Goal: Task Accomplishment & Management: Complete application form

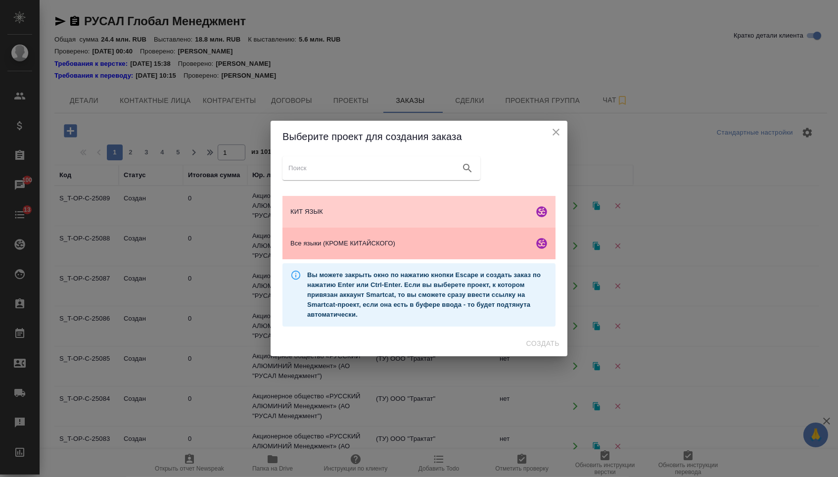
click at [318, 244] on span "Все языки (КРОМЕ КИТАЙСКОГО)" at bounding box center [409, 243] width 239 height 10
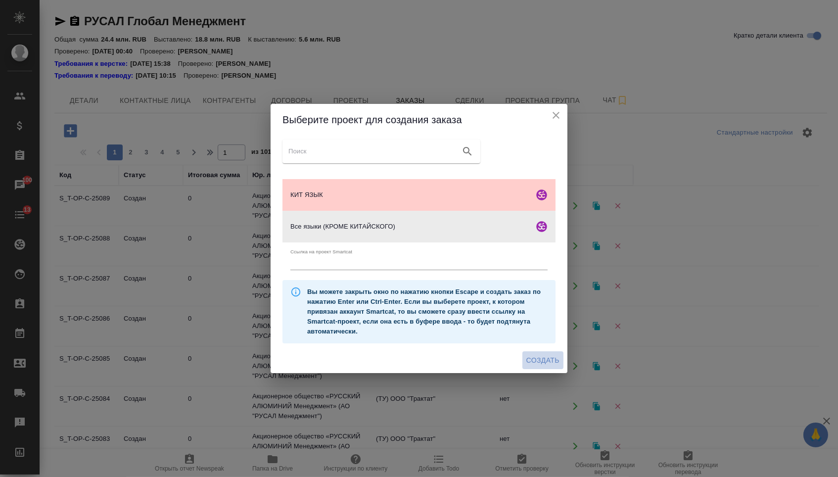
click at [536, 367] on span "Создать" at bounding box center [542, 360] width 33 height 12
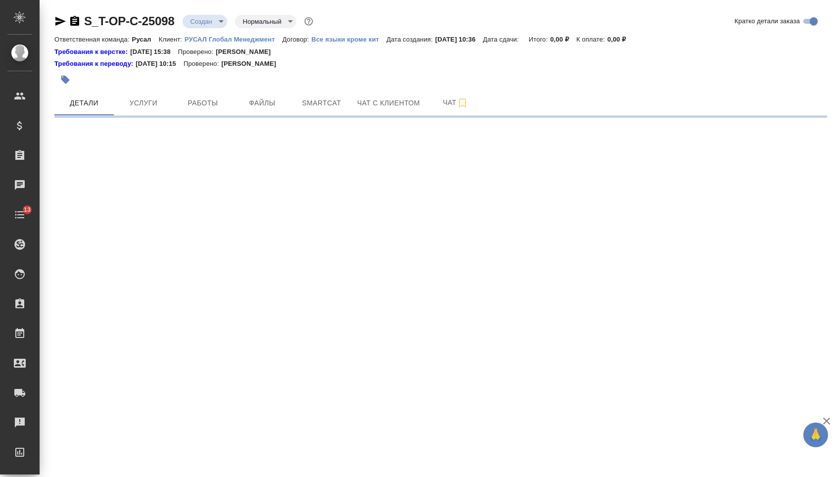
select select "RU"
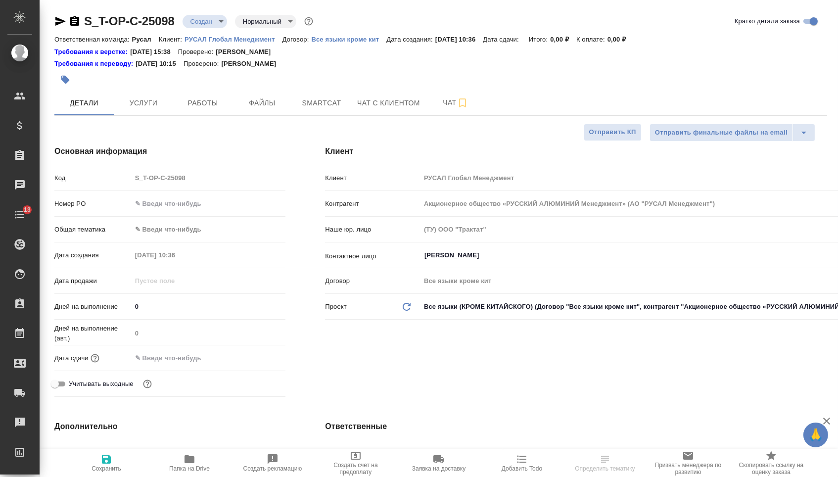
type input "[PERSON_NAME]"
type textarea "x"
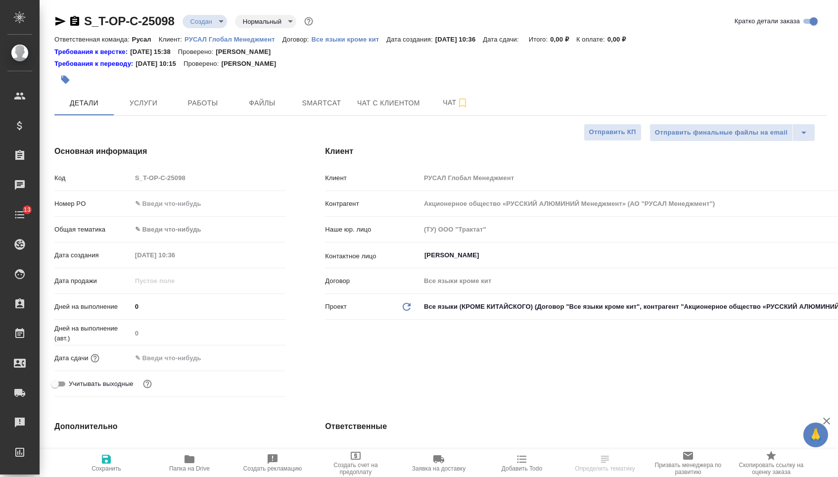
type textarea "x"
type input "Русал"
type textarea "x"
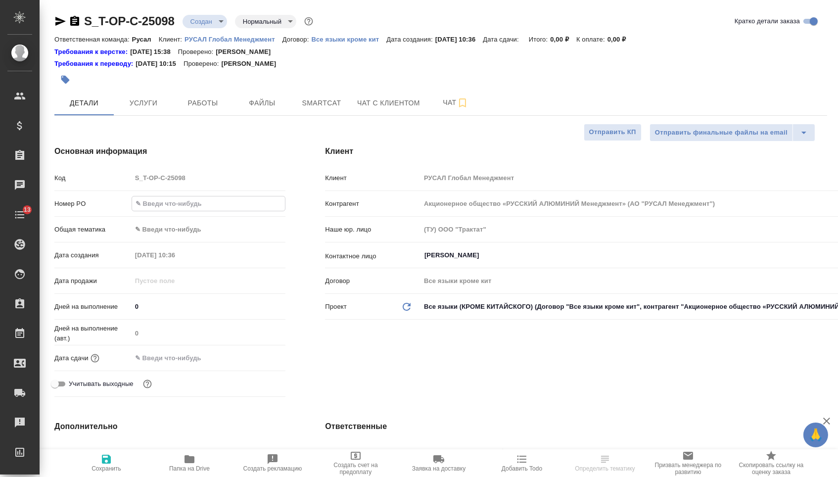
type textarea "x"
click at [161, 208] on input "text" at bounding box center [208, 203] width 153 height 14
type input "о"
type textarea "x"
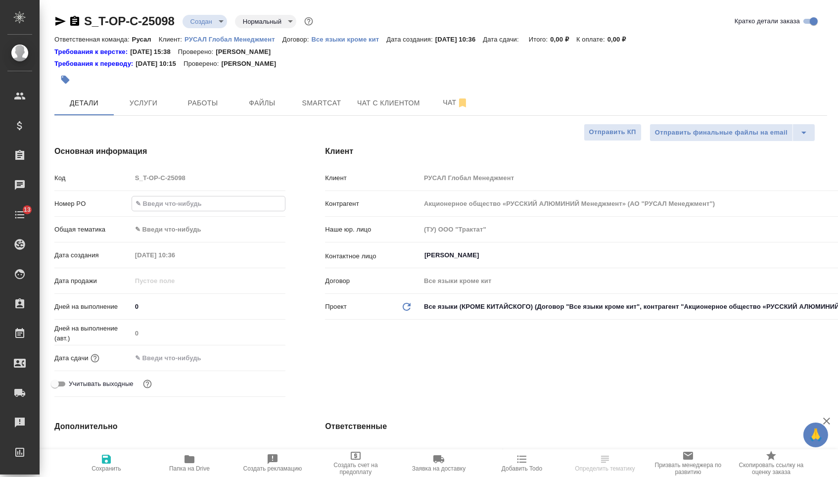
type textarea "x"
type input "от"
type textarea "x"
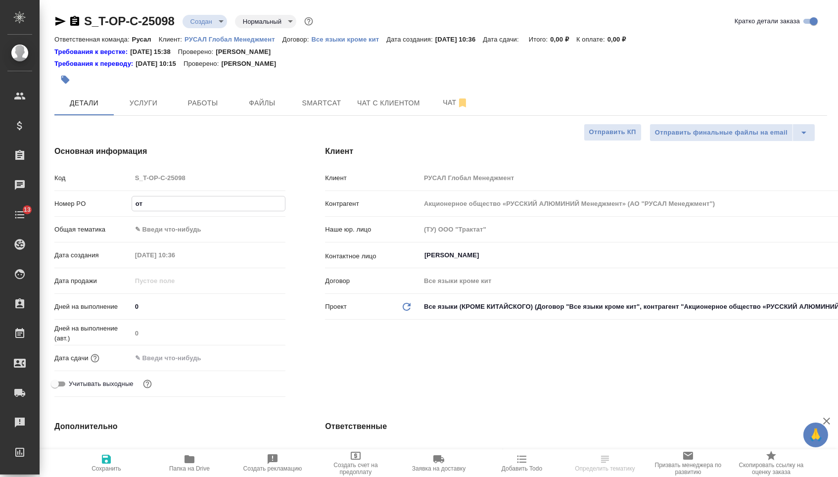
type input "от"
type textarea "x"
type input "от И"
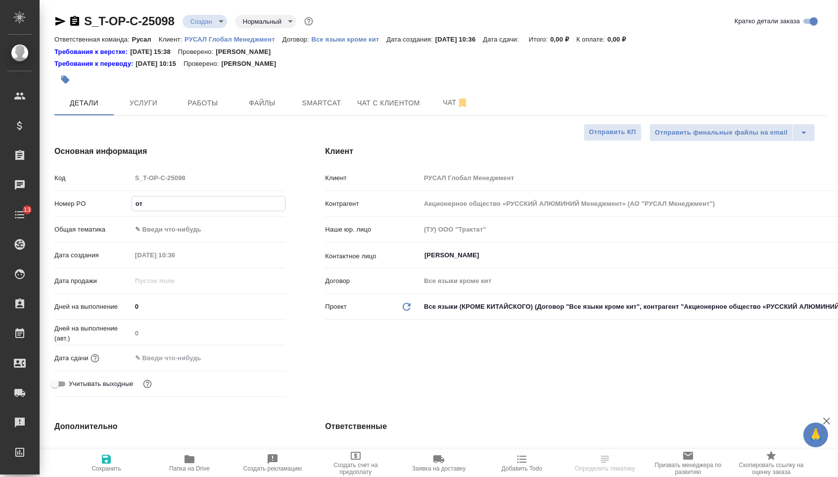
type textarea "x"
type input "от Ис"
type textarea "x"
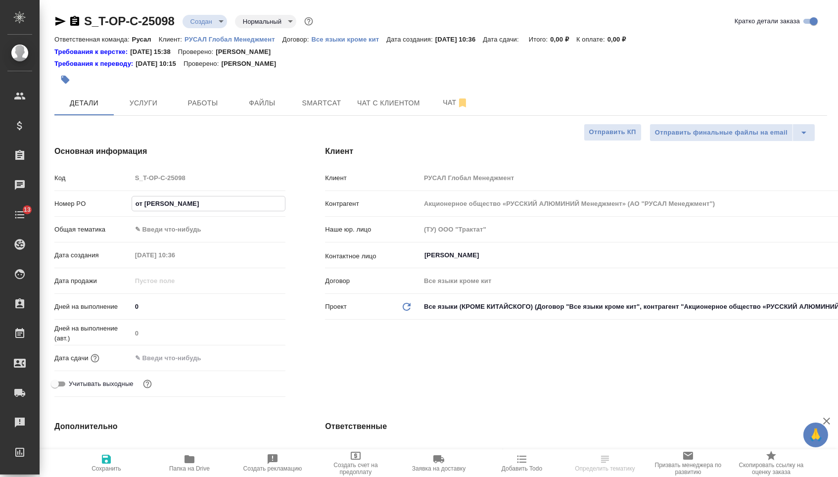
type textarea "x"
type input "от Иса"
type textarea "x"
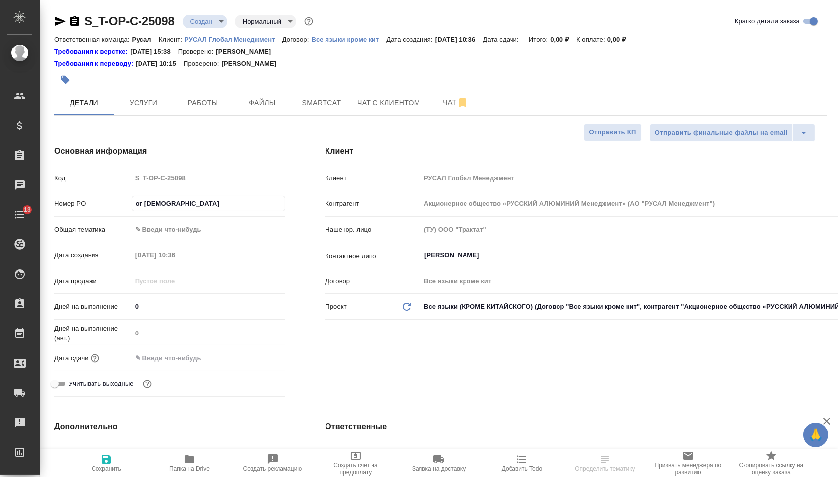
type textarea "x"
type input "от Исае"
type textarea "x"
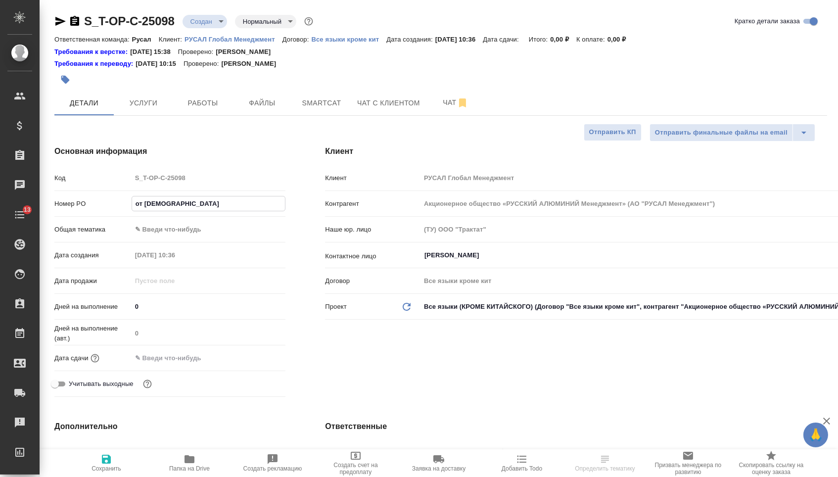
type input "от Исаев"
type textarea "x"
type input "от Исаева"
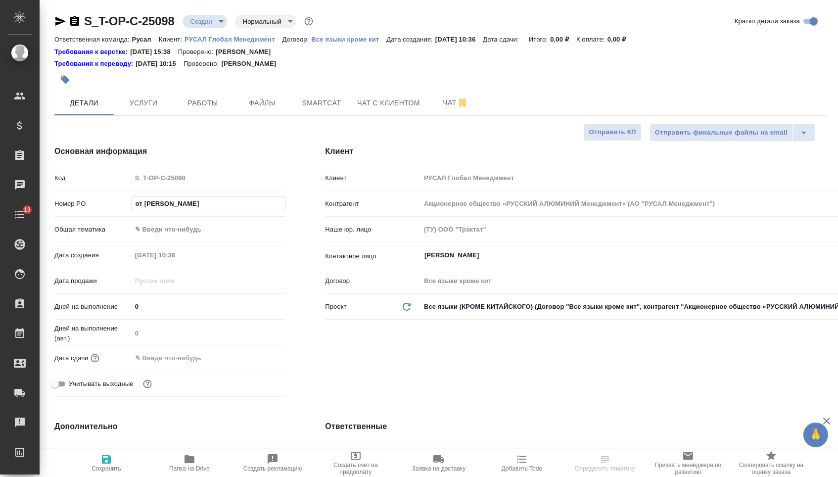
type textarea "x"
type input "от Исаева_"
type textarea "x"
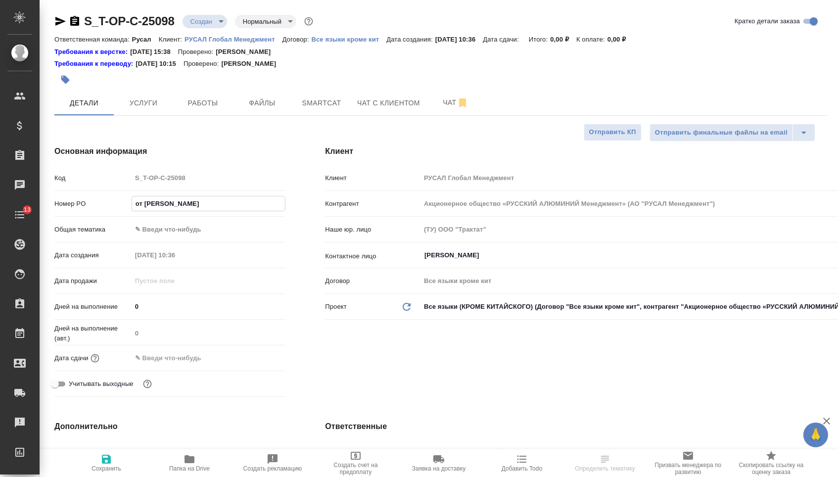
type textarea "x"
type input "от Исаева_2"
type textarea "x"
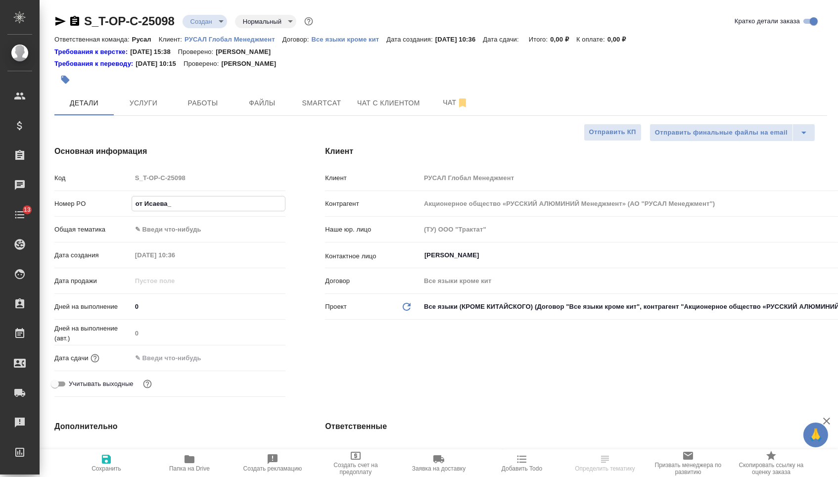
type textarea "x"
type input "от Исаева_25"
type textarea "x"
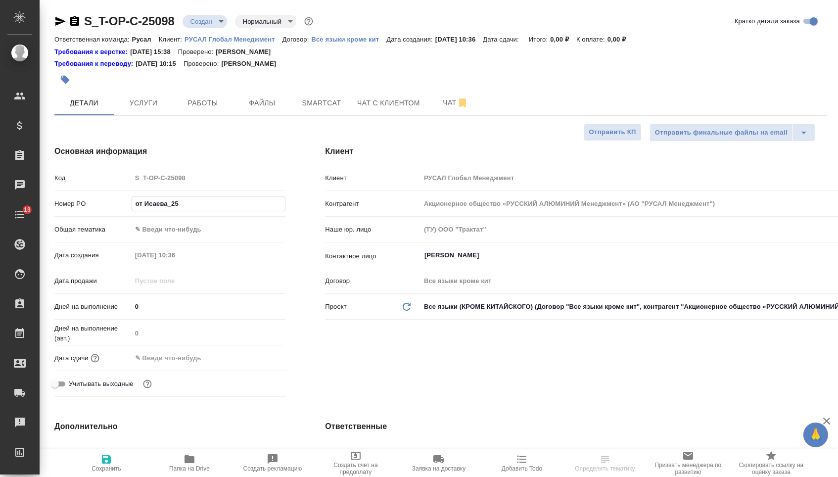
type input "от Исаева_25."
type textarea "x"
type input "от Исаева_25.0"
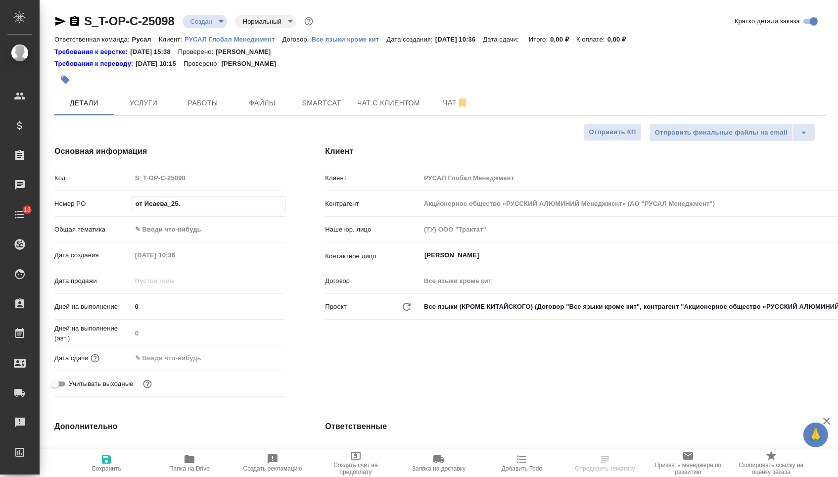
type textarea "x"
type input "от Исаева_25.09"
type textarea "x"
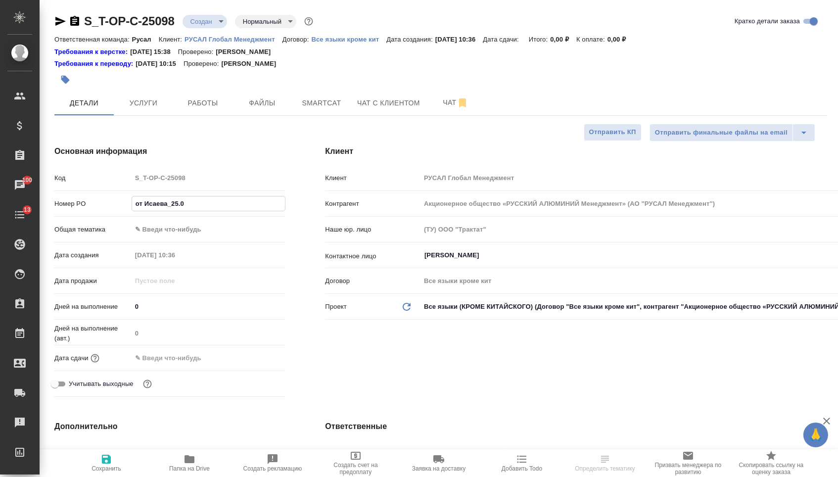
type textarea "x"
click at [217, 224] on body "🙏 .cls-1 fill:#fff; AWATERA Menshikova Aleksandra Клиенты Спецификации Заказы 1…" at bounding box center [419, 238] width 838 height 477
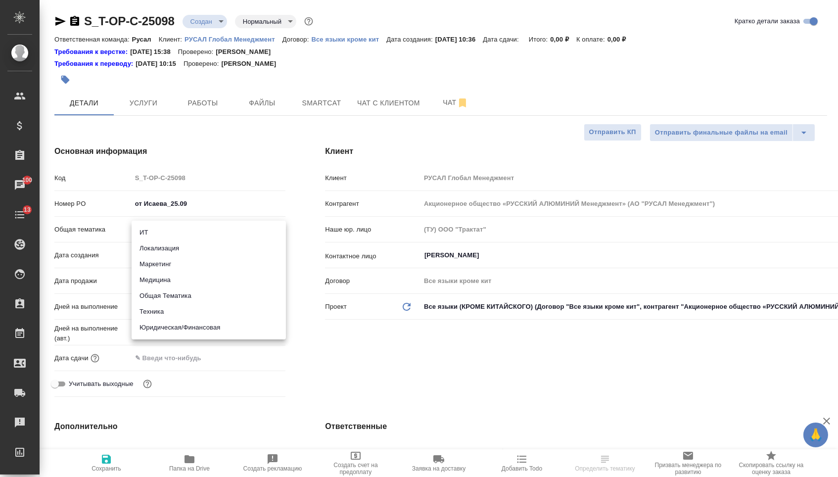
click at [178, 210] on div at bounding box center [419, 238] width 838 height 477
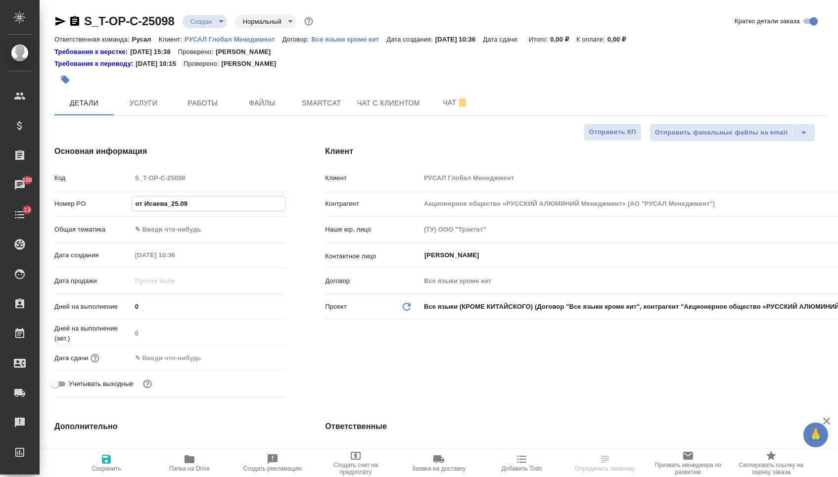
click at [176, 208] on input "от Исаева_25.09" at bounding box center [208, 203] width 153 height 14
type input "от Исаева_5.09"
type textarea "x"
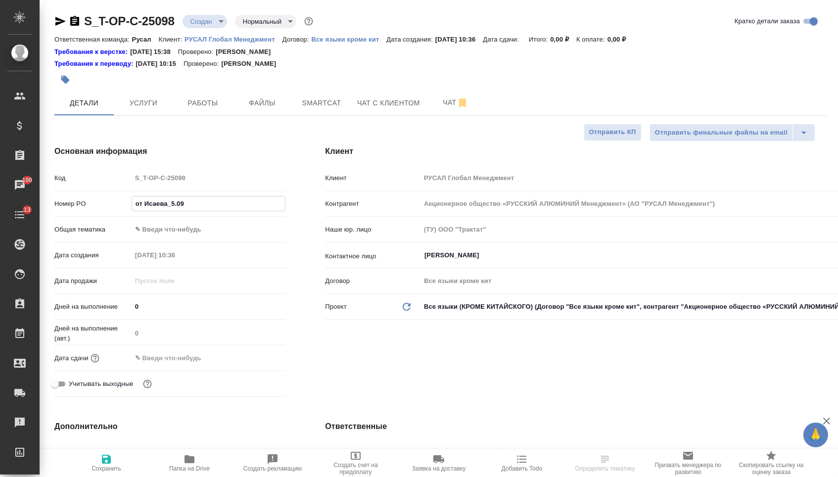
type input "от Исаева_15.09"
type textarea "x"
type input "от Исаева_15.09"
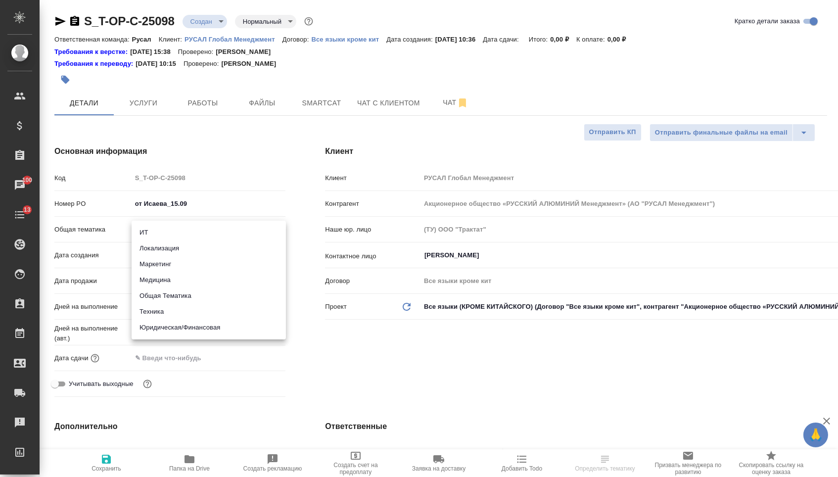
click at [174, 233] on body "🙏 .cls-1 fill:#fff; AWATERA Menshikova Aleksandra Клиенты Спецификации Заказы 1…" at bounding box center [419, 238] width 838 height 477
click at [170, 297] on li "Общая Тематика" at bounding box center [209, 296] width 154 height 16
type input "obtem"
type textarea "x"
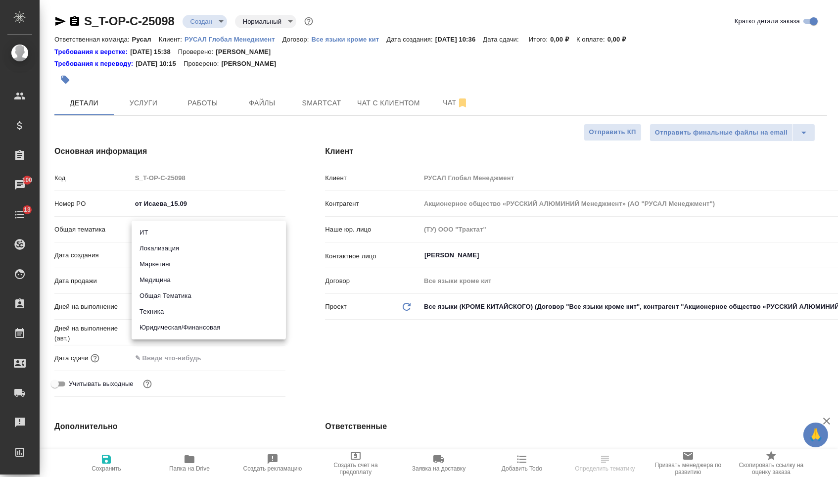
type textarea "x"
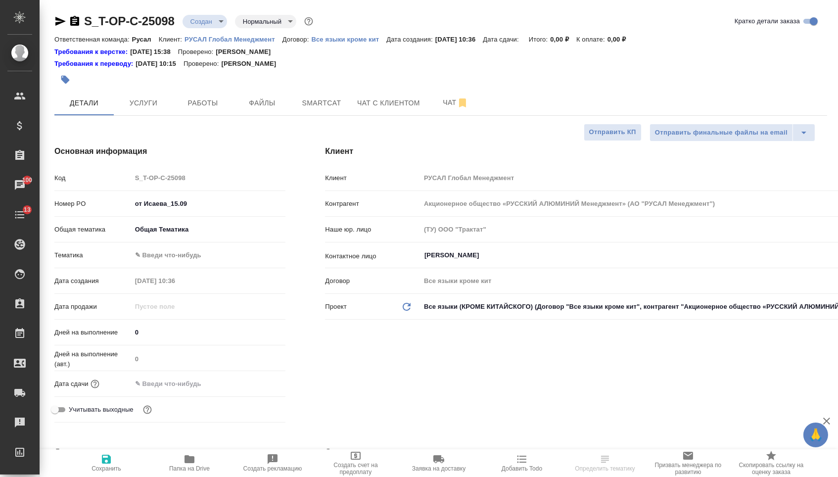
click at [170, 256] on body "🙏 .cls-1 fill:#fff; AWATERA Menshikova Aleksandra Клиенты Спецификации Заказы 1…" at bounding box center [419, 238] width 838 height 477
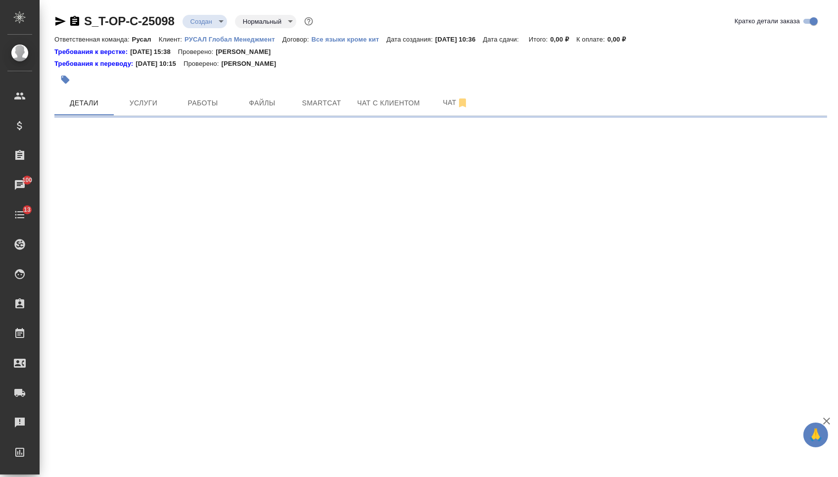
select select "RU"
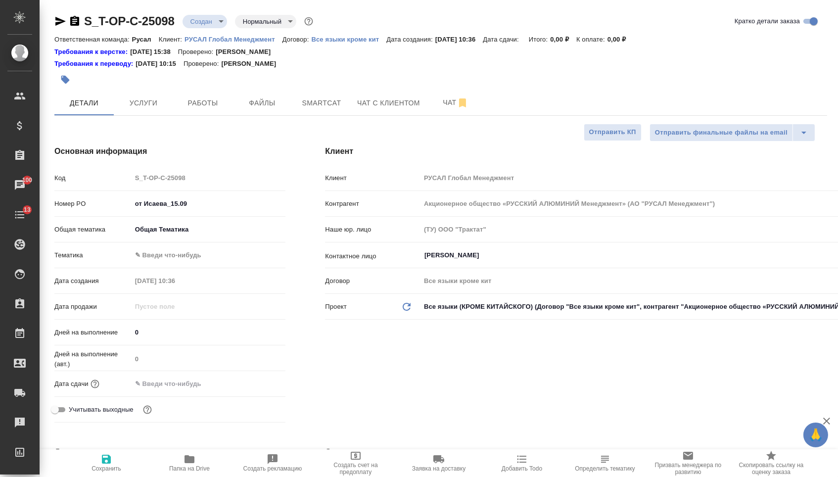
click at [167, 254] on body "🙏 .cls-1 fill:#fff; AWATERA Menshikova Aleksandra Клиенты Спецификации Заказы 1…" at bounding box center [419, 238] width 838 height 477
type textarea "x"
click at [167, 259] on li "Общая Тематика" at bounding box center [209, 258] width 154 height 16
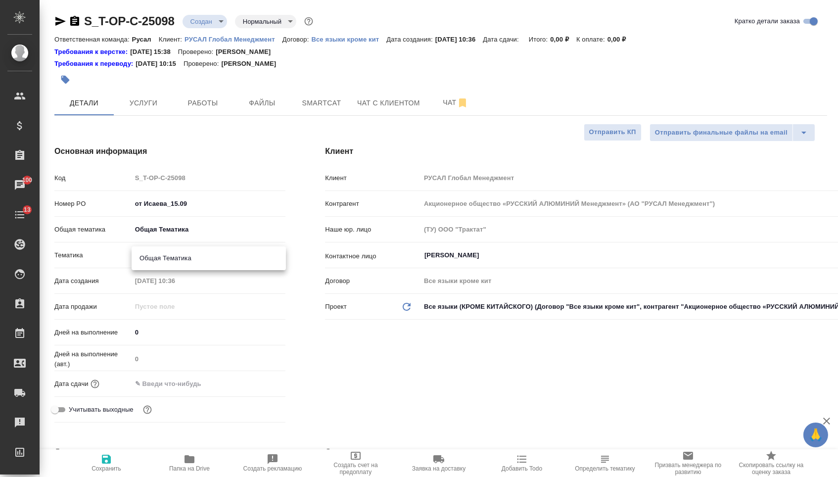
type input "6012b1ca196b0e5c9229a120"
type textarea "x"
drag, startPoint x: 189, startPoint y: 389, endPoint x: 195, endPoint y: 389, distance: 5.4
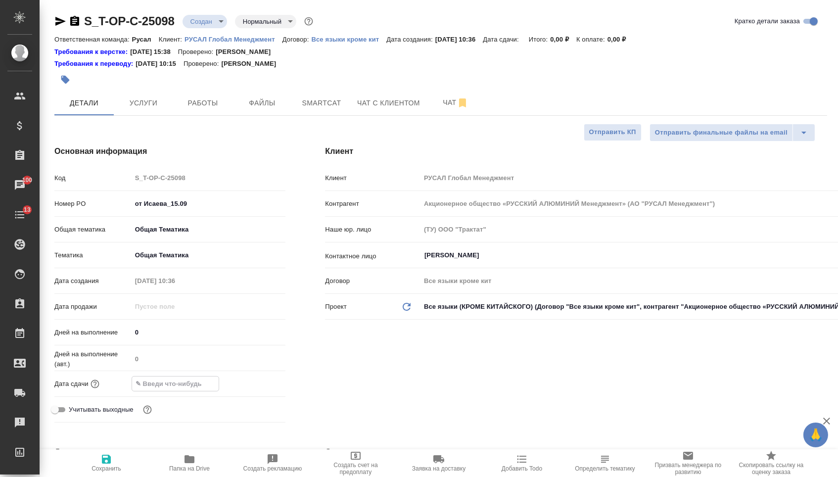
click at [190, 389] on input "text" at bounding box center [175, 383] width 87 height 14
click at [245, 388] on div at bounding box center [209, 383] width 154 height 15
click at [252, 388] on icon "button" at bounding box center [257, 383] width 12 height 12
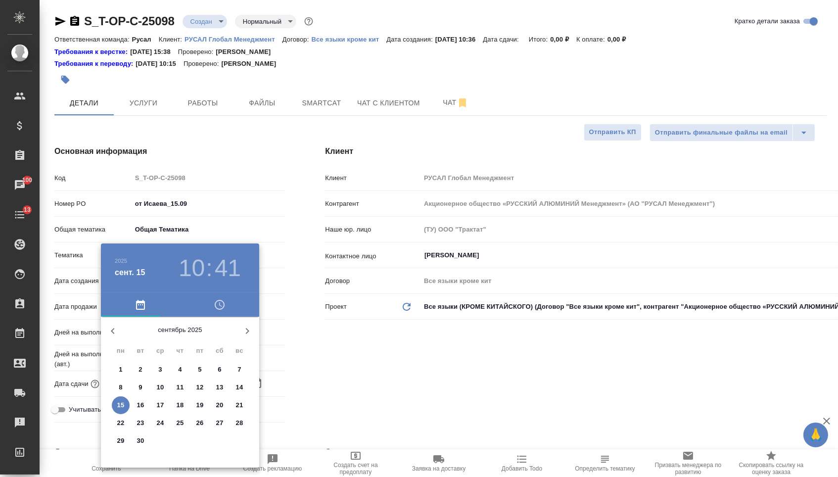
click at [308, 381] on div at bounding box center [419, 238] width 838 height 477
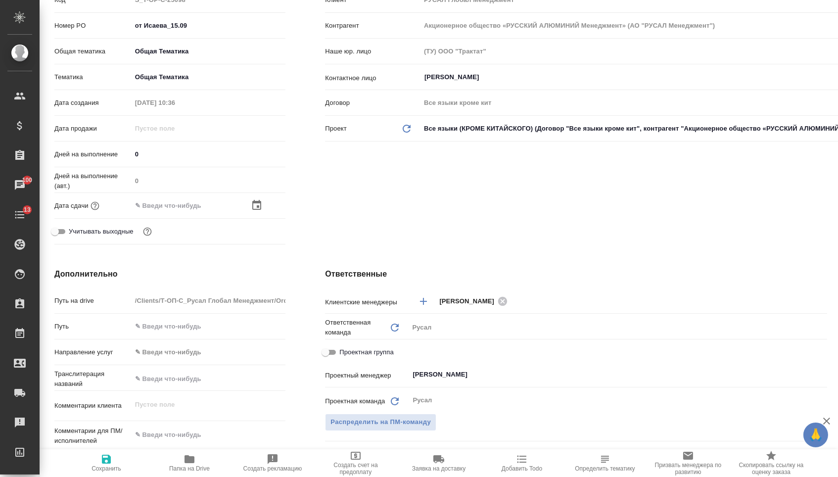
scroll to position [332, 0]
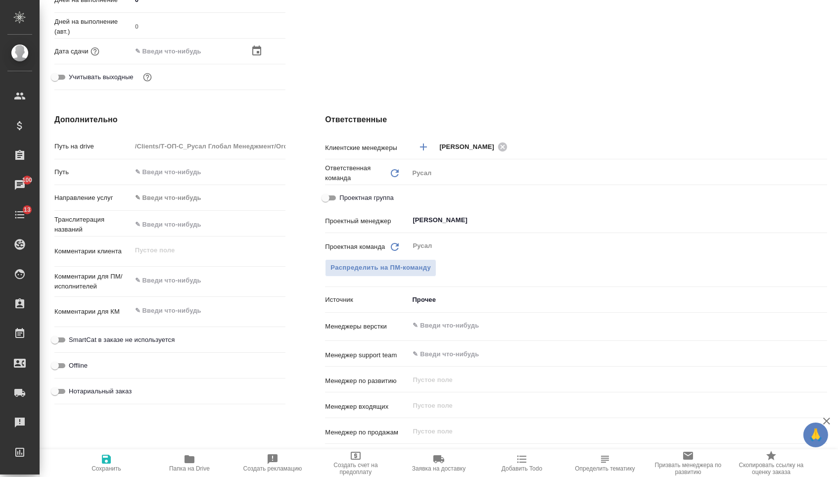
click at [428, 235] on div "Проектный менеджер Журавлева Александра ​" at bounding box center [576, 224] width 502 height 26
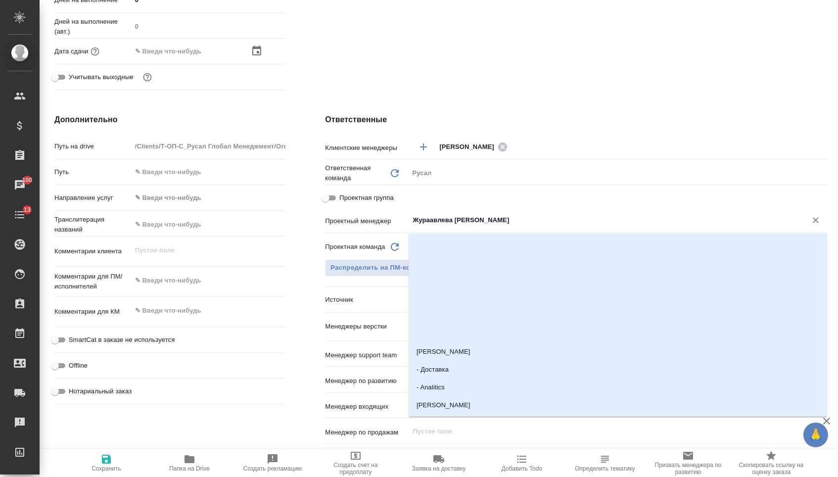
click at [428, 223] on input "Жураавлева Александра" at bounding box center [601, 220] width 379 height 12
type input "в"
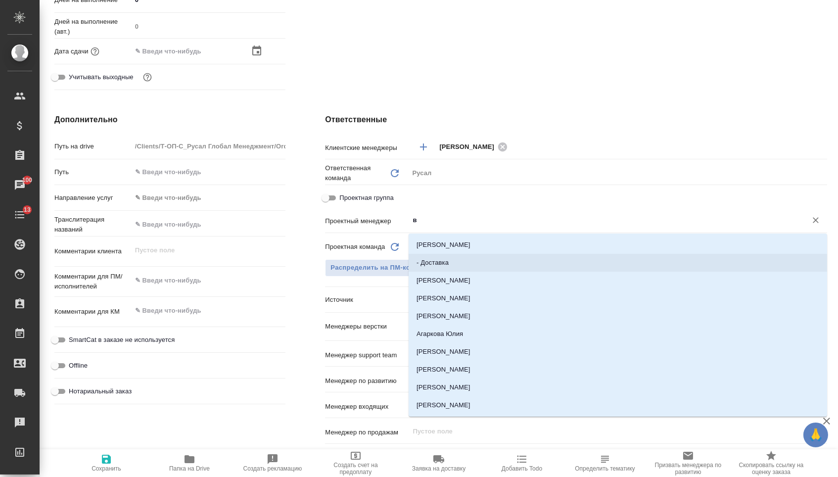
type textarea "x"
type input "авд"
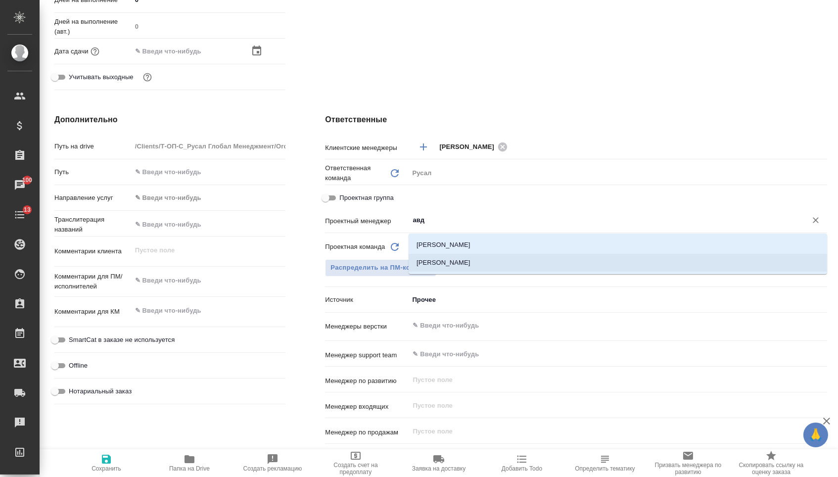
click at [453, 264] on li "[PERSON_NAME]" at bounding box center [618, 263] width 419 height 18
type textarea "x"
type input "[PERSON_NAME]"
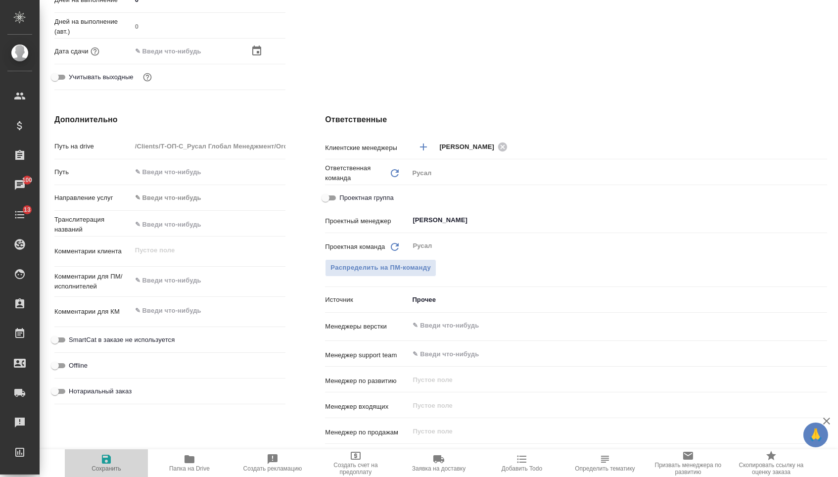
drag, startPoint x: 101, startPoint y: 464, endPoint x: 112, endPoint y: 451, distance: 16.8
click at [102, 464] on icon "button" at bounding box center [106, 459] width 9 height 9
type textarea "x"
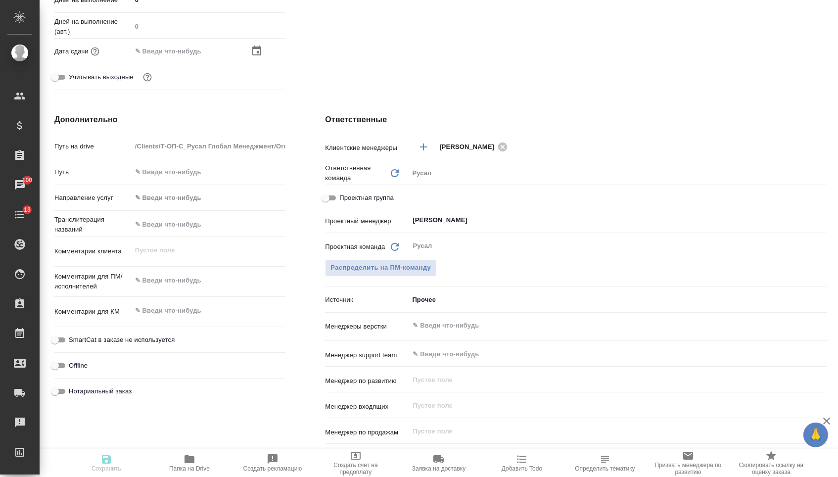
type textarea "x"
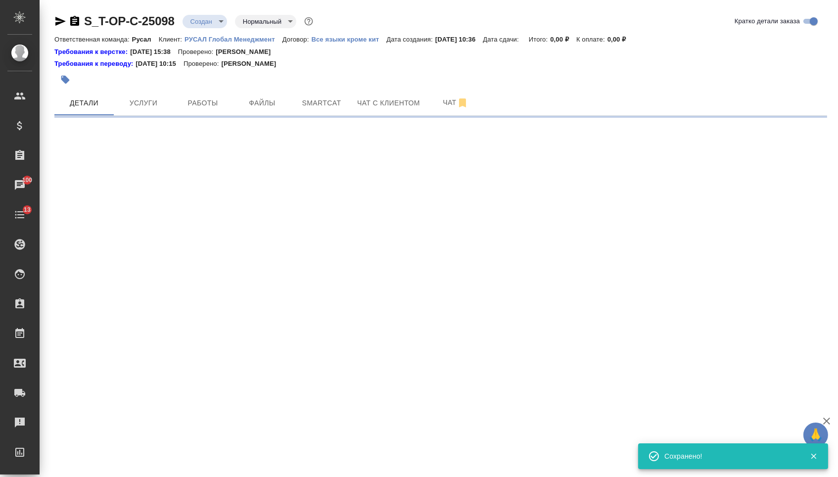
scroll to position [0, 0]
select select "RU"
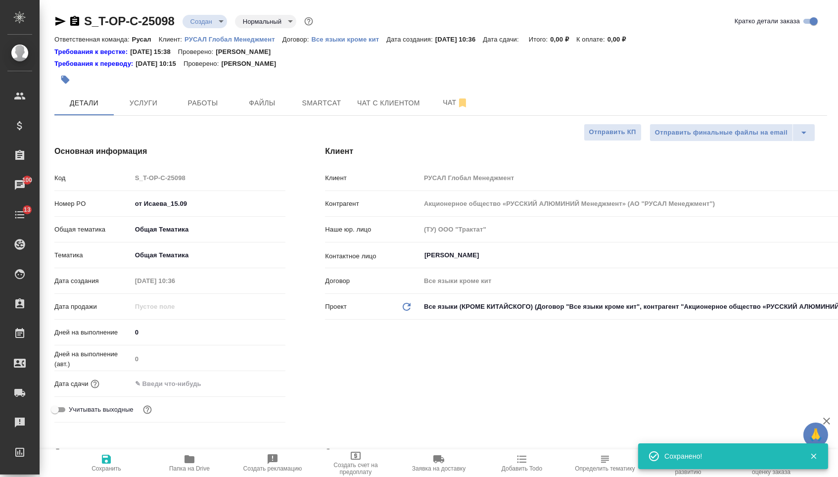
type textarea "x"
click at [241, 40] on p "РУСАЛ Глобал Менеджмент" at bounding box center [234, 39] width 98 height 7
type textarea "x"
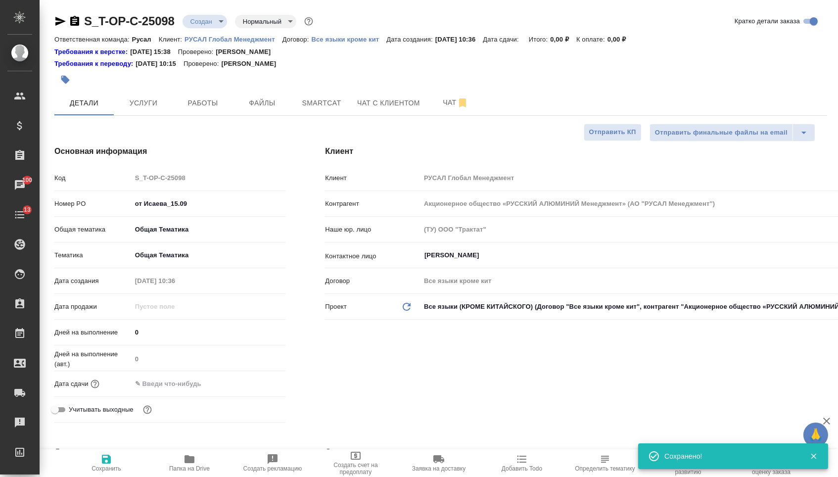
type textarea "x"
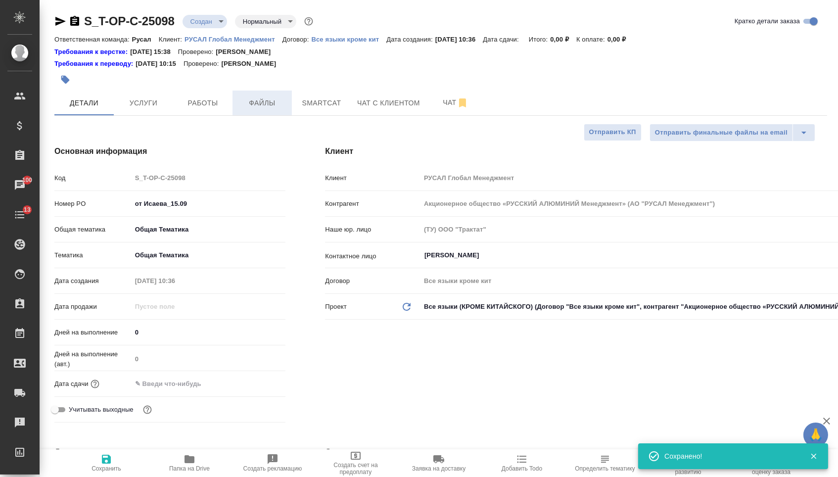
click at [245, 93] on button "Файлы" at bounding box center [262, 103] width 59 height 25
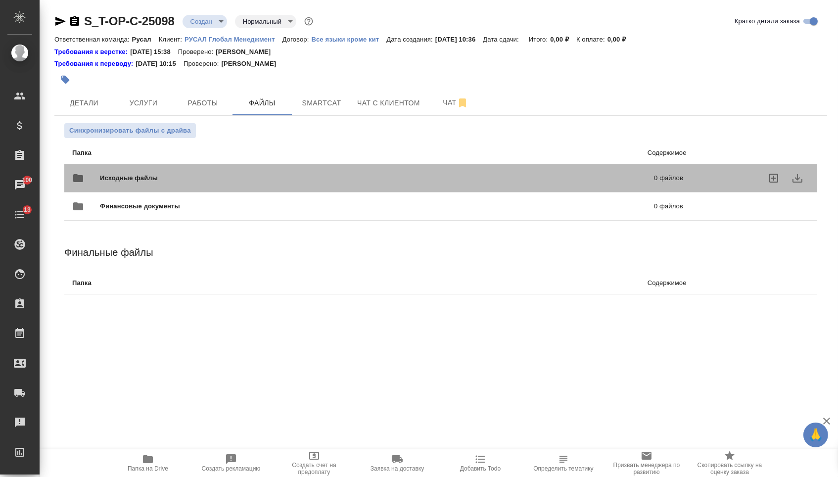
click at [149, 172] on div "Исходные файлы 0 файлов" at bounding box center [377, 178] width 611 height 24
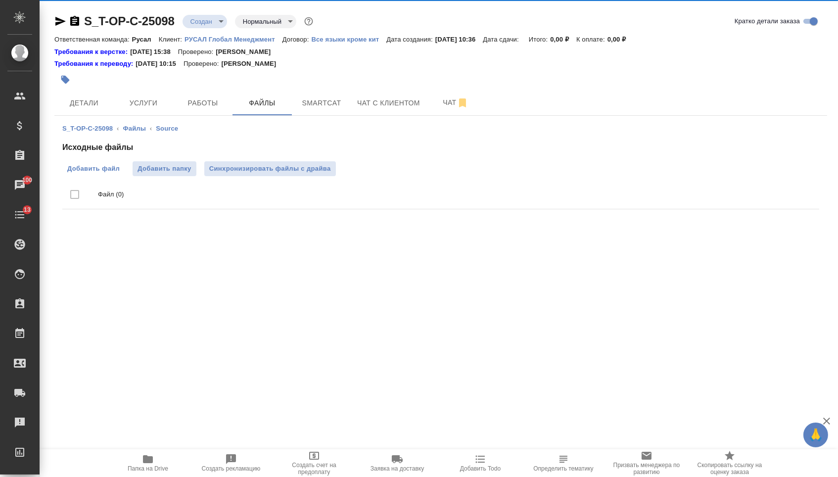
click at [91, 164] on span "Добавить файл" at bounding box center [93, 169] width 52 height 10
click at [0, 0] on input "Добавить файл" at bounding box center [0, 0] width 0 height 0
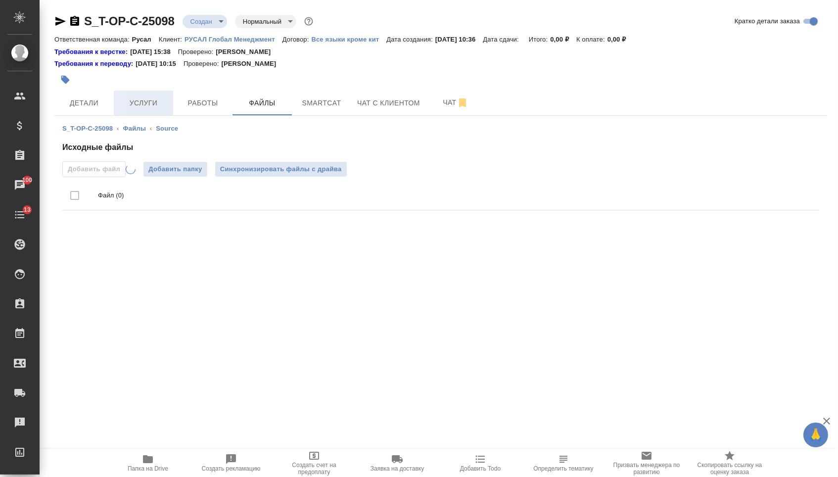
click at [137, 100] on span "Услуги" at bounding box center [143, 103] width 47 height 12
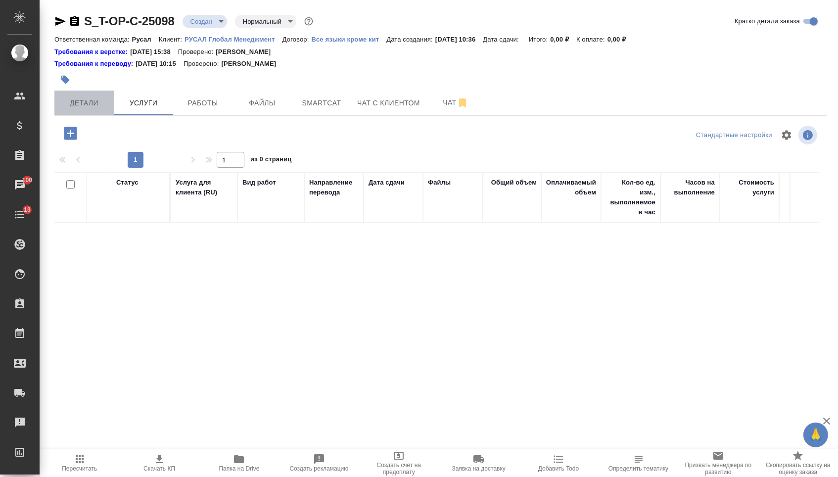
click at [78, 99] on span "Детали" at bounding box center [83, 103] width 47 height 12
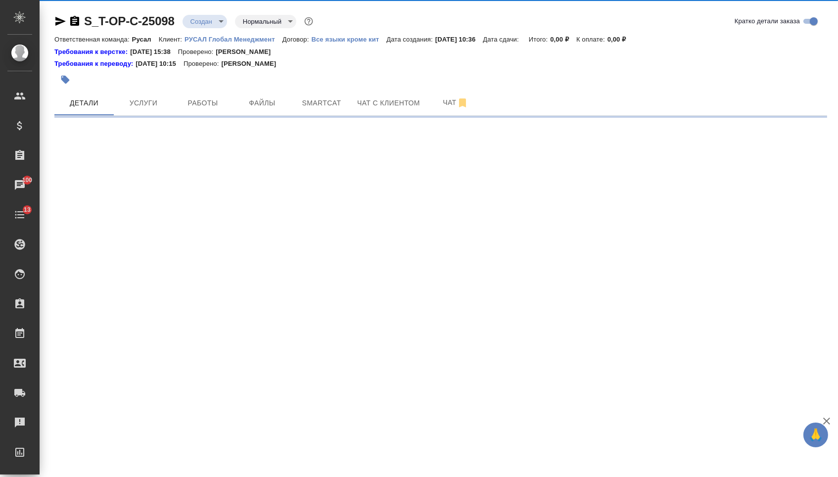
select select "RU"
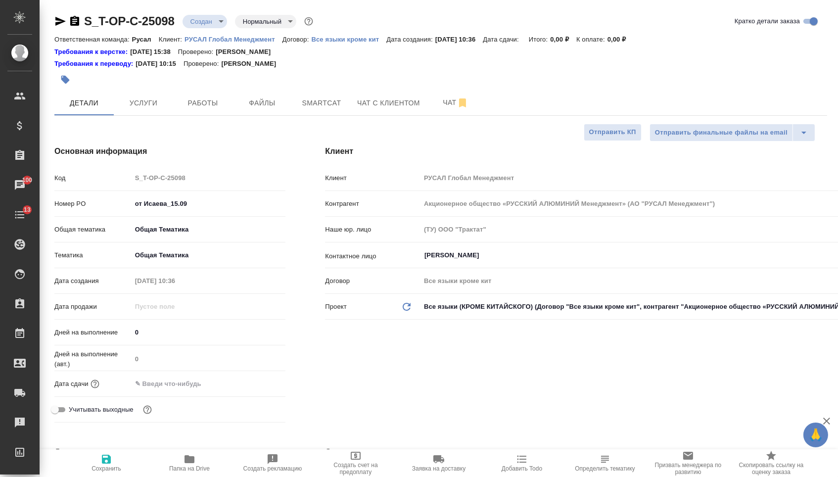
type textarea "x"
click at [64, 21] on icon "button" at bounding box center [60, 21] width 10 height 9
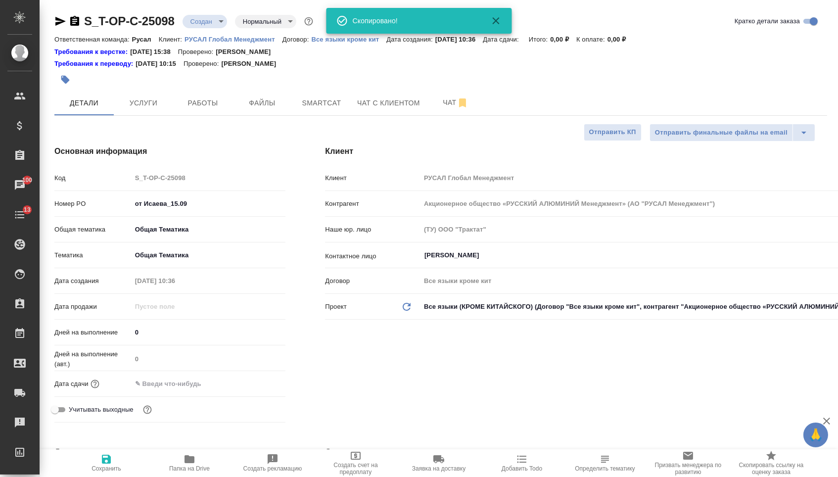
type textarea "x"
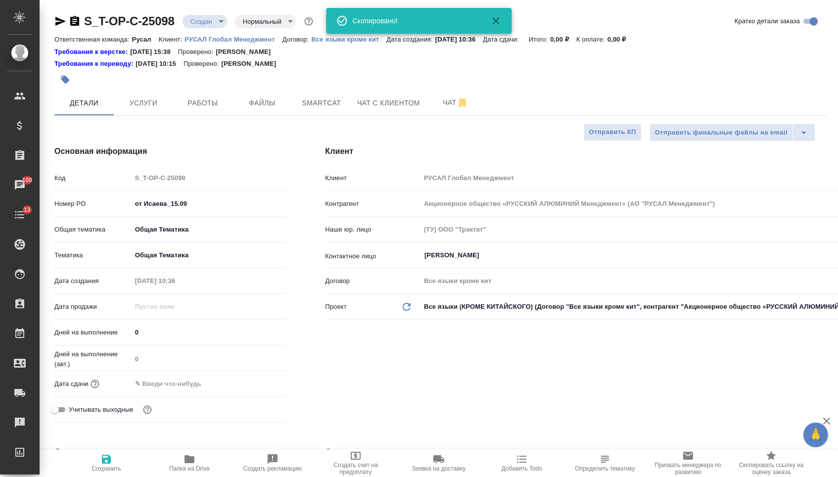
type textarea "x"
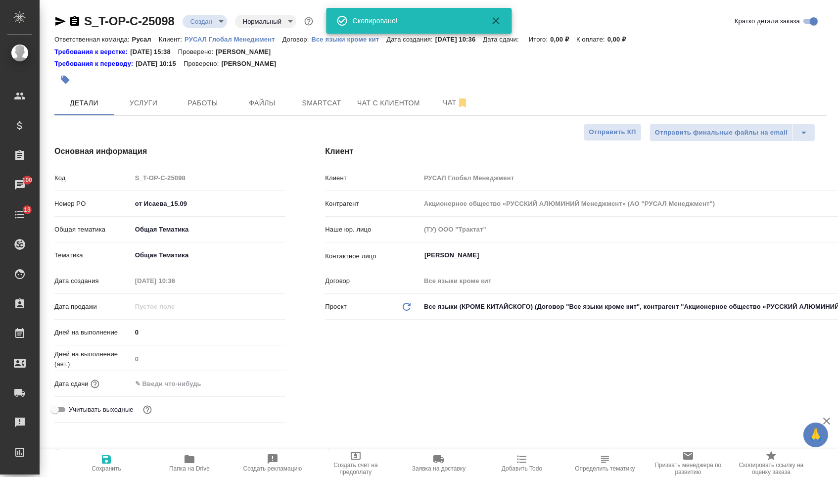
type textarea "x"
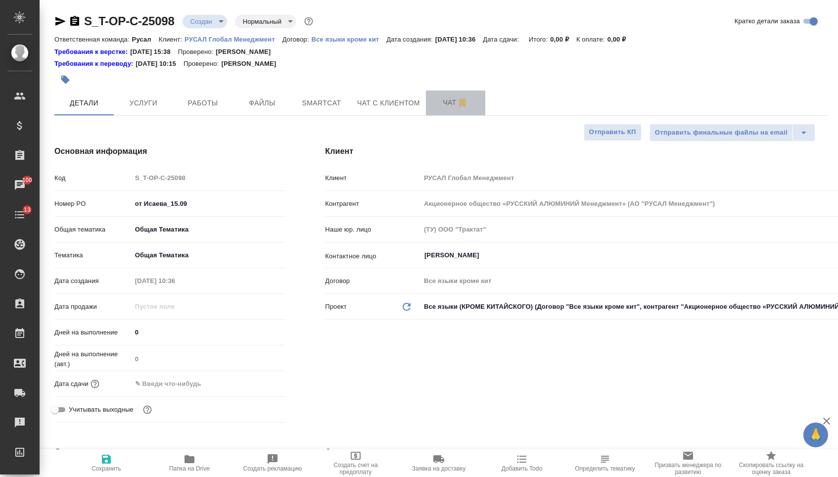
click at [435, 96] on span "Чат" at bounding box center [455, 102] width 47 height 12
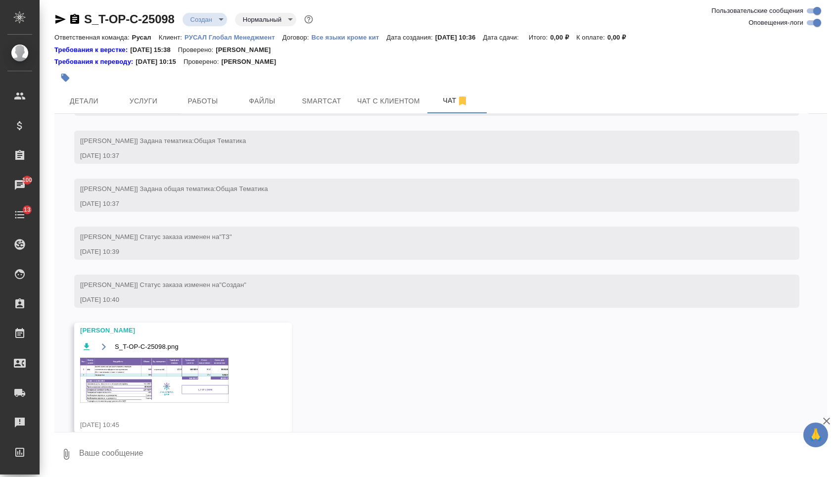
scroll to position [3, 0]
click at [154, 403] on img at bounding box center [154, 380] width 148 height 45
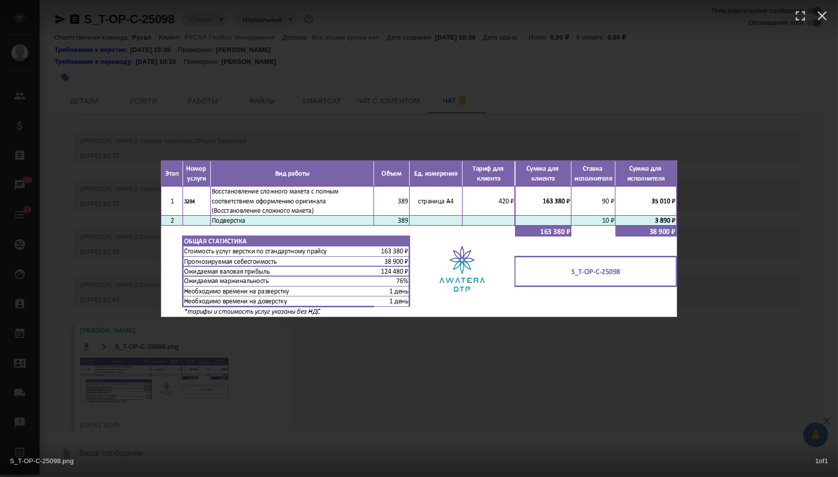
click at [200, 401] on div "S_T-OP-C-25098.png 1 of 1" at bounding box center [419, 238] width 838 height 477
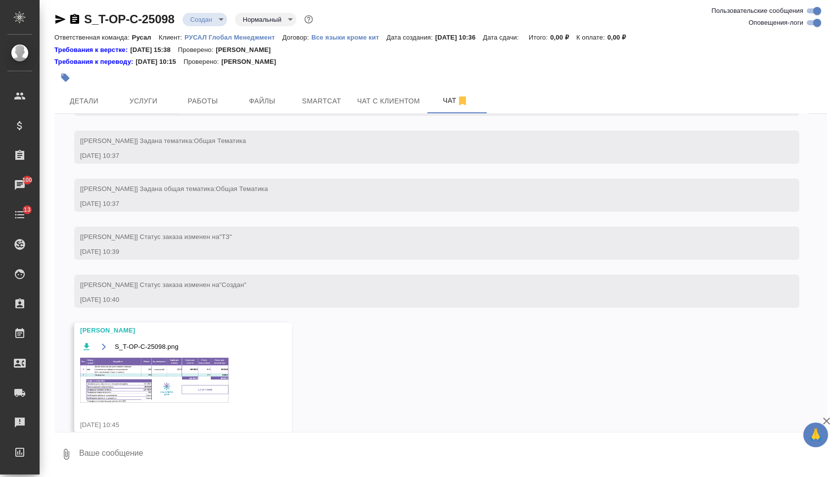
click at [83, 96] on span ""Список референсов по заказам Исаева: https://traktat-my.sharepoint.com/:x:/g/p…" at bounding box center [417, 72] width 675 height 47
click at [83, 106] on span "Детали" at bounding box center [83, 101] width 47 height 12
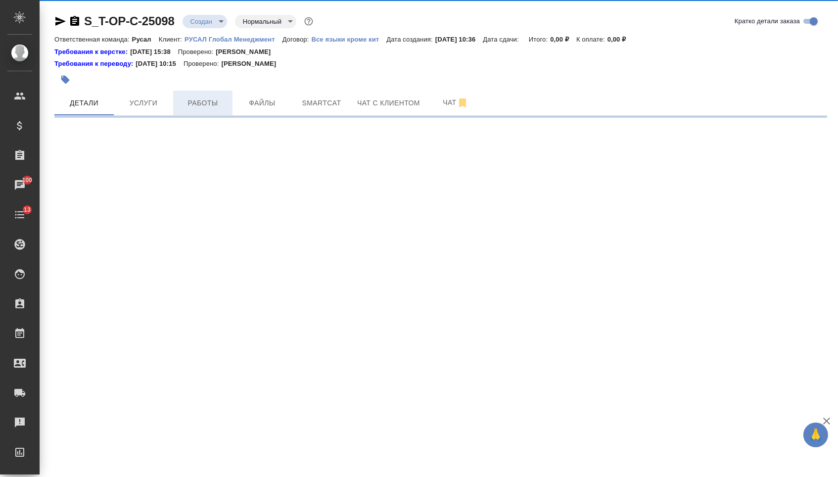
select select "RU"
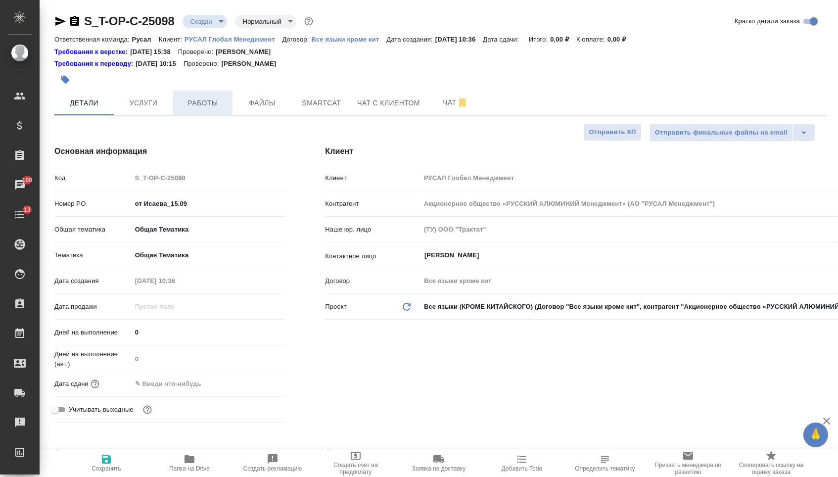
type textarea "x"
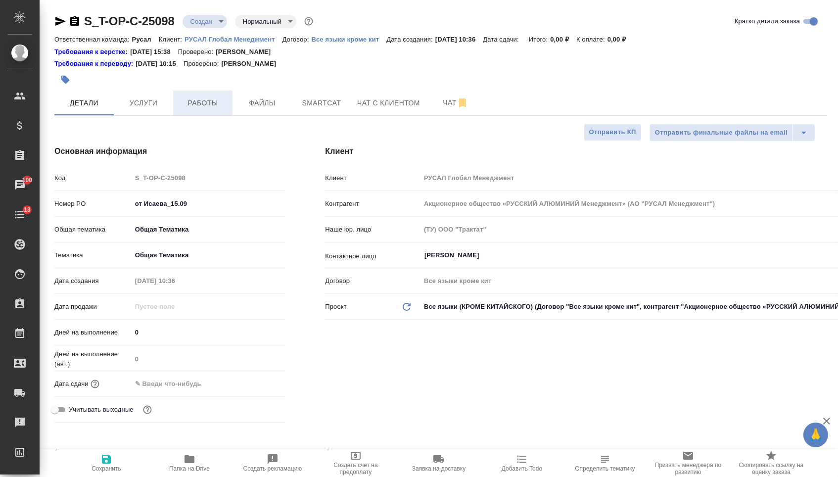
type textarea "x"
click at [179, 381] on input "text" at bounding box center [175, 383] width 87 height 14
click at [259, 389] on icon "button" at bounding box center [257, 383] width 12 height 12
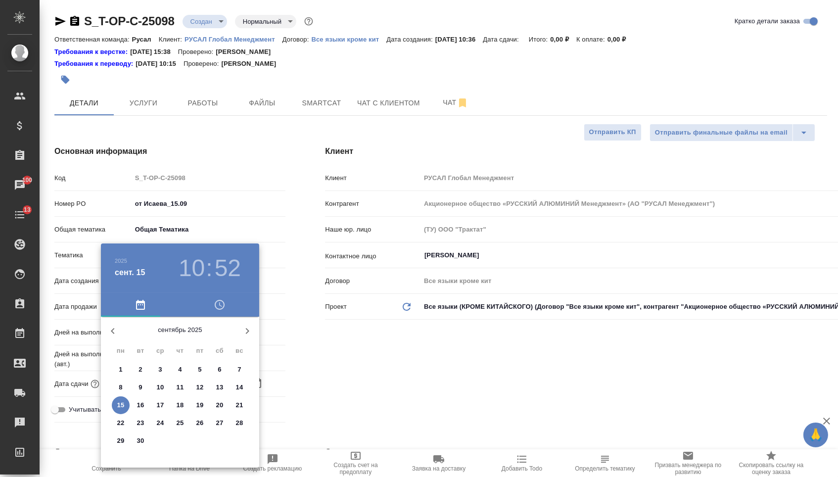
click at [182, 408] on p "18" at bounding box center [180, 405] width 7 height 10
type input "18.09.2025 10:52"
type textarea "x"
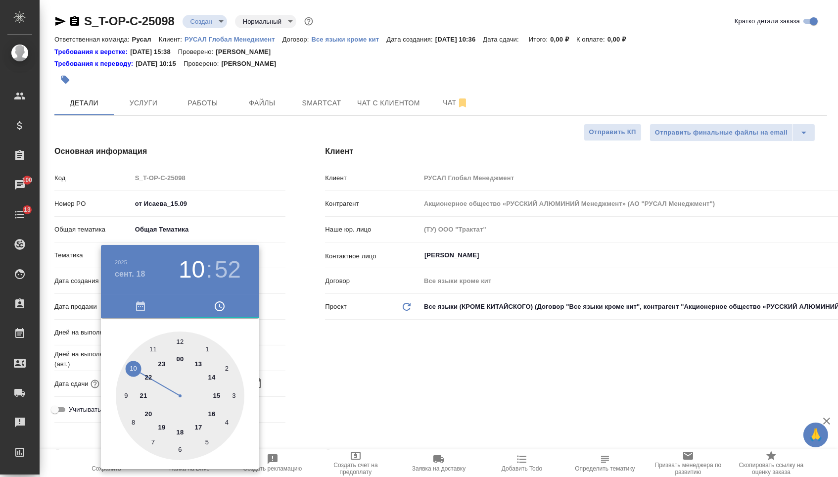
type textarea "x"
click at [180, 337] on div at bounding box center [180, 395] width 129 height 129
type input "18.09.2025 12:52"
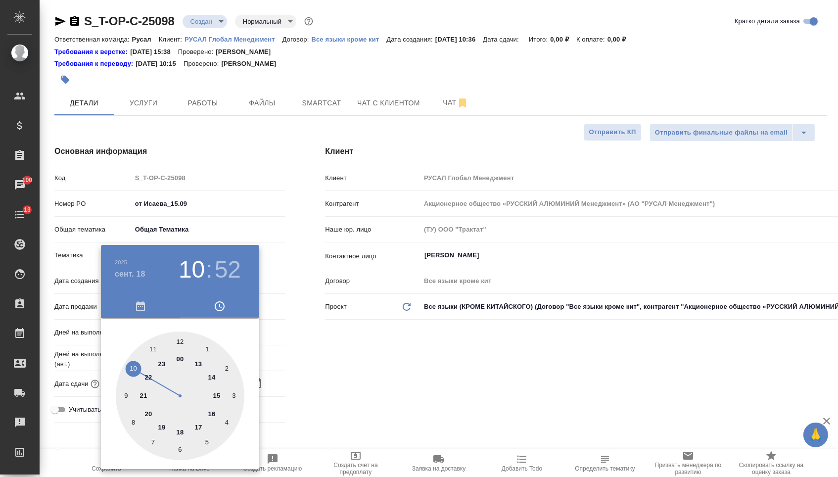
type textarea "x"
click at [180, 337] on div at bounding box center [180, 395] width 129 height 129
type input "18.09.2025 12:00"
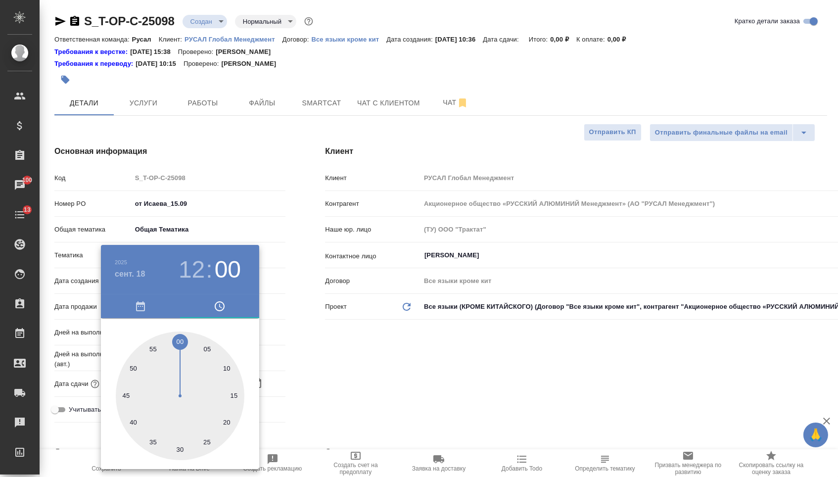
type textarea "x"
drag, startPoint x: 372, startPoint y: 337, endPoint x: 358, endPoint y: 342, distance: 15.2
click at [372, 337] on div at bounding box center [419, 238] width 838 height 477
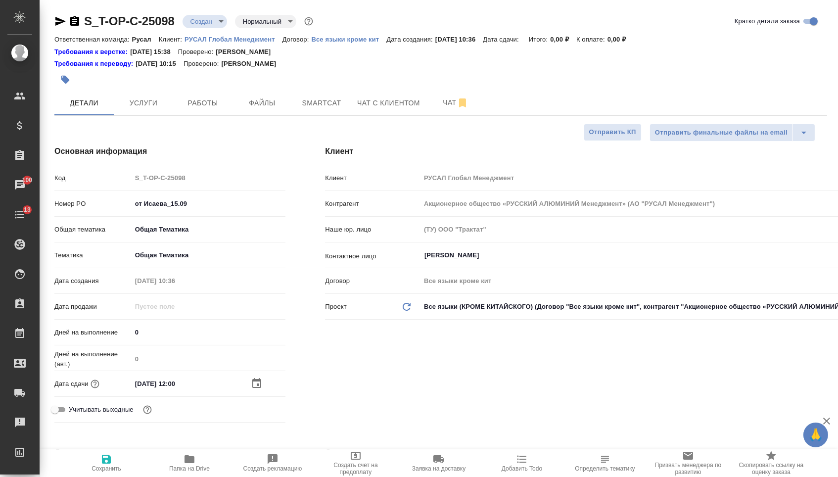
click at [96, 467] on span "Сохранить" at bounding box center [107, 468] width 30 height 7
type textarea "x"
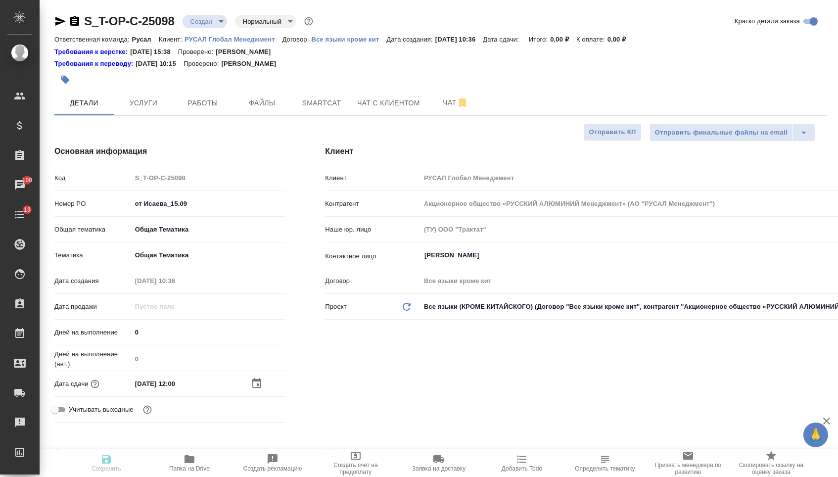
type textarea "x"
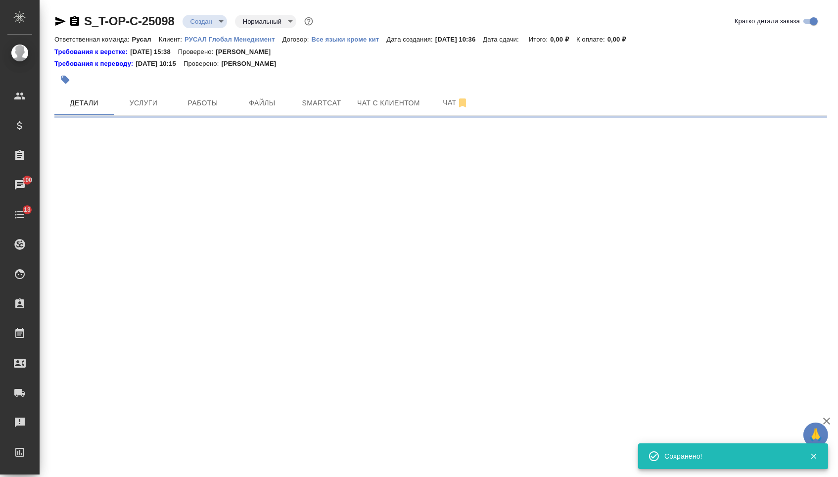
select select "RU"
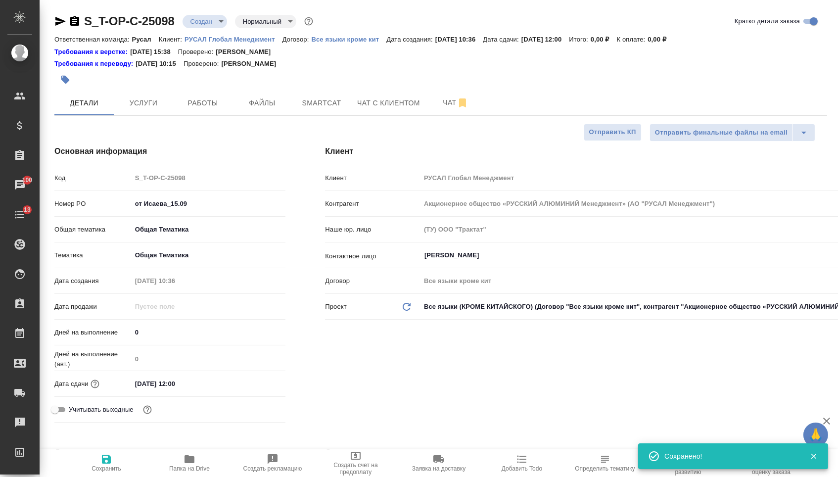
click at [145, 89] on div at bounding box center [311, 80] width 515 height 22
click at [144, 106] on span "Услуги" at bounding box center [143, 103] width 47 height 12
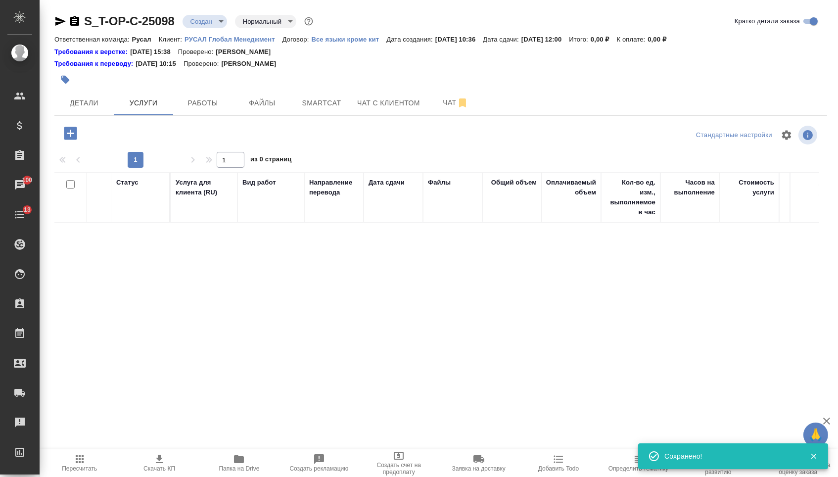
click at [65, 142] on icon "button" at bounding box center [70, 133] width 17 height 17
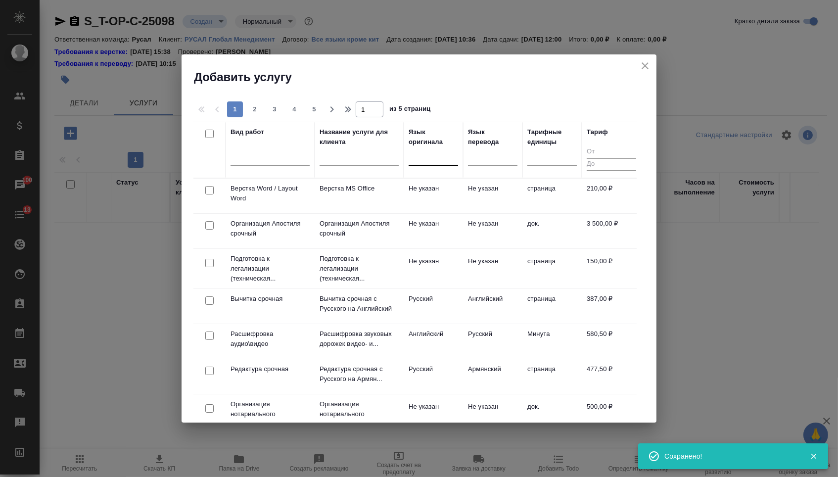
click at [444, 159] on div at bounding box center [433, 155] width 49 height 14
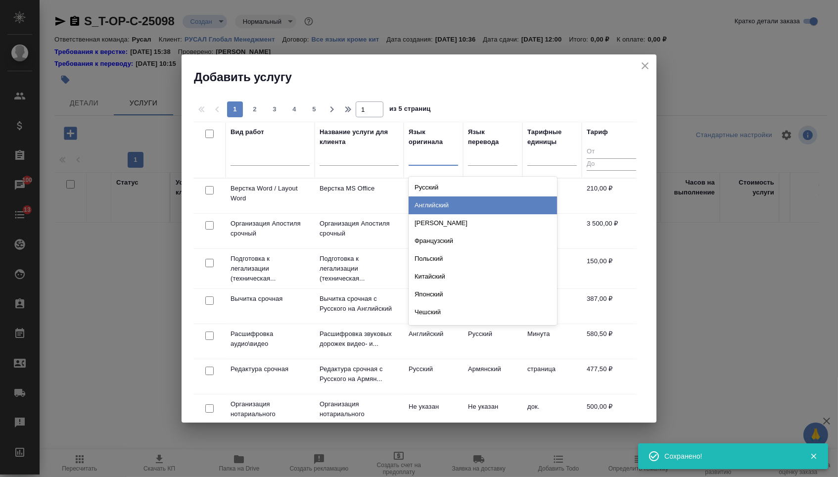
click at [444, 206] on div "Английский" at bounding box center [483, 205] width 148 height 18
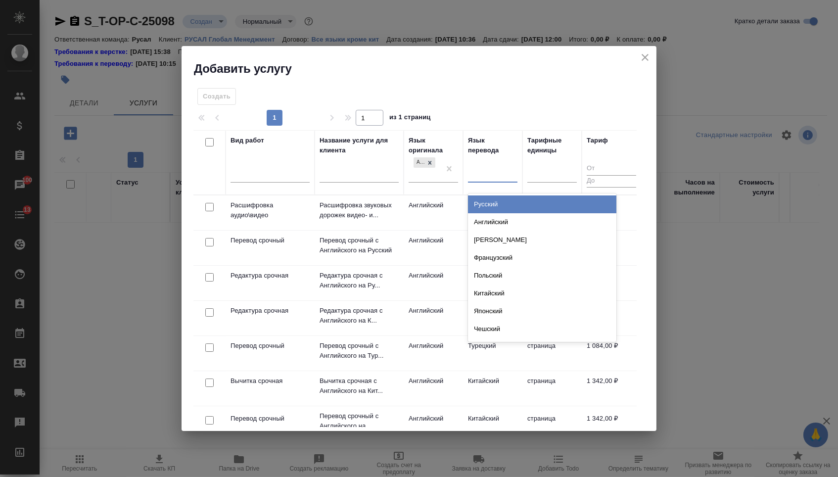
click at [492, 170] on div at bounding box center [492, 173] width 49 height 14
click at [492, 193] on div "Русский Английский Немецкий Французский Польский Китайский Японский Чешский Сер…" at bounding box center [542, 267] width 148 height 148
click at [493, 202] on div "Русский" at bounding box center [542, 204] width 148 height 18
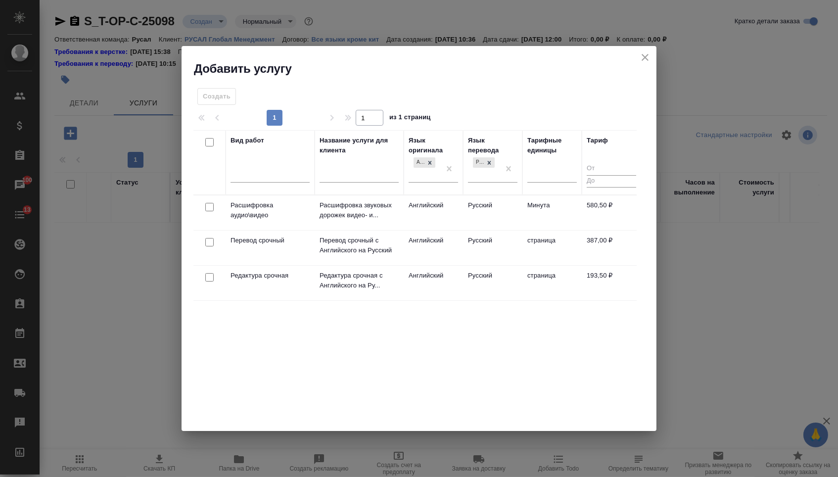
click at [206, 279] on input "checkbox" at bounding box center [209, 277] width 8 height 8
checkbox input "true"
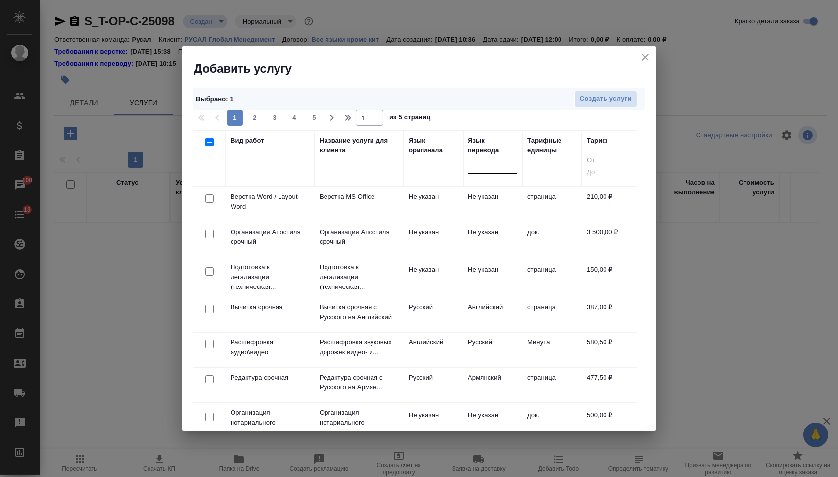
click at [210, 200] on input "checkbox" at bounding box center [209, 198] width 8 height 8
checkbox input "true"
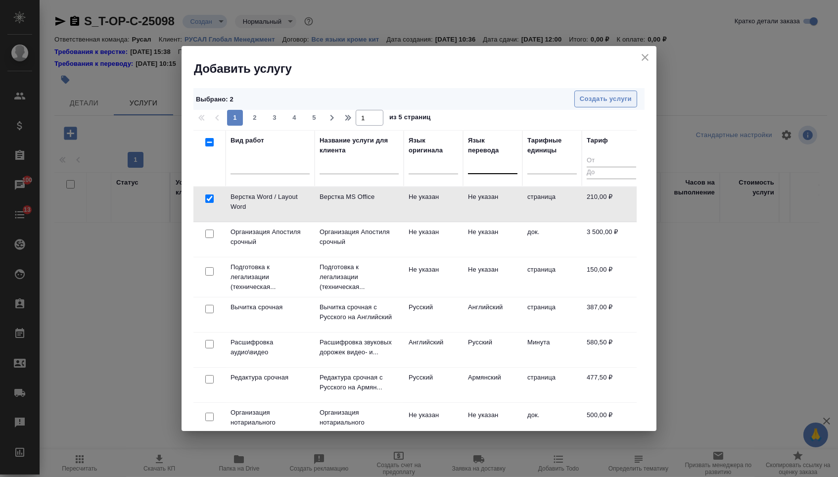
click at [576, 103] on button "Создать услуги" at bounding box center [605, 99] width 63 height 17
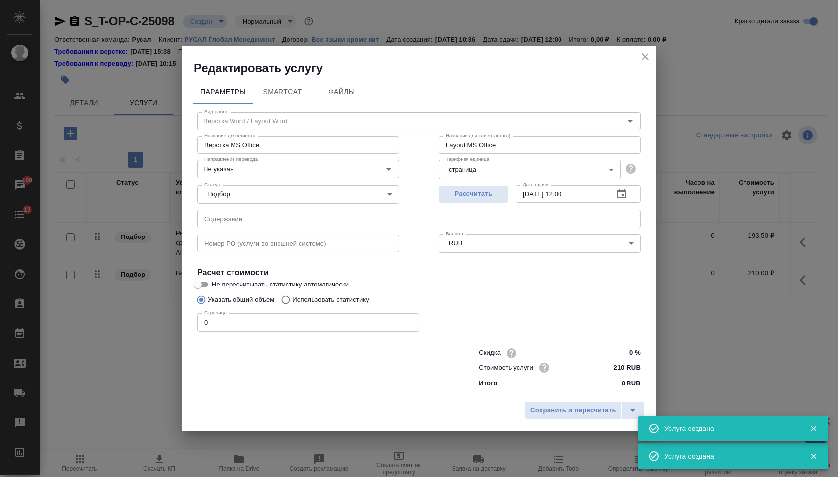
type input "Верстка Word / Layout Word"
type input "Верстка MS Office"
type input "Layout MS Office"
type input "Не указан"
type input "210 RUB"
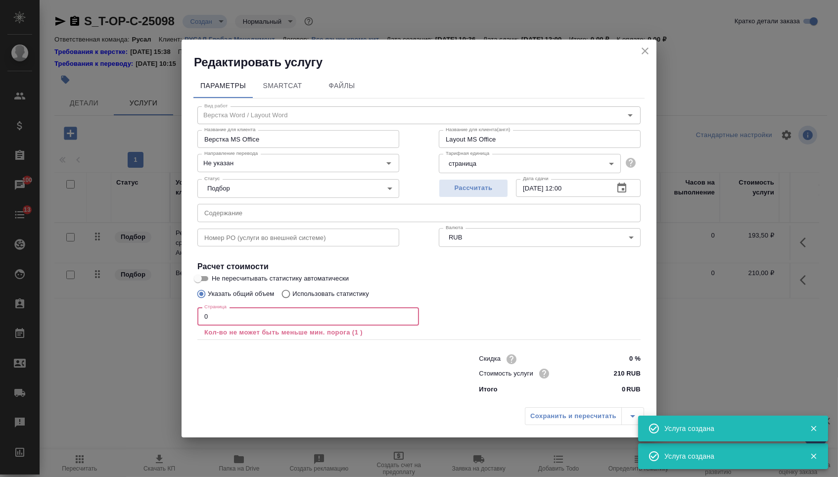
drag, startPoint x: 212, startPoint y: 319, endPoint x: 174, endPoint y: 319, distance: 37.6
click at [174, 319] on div "Редактировать услугу Параметры SmartCat Файлы Вид работ Верстка Word / Layout W…" at bounding box center [419, 238] width 838 height 477
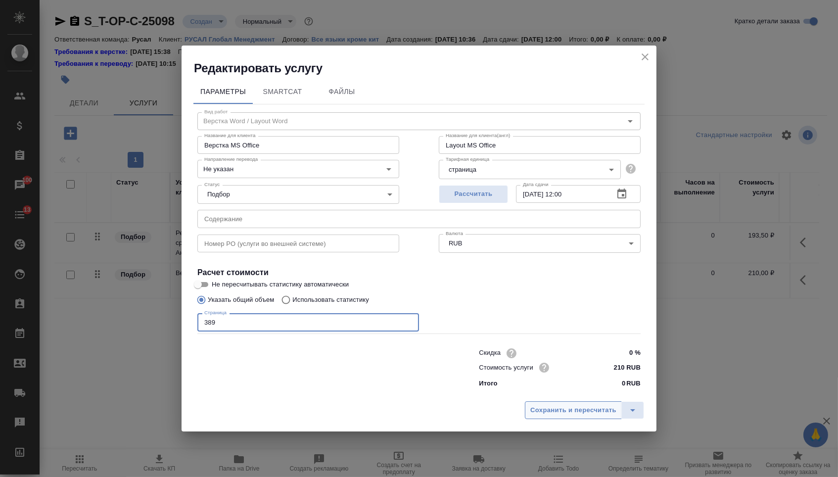
type input "389"
click at [530, 411] on span "Сохранить и пересчитать" at bounding box center [573, 410] width 86 height 11
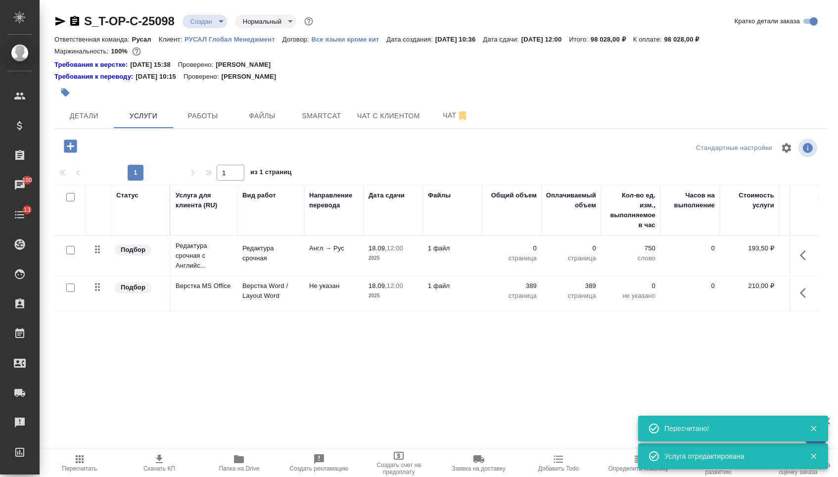
click at [801, 261] on icon "button" at bounding box center [806, 255] width 12 height 12
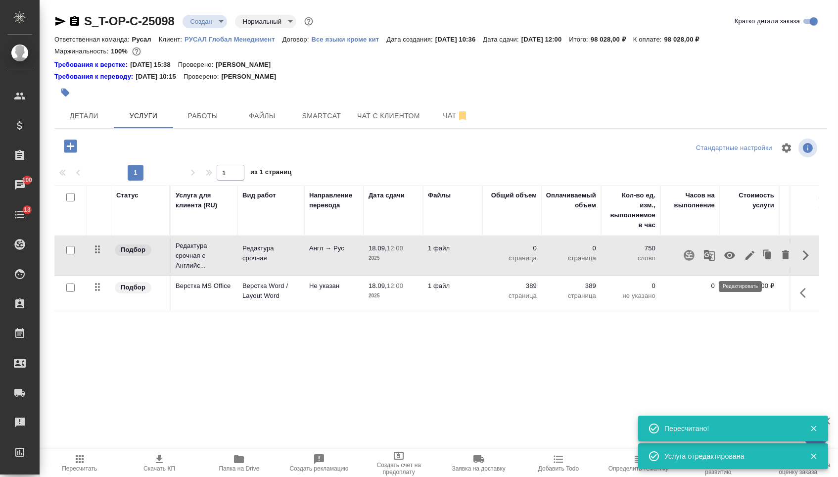
click at [744, 261] on icon "button" at bounding box center [750, 255] width 12 height 12
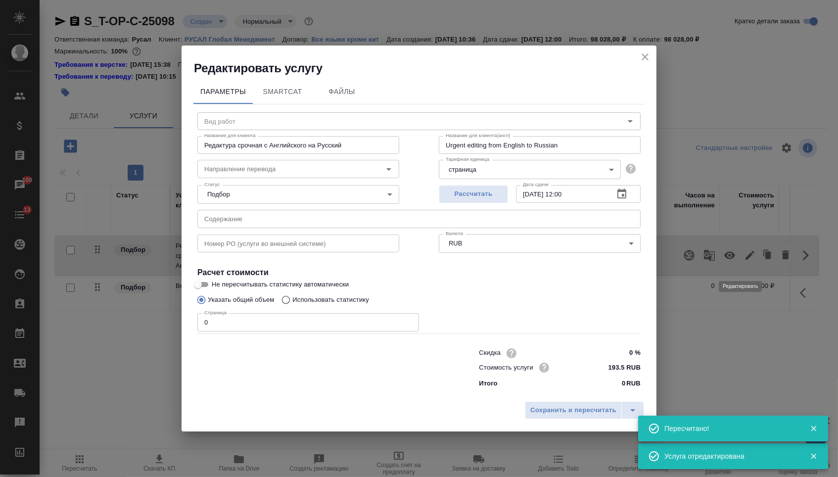
type input "Редактура срочная"
type input "англ-рус"
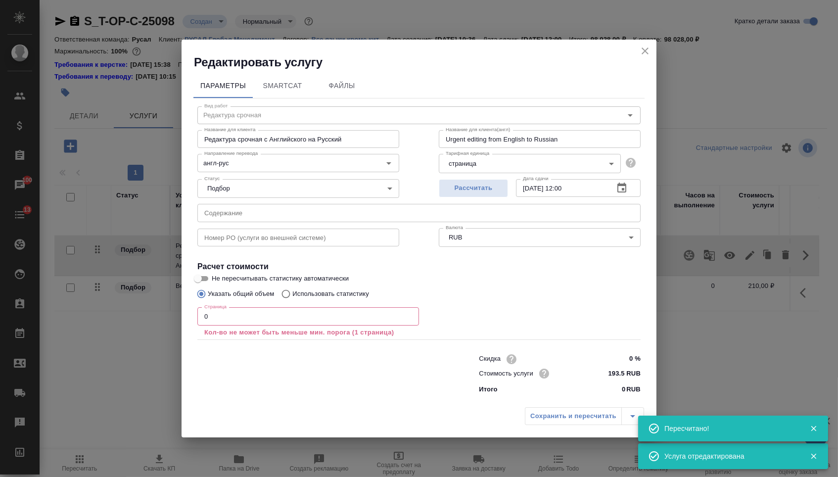
click at [310, 216] on input "text" at bounding box center [418, 213] width 443 height 18
paste input "Методы тестирования Clayburn"
type input "Методы тестирования Clayburn"
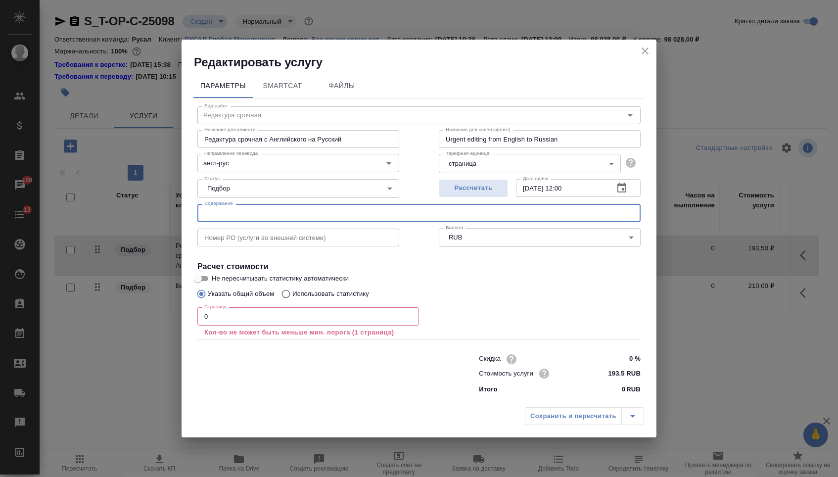
click at [248, 215] on input "text" at bounding box center [418, 213] width 443 height 18
paste input "Jack_B_Kuipers_Quaternions_and_rotation_sequences"
type input "Jack_B_Kuipers_Quaternions_and_rotation_sequences"
click at [226, 322] on input "0" at bounding box center [308, 316] width 222 height 18
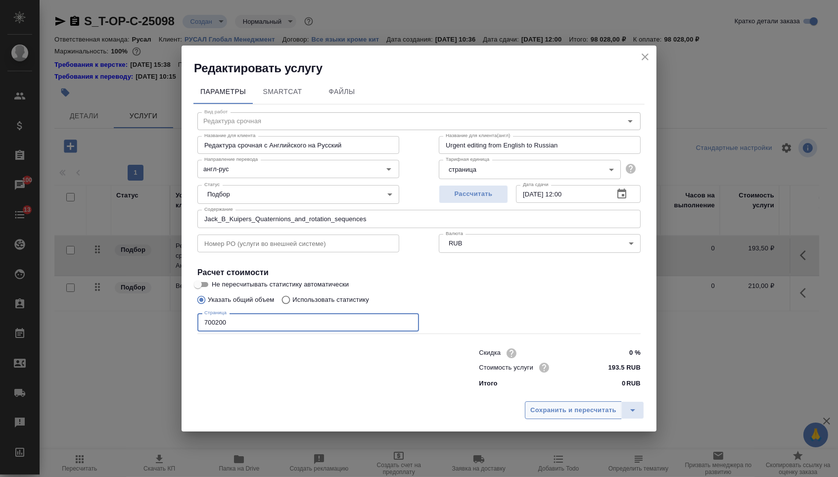
type input "700200"
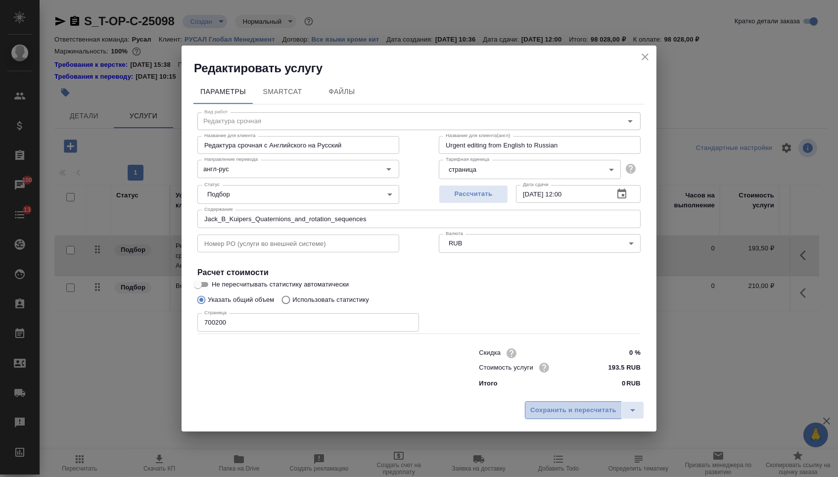
click at [539, 414] on span "Сохранить и пересчитать" at bounding box center [573, 410] width 86 height 11
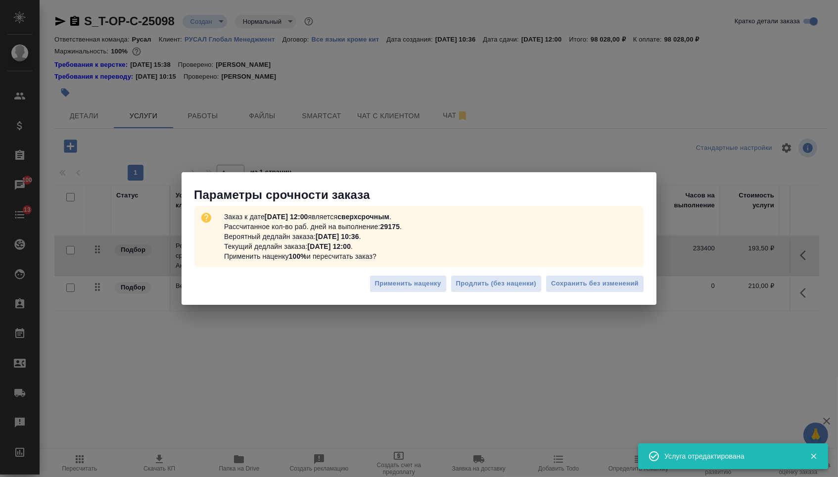
click at [603, 299] on div "Применить наценку Продлить (без наценки) Сохранить без изменений" at bounding box center [419, 287] width 475 height 35
click at [602, 290] on button "Сохранить без изменений" at bounding box center [595, 283] width 98 height 17
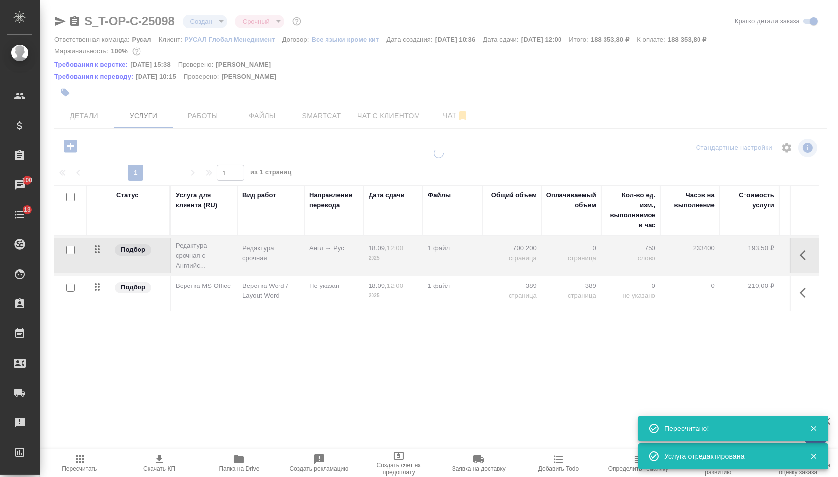
type input "urgent"
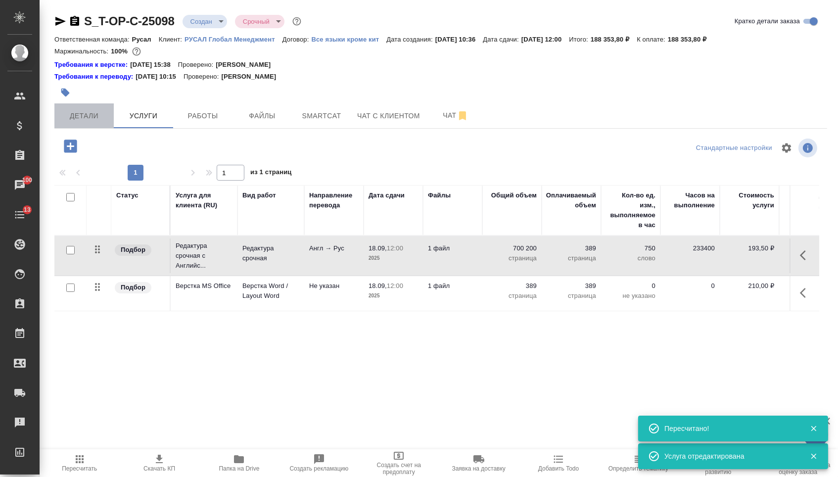
click at [110, 116] on button "Детали" at bounding box center [83, 115] width 59 height 25
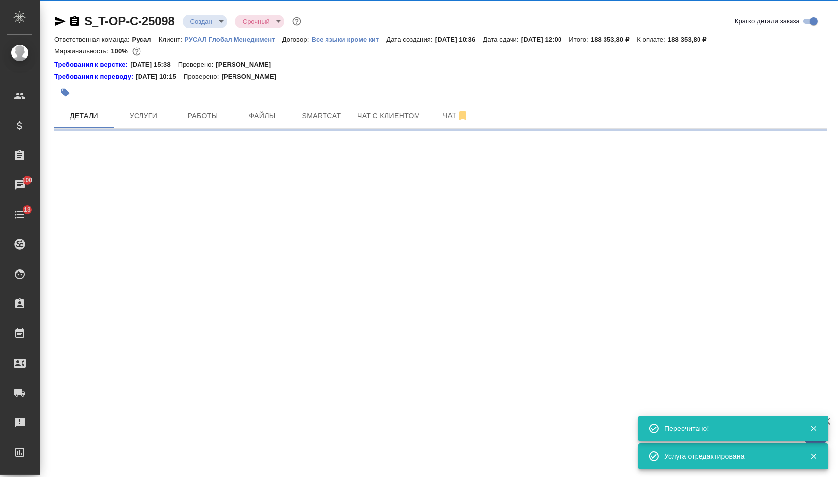
select select "RU"
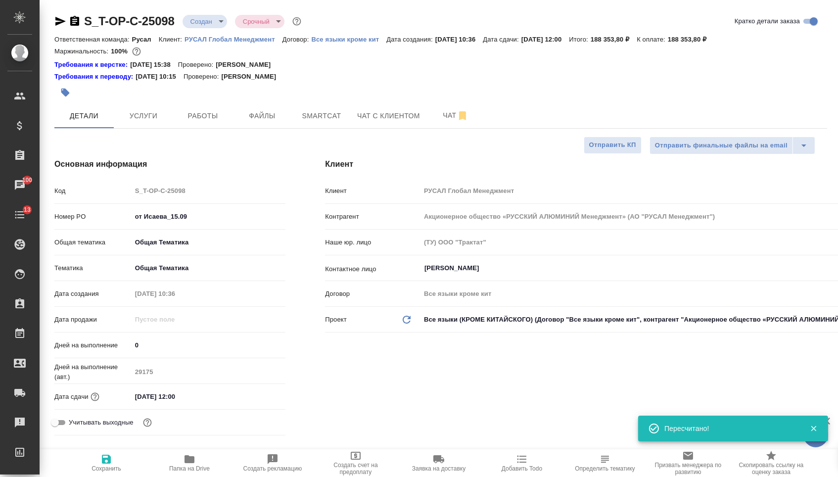
type textarea "x"
click at [219, 22] on body "🙏 .cls-1 fill:#fff; AWATERA Menshikova Aleksandra Клиенты Спецификации Заказы 1…" at bounding box center [419, 238] width 838 height 477
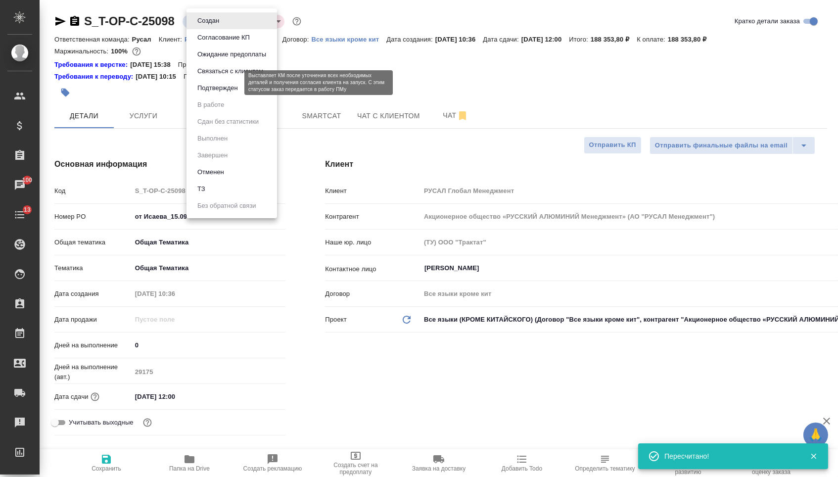
click at [215, 93] on button "Подтвержден" at bounding box center [217, 88] width 47 height 11
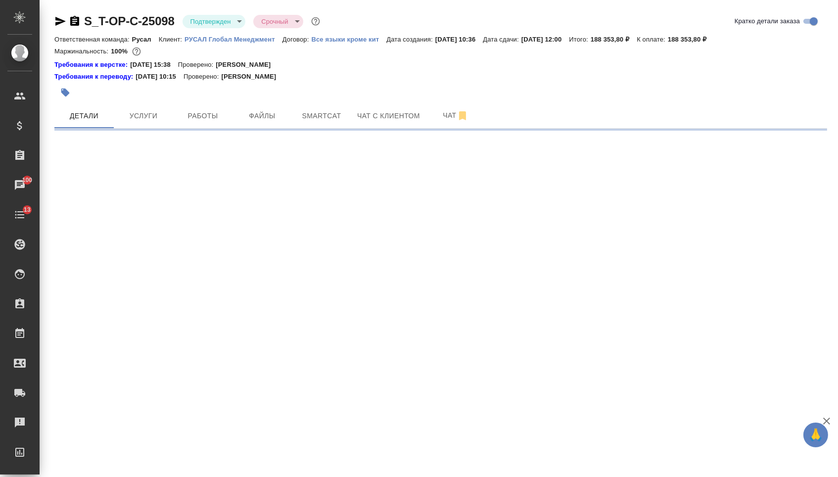
select select "RU"
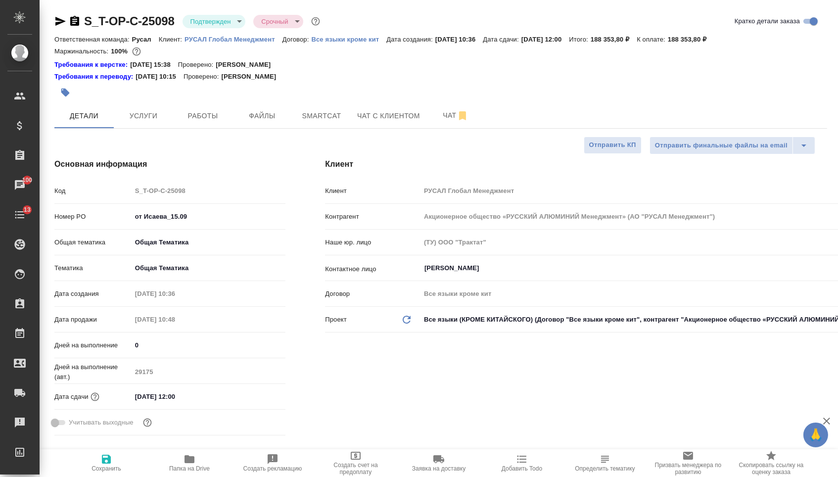
click at [69, 87] on button "button" at bounding box center [65, 93] width 22 height 22
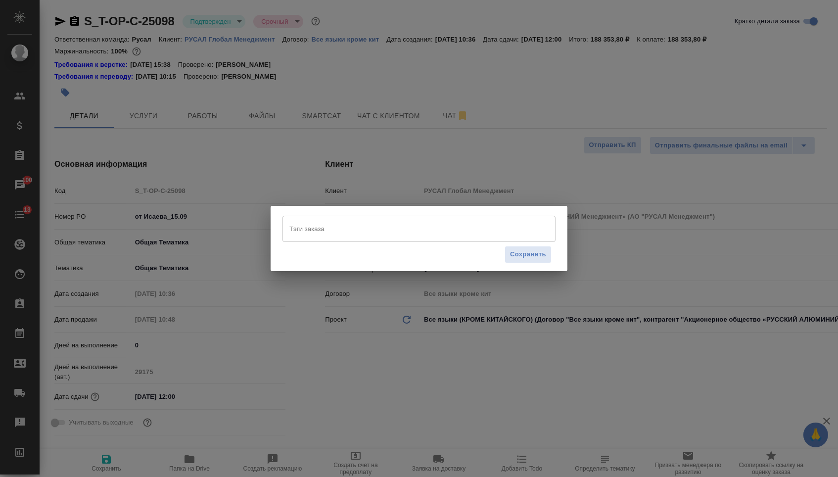
click at [322, 222] on input "Тэги заказа" at bounding box center [409, 228] width 245 height 17
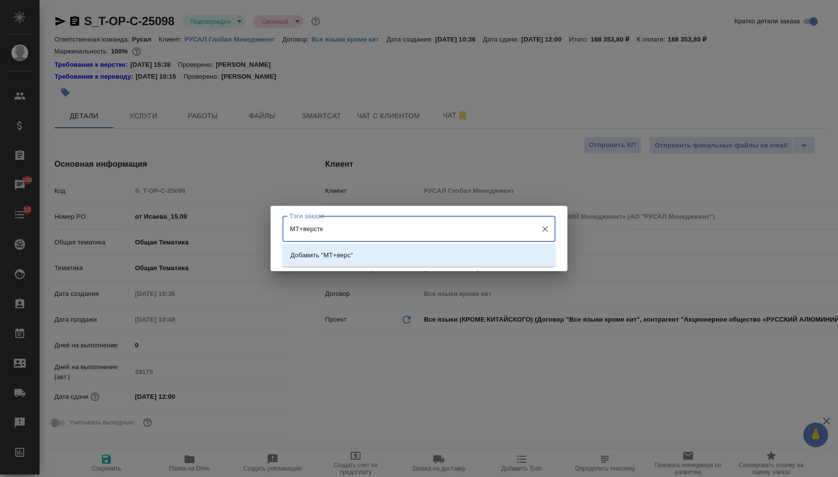
type input "МТ+верстка"
click at [371, 253] on li "Добавить "МТ+верстка"" at bounding box center [418, 255] width 273 height 18
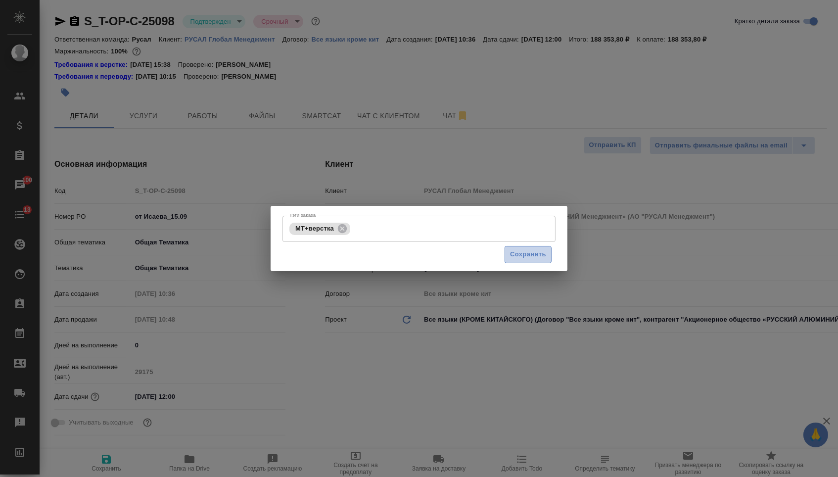
click at [547, 260] on button "Сохранить" at bounding box center [528, 254] width 47 height 17
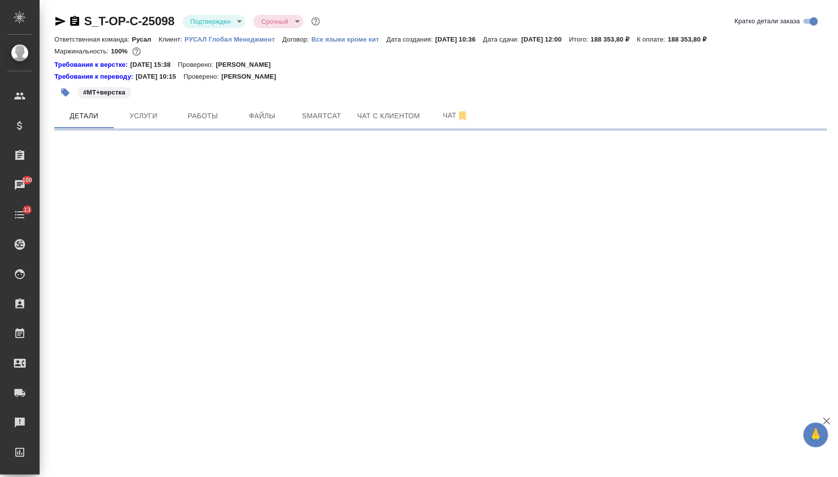
select select "RU"
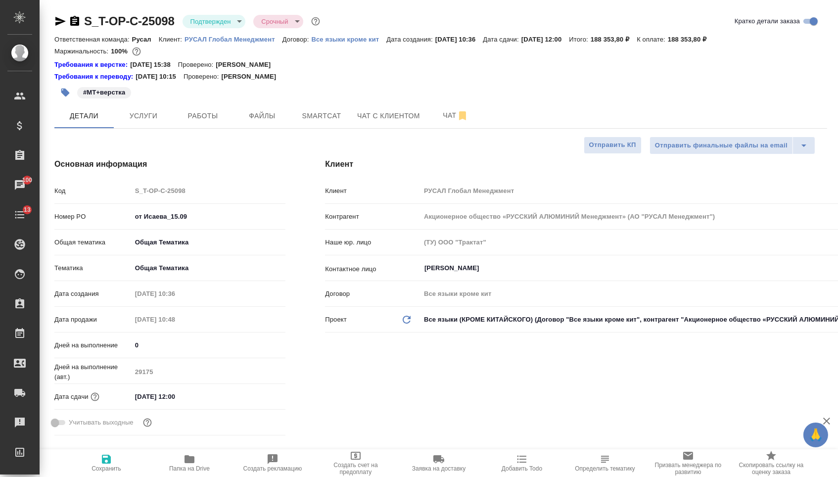
type textarea "x"
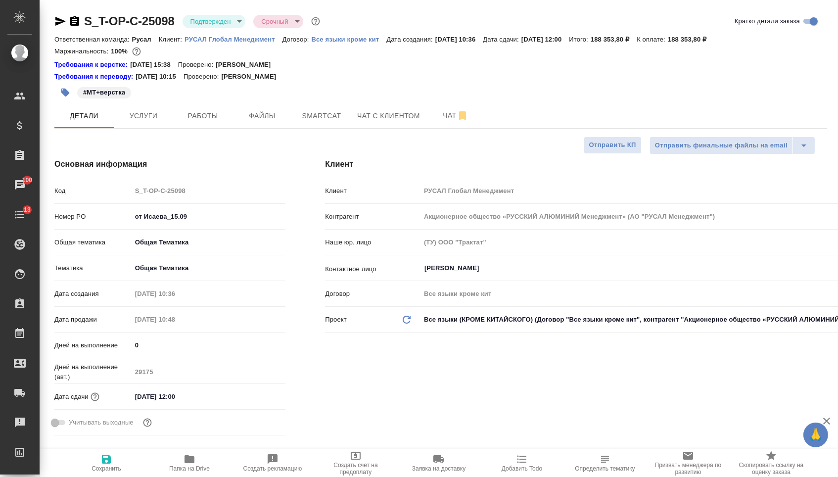
type textarea "x"
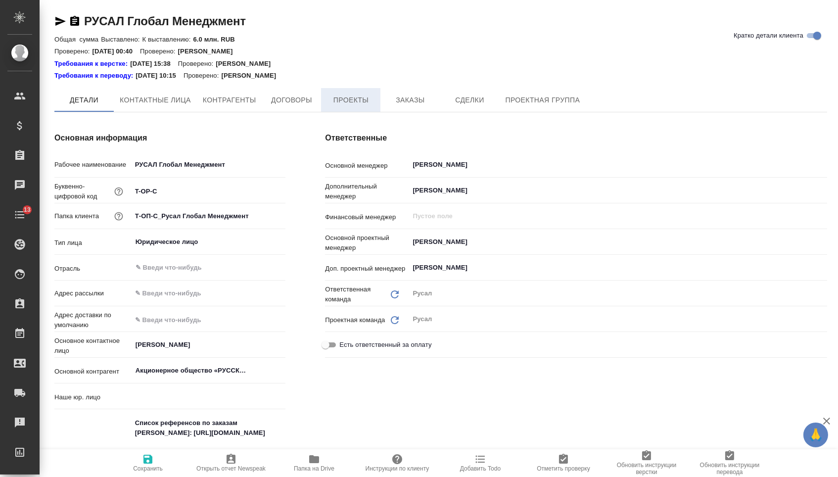
type textarea "x"
type input "(ТУ) ООО "Трактат""
type textarea "x"
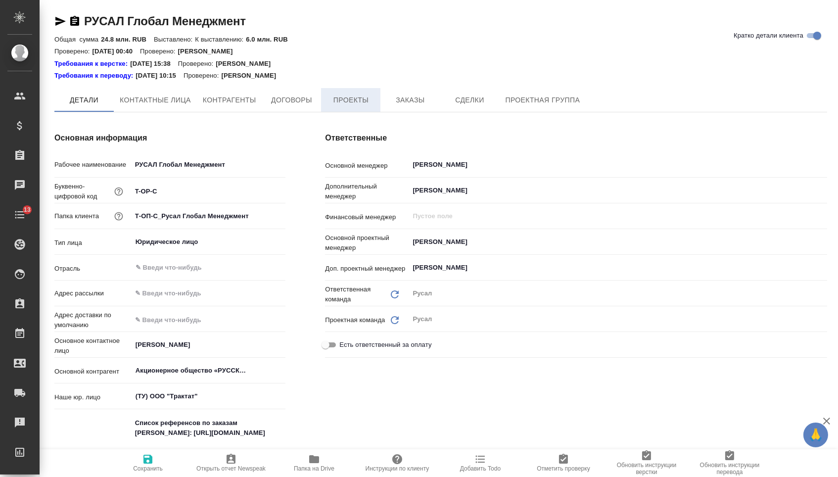
type textarea "x"
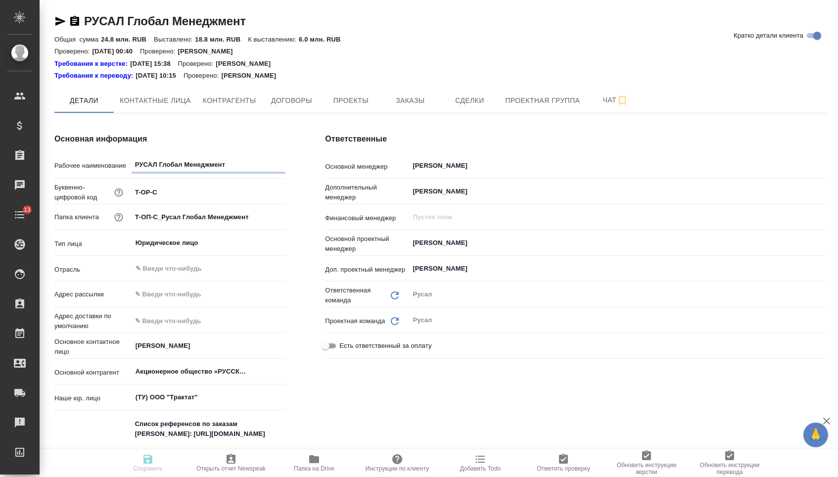
type textarea "x"
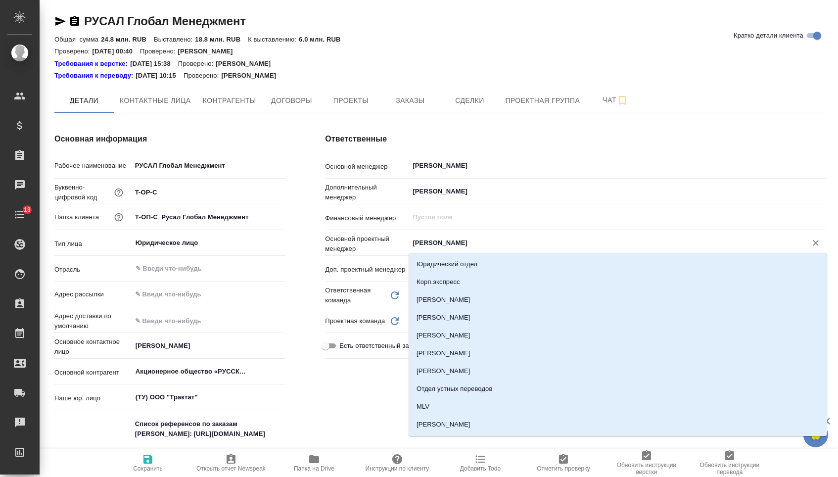
click at [430, 238] on input "[PERSON_NAME]" at bounding box center [601, 243] width 379 height 12
type input "ав"
type textarea "x"
type input "авд"
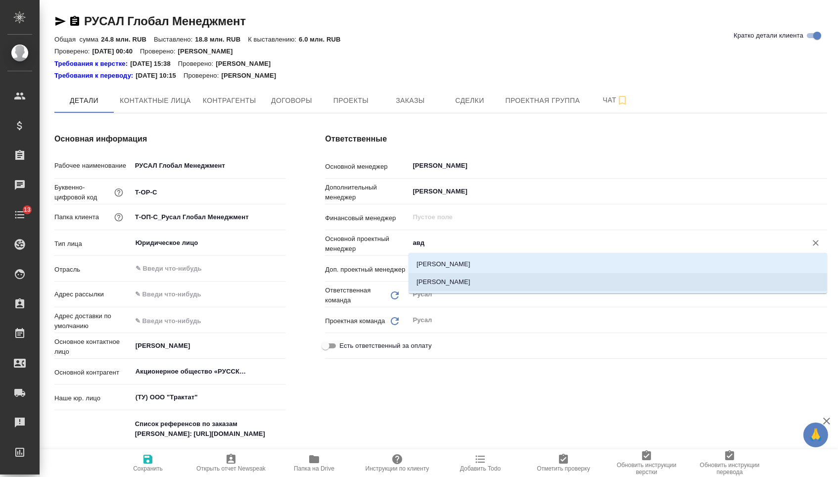
click at [440, 279] on li "Авдеенко Кирилл" at bounding box center [618, 282] width 419 height 18
type textarea "x"
type input "Авдеенко Кирилл"
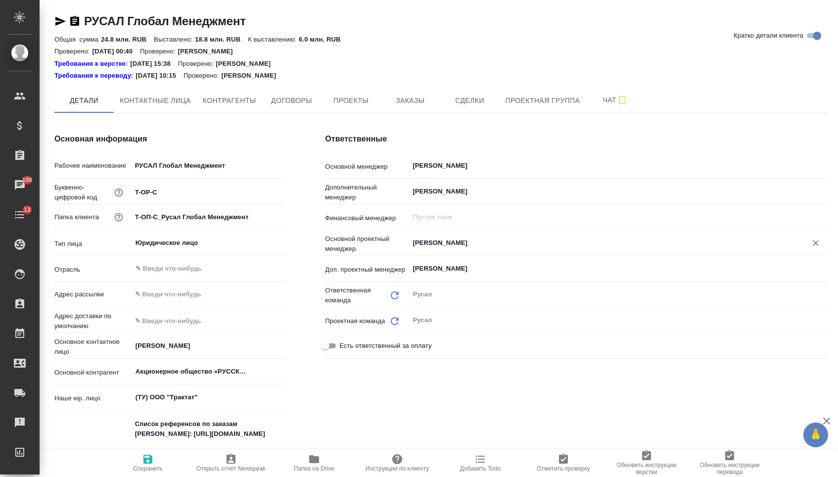
click at [150, 464] on icon "button" at bounding box center [147, 459] width 9 height 9
type textarea "x"
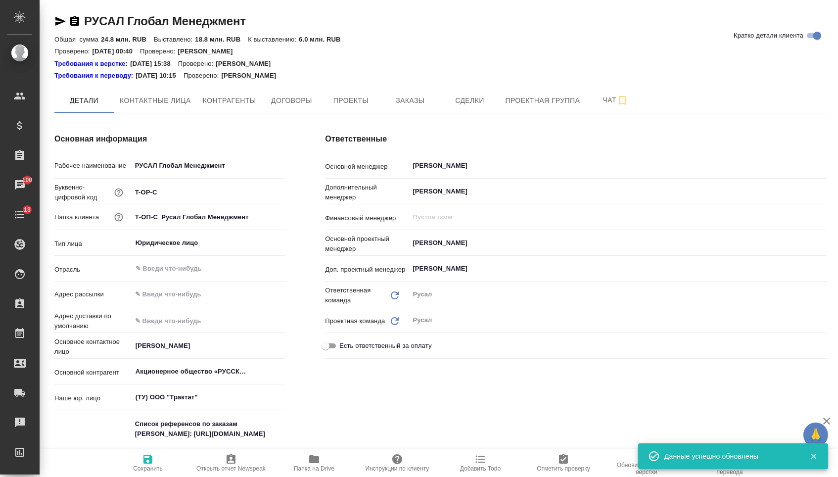
type textarea "x"
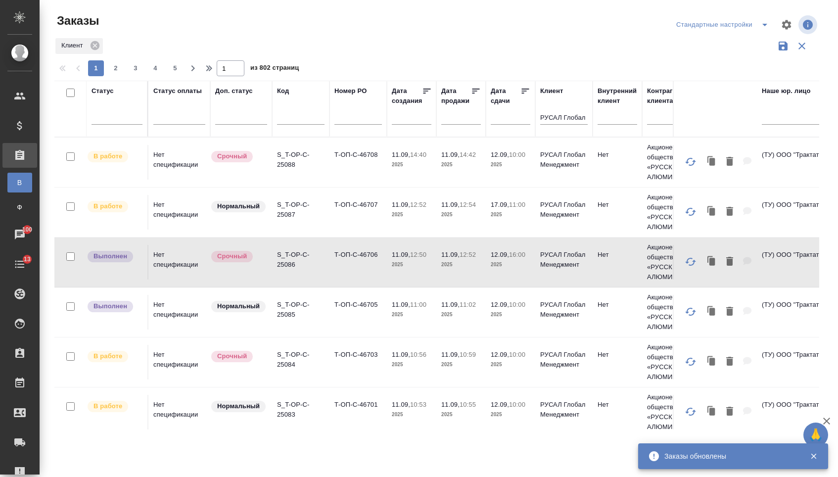
click at [295, 120] on input "text" at bounding box center [300, 118] width 47 height 12
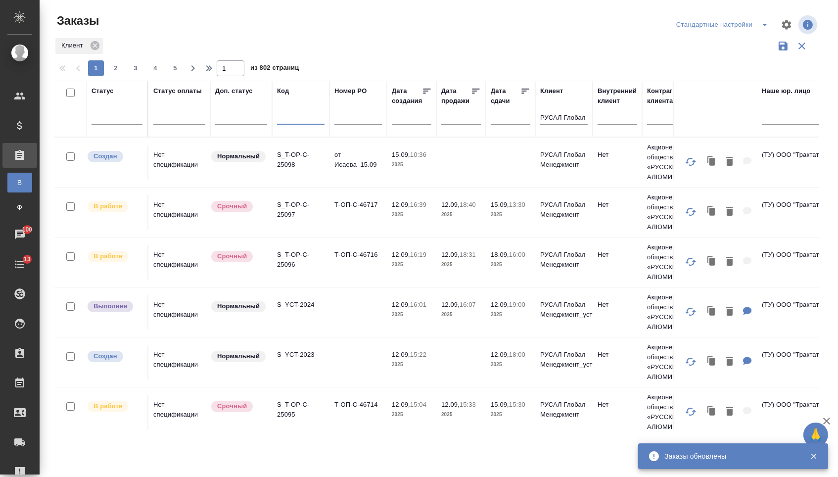
click at [348, 120] on input "text" at bounding box center [357, 118] width 47 height 12
paste input "Т-ОП-С-46581"
type input "Т-ОП-С-46581"
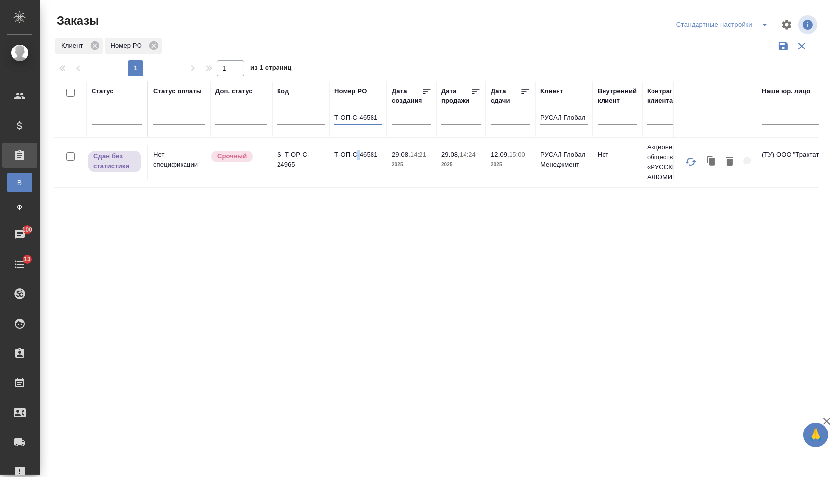
click at [358, 155] on td "Т-ОП-С-46581" at bounding box center [357, 162] width 57 height 35
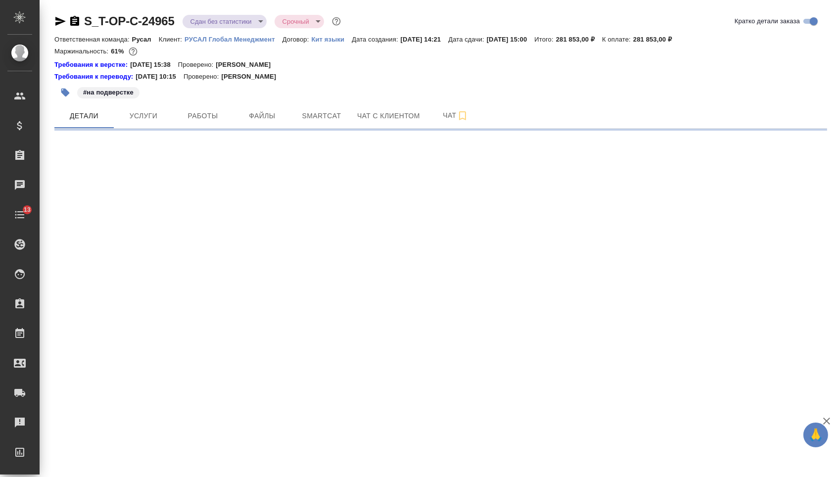
select select "RU"
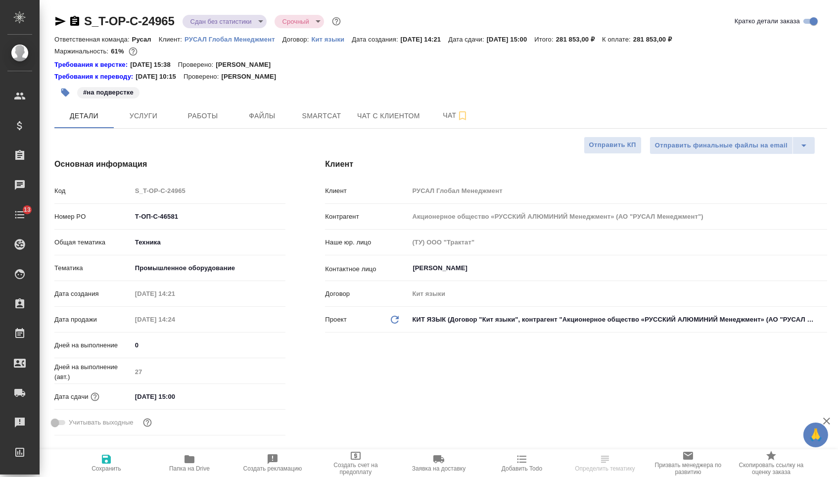
type textarea "x"
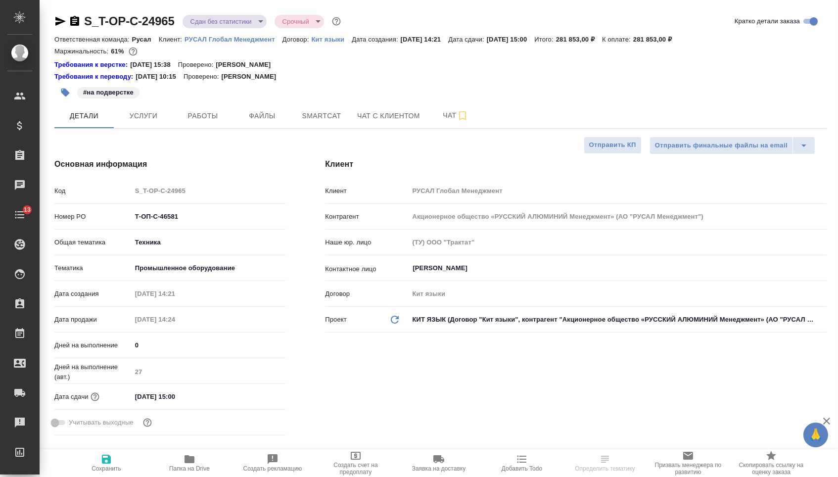
type textarea "x"
click at [217, 470] on span "Папка на Drive" at bounding box center [189, 462] width 71 height 19
type textarea "x"
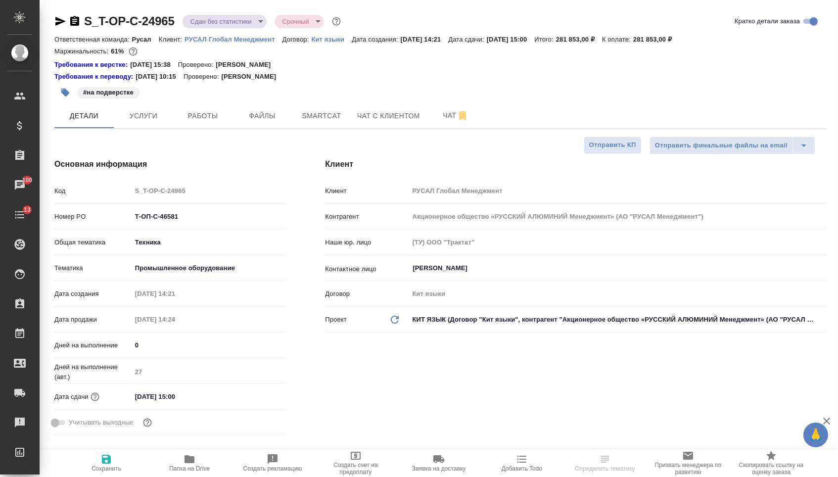
select select "RU"
type textarea "x"
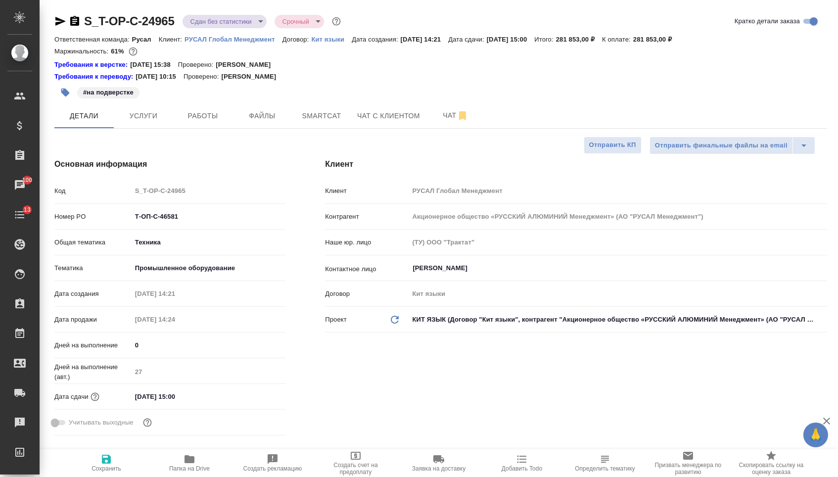
type textarea "x"
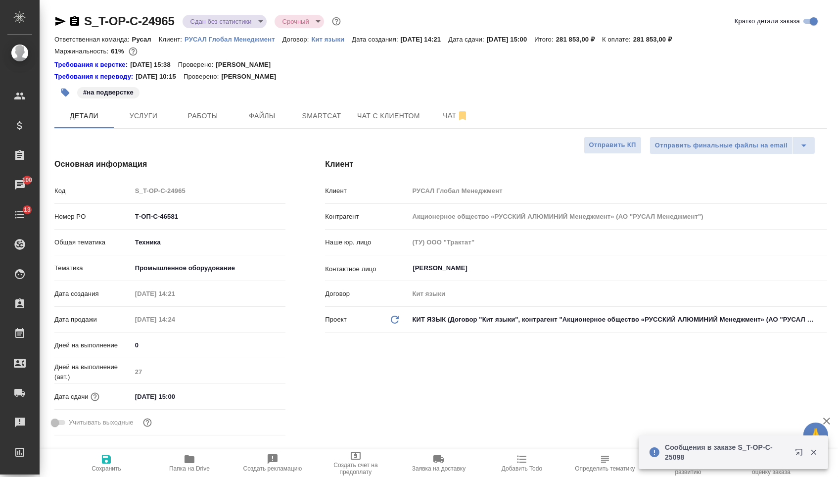
type textarea "x"
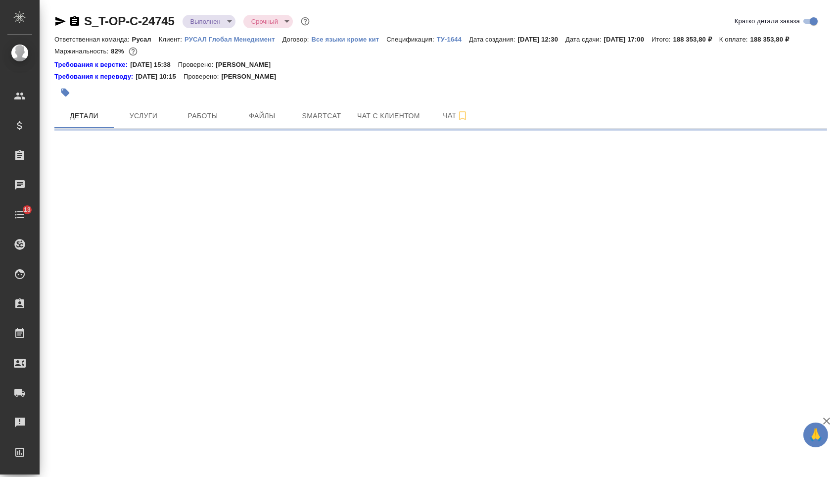
select select "RU"
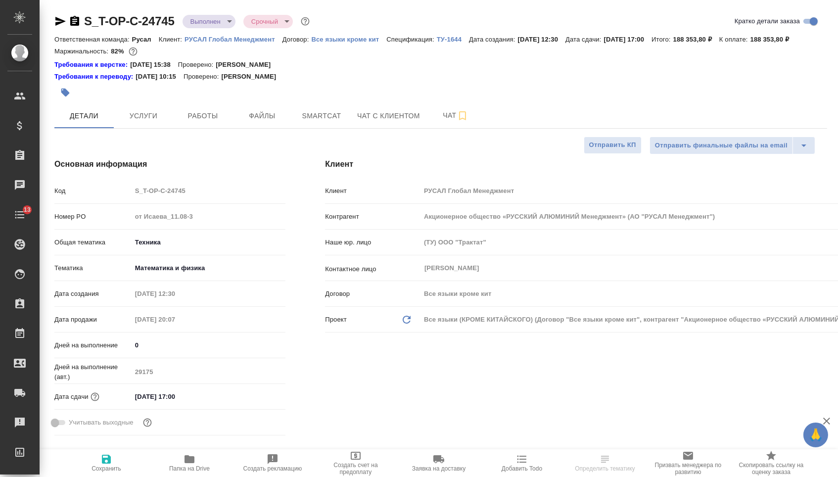
type textarea "x"
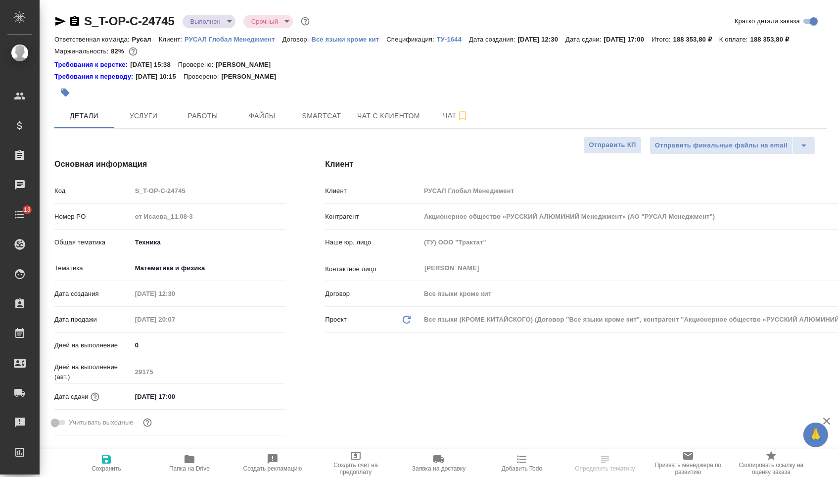
type textarea "x"
click at [261, 122] on span "Файлы" at bounding box center [261, 116] width 47 height 12
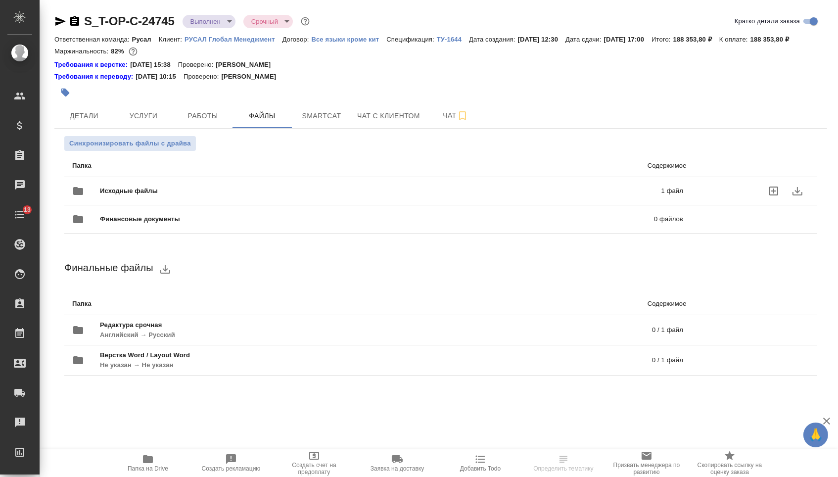
click at [200, 196] on span "Исходные файлы" at bounding box center [255, 191] width 310 height 10
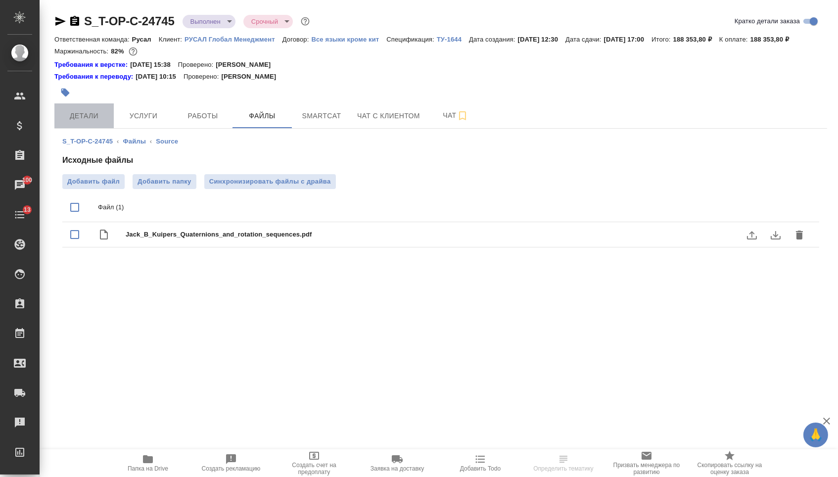
click at [92, 122] on span "Детали" at bounding box center [83, 116] width 47 height 12
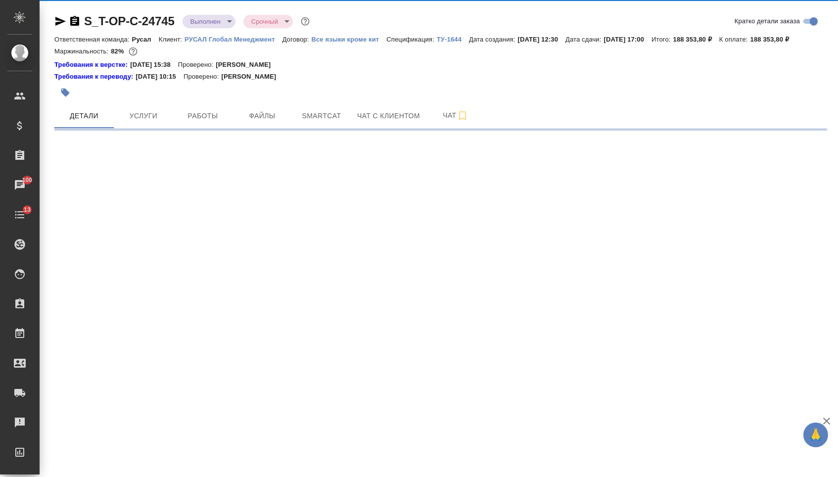
select select "RU"
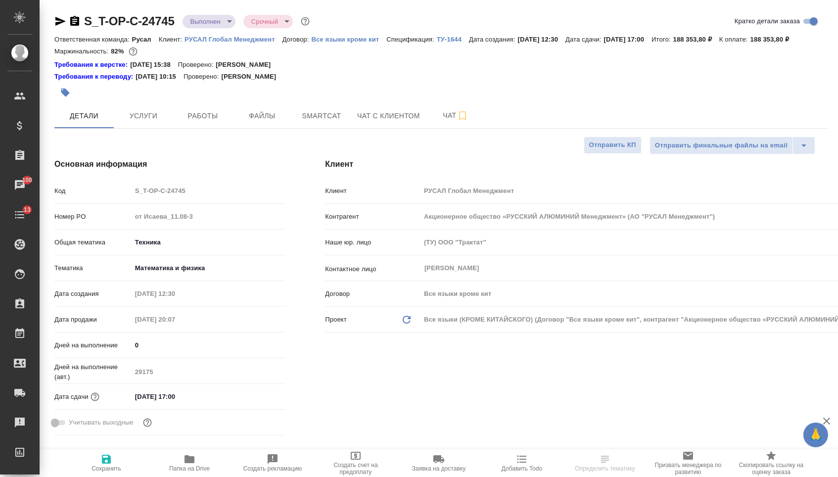
type textarea "x"
click at [193, 453] on icon "button" at bounding box center [190, 459] width 12 height 12
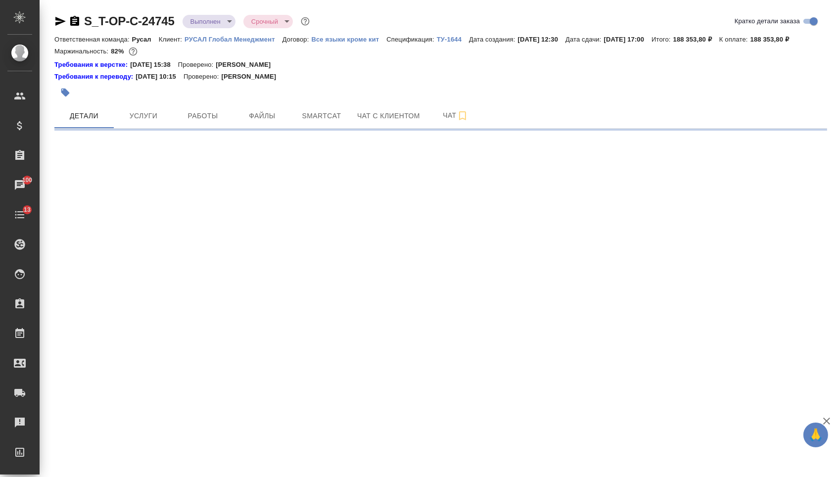
select select "RU"
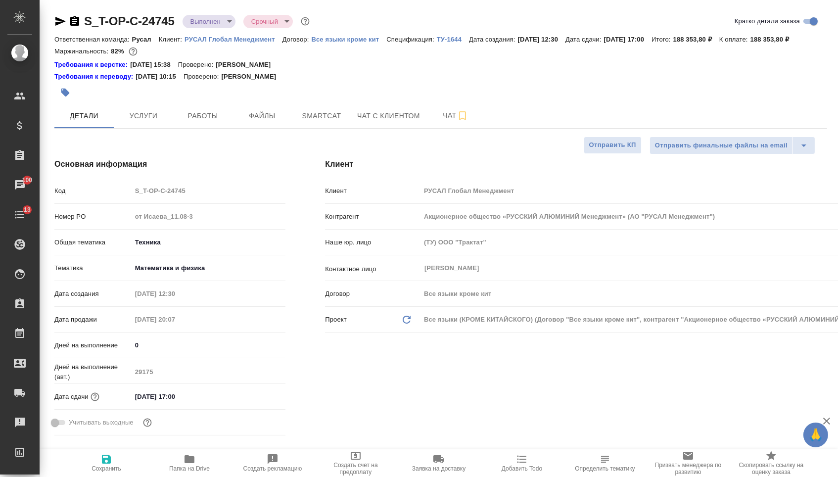
type textarea "x"
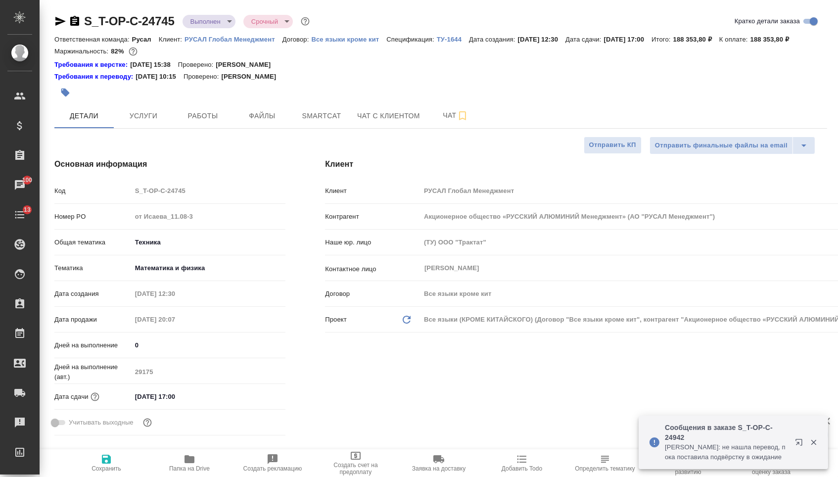
type textarea "x"
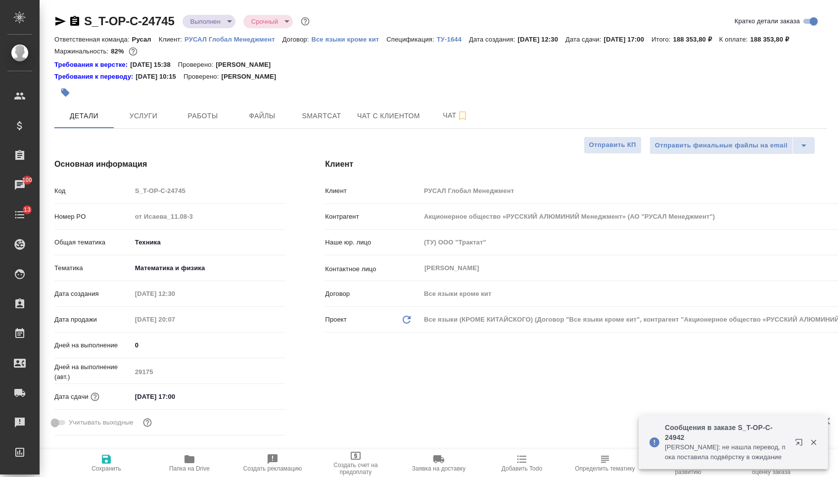
type textarea "x"
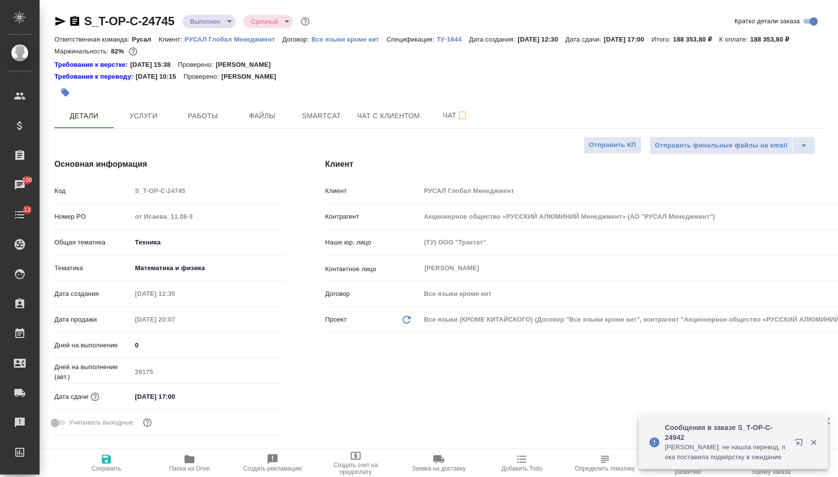
type textarea "x"
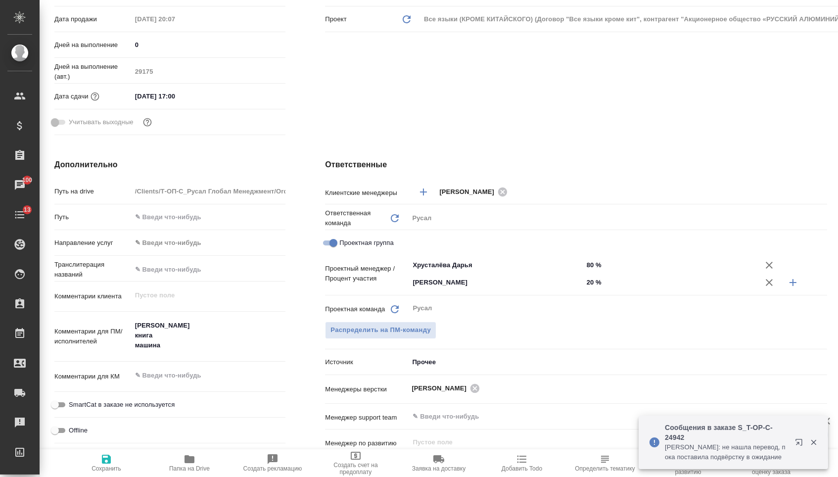
type textarea "x"
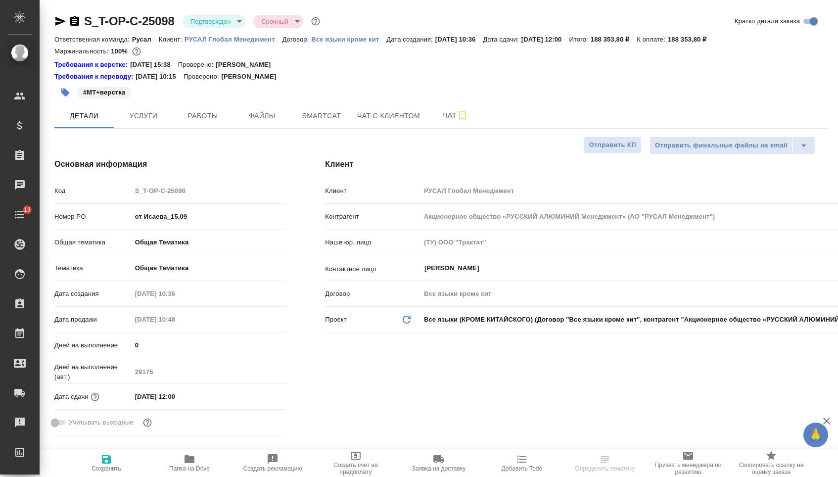
select select "RU"
click at [225, 23] on body "🙏 .cls-1 fill:#fff; AWATERA Menshikova Aleksandra Клиенты Спецификации Заказы Ч…" at bounding box center [419, 238] width 838 height 477
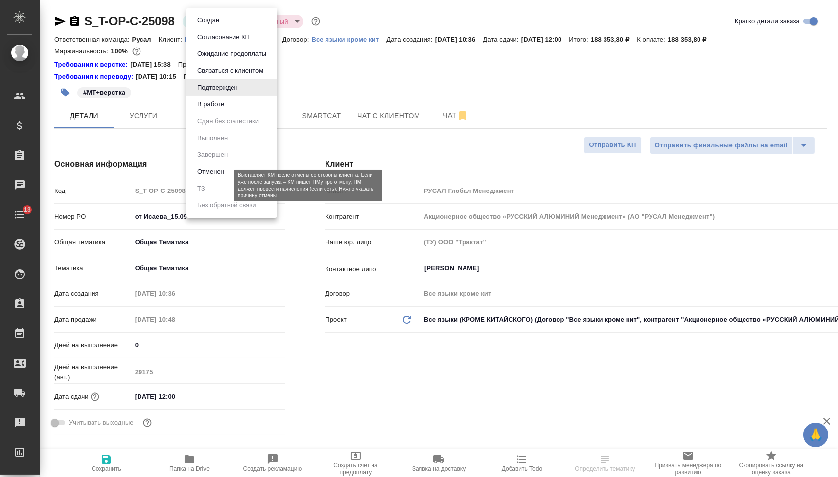
click at [213, 177] on button "Отменен" at bounding box center [210, 171] width 33 height 11
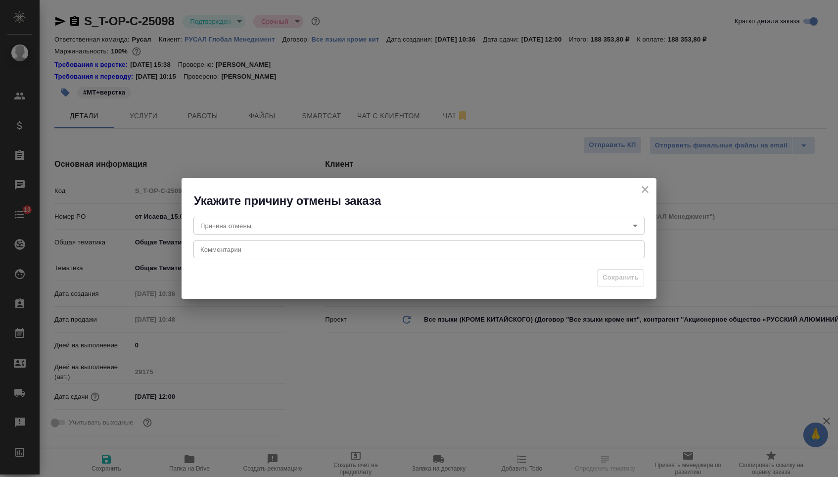
click at [268, 231] on body "🙏 .cls-1 fill:#fff; AWATERA Menshikova Aleksandra Клиенты Спецификации Заказы Ч…" at bounding box center [419, 238] width 838 height 477
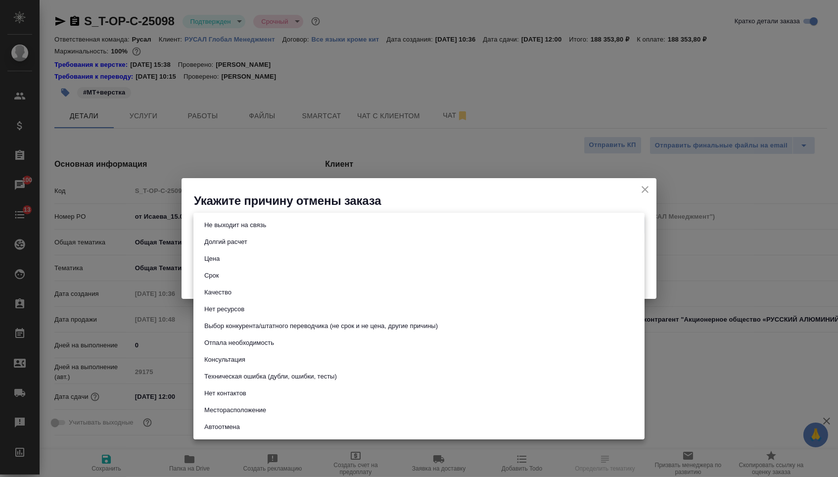
click at [232, 348] on button "Отпала необходимость" at bounding box center [239, 342] width 76 height 11
type input "noNeed"
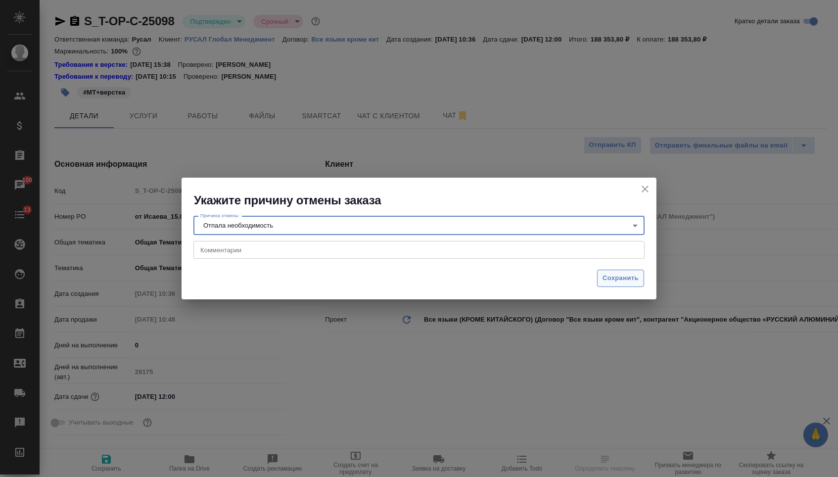
click at [617, 275] on span "Сохранить" at bounding box center [621, 278] width 36 height 11
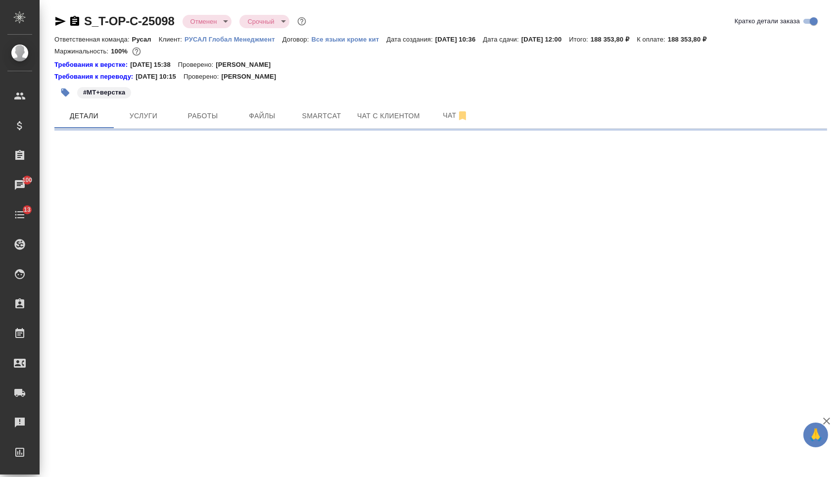
select select "RU"
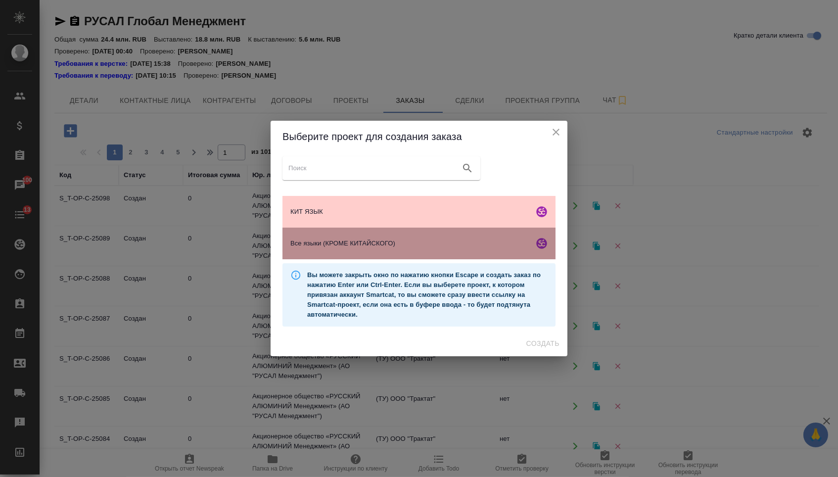
click at [326, 240] on div "Все языки (КРОМЕ КИТАЙСКОГО)" at bounding box center [418, 244] width 273 height 32
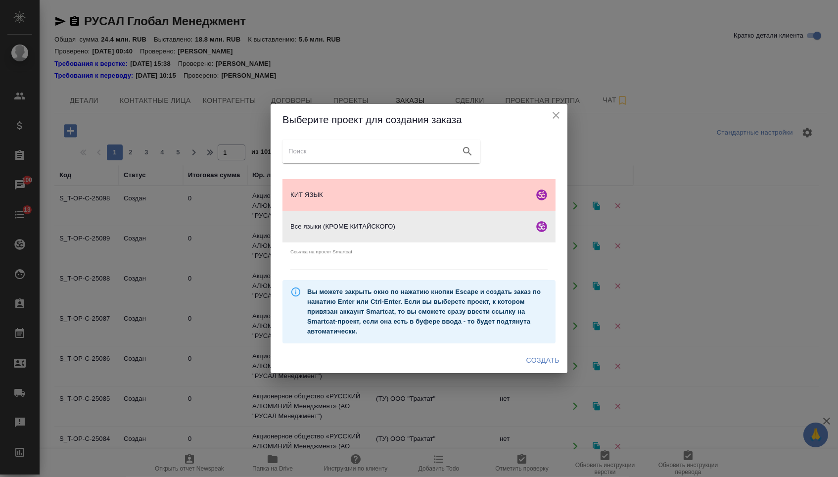
click at [529, 361] on span "Создать" at bounding box center [542, 360] width 33 height 12
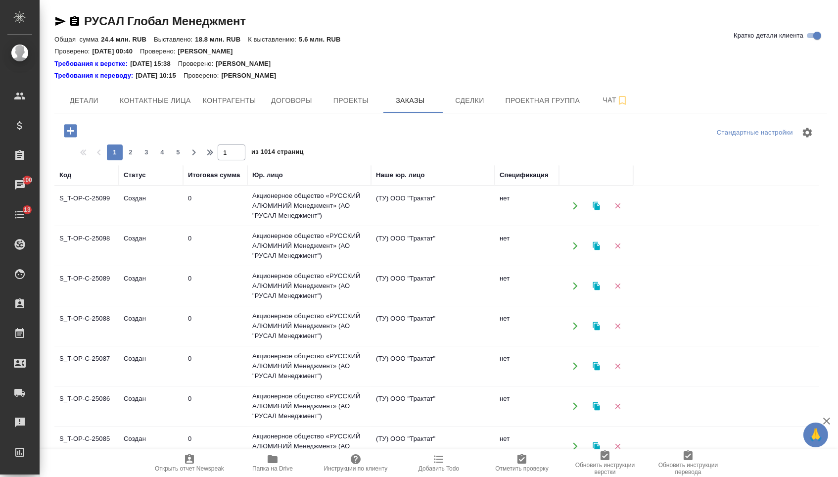
click at [70, 130] on icon "button" at bounding box center [70, 130] width 13 height 13
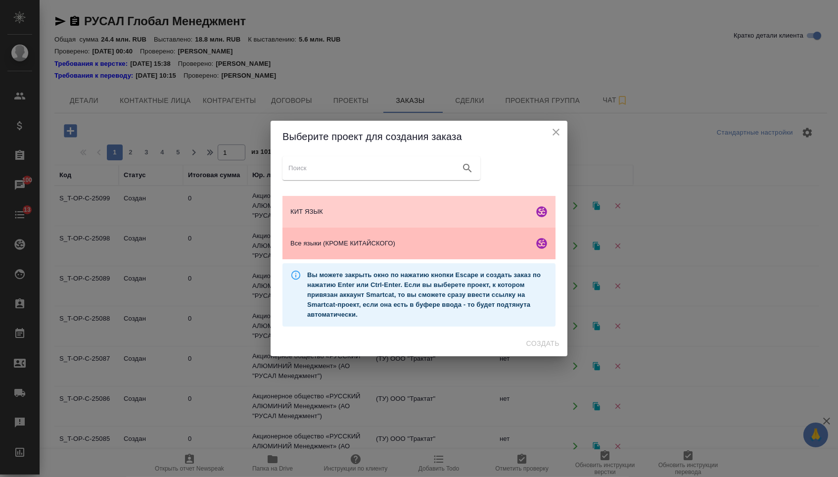
click at [383, 255] on div "Все языки (КРОМЕ КИТАЙСКОГО)" at bounding box center [418, 244] width 273 height 32
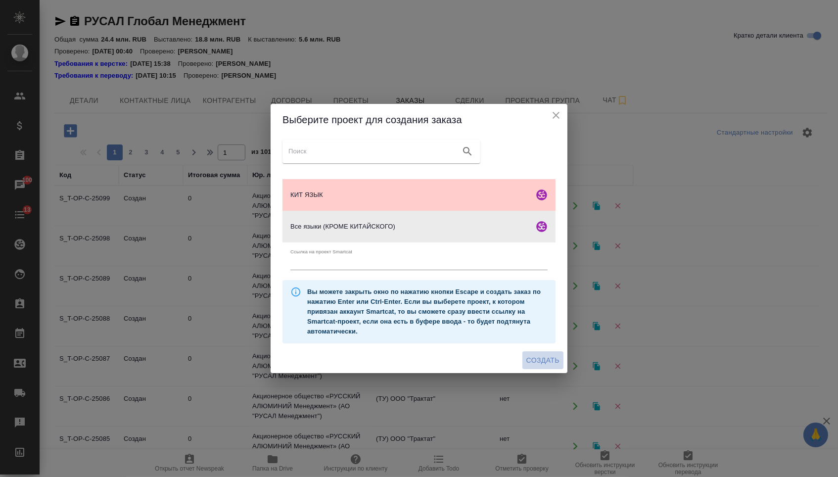
click at [536, 360] on span "Создать" at bounding box center [542, 360] width 33 height 12
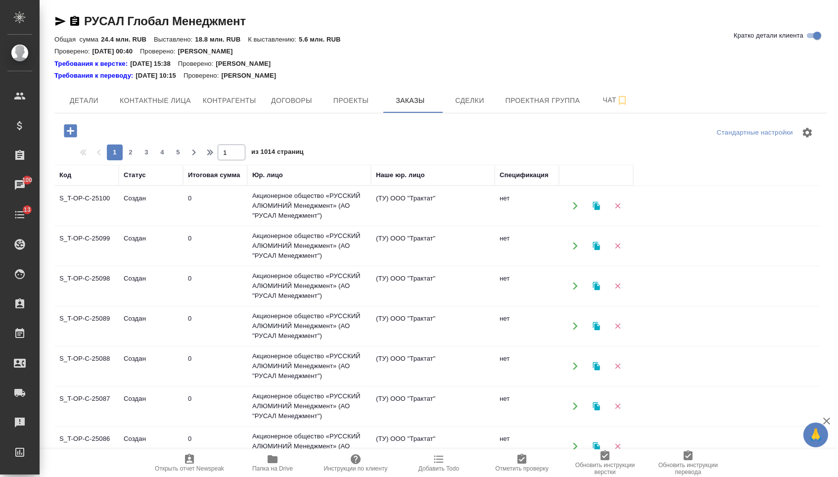
click at [77, 126] on icon "button" at bounding box center [70, 130] width 13 height 13
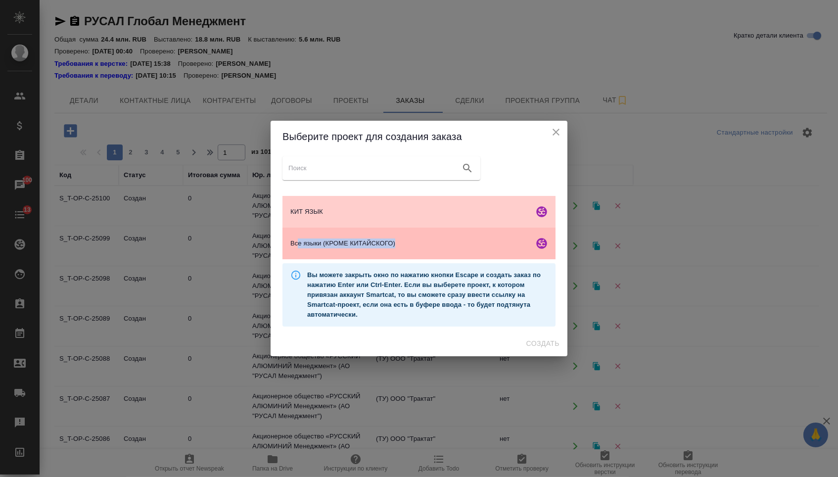
click at [298, 248] on span "Все языки (КРОМЕ КИТАЙСКОГО)" at bounding box center [409, 243] width 239 height 10
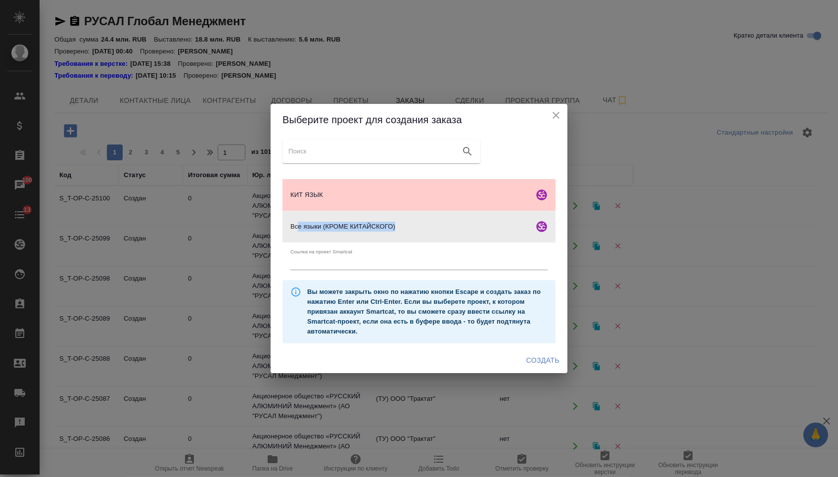
click at [538, 367] on span "Создать" at bounding box center [542, 360] width 33 height 12
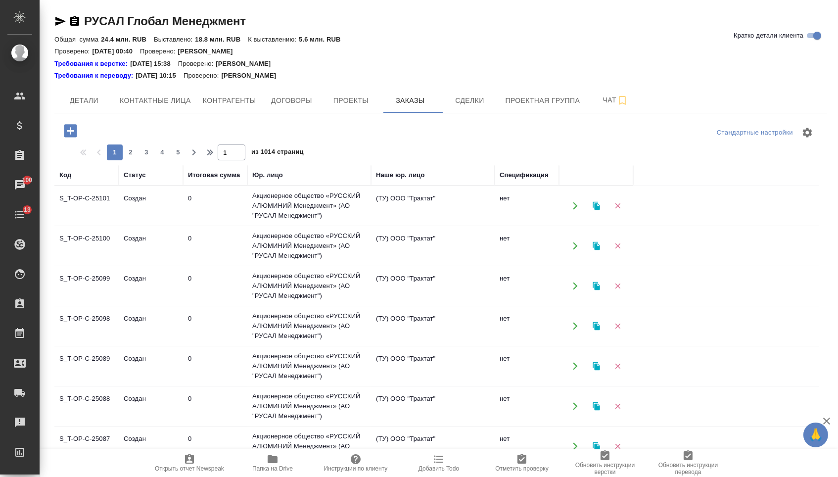
click at [73, 124] on icon "button" at bounding box center [70, 130] width 13 height 13
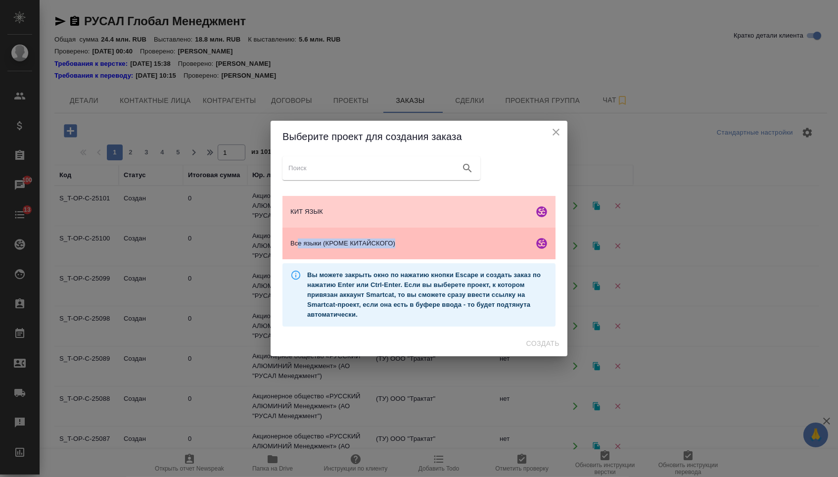
click at [380, 252] on div "Все языки (КРОМЕ КИТАЙСКОГО)" at bounding box center [418, 244] width 273 height 32
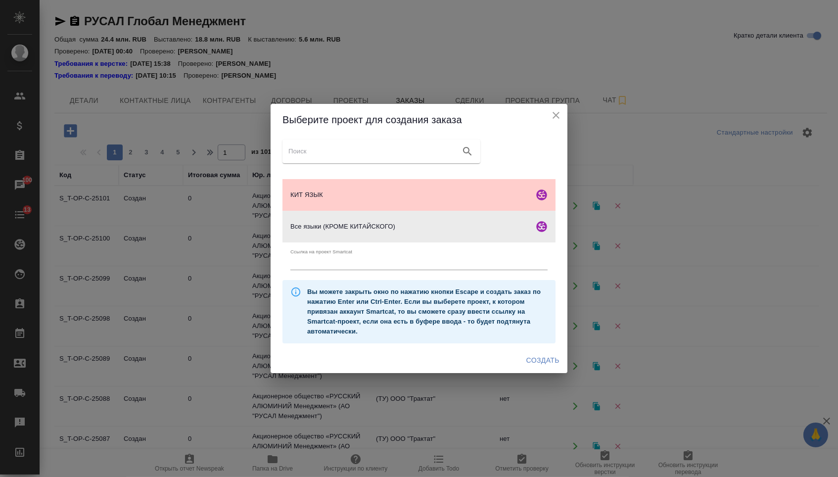
click at [507, 343] on div "Вы можете закрыть окно по нажатию кнопки Escape и создать заказ по нажатию Ente…" at bounding box center [418, 311] width 273 height 63
click at [515, 351] on div "Создать" at bounding box center [419, 360] width 297 height 26
click at [528, 365] on span "Создать" at bounding box center [542, 360] width 33 height 12
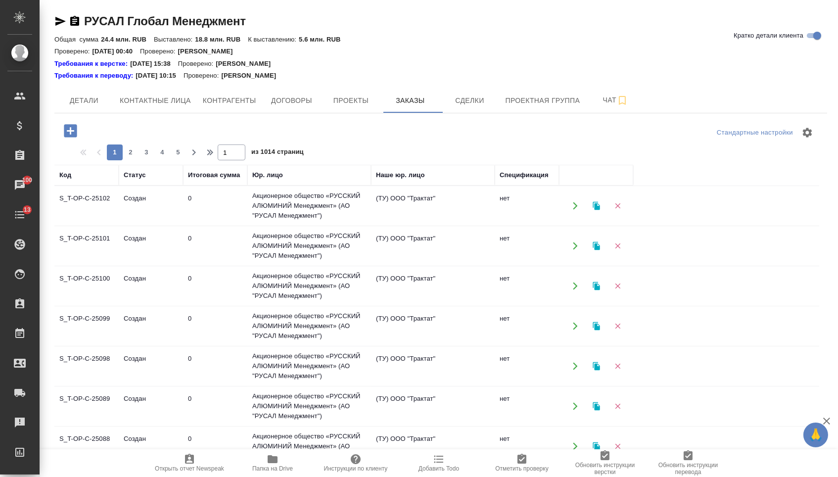
click at [60, 135] on button "button" at bounding box center [70, 131] width 27 height 20
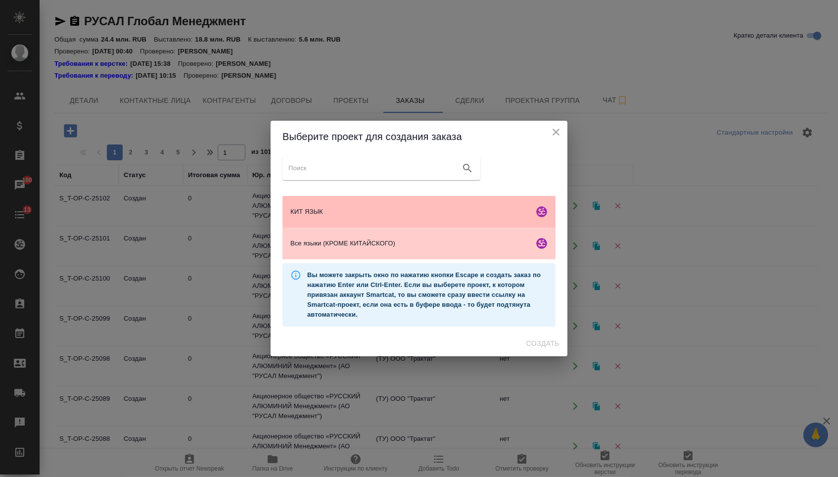
click at [357, 208] on span "КИТ ЯЗЫК" at bounding box center [409, 212] width 239 height 10
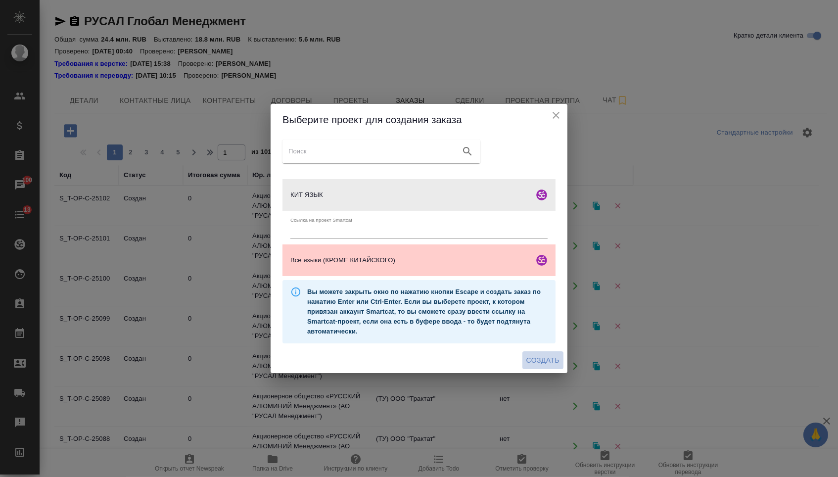
click at [535, 367] on span "Создать" at bounding box center [542, 360] width 33 height 12
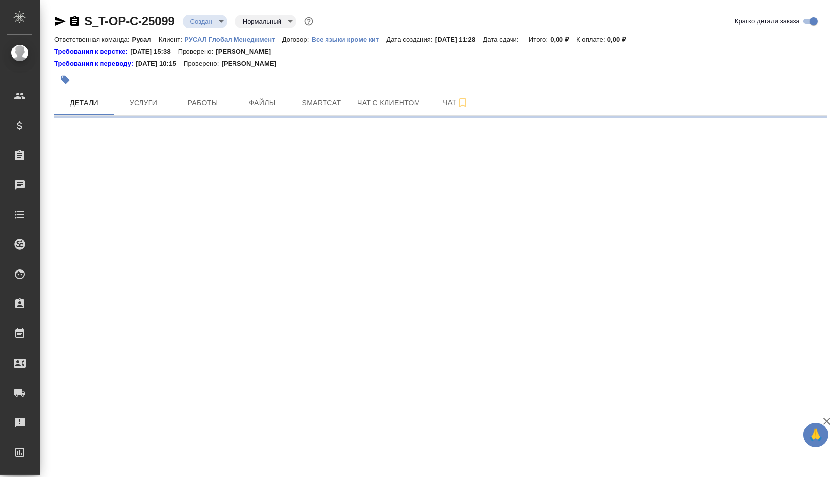
select select "RU"
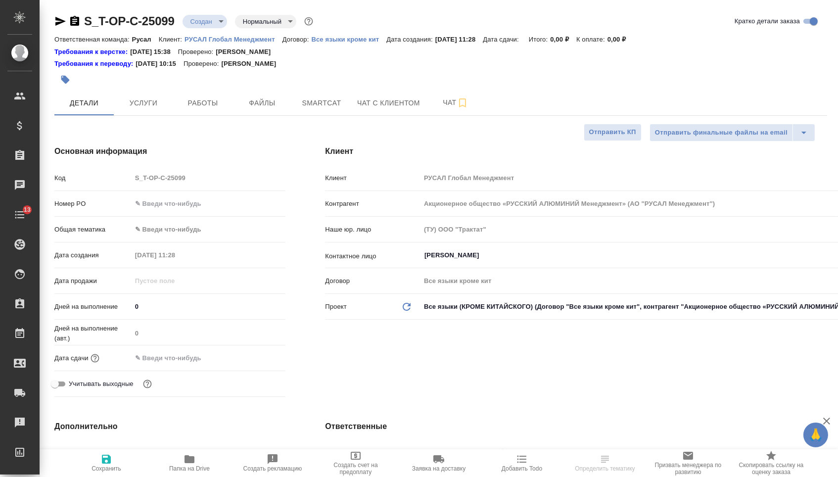
type textarea "x"
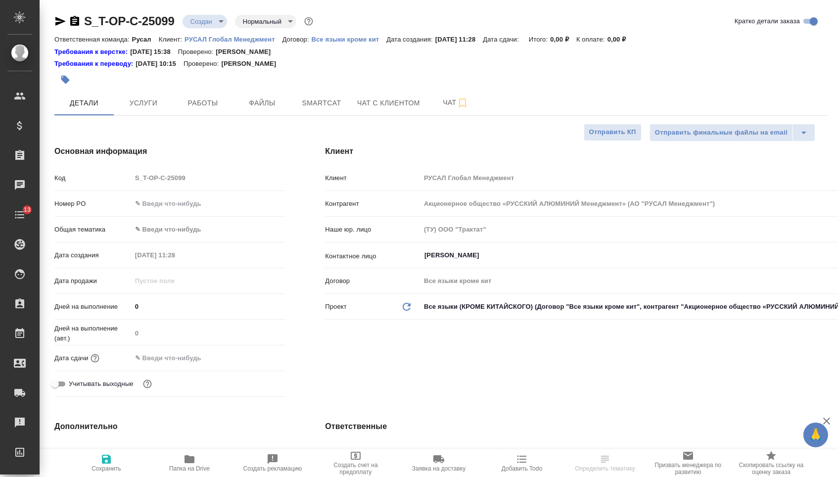
type textarea "x"
click at [171, 209] on input "text" at bounding box center [209, 203] width 154 height 14
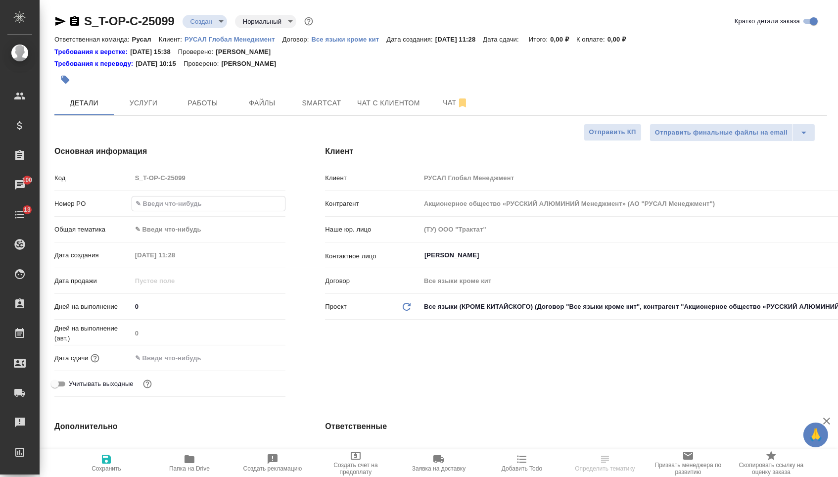
paste input "Т-ОП-С-46722"
type input "Т-ОП-С-46722"
type textarea "x"
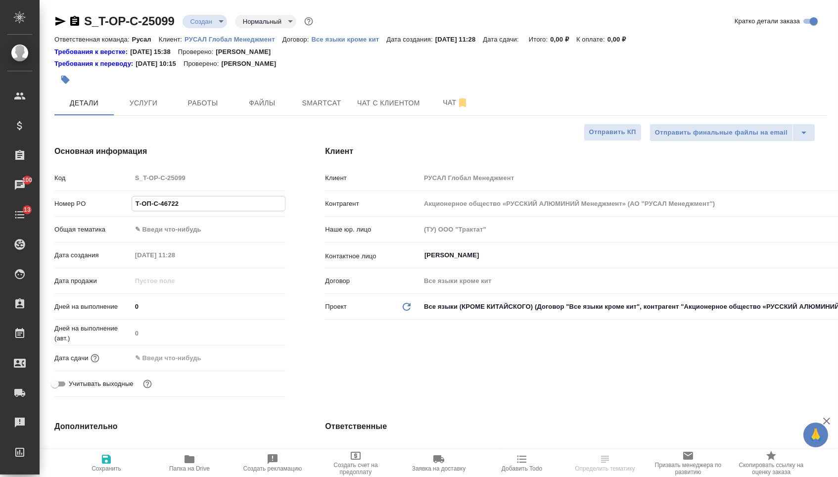
type input "Т-ОП-С-46722"
click at [185, 364] on input "text" at bounding box center [175, 358] width 87 height 14
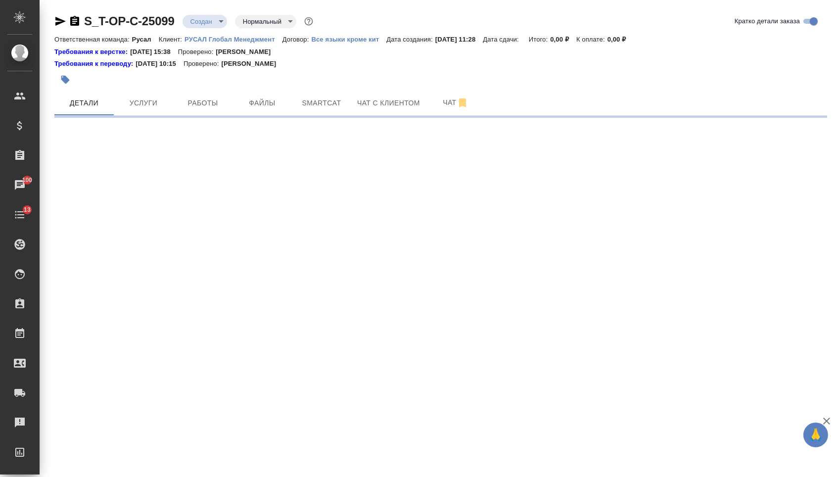
select select "RU"
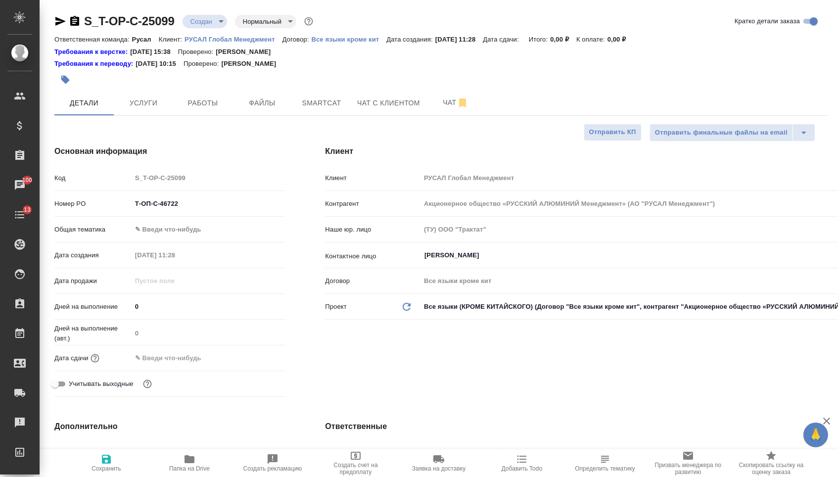
type textarea "x"
click at [185, 362] on input "text" at bounding box center [175, 358] width 87 height 14
click at [242, 361] on div at bounding box center [209, 357] width 154 height 15
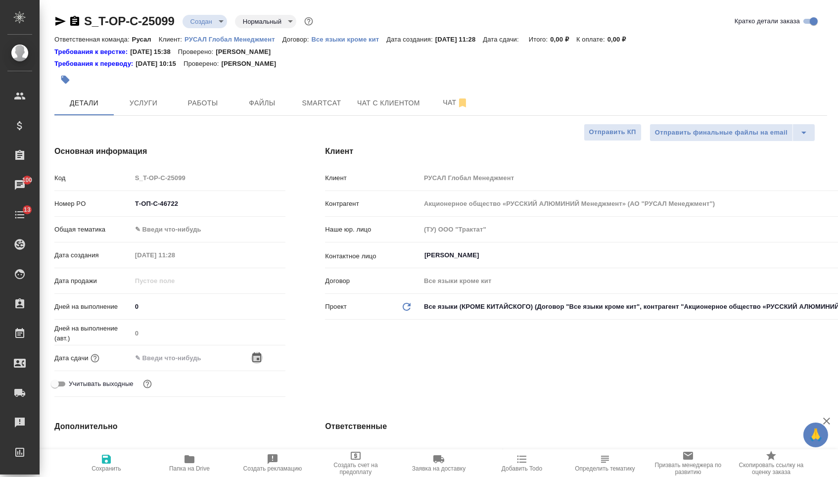
click at [253, 361] on icon "button" at bounding box center [256, 357] width 9 height 10
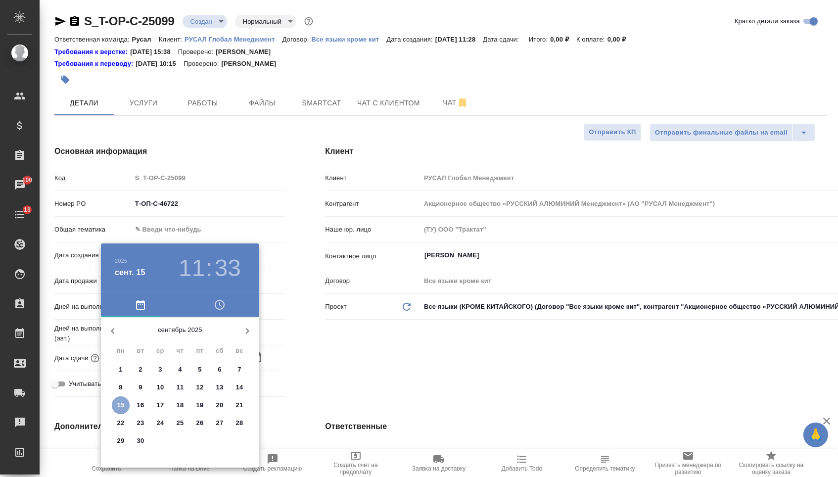
click at [124, 407] on span "15" at bounding box center [121, 405] width 18 height 10
type input "[DATE] 11:33"
type textarea "x"
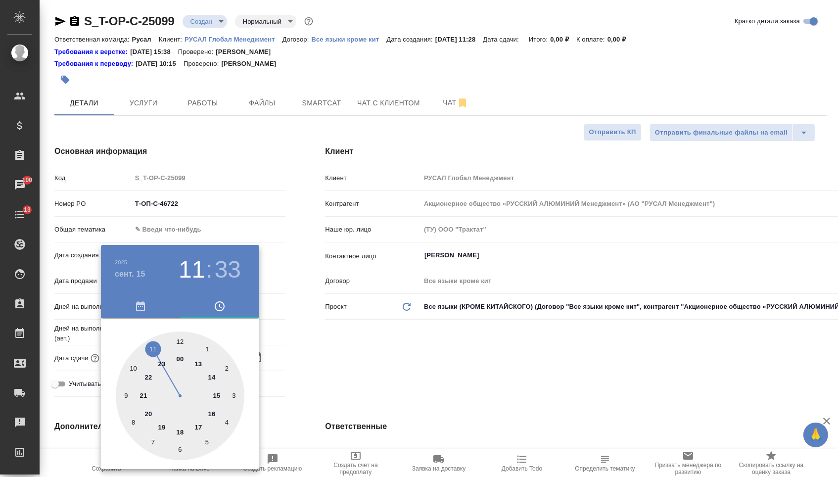
type textarea "x"
type input "[DATE] 17:33"
click at [200, 420] on div at bounding box center [180, 395] width 129 height 129
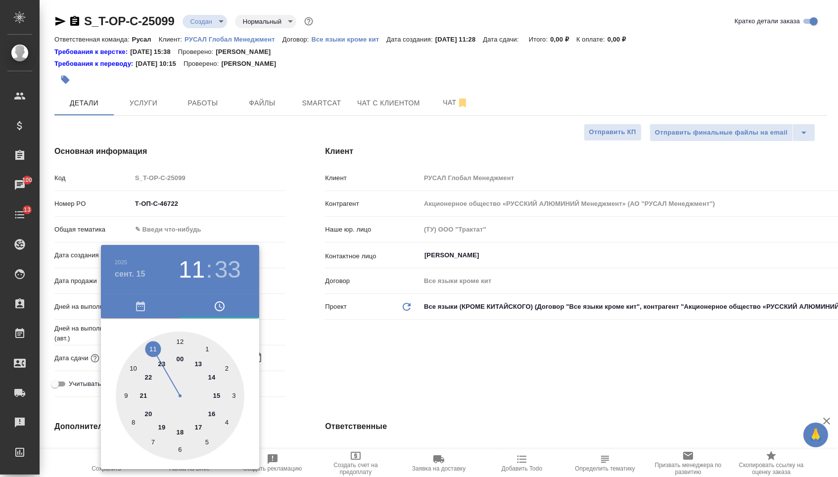
type textarea "x"
click at [180, 340] on div at bounding box center [180, 395] width 129 height 129
type input "[DATE] 17:00"
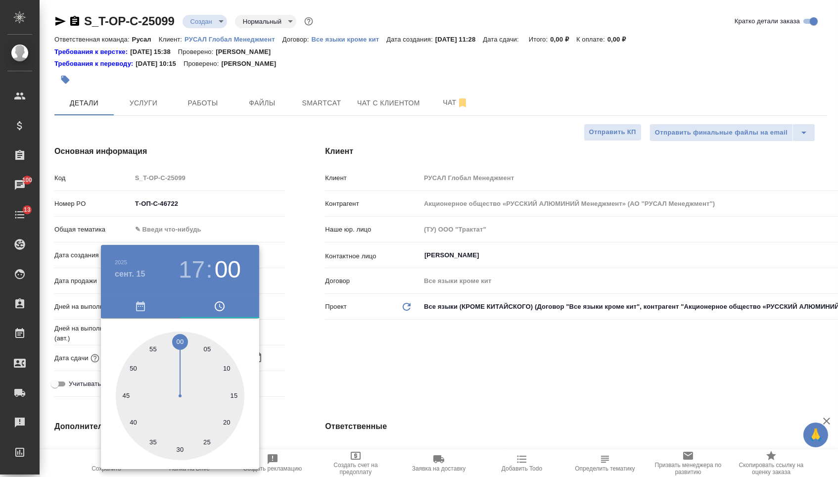
type textarea "x"
click at [303, 343] on div at bounding box center [419, 238] width 838 height 477
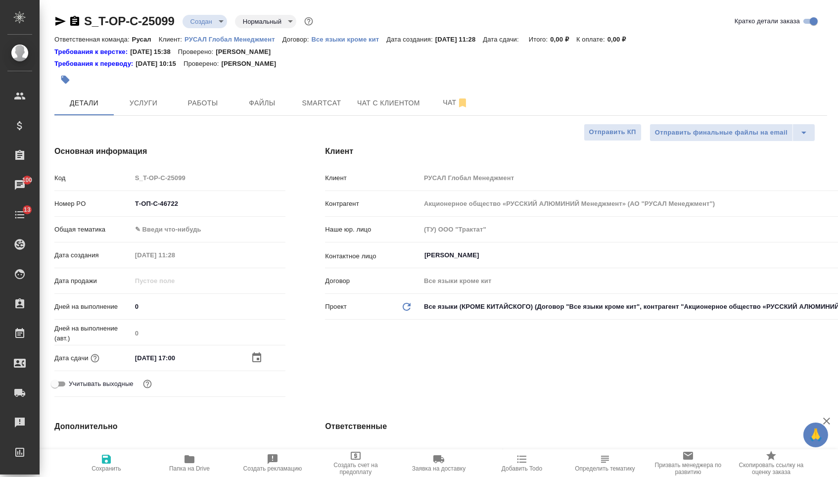
type textarea "x"
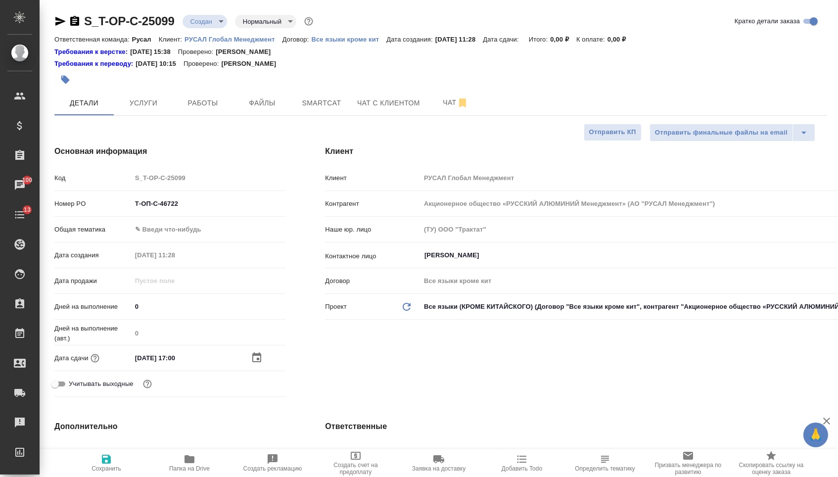
type textarea "x"
click at [209, 225] on body "🙏 .cls-1 fill:#fff; AWATERA [PERSON_NAME] Спецификации Заказы 100 Чаты 13 Todo …" at bounding box center [419, 238] width 838 height 477
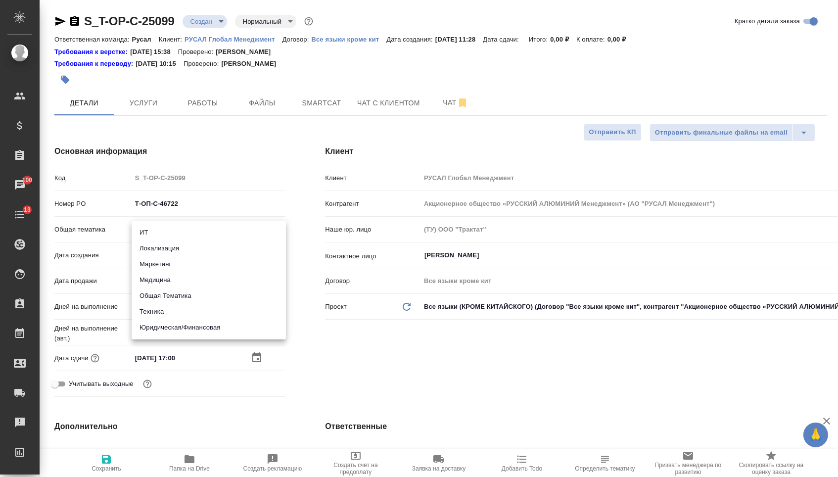
click at [172, 313] on li "Техника" at bounding box center [209, 312] width 154 height 16
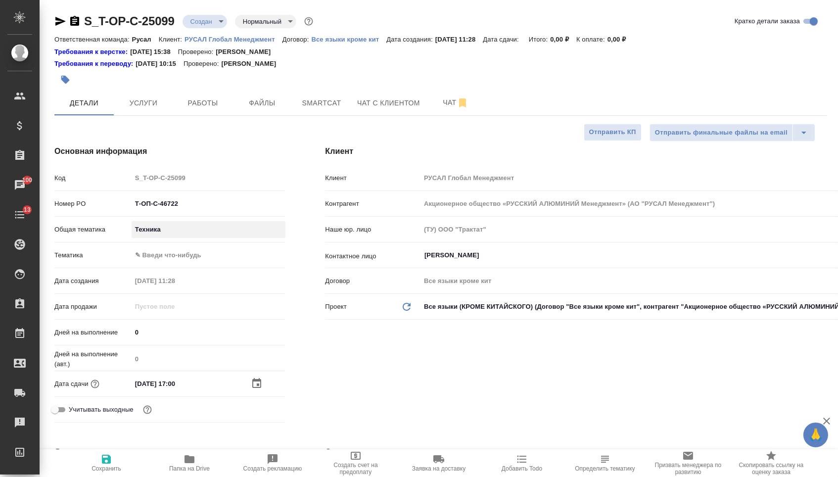
type input "tech"
type textarea "x"
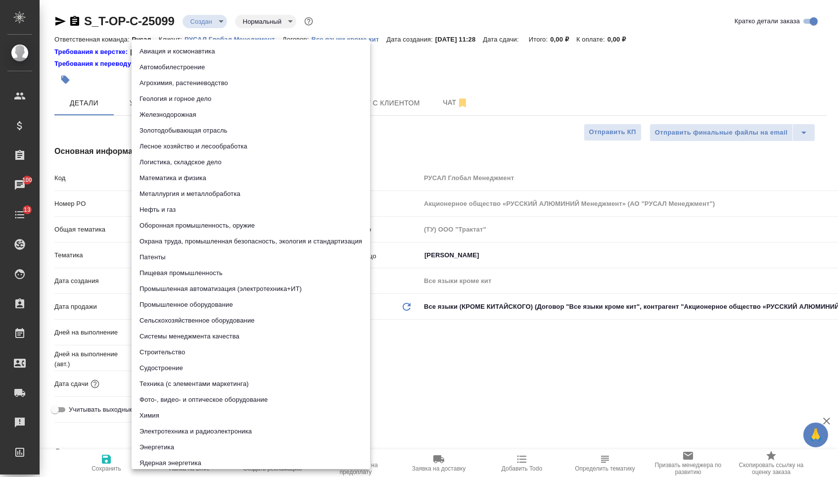
click at [190, 259] on body "🙏 .cls-1 fill:#fff; AWATERA [PERSON_NAME] Спецификации Заказы 100 Чаты 13 Todo …" at bounding box center [419, 238] width 838 height 477
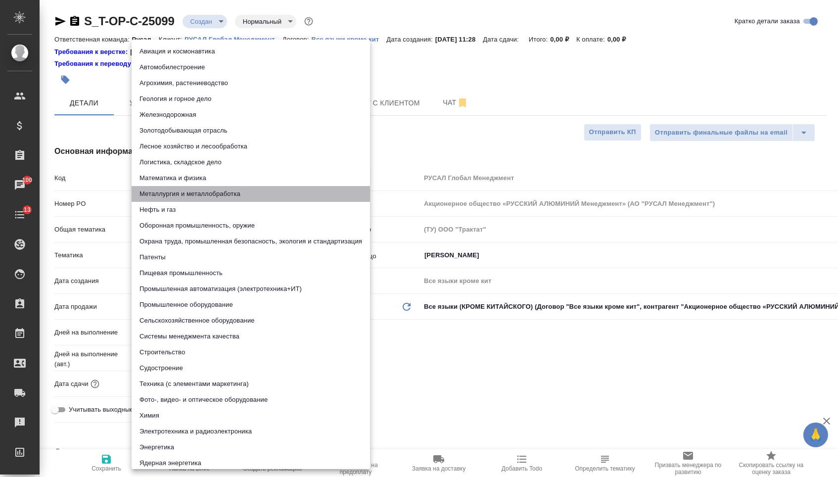
click at [171, 191] on li "Металлургия и металлобработка" at bounding box center [251, 194] width 238 height 16
type textarea "x"
type input "60014e23f7d9dc5f480a3cf8"
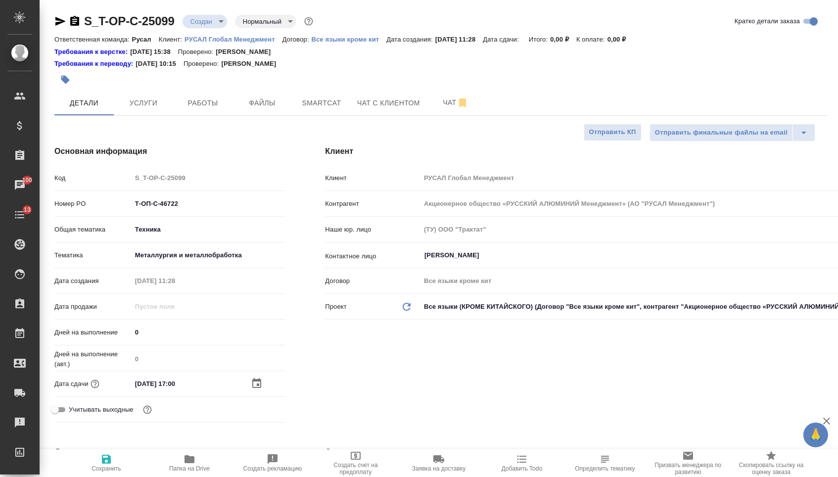
click at [106, 476] on button "Сохранить" at bounding box center [106, 463] width 83 height 28
type textarea "x"
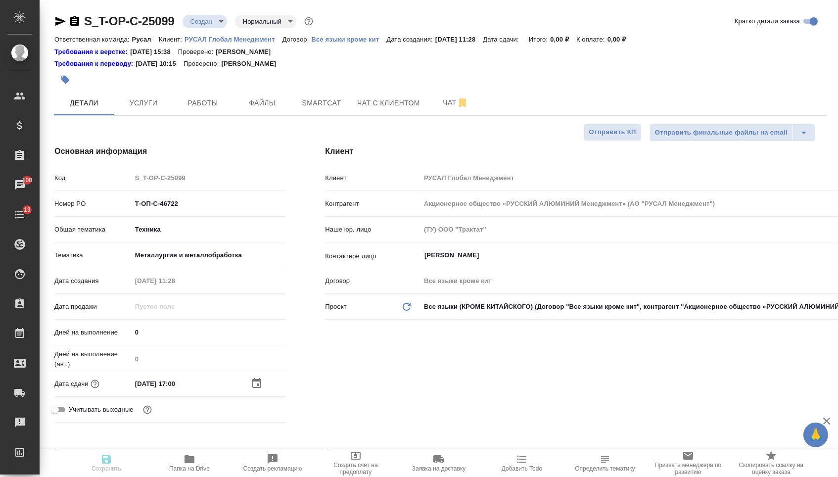
type textarea "x"
click at [101, 467] on span "Сохранить" at bounding box center [107, 468] width 30 height 7
type textarea "x"
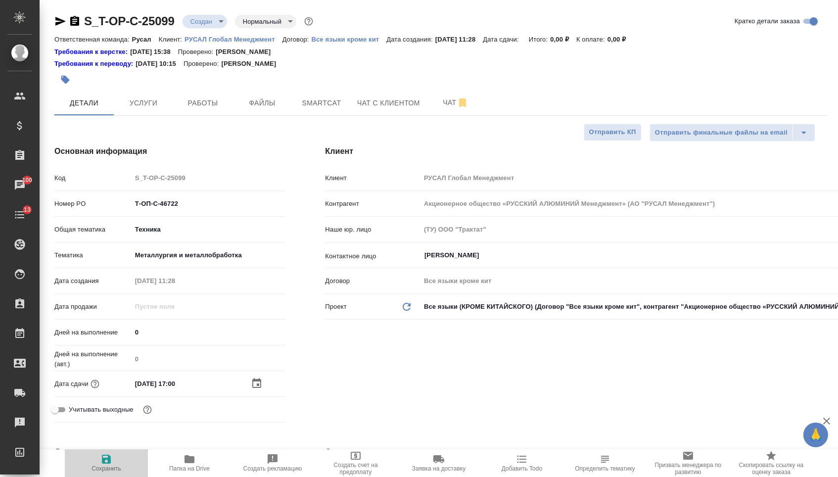
type textarea "x"
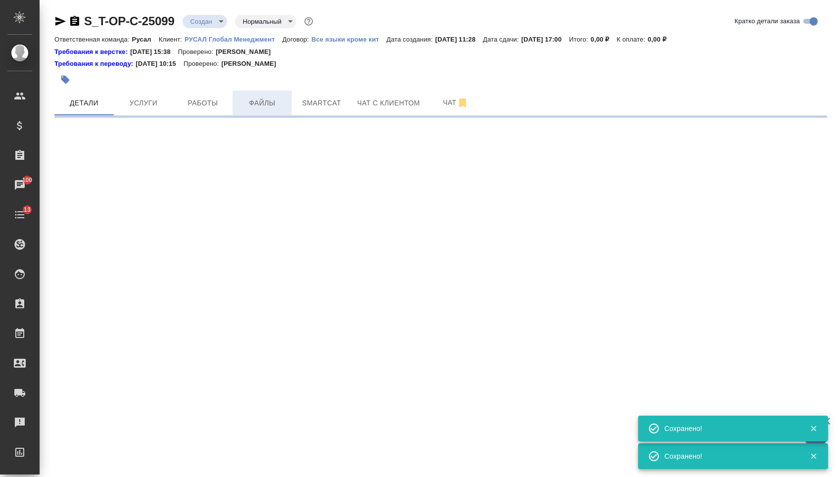
click at [263, 115] on button "Файлы" at bounding box center [262, 103] width 59 height 25
select select "RU"
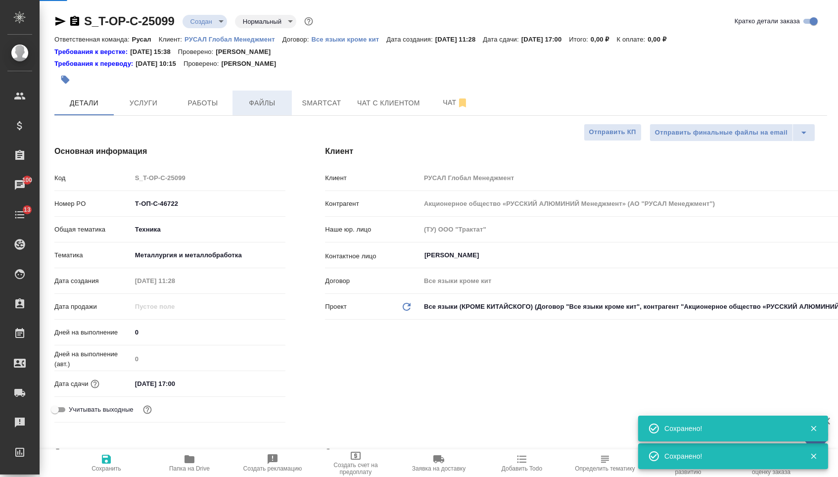
type textarea "x"
click at [260, 109] on span "Файлы" at bounding box center [261, 103] width 47 height 12
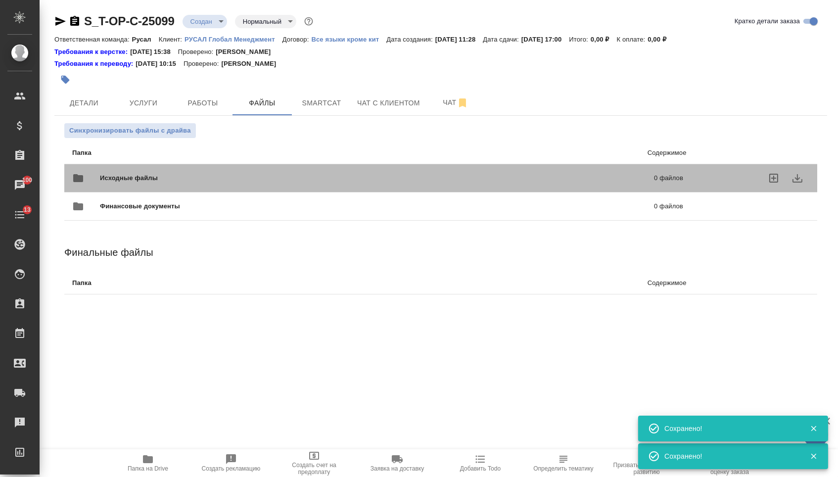
click at [213, 172] on div "Исходные файлы 0 файлов" at bounding box center [377, 178] width 611 height 24
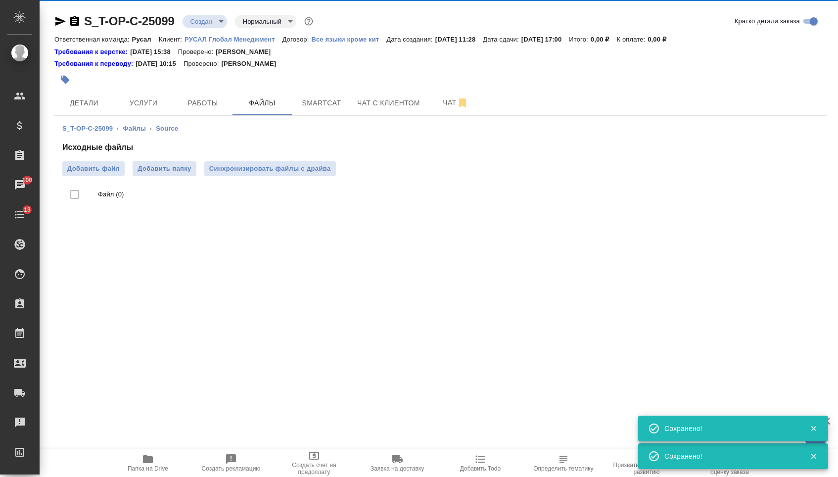
click at [100, 182] on li "Файл (0)" at bounding box center [440, 194] width 757 height 29
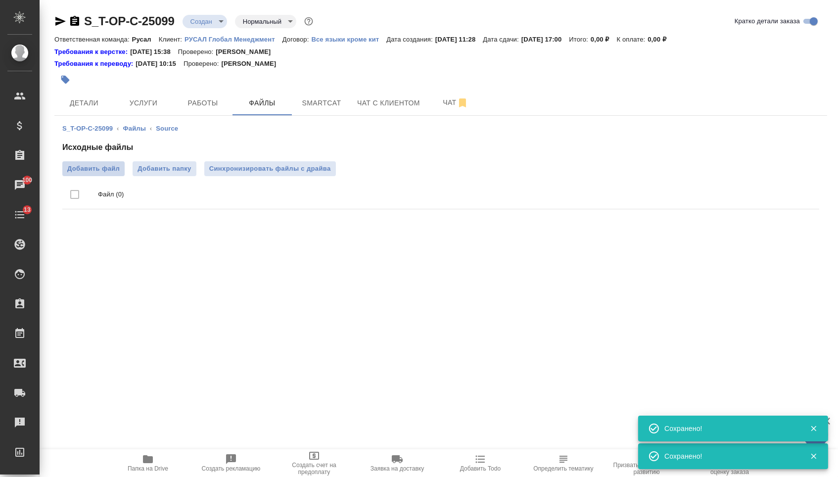
click at [100, 175] on label "Добавить файл" at bounding box center [93, 168] width 62 height 15
click at [0, 0] on input "Добавить файл" at bounding box center [0, 0] width 0 height 0
click at [156, 91] on button "Услуги" at bounding box center [143, 103] width 59 height 25
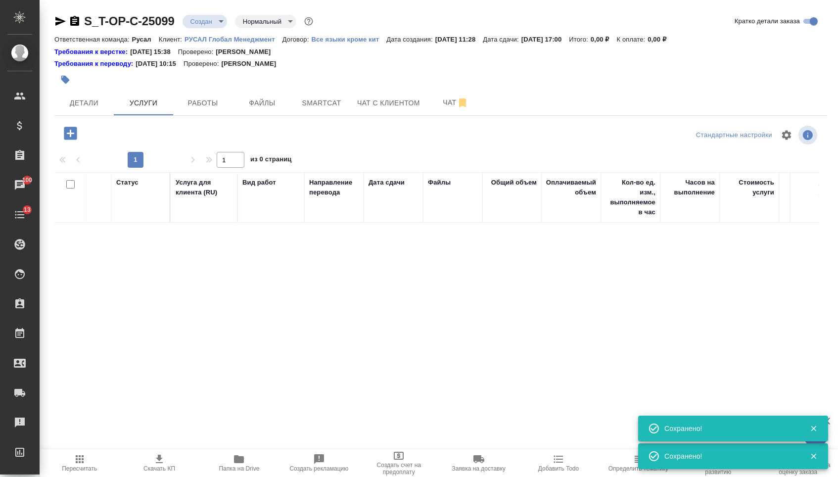
click at [77, 133] on icon "button" at bounding box center [70, 133] width 13 height 13
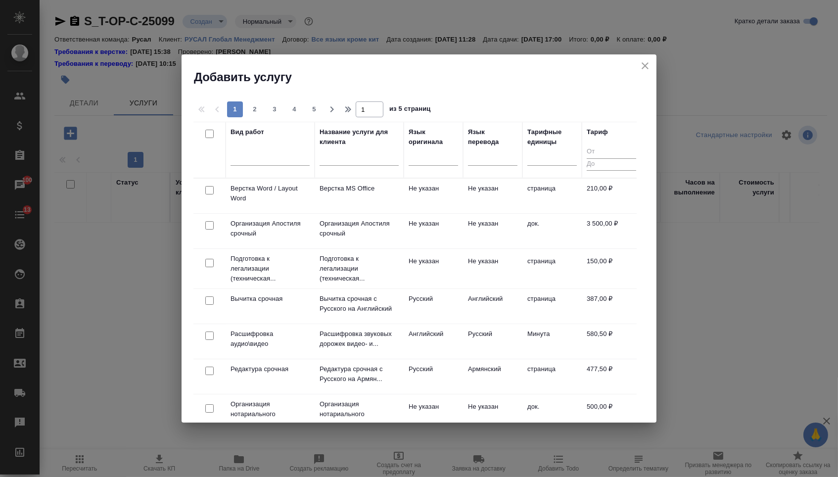
drag, startPoint x: 439, startPoint y: 155, endPoint x: 439, endPoint y: 174, distance: 18.8
click at [439, 155] on div at bounding box center [433, 156] width 49 height 14
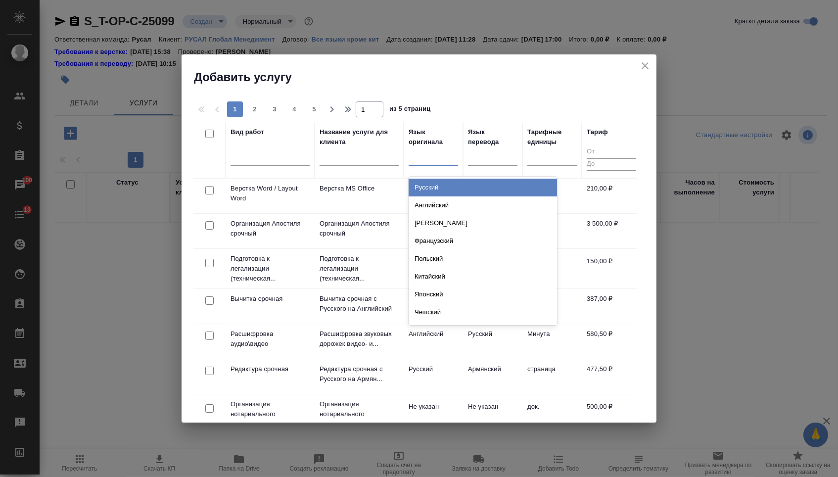
click at [439, 180] on div "Русский" at bounding box center [483, 188] width 148 height 18
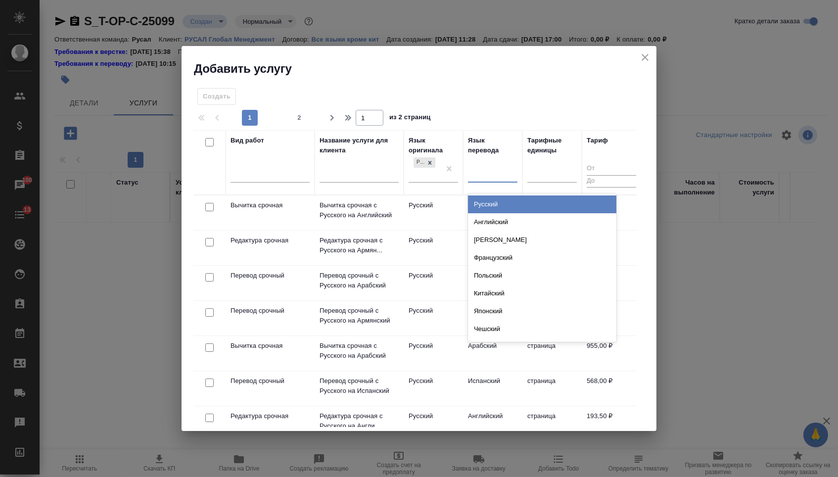
click at [493, 166] on div at bounding box center [492, 173] width 49 height 14
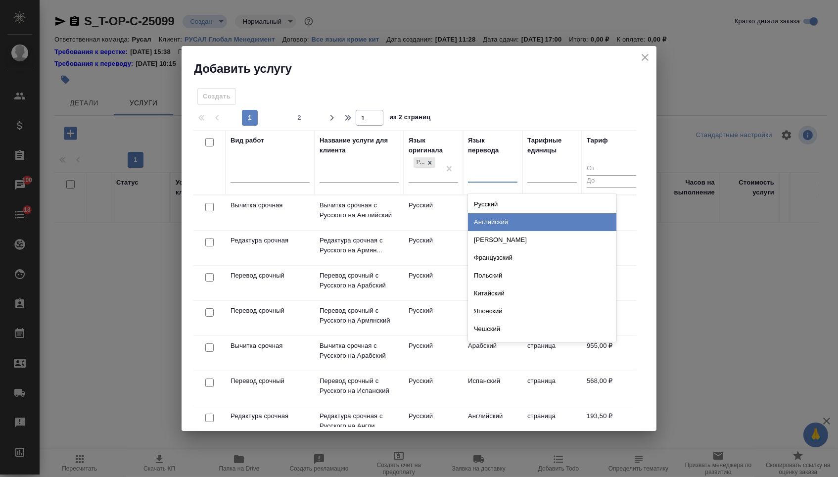
click at [488, 217] on div "Английский" at bounding box center [542, 222] width 148 height 18
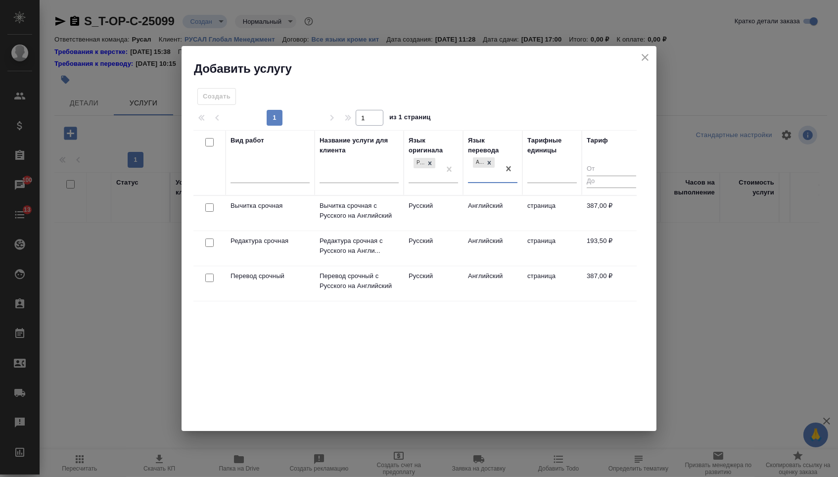
click at [212, 277] on input "checkbox" at bounding box center [209, 278] width 8 height 8
checkbox input "true"
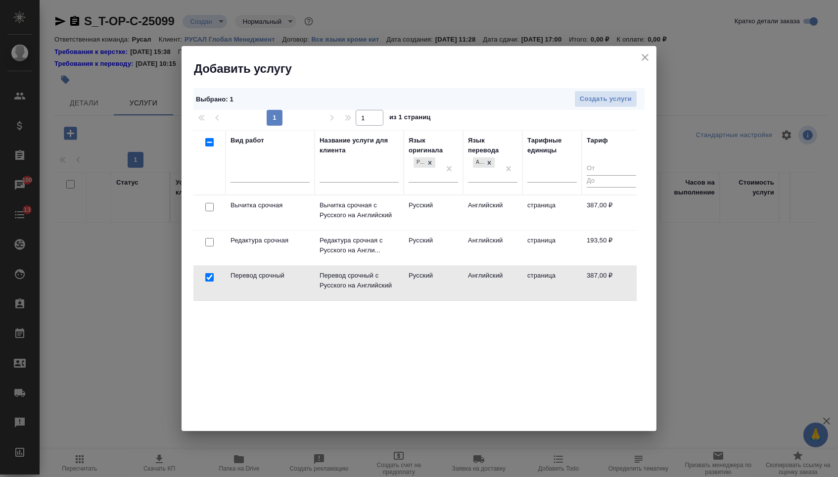
click at [209, 242] on input "checkbox" at bounding box center [209, 242] width 8 height 8
checkbox input "true"
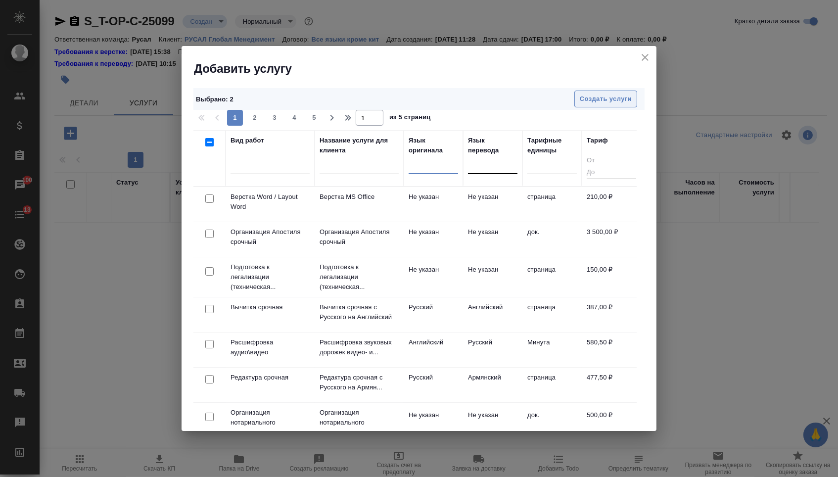
click at [596, 100] on span "Создать услуги" at bounding box center [606, 98] width 52 height 11
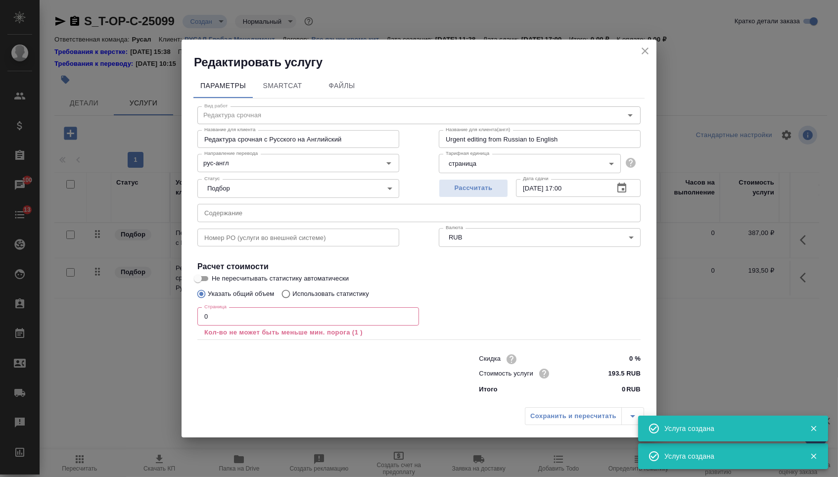
type input "Перевод срочный"
type input "Перевод срочный с Русского на Английский"
type input "Urgent translation from Russian to English"
type input "387 RUB"
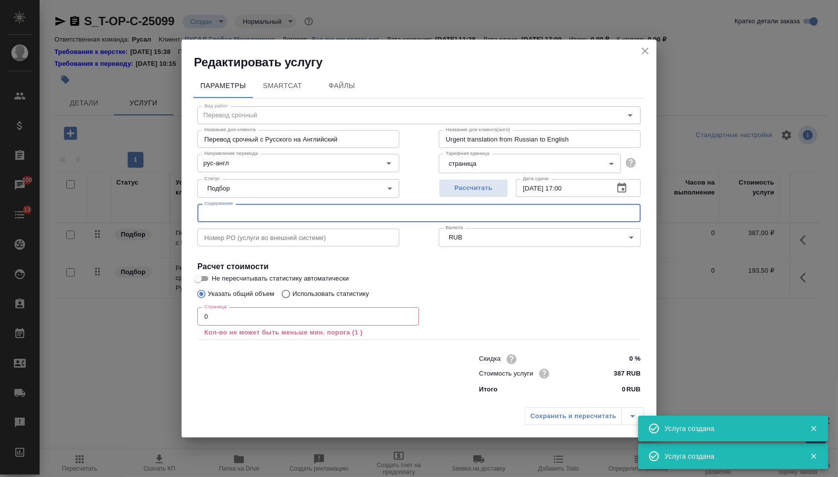
click at [252, 211] on input "text" at bounding box center [418, 213] width 443 height 18
paste input "Письмо О вызове представителя."
type input "Письмо О вызове представителя."
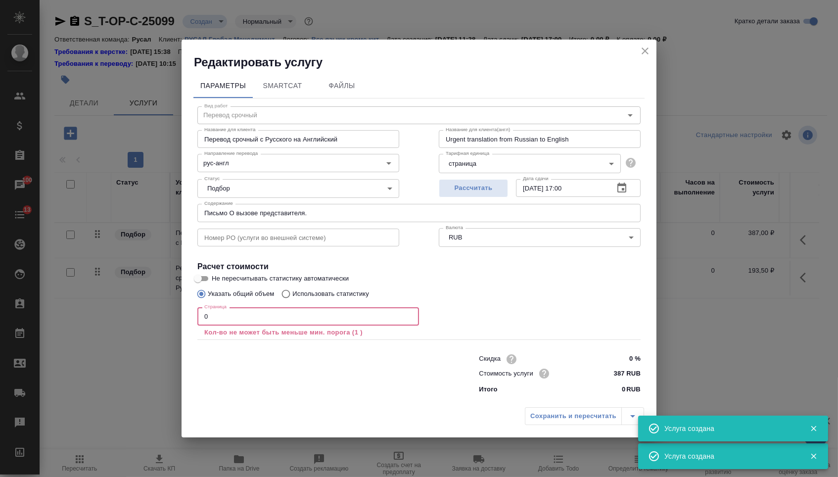
click at [222, 325] on input "0" at bounding box center [308, 316] width 222 height 18
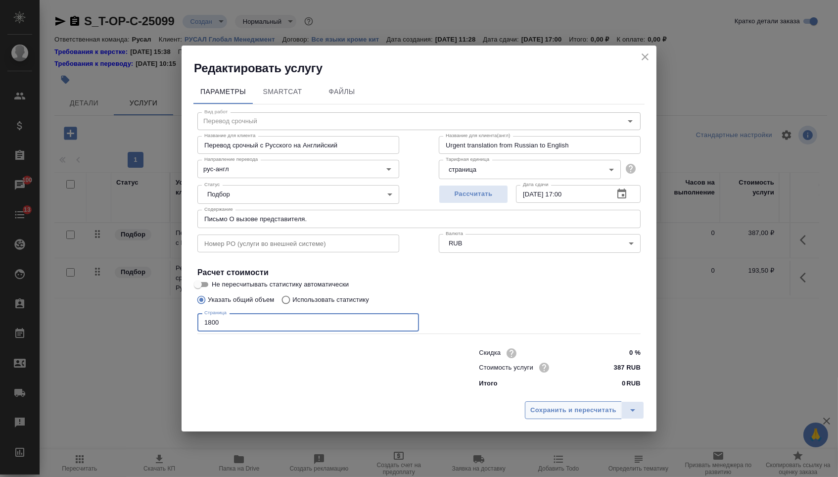
type input "1800"
click at [546, 415] on span "Сохранить и пересчитать" at bounding box center [573, 410] width 86 height 11
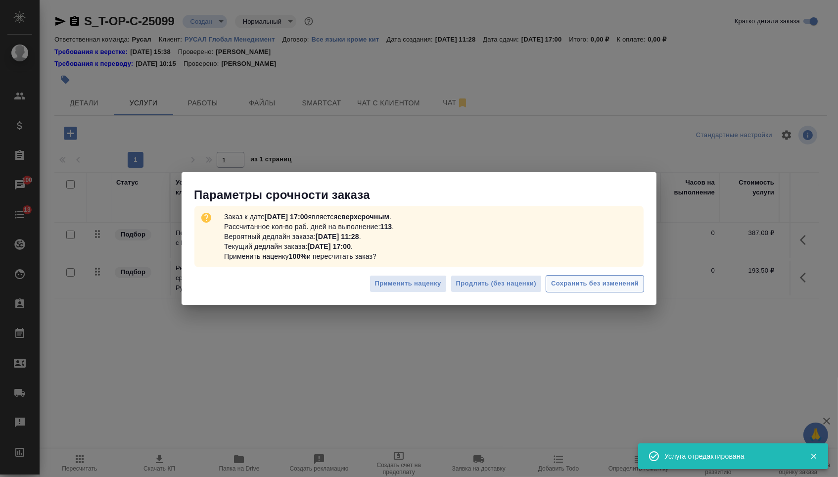
click at [583, 278] on button "Сохранить без изменений" at bounding box center [595, 283] width 98 height 17
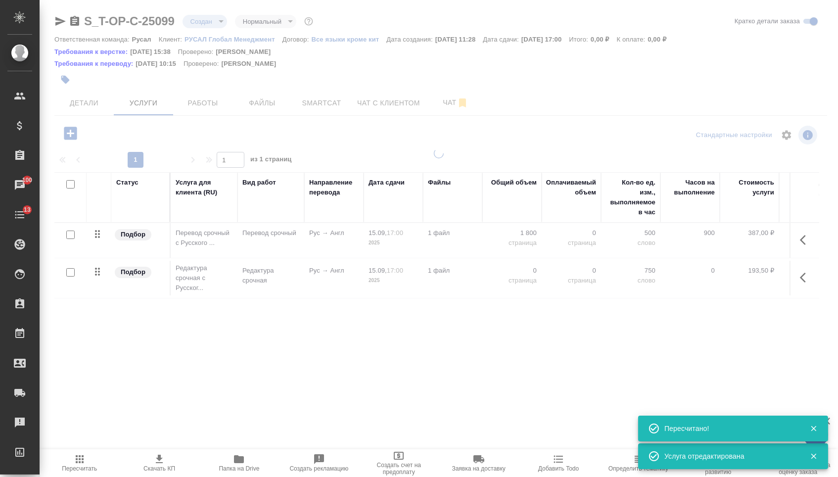
type input "urgent"
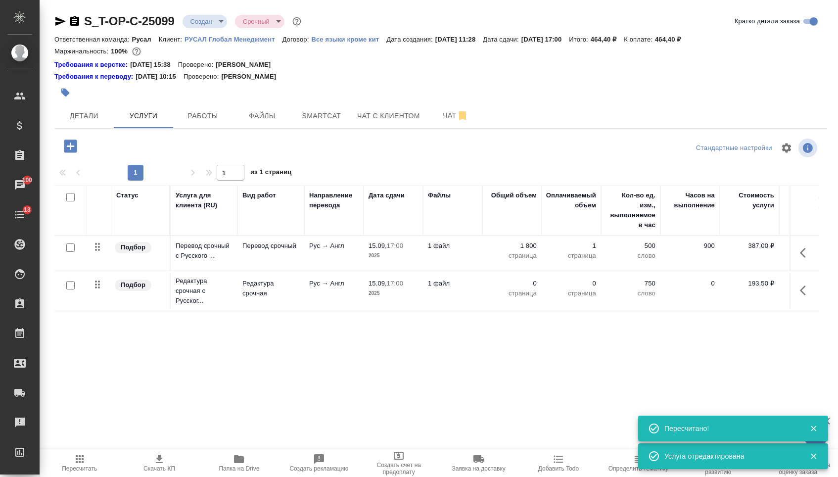
click at [512, 288] on p "0" at bounding box center [511, 284] width 49 height 10
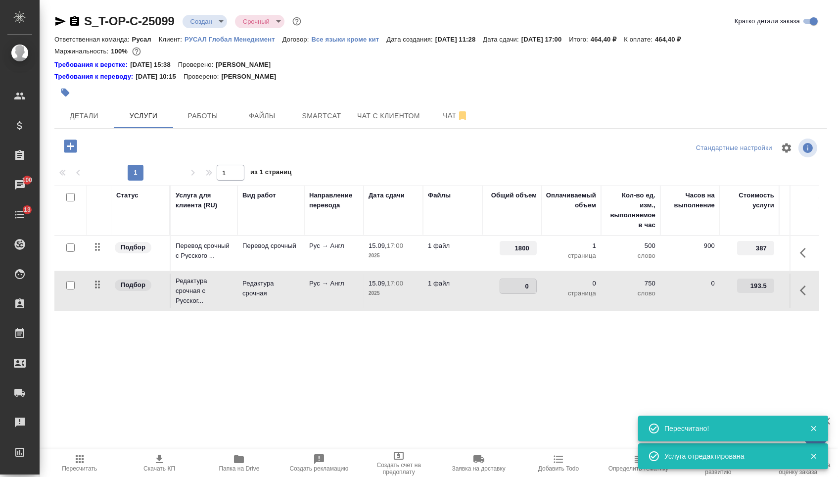
click at [512, 291] on input "0" at bounding box center [518, 286] width 36 height 14
type input "1800"
click at [498, 324] on div "Статус Услуга для клиента (RU) Вид работ Направление перевода Дата сдачи Файлы …" at bounding box center [436, 291] width 765 height 213
click at [131, 151] on span "Сохранить и пересчитать" at bounding box center [140, 145] width 86 height 11
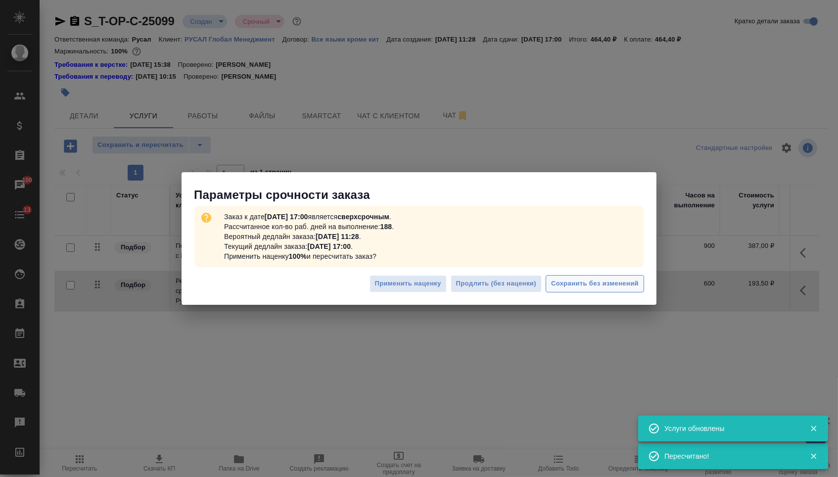
click at [593, 281] on span "Сохранить без изменений" at bounding box center [595, 283] width 88 height 11
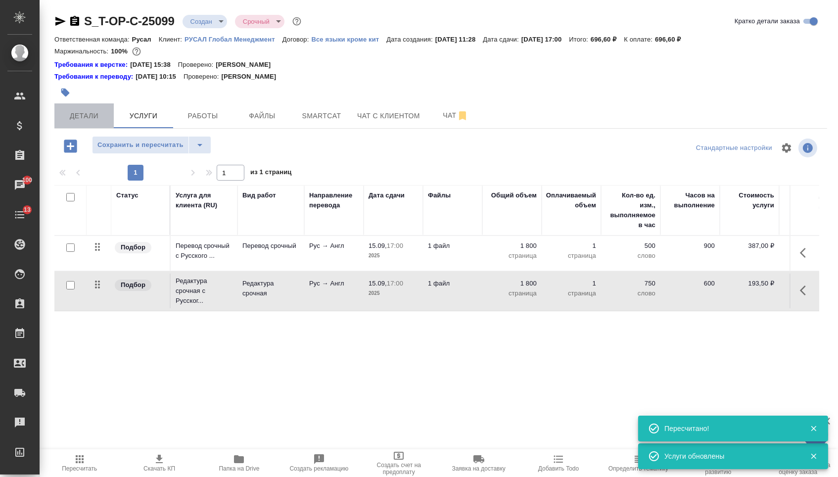
click at [84, 117] on span "Детали" at bounding box center [83, 116] width 47 height 12
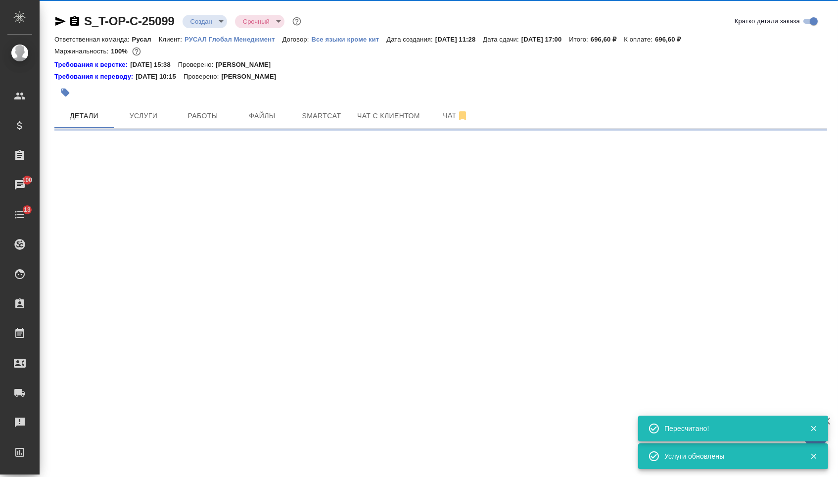
select select "RU"
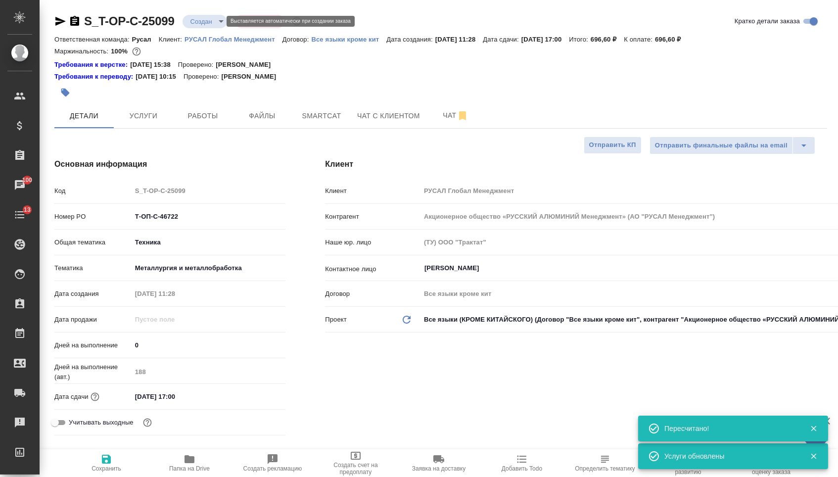
click at [207, 18] on body "🙏 .cls-1 fill:#fff; AWATERA [PERSON_NAME] Спецификации Заказы 100 Чаты 13 Todo …" at bounding box center [419, 238] width 838 height 477
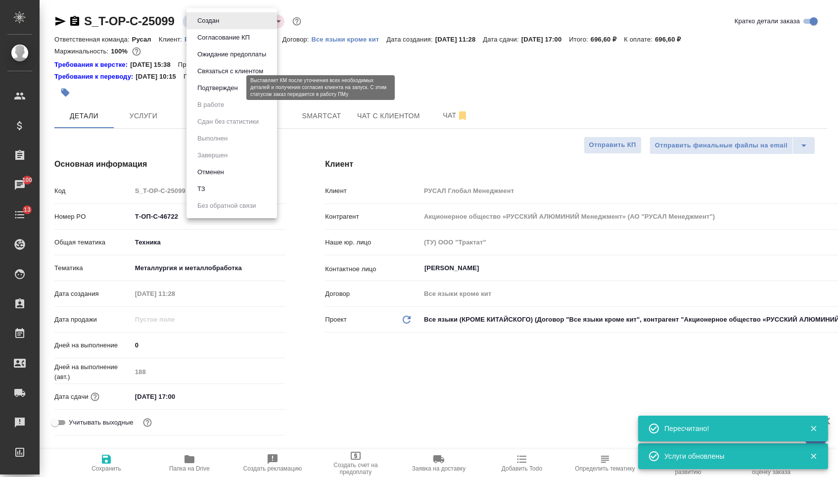
click at [209, 93] on button "Подтвержден" at bounding box center [217, 88] width 47 height 11
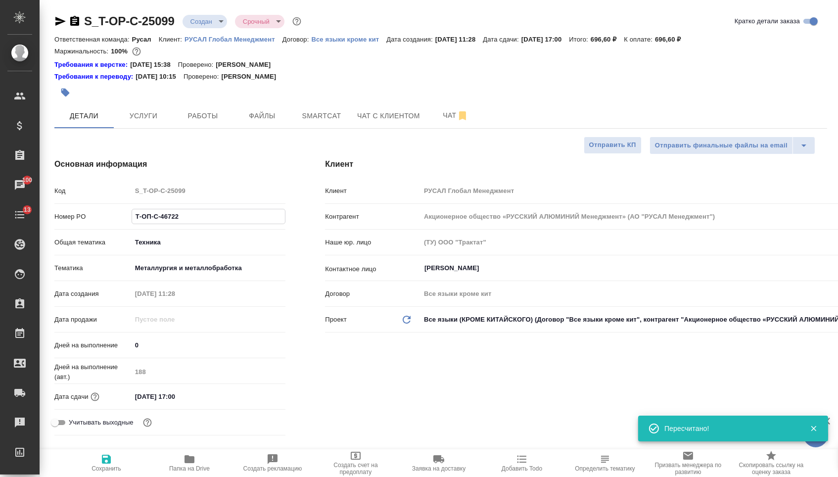
drag, startPoint x: 190, startPoint y: 226, endPoint x: 84, endPoint y: 217, distance: 106.7
click at [84, 218] on div "Номер PO Т-ОП-С-46722" at bounding box center [169, 216] width 231 height 17
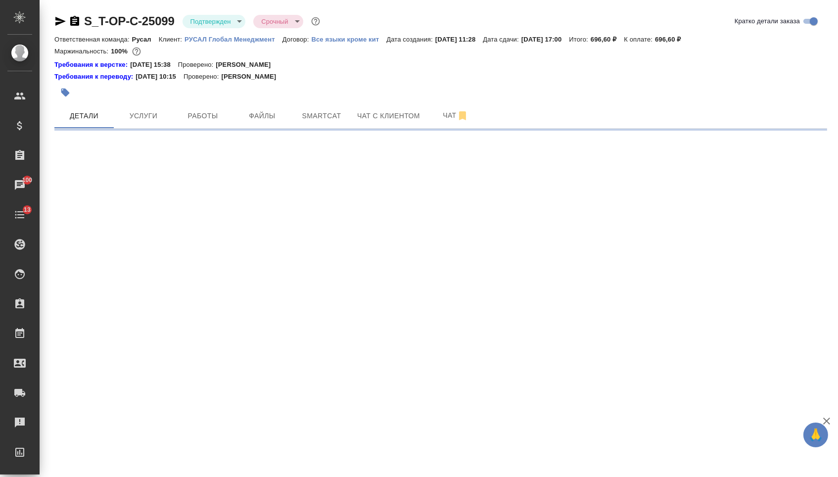
select select "RU"
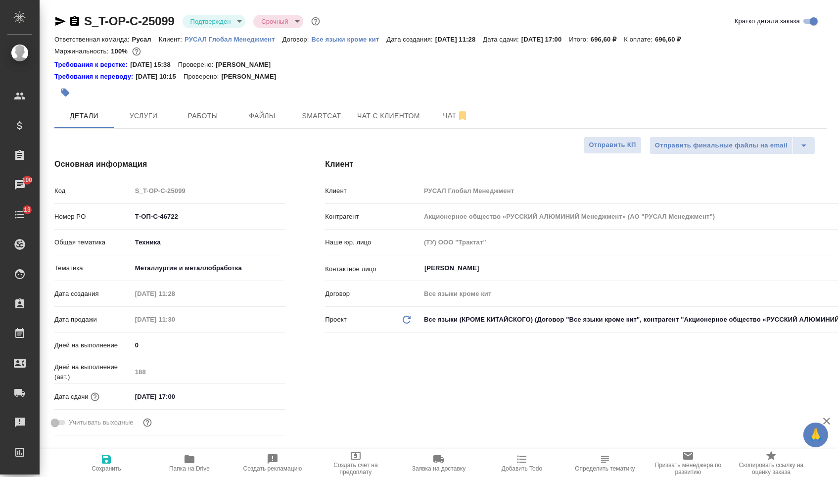
type textarea "x"
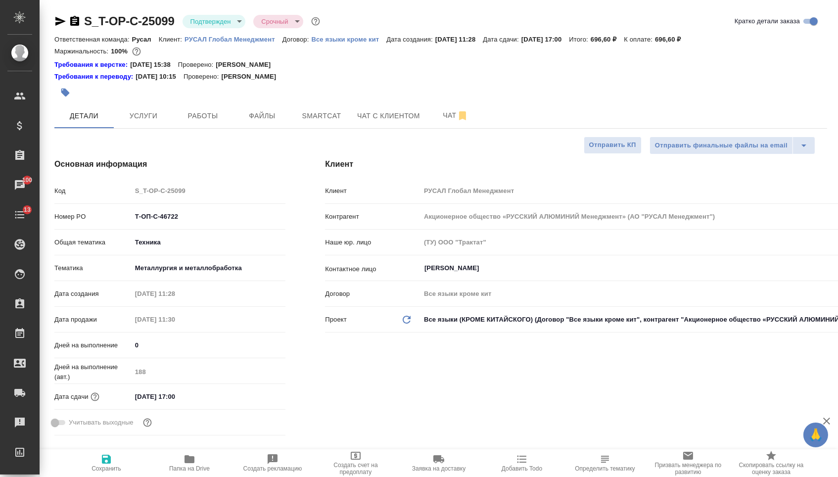
type textarea "x"
drag, startPoint x: 201, startPoint y: 224, endPoint x: 87, endPoint y: 223, distance: 114.8
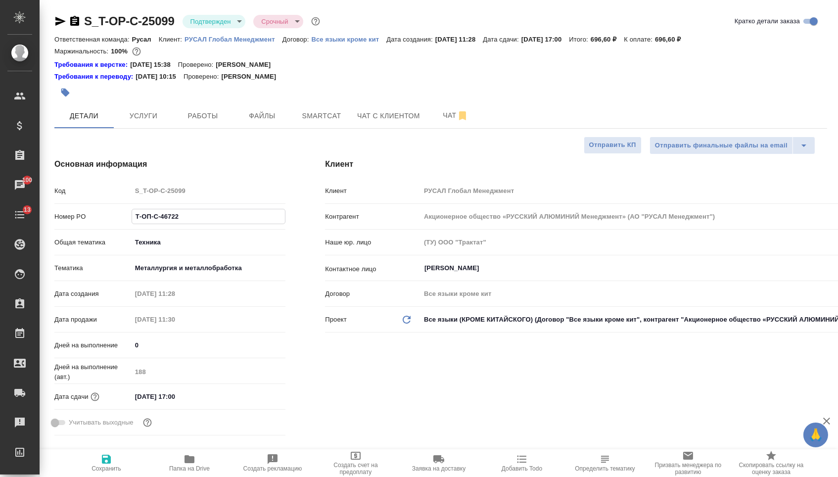
click at [87, 223] on div "Номер PO Т-ОП-С-46722" at bounding box center [169, 216] width 231 height 17
type textarea "x"
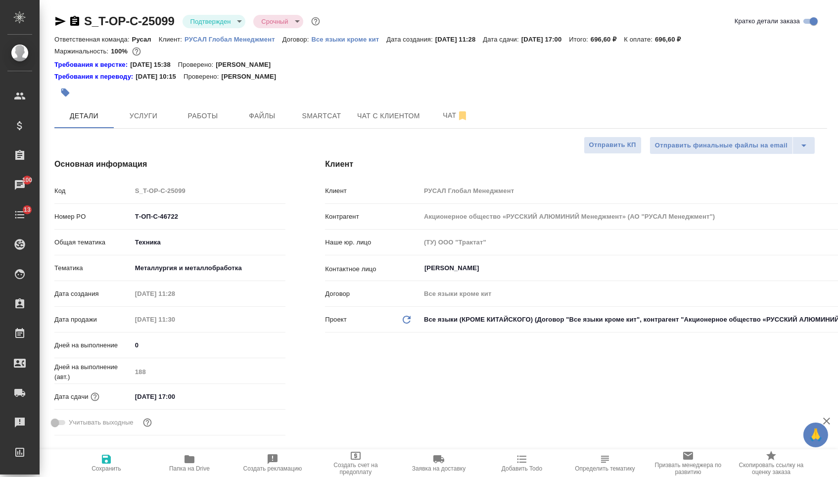
type textarea "x"
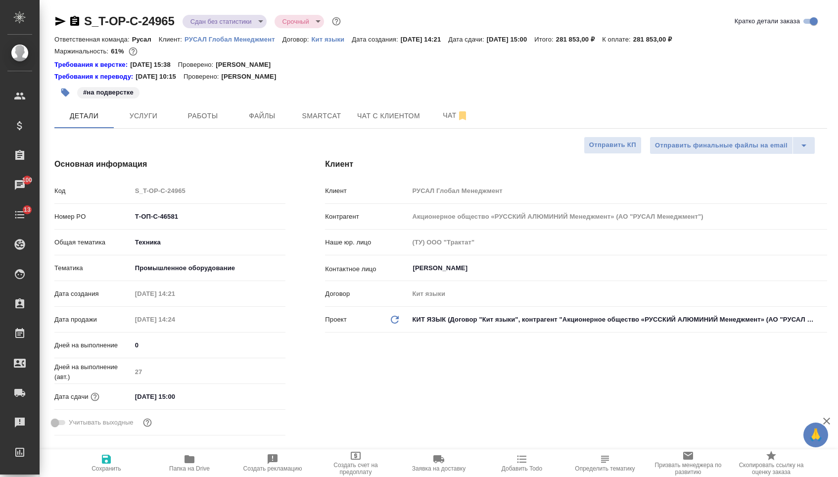
select select "RU"
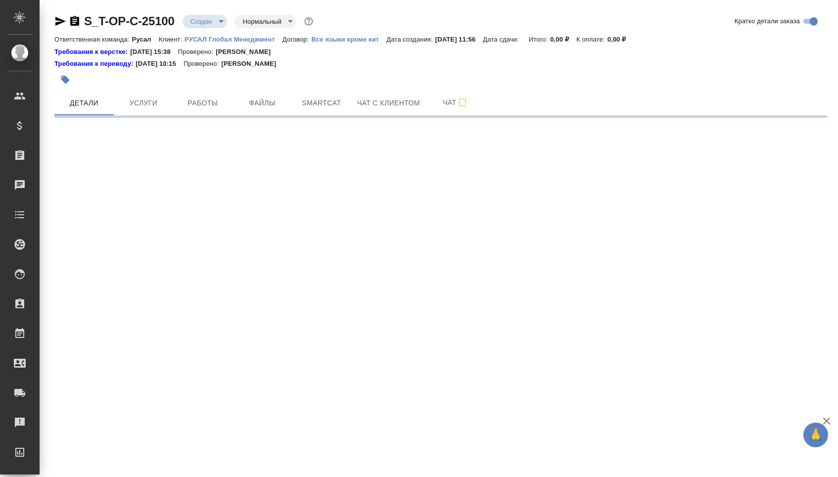
select select "RU"
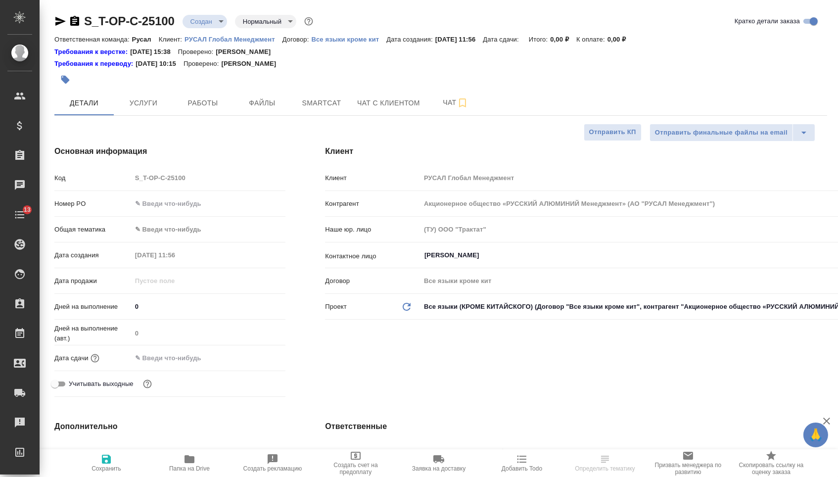
type textarea "x"
type input "[PERSON_NAME]"
click at [173, 204] on input "text" at bounding box center [209, 203] width 154 height 14
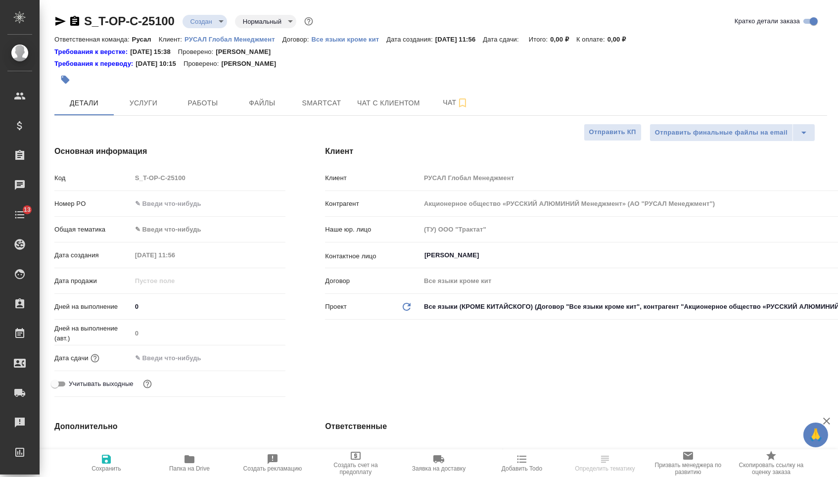
type textarea "x"
paste input "Т-ОП-С-46718"
type input "Т-ОП-С-46718"
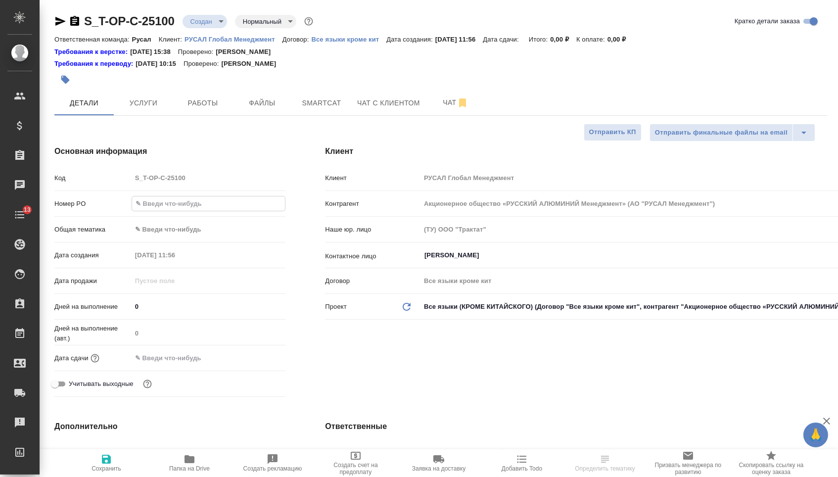
type textarea "x"
type input "Т-ОП-С-46718"
click at [184, 354] on input "text" at bounding box center [175, 358] width 87 height 14
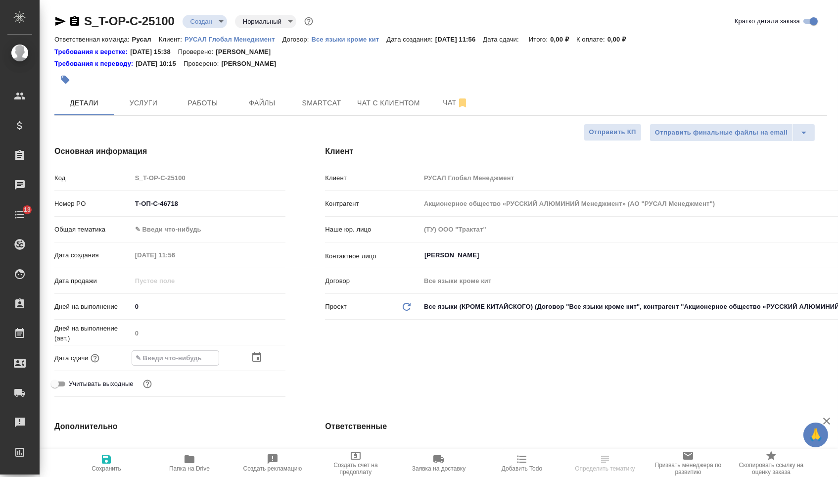
click at [263, 355] on icon "button" at bounding box center [257, 357] width 12 height 12
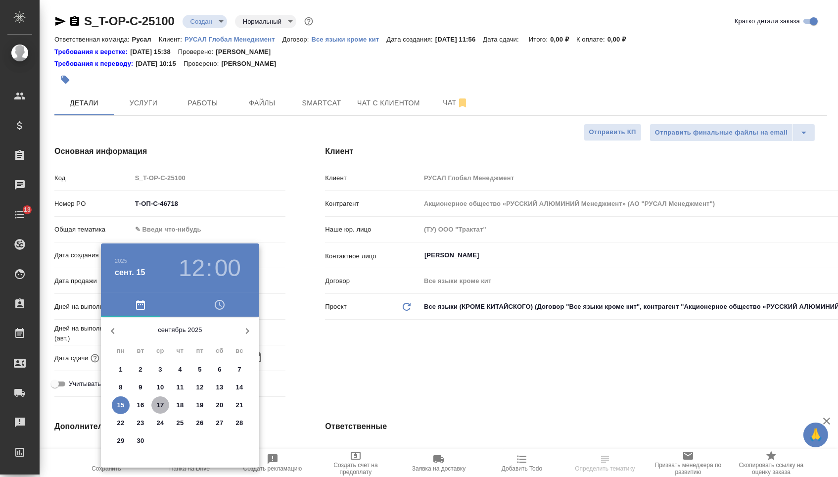
click at [158, 405] on p "17" at bounding box center [160, 405] width 7 height 10
type input "17.09.2025 12:00"
type textarea "x"
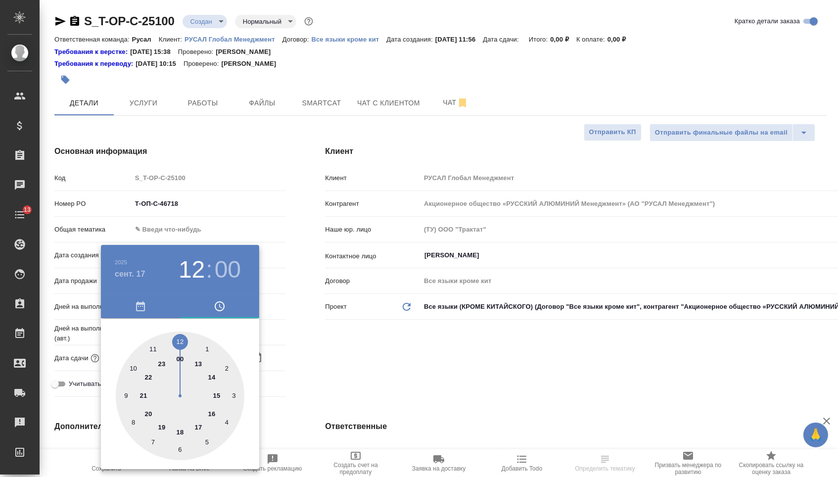
type input "17.09.2025 14:00"
type textarea "x"
click at [209, 375] on div at bounding box center [180, 395] width 129 height 129
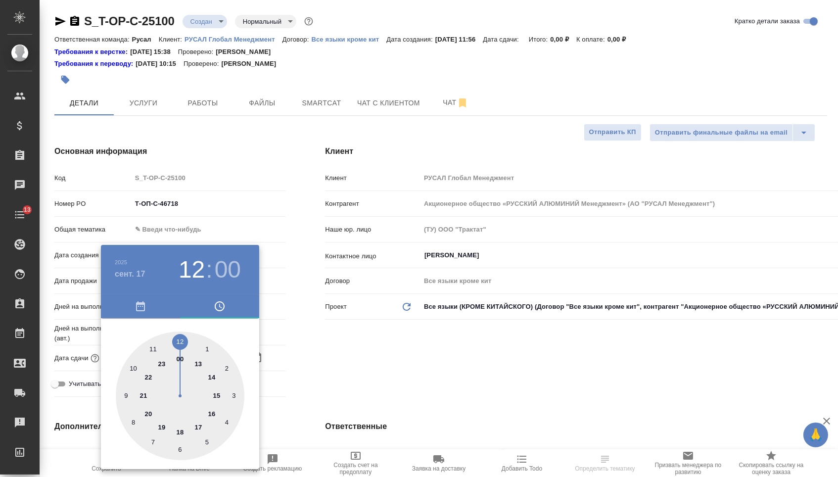
type textarea "x"
click at [364, 354] on div at bounding box center [419, 238] width 838 height 477
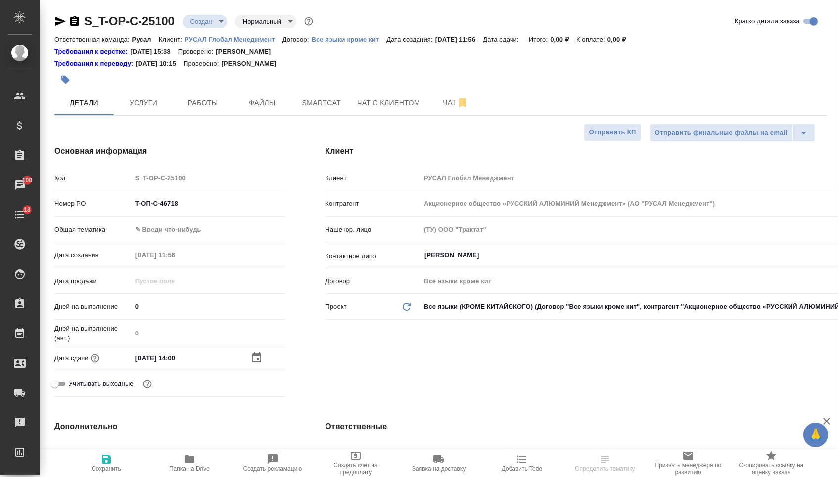
select select "RU"
type textarea "x"
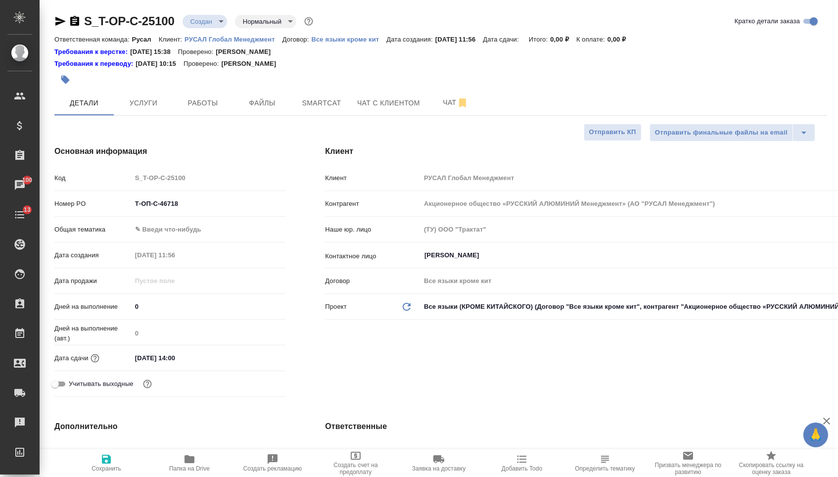
type textarea "x"
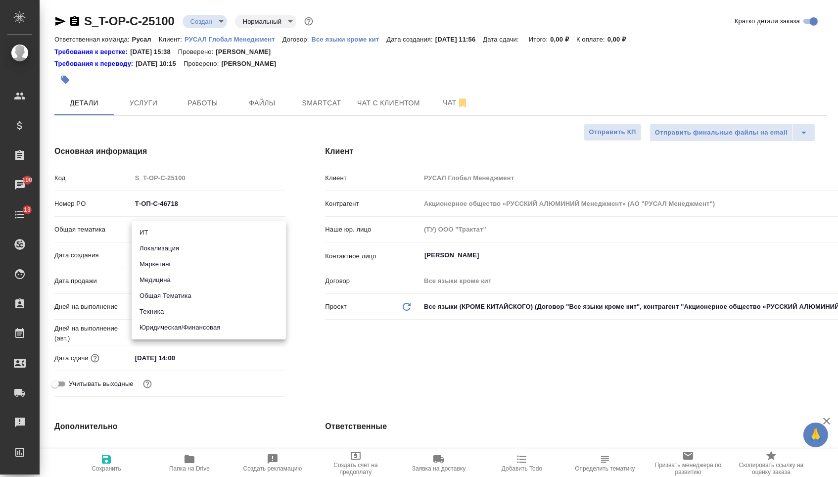
click at [180, 231] on body "🙏 .cls-1 fill:#fff; AWATERA Menshikova Aleksandra Клиенты Спецификации Заказы 1…" at bounding box center [419, 238] width 838 height 477
click at [179, 328] on li "Юридическая/Финансовая" at bounding box center [209, 328] width 154 height 16
type input "yr-fn"
type textarea "x"
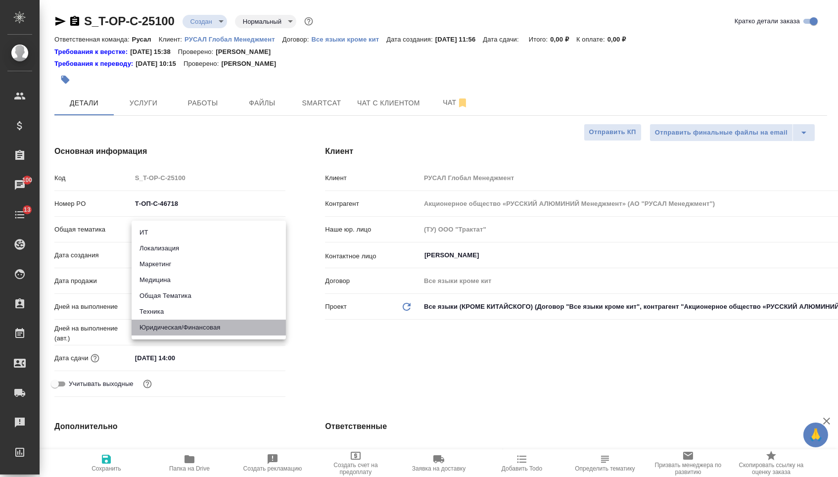
type textarea "x"
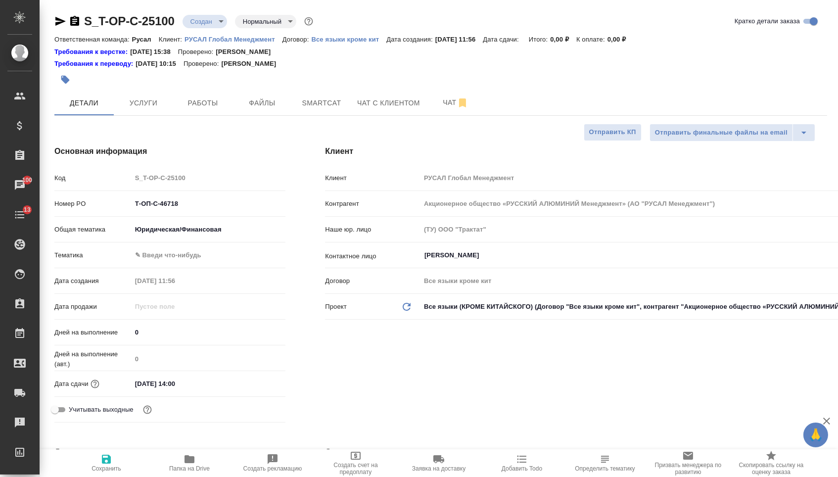
click at [177, 264] on div "Тематика ✎ Введи что-нибудь" at bounding box center [169, 254] width 231 height 17
click at [177, 262] on body "🙏 .cls-1 fill:#fff; AWATERA Menshikova Aleksandra Клиенты Спецификации Заказы 1…" at bounding box center [419, 238] width 838 height 477
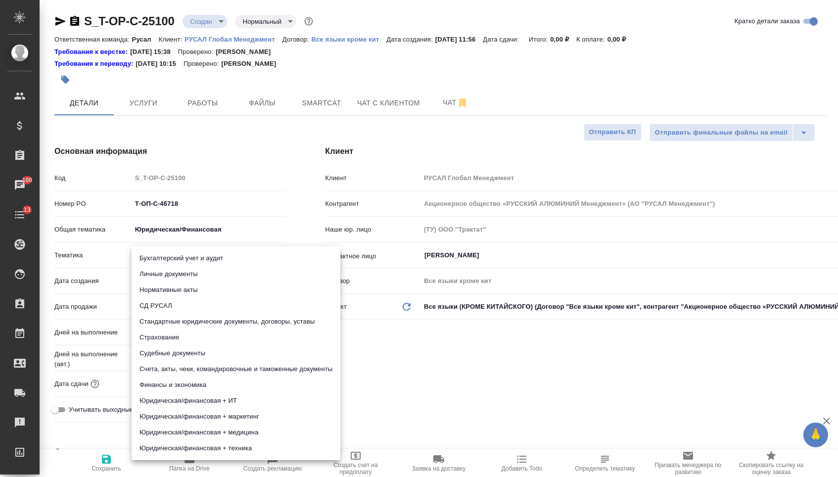
click at [182, 367] on li "Счета, акты, чеки, командировочные и таможенные документы" at bounding box center [236, 369] width 209 height 16
type textarea "x"
type input "5f647205b73bc97568ca66c0"
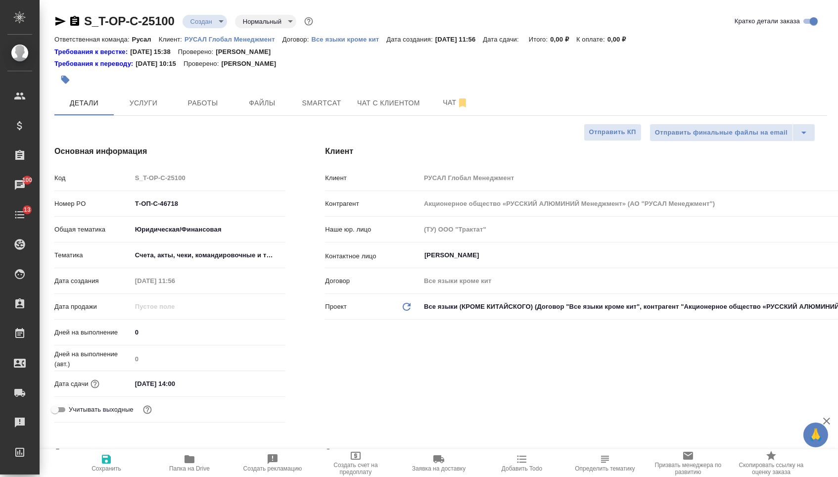
click at [111, 454] on icon "button" at bounding box center [106, 459] width 12 height 12
type textarea "x"
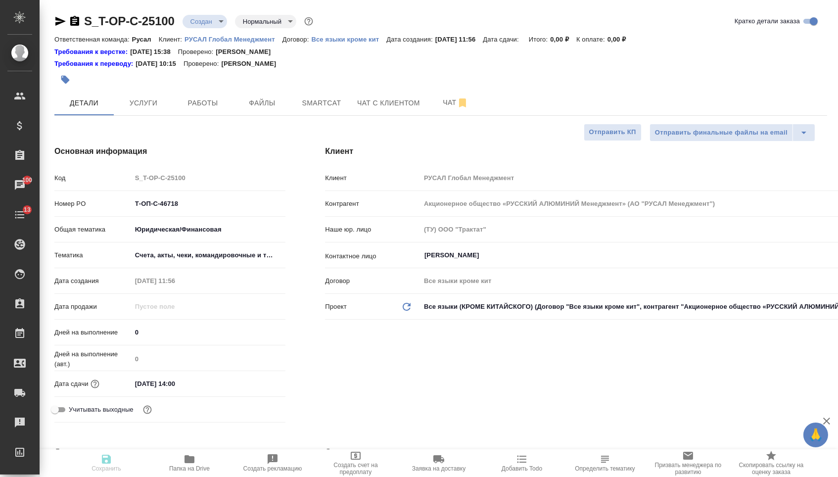
type textarea "x"
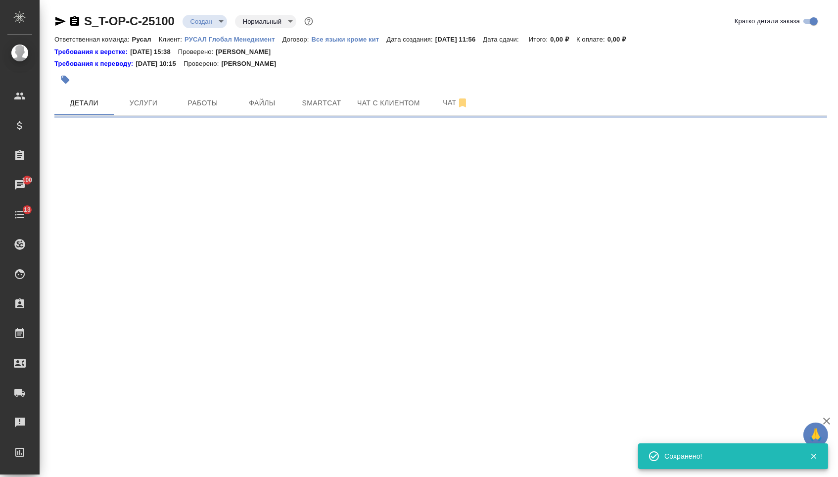
select select "RU"
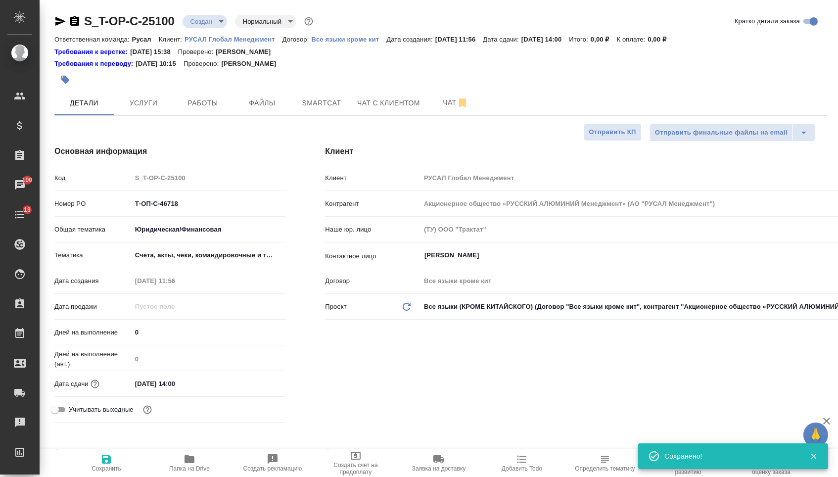
type textarea "x"
click at [253, 128] on div "Отправить финальные файлы на email Отправить КП" at bounding box center [436, 133] width 765 height 18
click at [258, 111] on button "Файлы" at bounding box center [262, 103] width 59 height 25
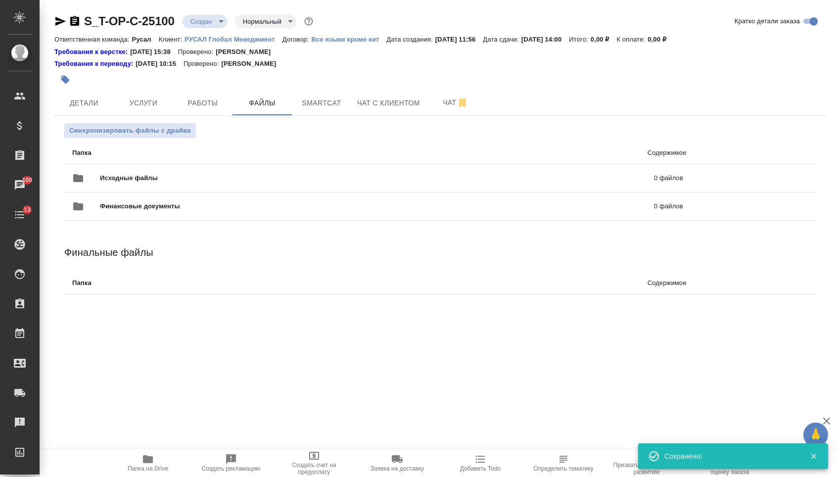
click at [170, 156] on p "Папка" at bounding box center [220, 153] width 297 height 10
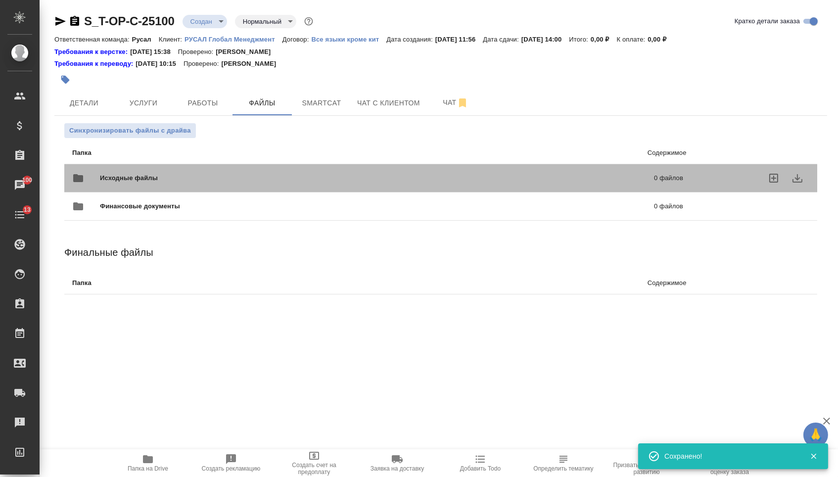
click at [159, 174] on div "Исходные файлы 0 файлов" at bounding box center [377, 178] width 611 height 24
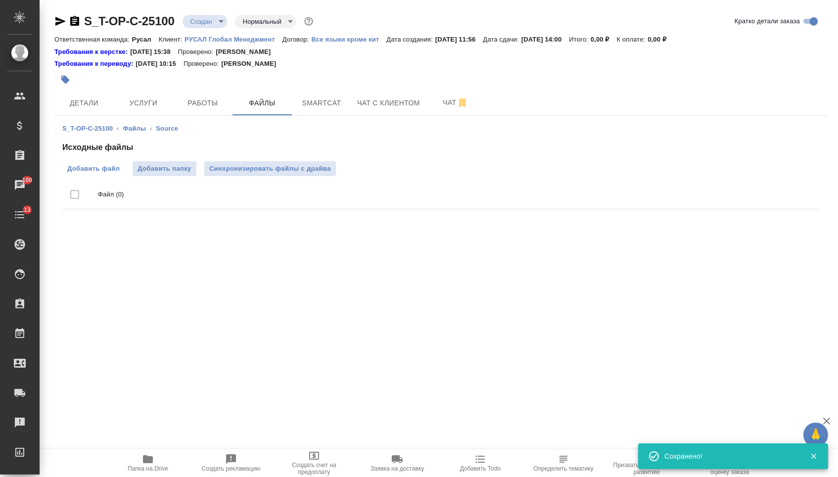
click at [84, 175] on label "Добавить файл" at bounding box center [93, 168] width 62 height 15
click at [0, 0] on input "Добавить файл" at bounding box center [0, 0] width 0 height 0
click at [160, 93] on button "Услуги" at bounding box center [143, 103] width 59 height 25
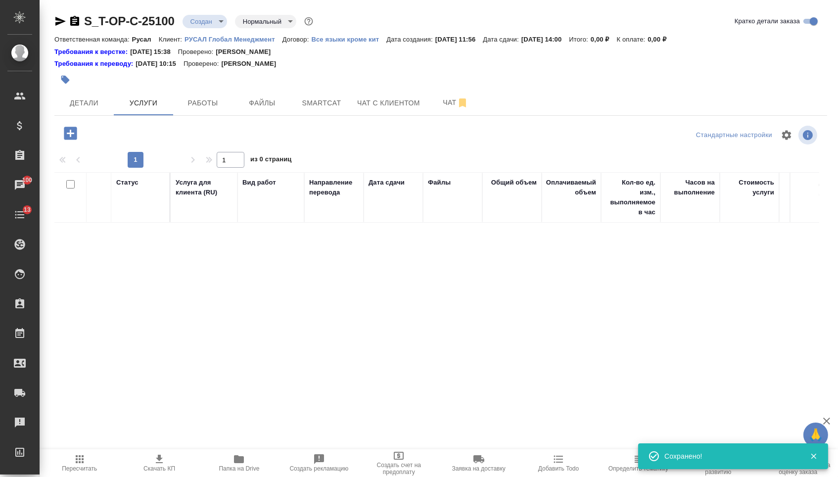
click at [74, 130] on icon "button" at bounding box center [70, 133] width 13 height 13
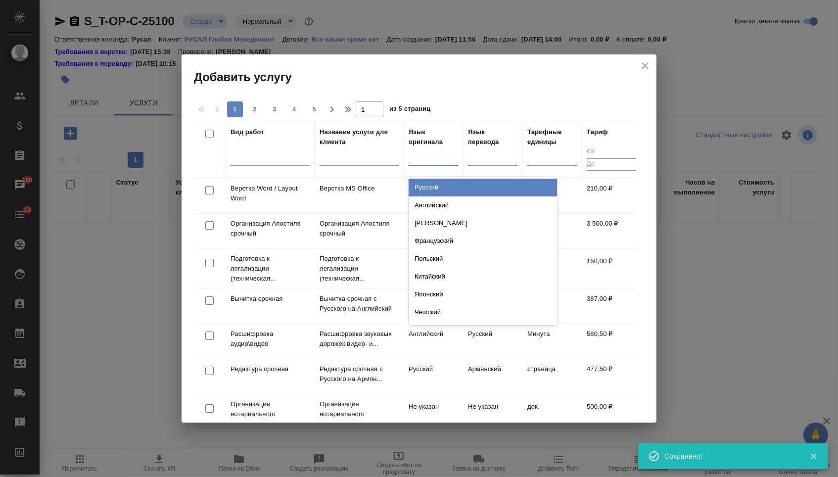
click at [433, 156] on div at bounding box center [433, 155] width 49 height 14
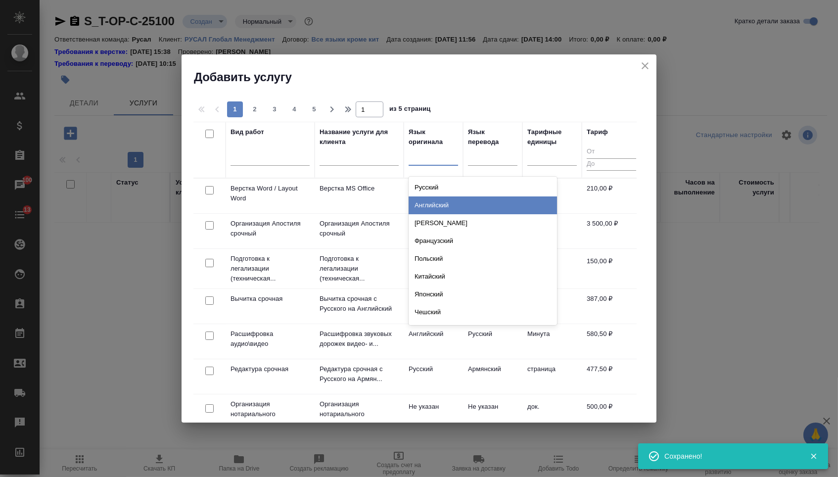
click at [431, 205] on div "Английский" at bounding box center [483, 205] width 148 height 18
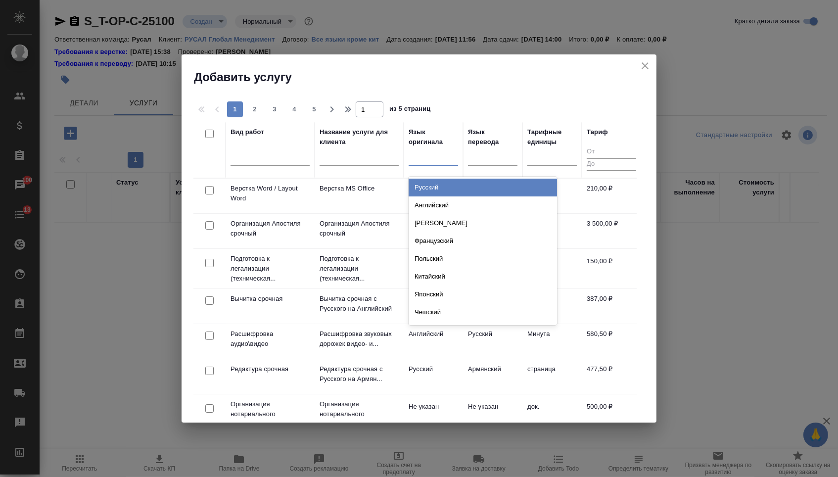
click at [445, 160] on div at bounding box center [433, 155] width 49 height 14
type input "ту"
click at [446, 184] on div "Турецкий" at bounding box center [483, 188] width 148 height 18
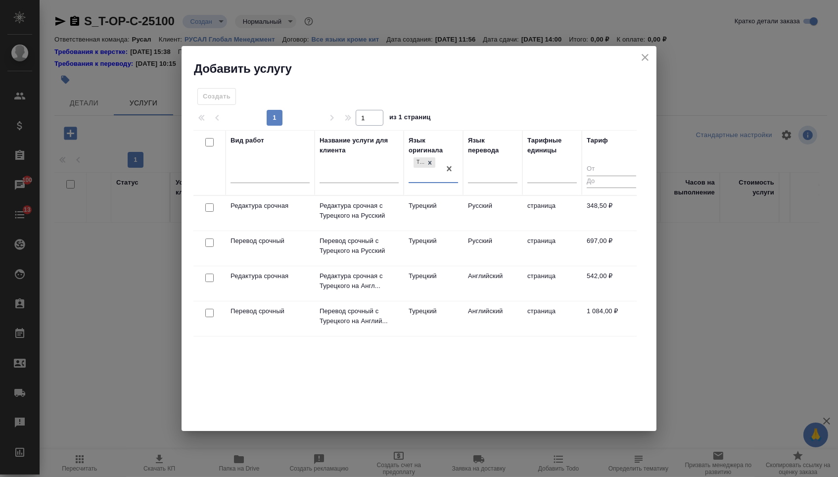
click at [207, 243] on input "checkbox" at bounding box center [209, 242] width 8 height 8
checkbox input "true"
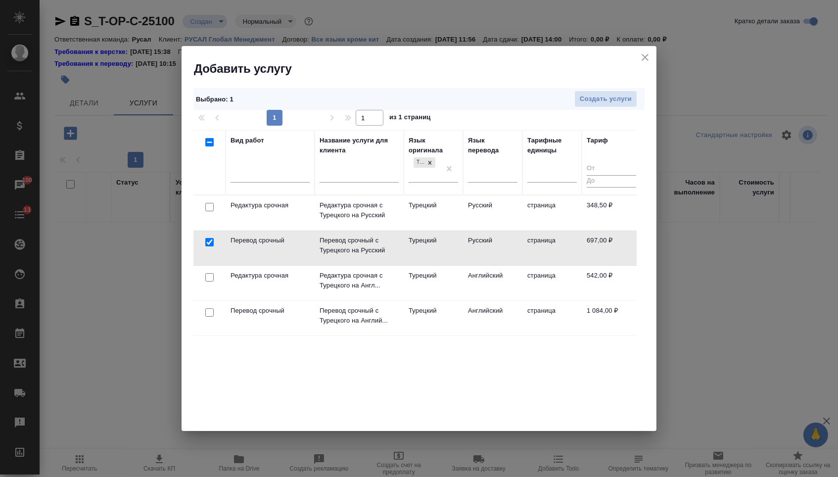
click at [208, 207] on input "checkbox" at bounding box center [209, 207] width 8 height 8
checkbox input "true"
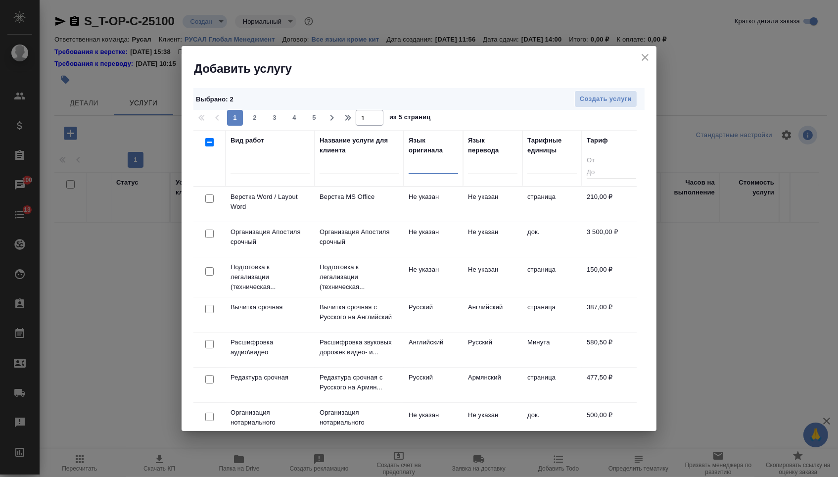
click at [211, 202] on input "checkbox" at bounding box center [209, 198] width 8 height 8
checkbox input "true"
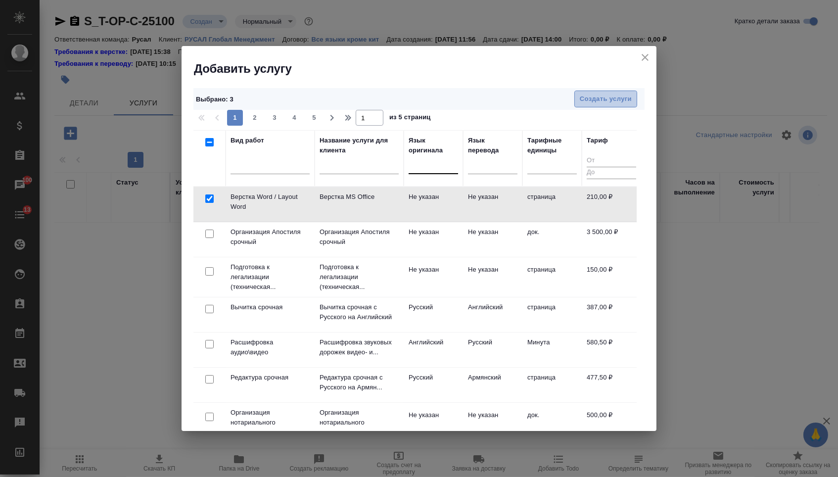
click at [603, 95] on span "Создать услуги" at bounding box center [606, 98] width 52 height 11
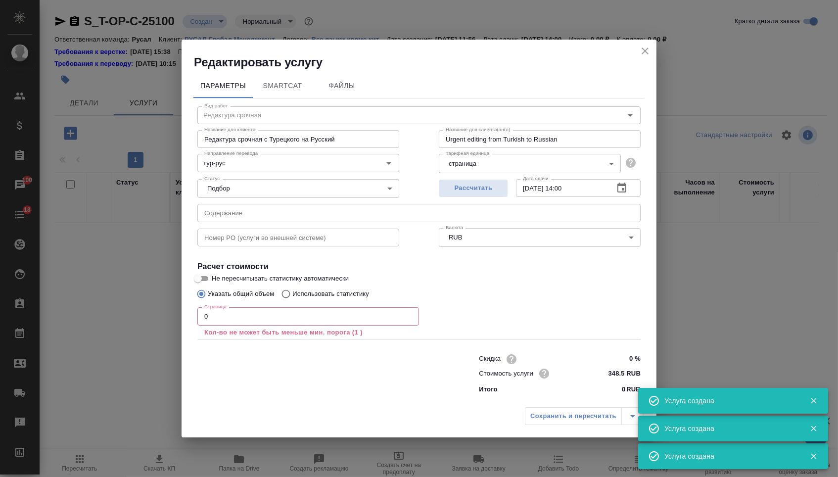
type input "Перевод срочный"
type input "Перевод срочный с Турецкого на Русский"
type input "Urgent translation from Turkish to Russian"
type input "697 RUB"
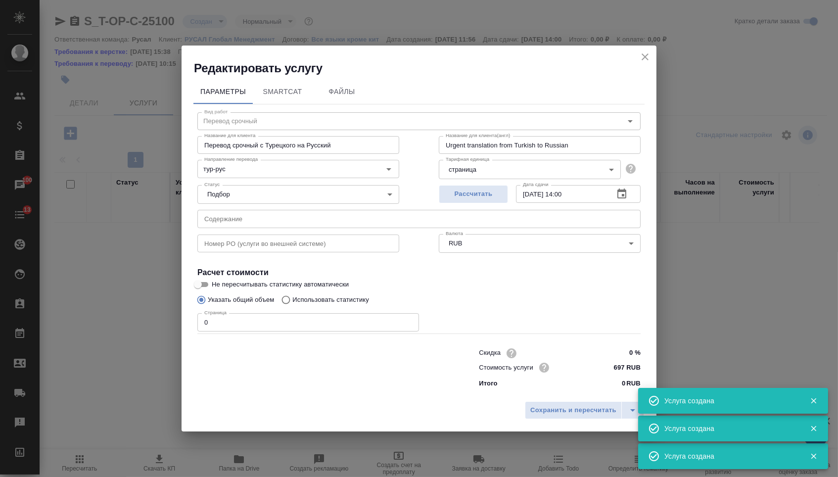
type input "Верстка Word / Layout Word"
type input "Верстка MS Office"
type input "Layout MS Office"
type input "Не указан"
type input "210 RUB"
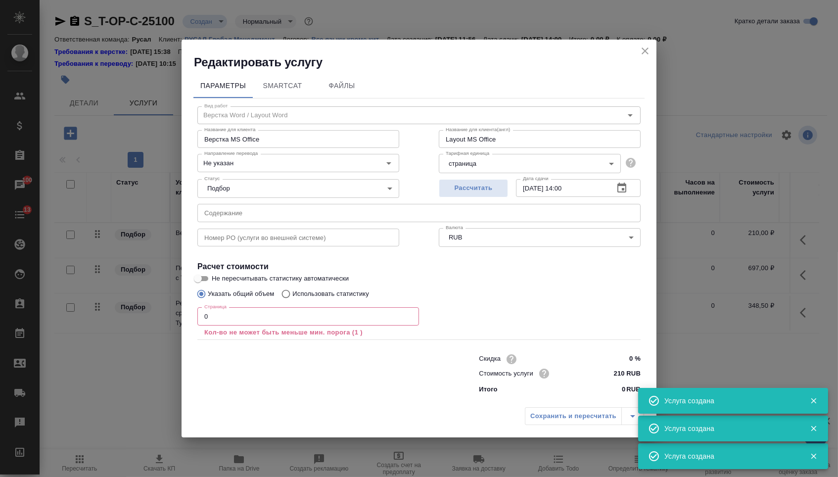
click at [260, 317] on input "0" at bounding box center [308, 316] width 222 height 18
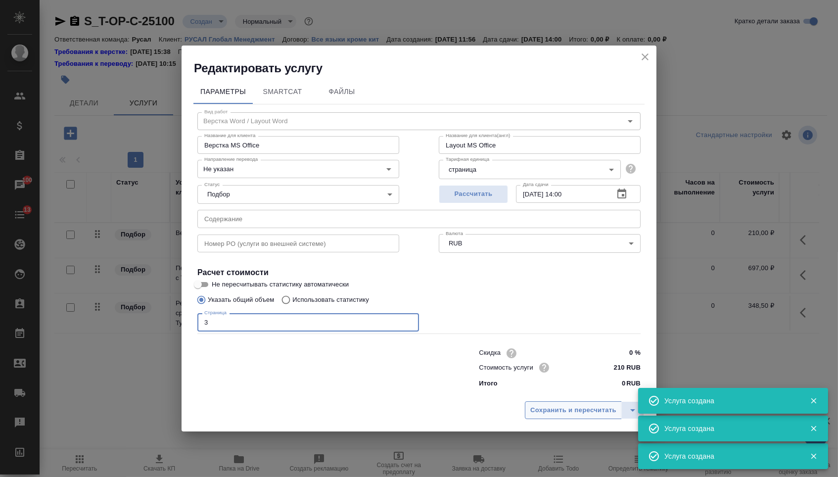
type input "3"
click at [550, 419] on button "Сохранить и пересчитать" at bounding box center [573, 410] width 97 height 18
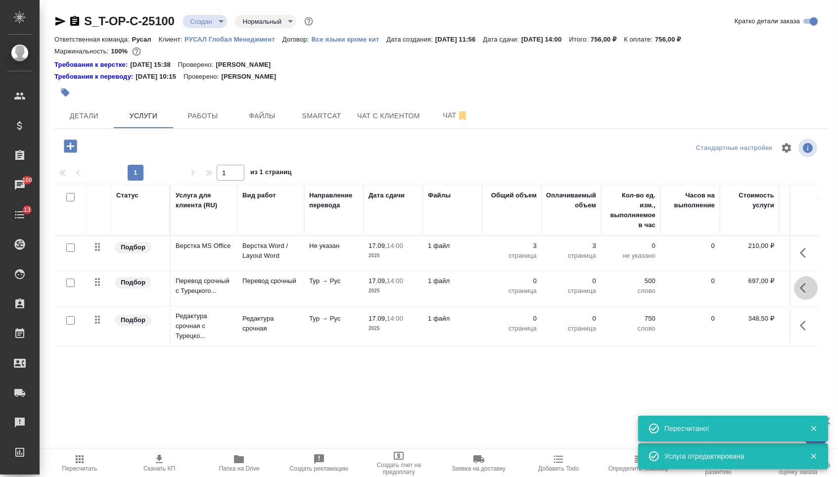
click at [807, 294] on icon "button" at bounding box center [806, 288] width 12 height 12
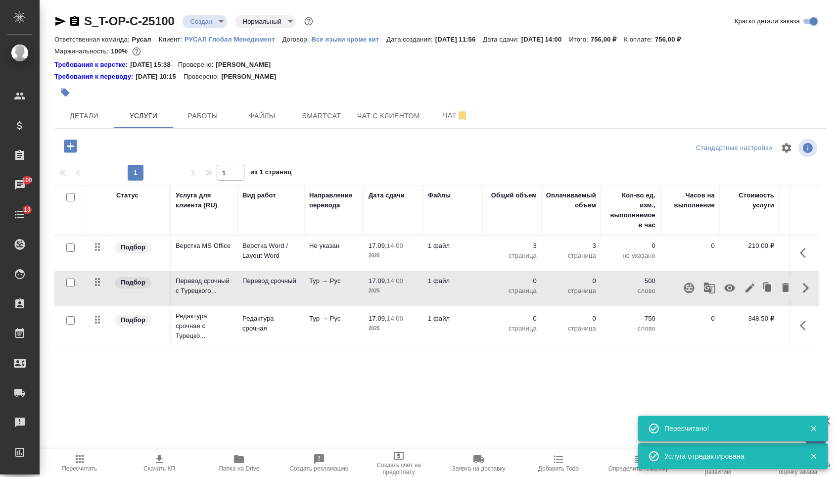
click at [746, 292] on icon "button" at bounding box center [750, 287] width 9 height 9
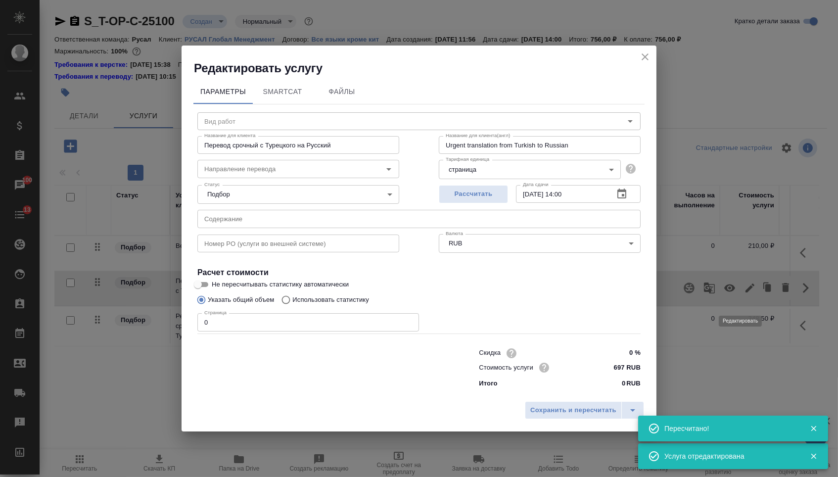
type input "Перевод срочный"
type input "тур-рус"
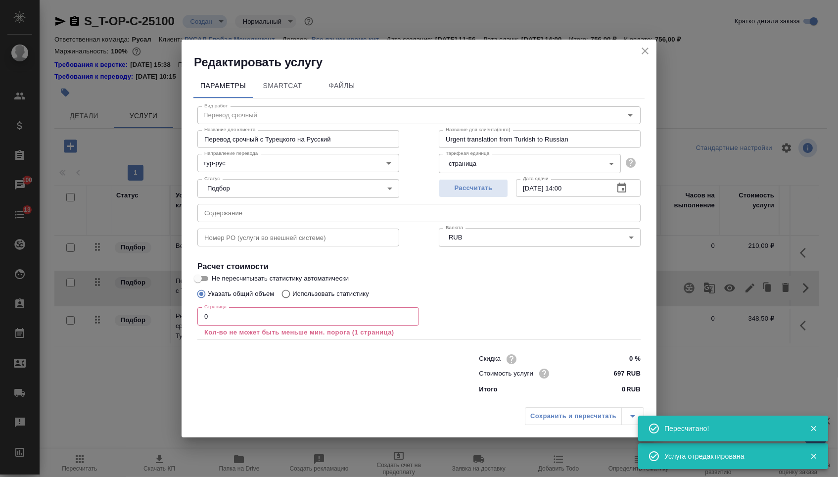
click at [277, 212] on input "text" at bounding box center [418, 213] width 443 height 18
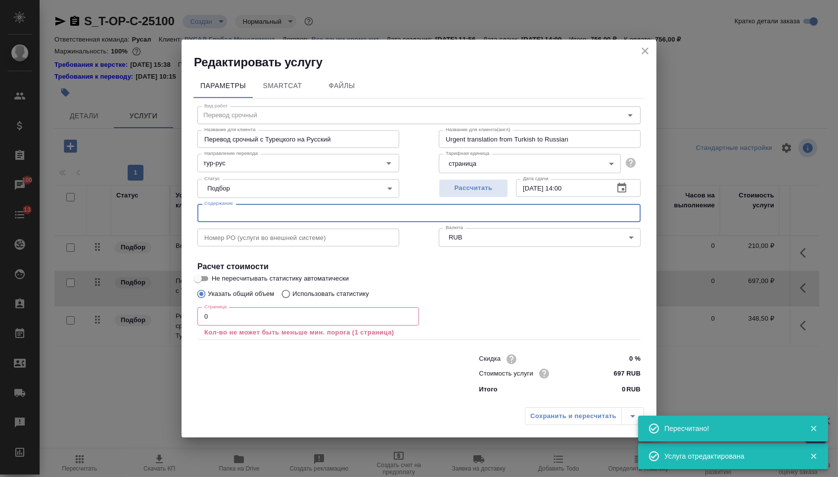
paste input "2023-096811-MAXIDIFORGE"
type input "2023-096811-MAXIDIFORGE"
click at [233, 315] on input "0" at bounding box center [308, 316] width 222 height 18
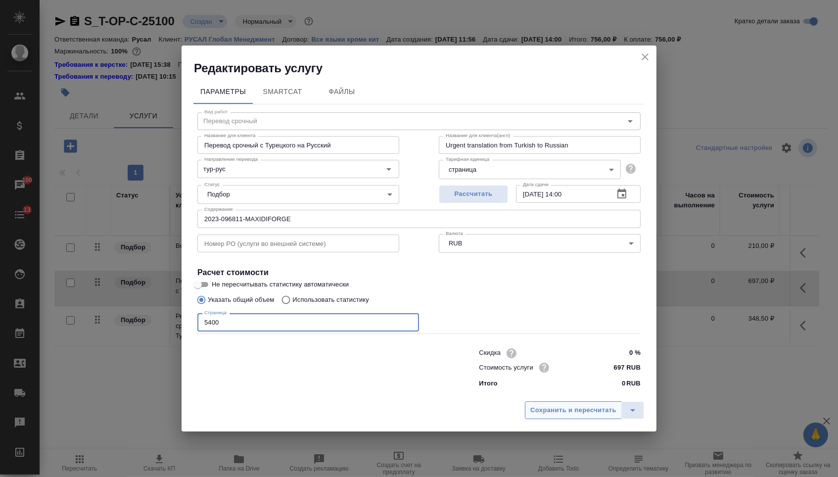
type input "5400"
click at [558, 411] on span "Сохранить и пересчитать" at bounding box center [573, 410] width 86 height 11
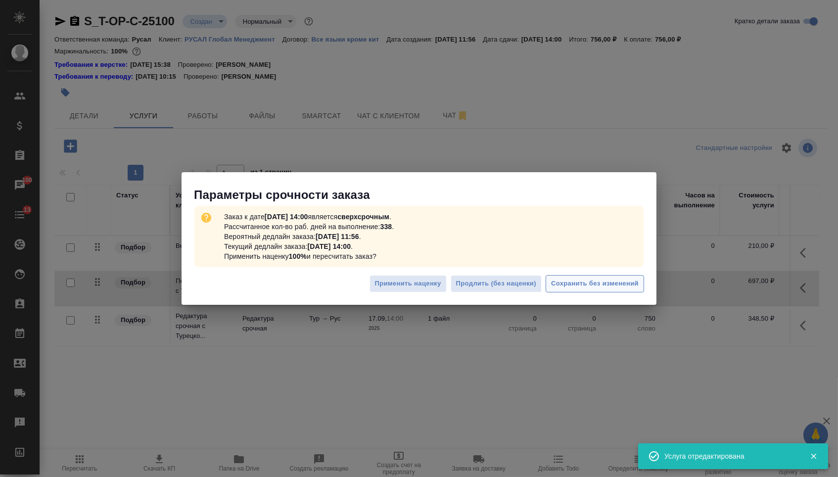
click at [593, 289] on span "Сохранить без изменений" at bounding box center [595, 283] width 88 height 11
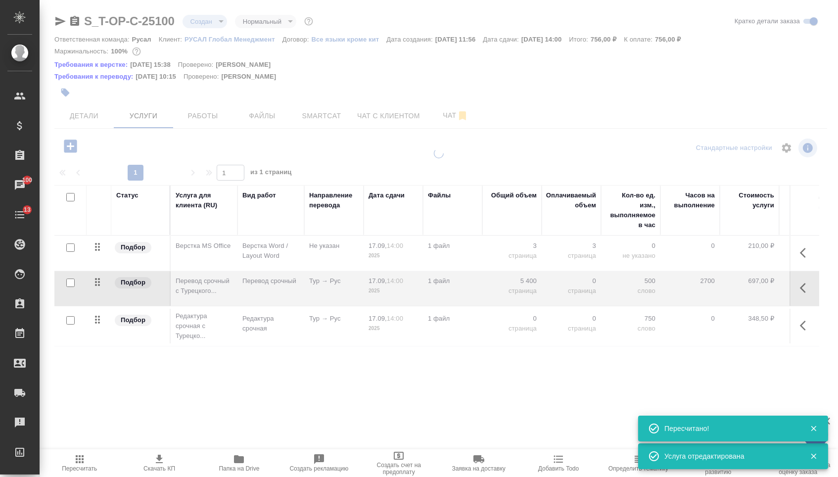
type input "urgent"
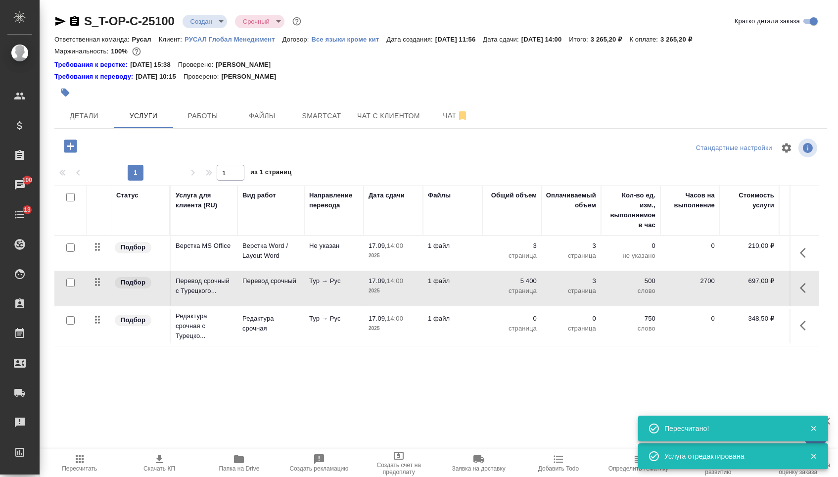
click at [523, 333] on p "страница" at bounding box center [511, 329] width 49 height 10
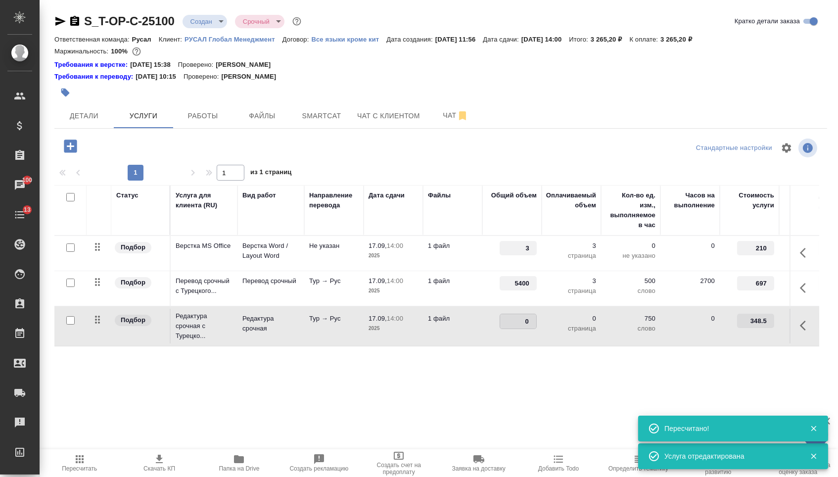
click at [522, 328] on input "0" at bounding box center [518, 321] width 36 height 14
click at [519, 328] on input "0" at bounding box center [518, 321] width 36 height 14
type input "5400"
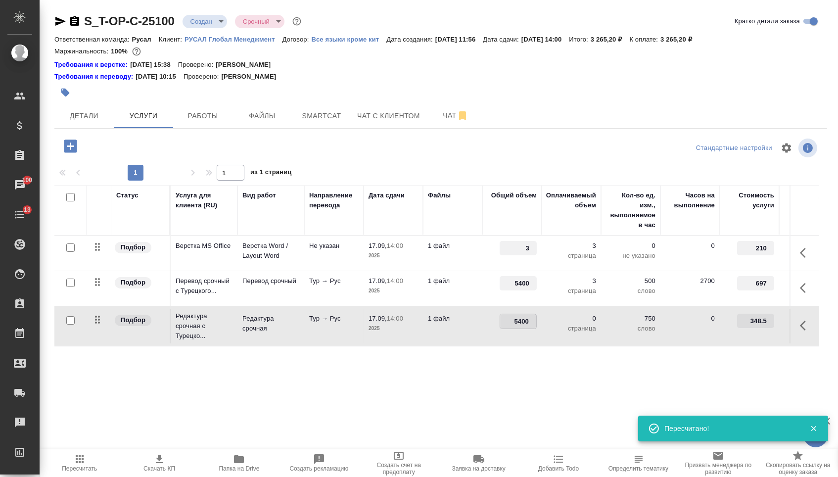
click at [506, 343] on td "5400" at bounding box center [511, 326] width 59 height 35
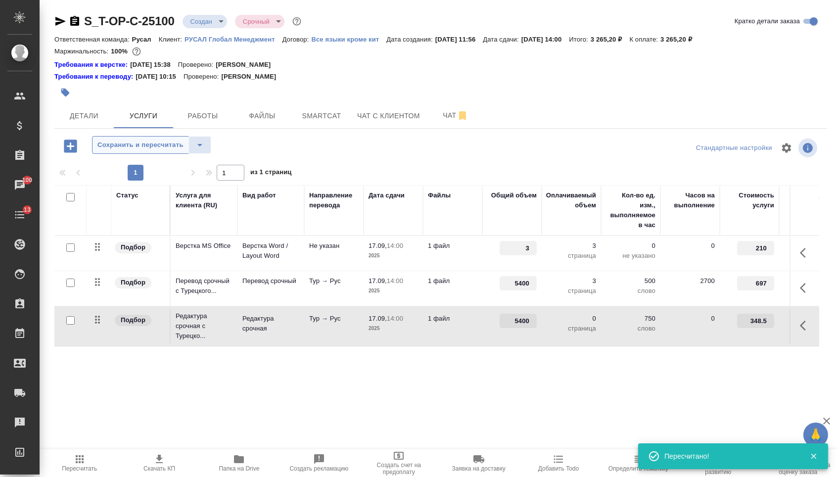
click at [152, 151] on span "Сохранить и пересчитать" at bounding box center [140, 145] width 86 height 11
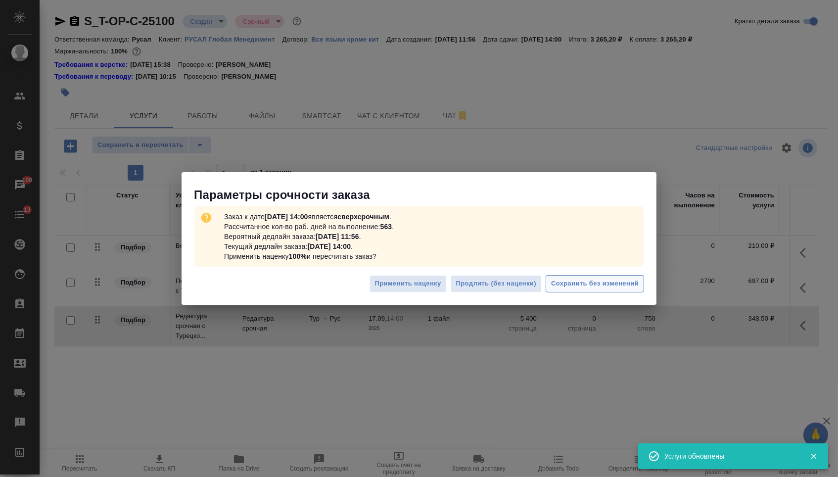
click at [589, 287] on span "Сохранить без изменений" at bounding box center [595, 283] width 88 height 11
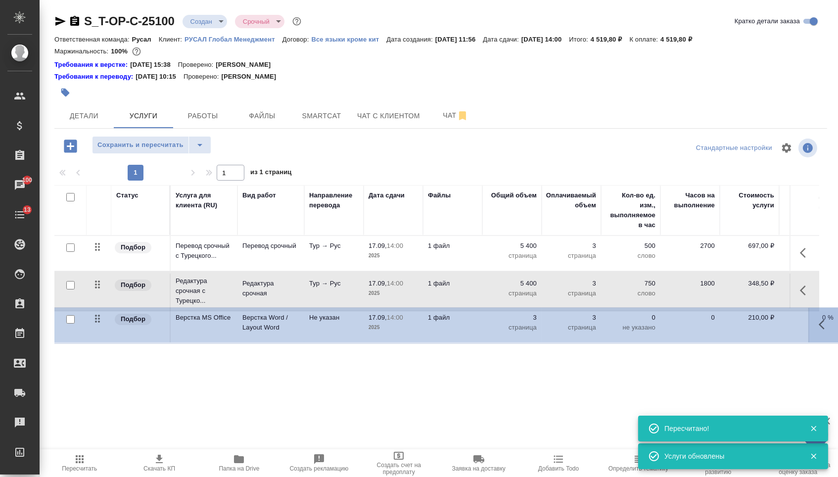
drag, startPoint x: 97, startPoint y: 253, endPoint x: 97, endPoint y: 351, distance: 98.0
click at [97, 347] on table "Статус Услуга для клиента (RU) Вид работ Направление перевода Дата сдачи Файлы …" at bounding box center [520, 266] width 933 height 162
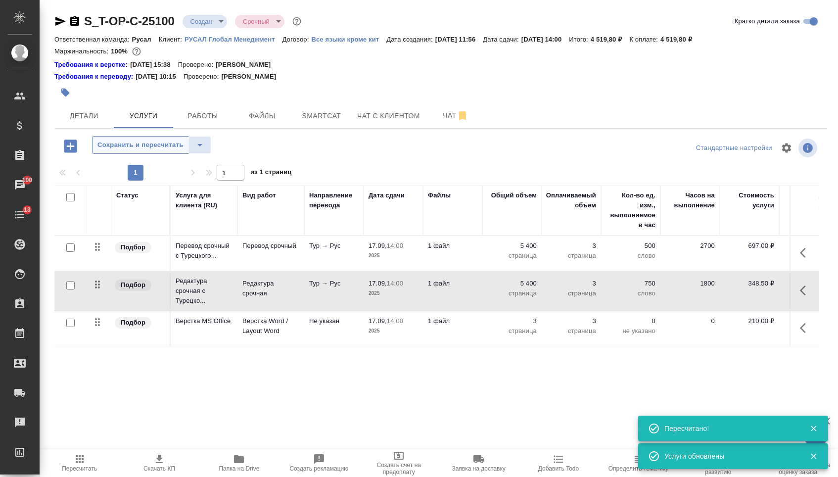
click at [163, 154] on button "Сохранить и пересчитать" at bounding box center [140, 145] width 97 height 18
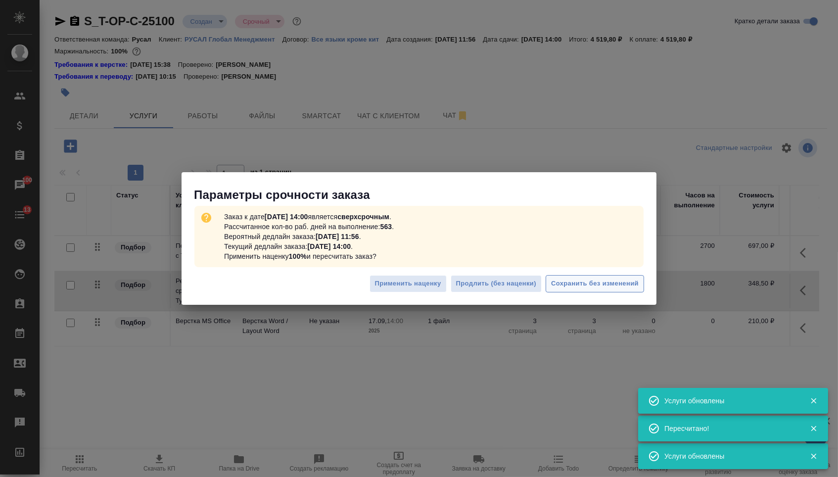
click at [572, 280] on span "Сохранить без изменений" at bounding box center [595, 283] width 88 height 11
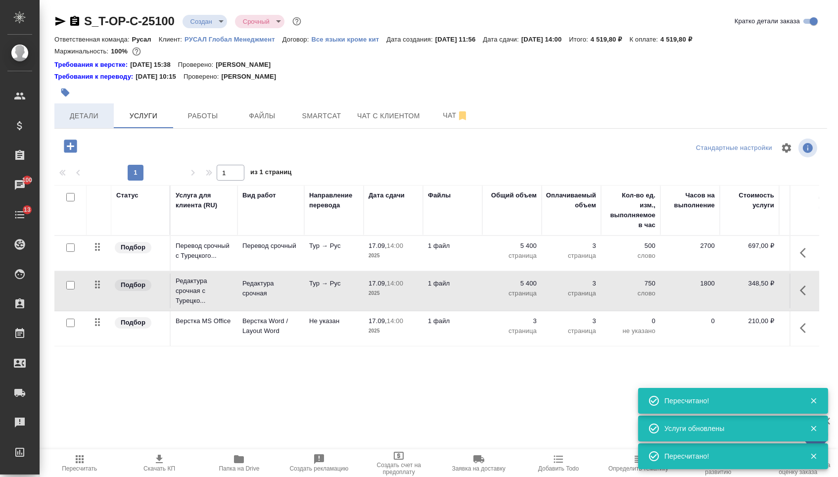
click at [87, 109] on button "Детали" at bounding box center [83, 115] width 59 height 25
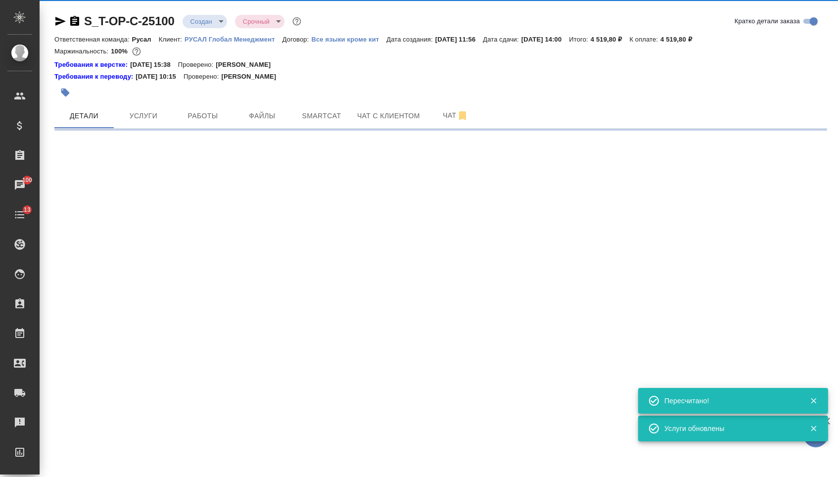
select select "RU"
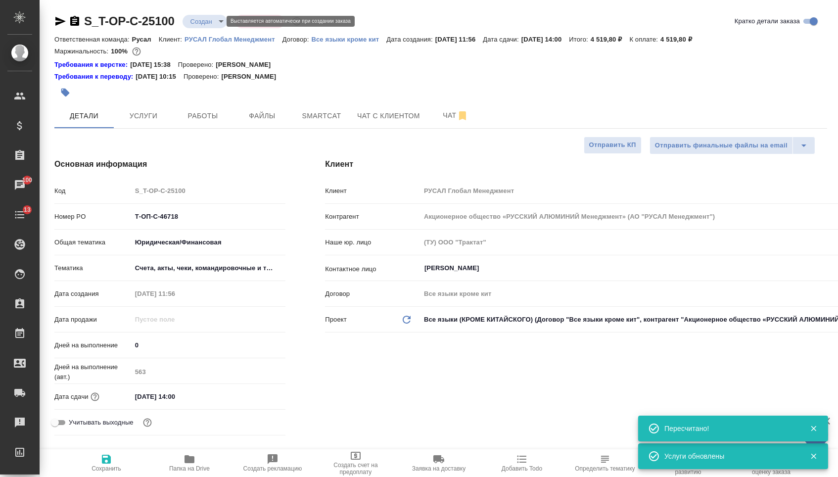
click at [212, 19] on body "🙏 .cls-1 fill:#fff; AWATERA Menshikova Aleksandra Клиенты Спецификации Заказы 1…" at bounding box center [419, 238] width 838 height 477
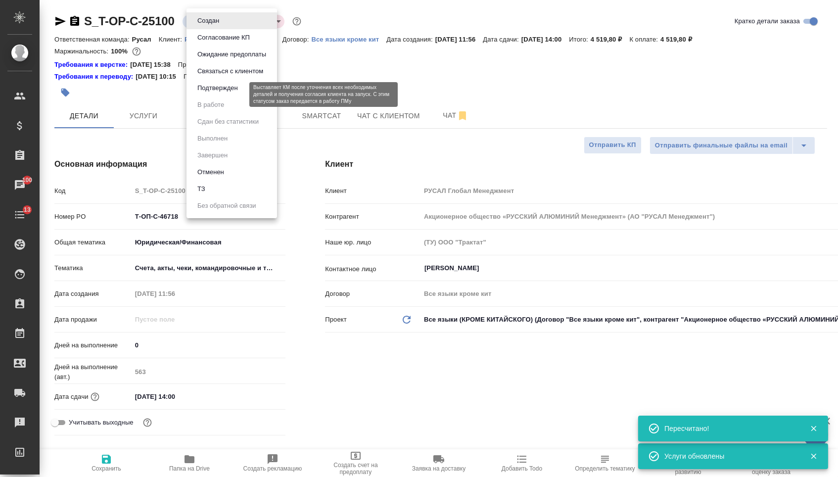
click at [210, 93] on button "Подтвержден" at bounding box center [217, 88] width 47 height 11
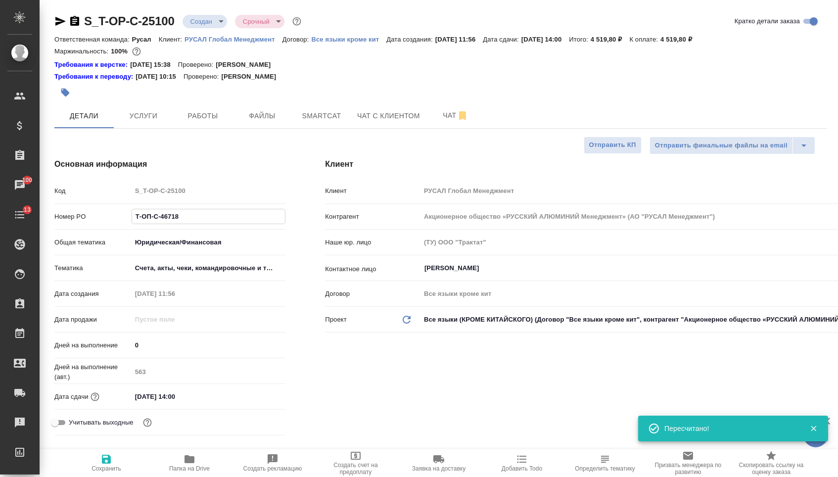
drag, startPoint x: 181, startPoint y: 225, endPoint x: 74, endPoint y: 213, distance: 107.5
click at [74, 213] on div "Номер PO Т-ОП-С-46718" at bounding box center [169, 216] width 231 height 17
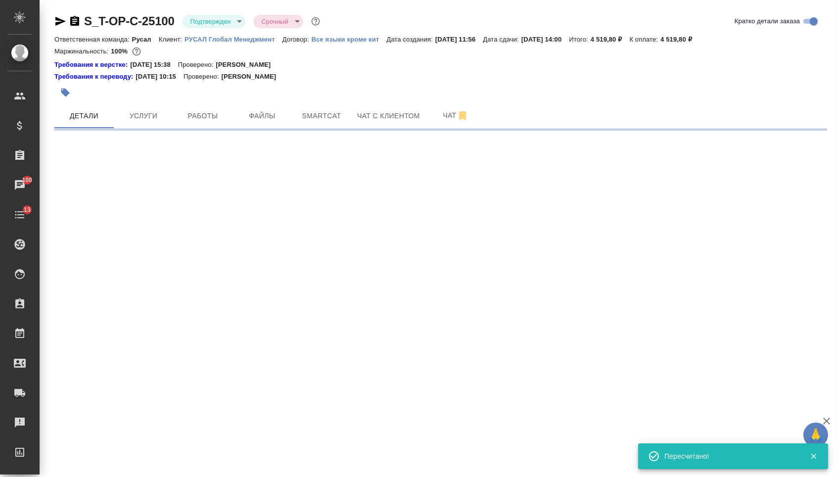
select select "RU"
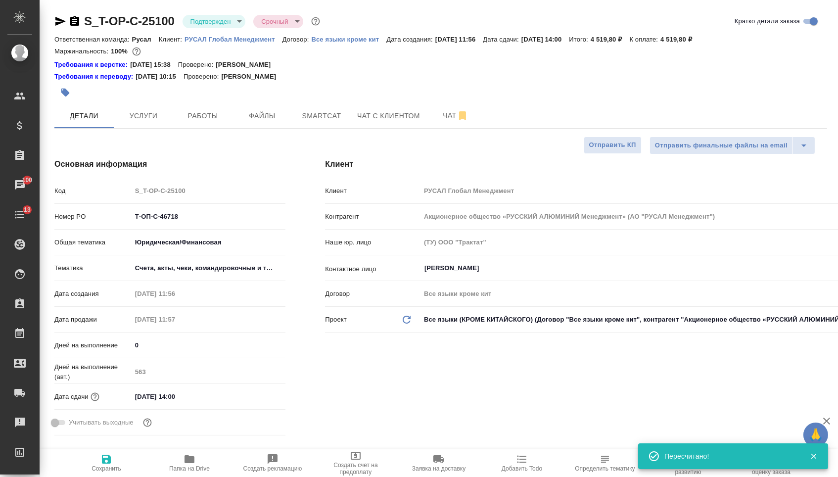
type textarea "x"
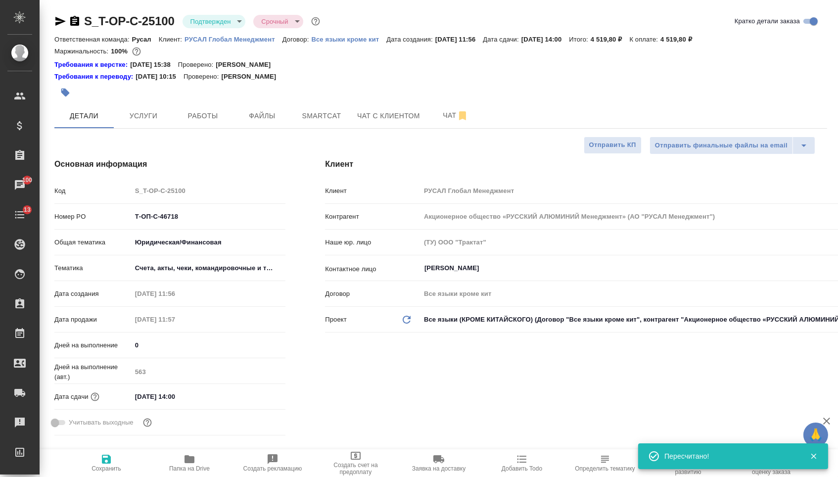
type textarea "x"
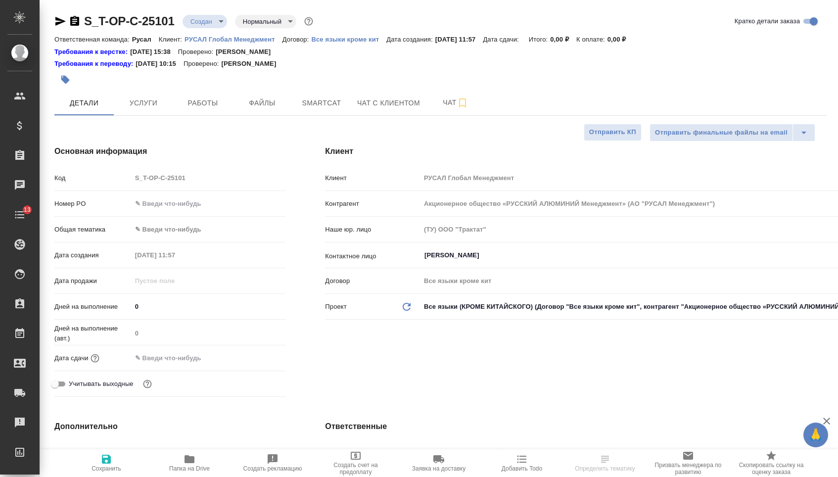
select select "RU"
type textarea "x"
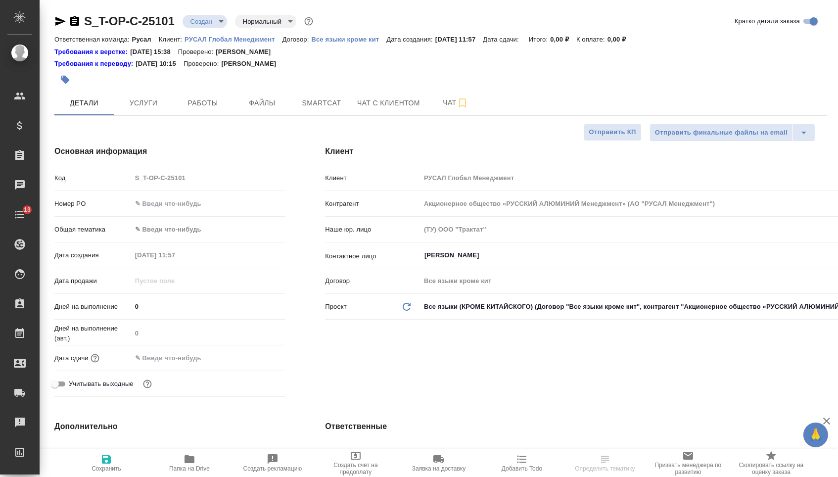
type textarea "x"
click at [180, 207] on input "text" at bounding box center [209, 203] width 154 height 14
type textarea "x"
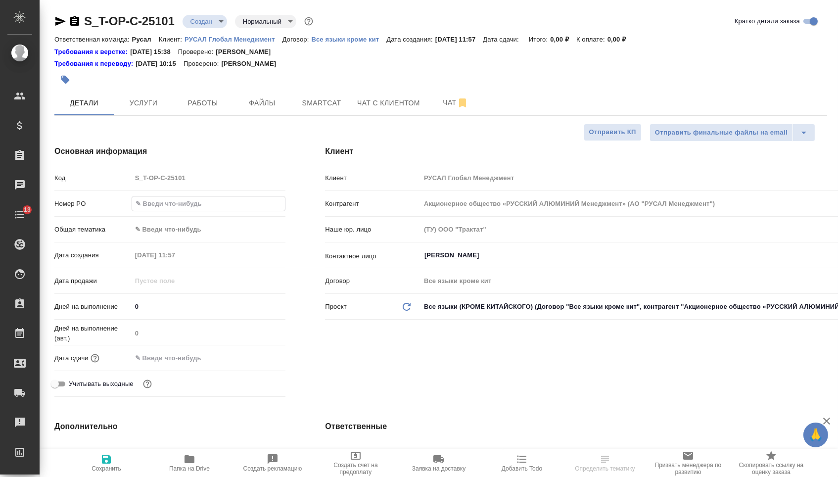
type textarea "x"
paste input "Т-ОП-С-46720"
type input "Т-ОП-С-46720"
type textarea "x"
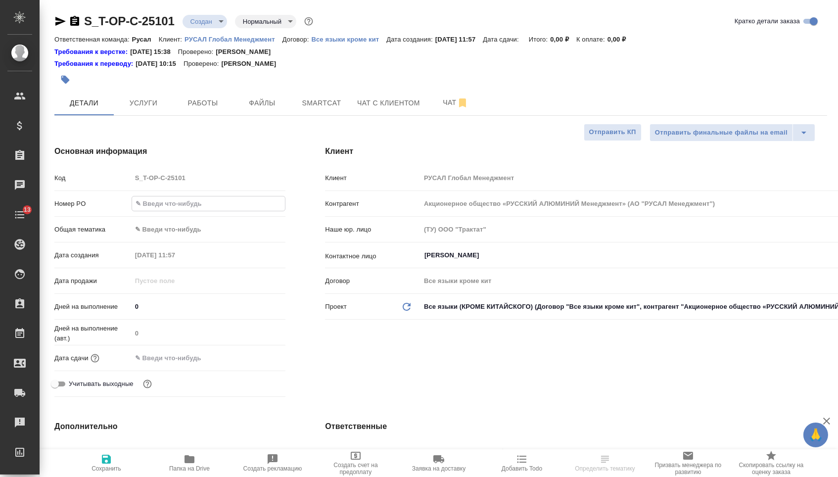
type textarea "x"
type input "Т-ОП-С-46720"
click at [183, 367] on div "Дата сдачи" at bounding box center [169, 357] width 231 height 17
click at [196, 365] on input "text" at bounding box center [175, 358] width 87 height 14
click at [256, 363] on icon "button" at bounding box center [257, 357] width 12 height 12
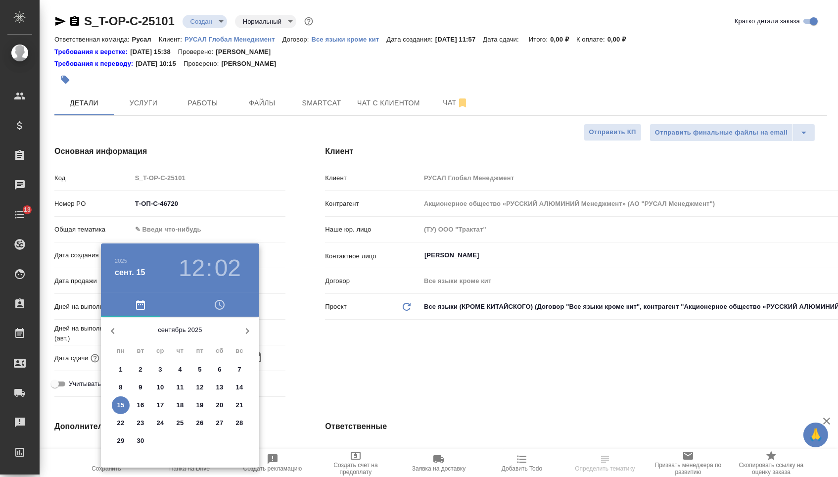
click at [150, 407] on div "17" at bounding box center [160, 405] width 20 height 18
type textarea "x"
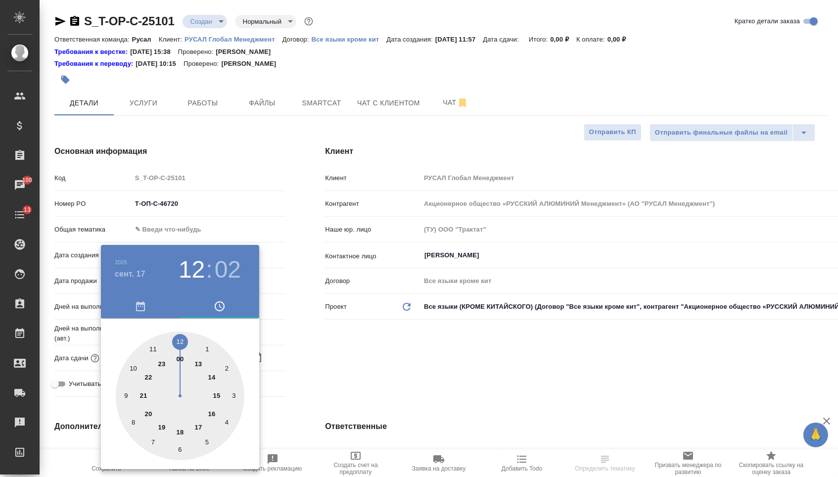
click at [155, 343] on div at bounding box center [180, 395] width 129 height 129
type input "[DATE] 11:02"
type textarea "x"
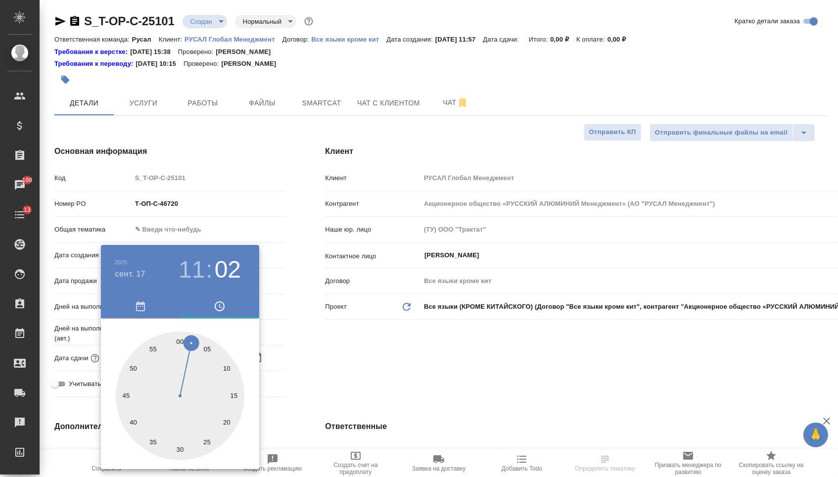
type textarea "x"
type input "[DATE] 11:00"
click at [182, 337] on div at bounding box center [180, 395] width 129 height 129
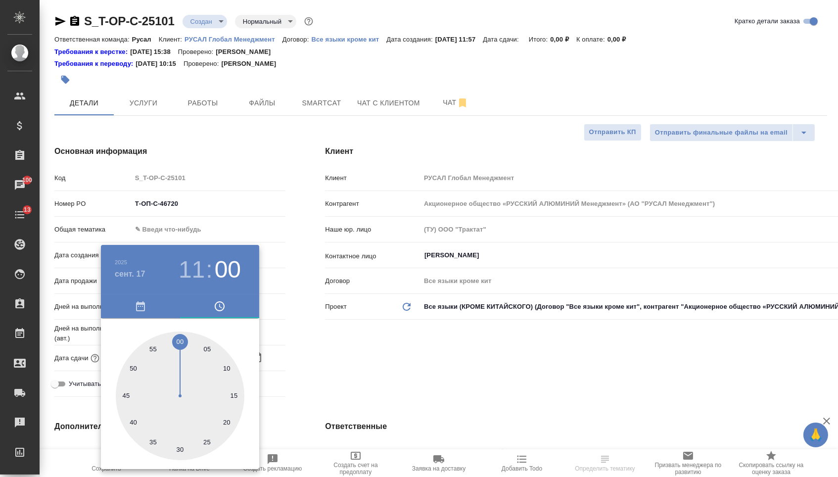
type textarea "x"
click at [312, 341] on div at bounding box center [419, 238] width 838 height 477
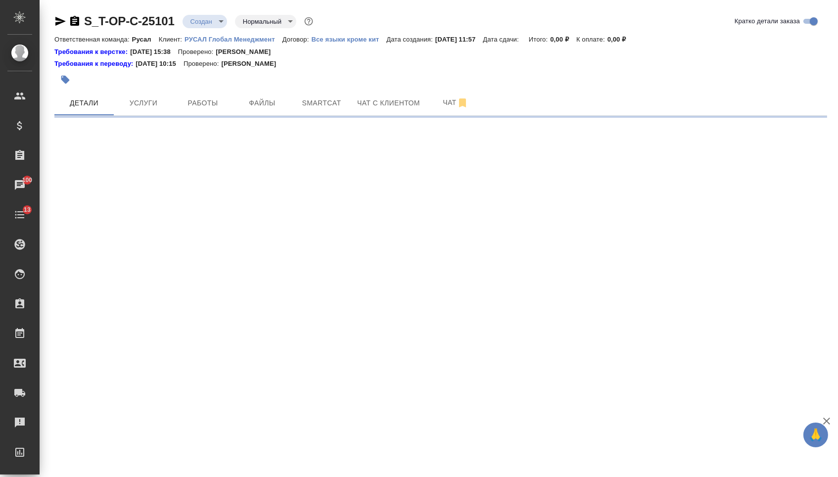
select select "RU"
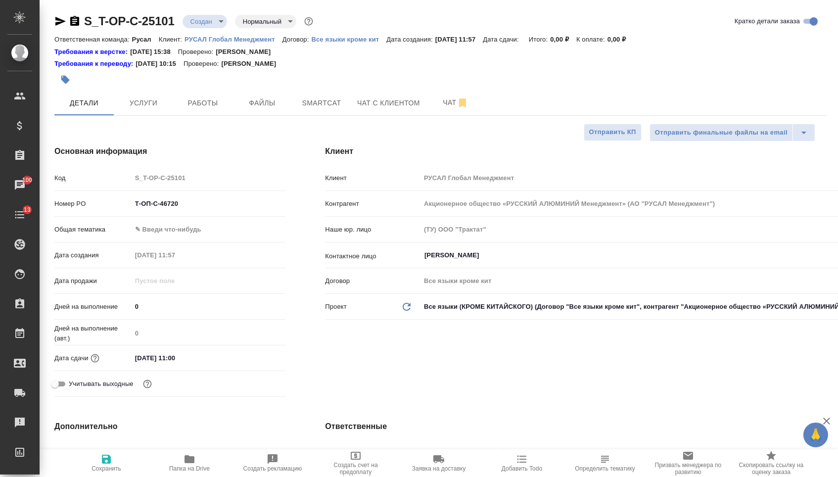
type textarea "x"
click at [148, 229] on body "🙏 .cls-1 fill:#fff; AWATERA [PERSON_NAME] Спецификации Заказы 100 Чаты 13 Todo …" at bounding box center [419, 238] width 838 height 477
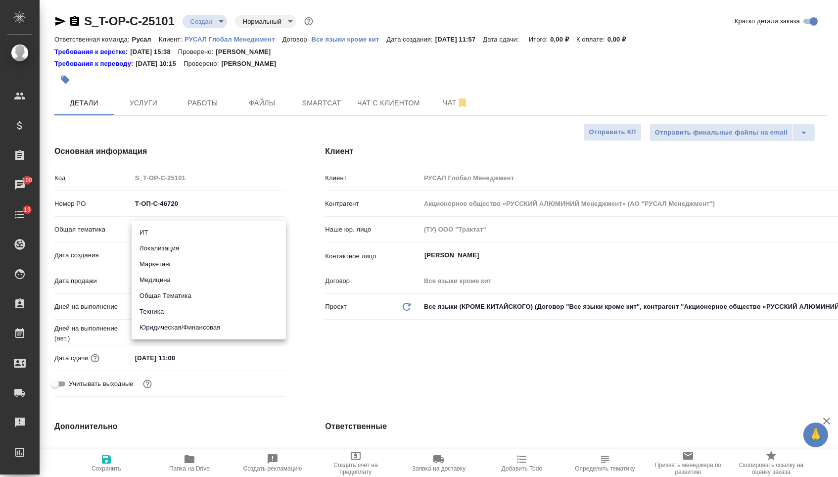
click at [161, 311] on li "Техника" at bounding box center [209, 312] width 154 height 16
type input "tech"
type textarea "x"
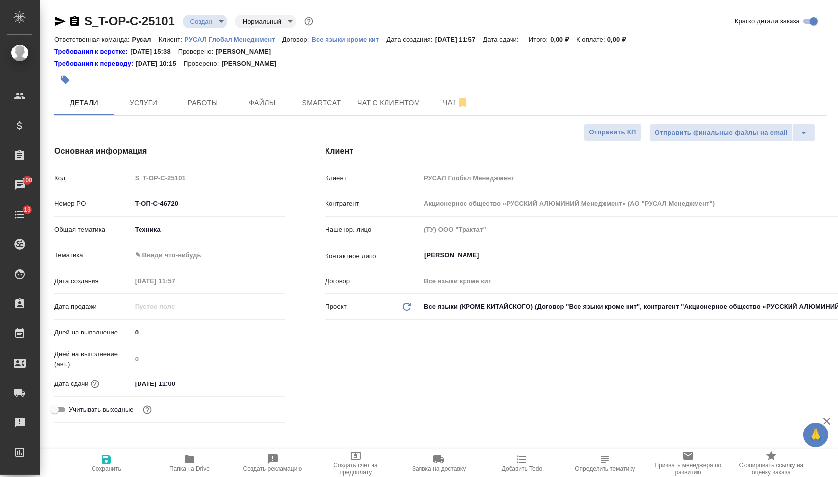
click at [175, 258] on body "🙏 .cls-1 fill:#fff; AWATERA Menshikova Aleksandra Клиенты Спецификации Заказы 1…" at bounding box center [419, 238] width 838 height 477
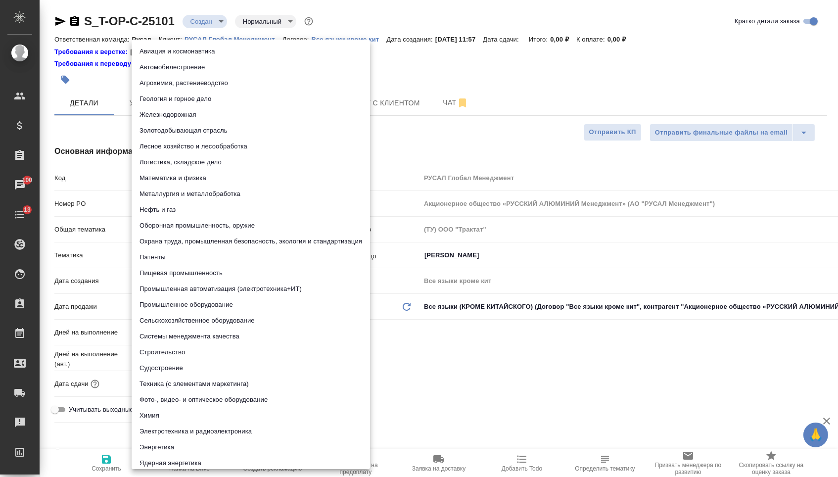
click at [173, 193] on li "Металлургия и металлобработка" at bounding box center [251, 194] width 238 height 16
type textarea "x"
type input "60014e23f7d9dc5f480a3cf8"
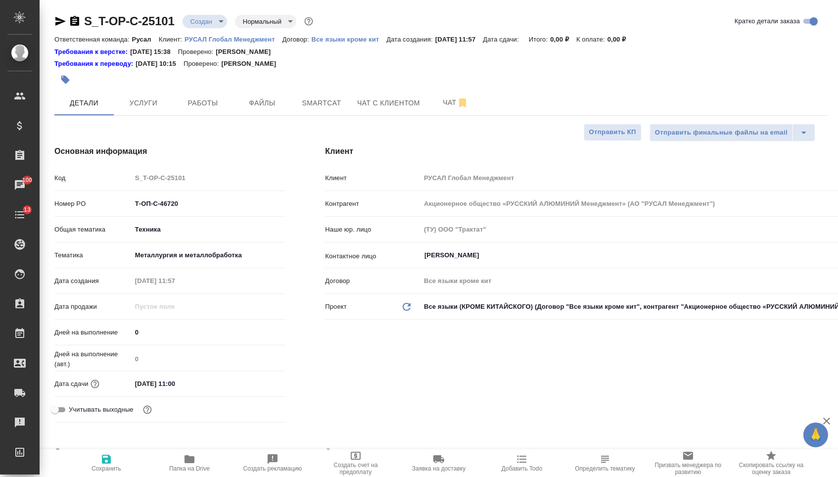
click at [120, 453] on span "Сохранить" at bounding box center [106, 462] width 71 height 19
type textarea "x"
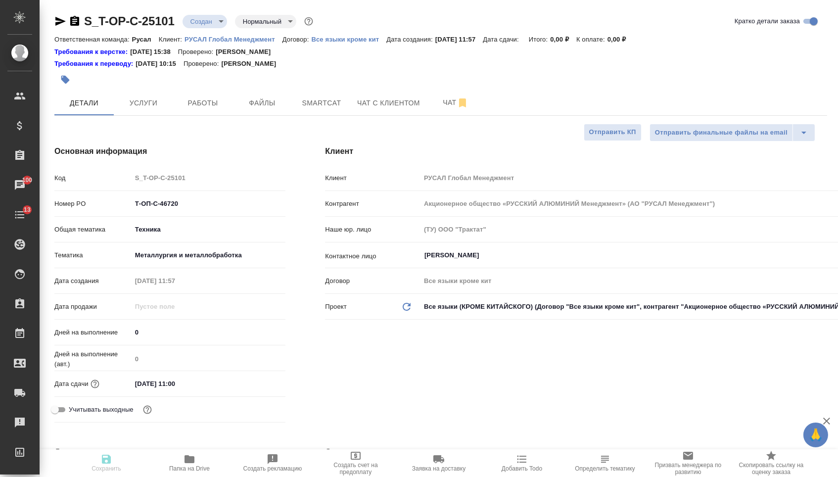
type textarea "x"
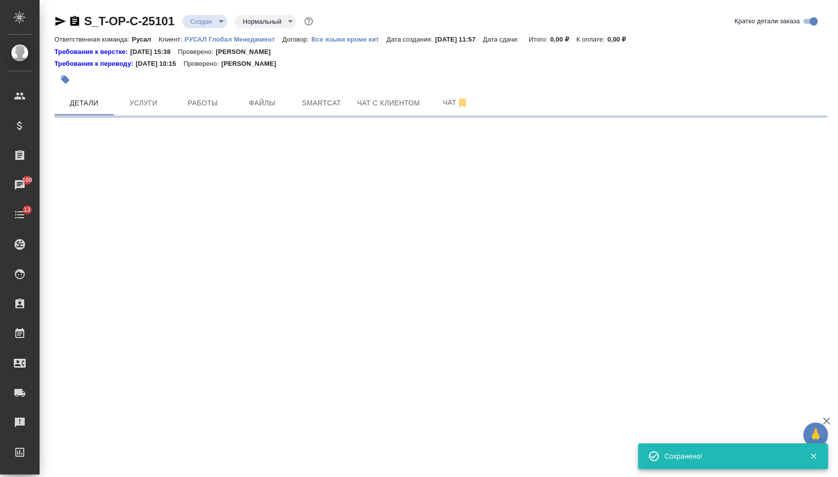
select select "RU"
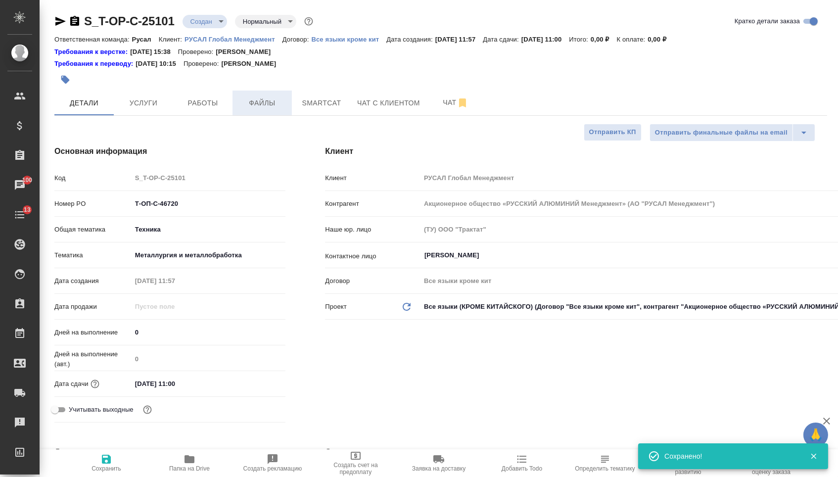
type textarea "x"
click at [271, 113] on button "Файлы" at bounding box center [262, 103] width 59 height 25
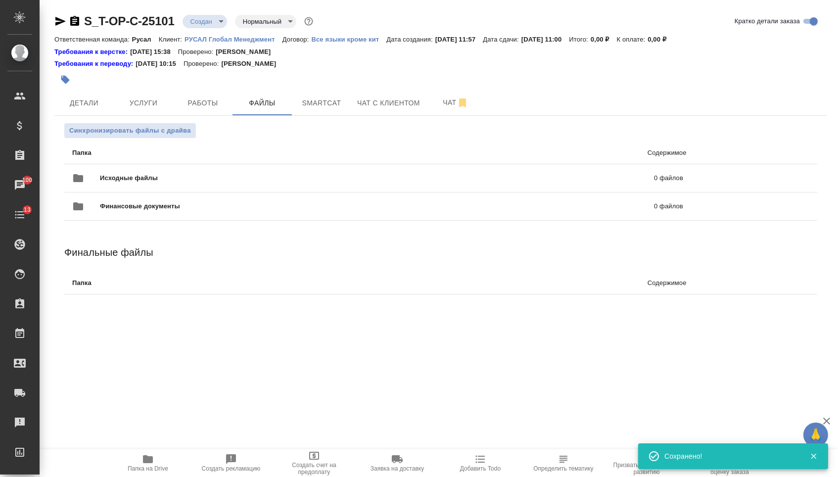
click at [192, 169] on div "Исходные файлы 0 файлов" at bounding box center [377, 178] width 611 height 24
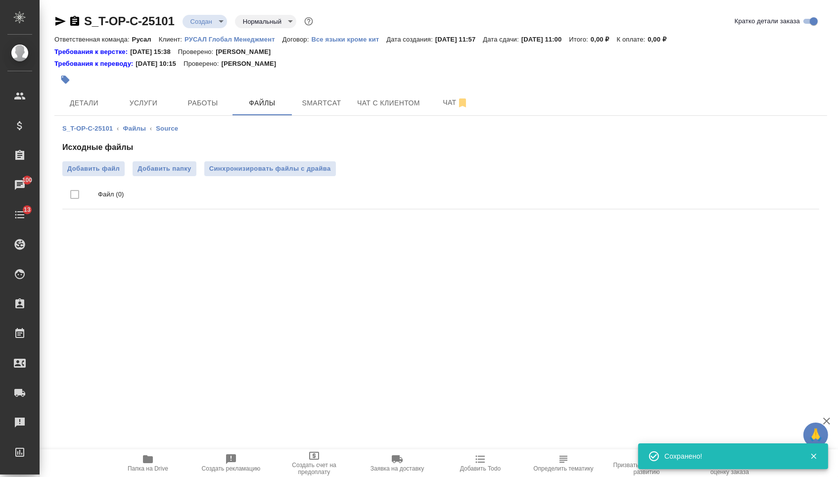
click at [95, 180] on ul "Файл (0)" at bounding box center [440, 194] width 757 height 37
click at [94, 175] on label "Добавить файл" at bounding box center [93, 168] width 62 height 15
click at [0, 0] on input "Добавить файл" at bounding box center [0, 0] width 0 height 0
click at [152, 97] on button "Услуги" at bounding box center [143, 103] width 59 height 25
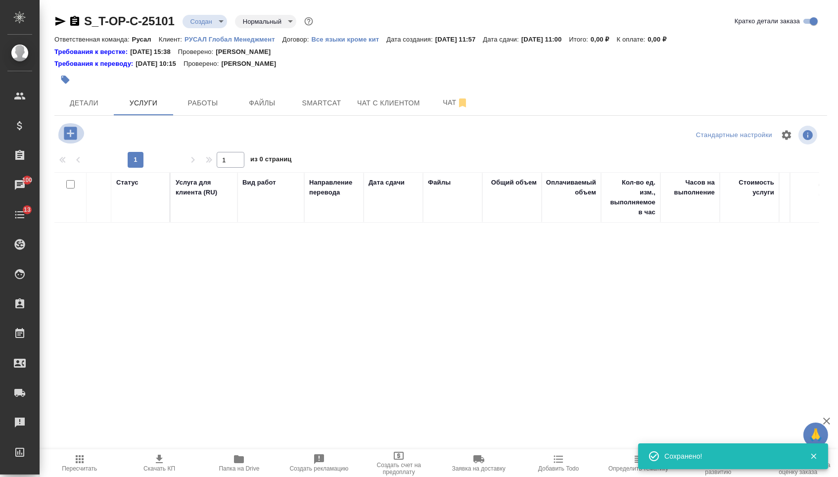
click at [68, 137] on icon "button" at bounding box center [70, 133] width 13 height 13
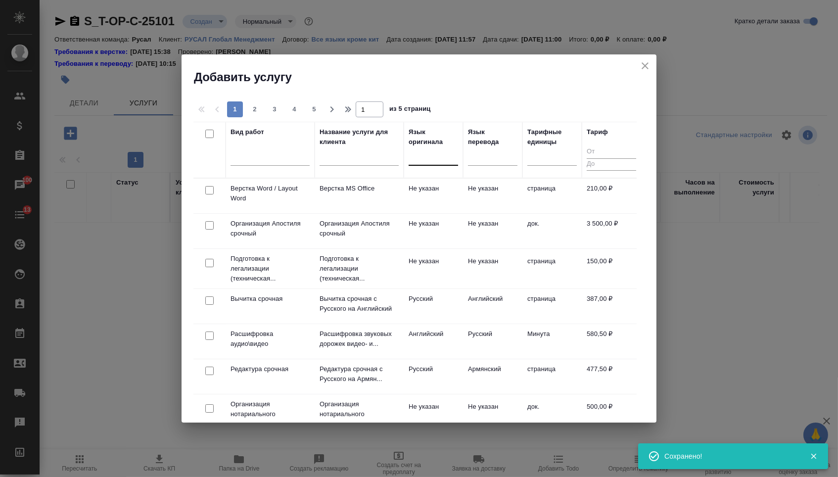
click at [447, 161] on div at bounding box center [433, 155] width 49 height 14
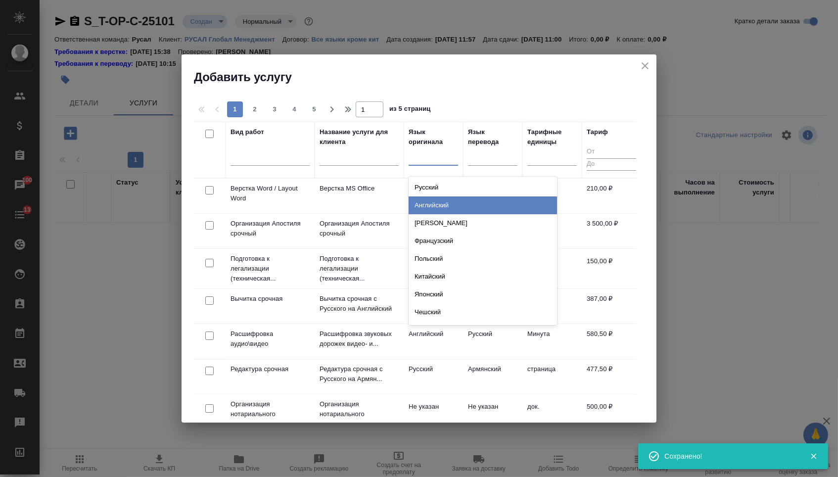
click at [447, 205] on div "Английский" at bounding box center [483, 205] width 148 height 18
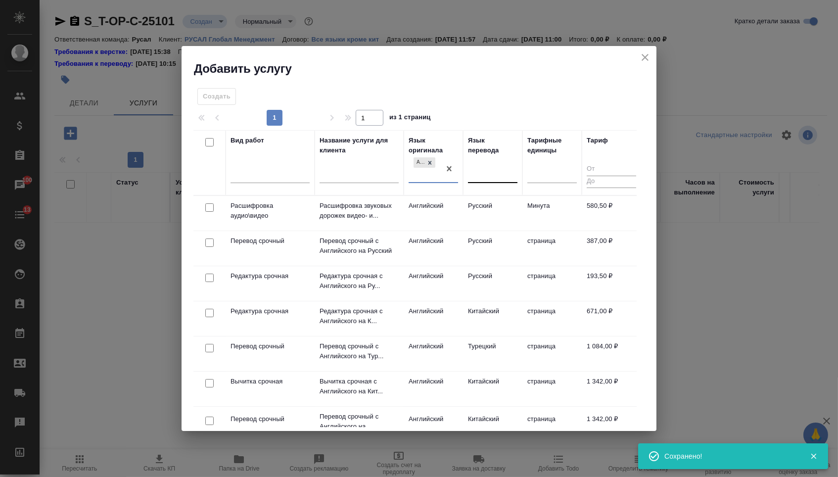
click at [492, 170] on div at bounding box center [492, 173] width 49 height 14
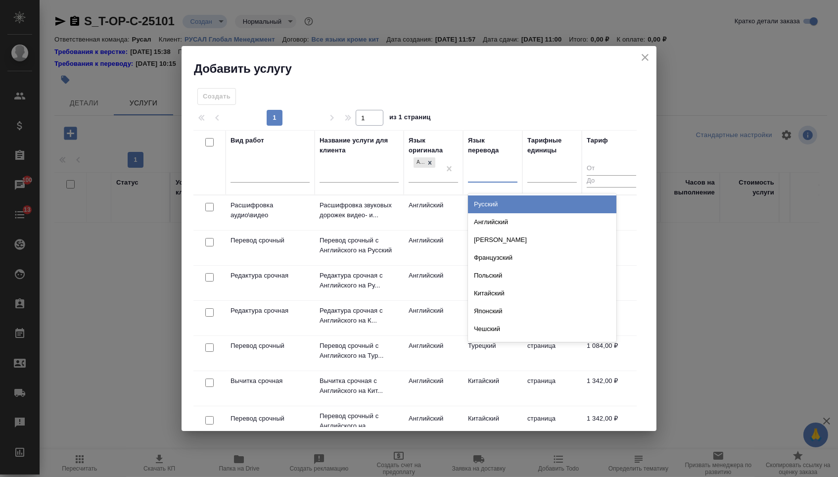
click at [492, 203] on div "Русский" at bounding box center [542, 204] width 148 height 18
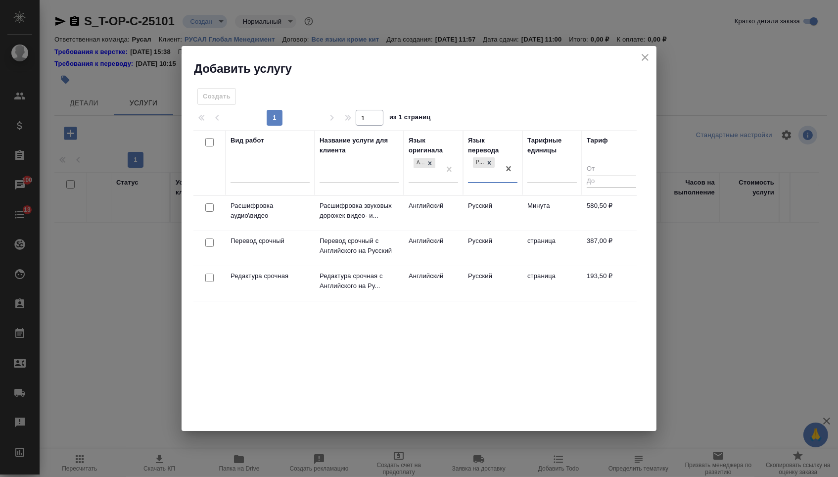
click at [207, 243] on input "checkbox" at bounding box center [209, 242] width 8 height 8
checkbox input "true"
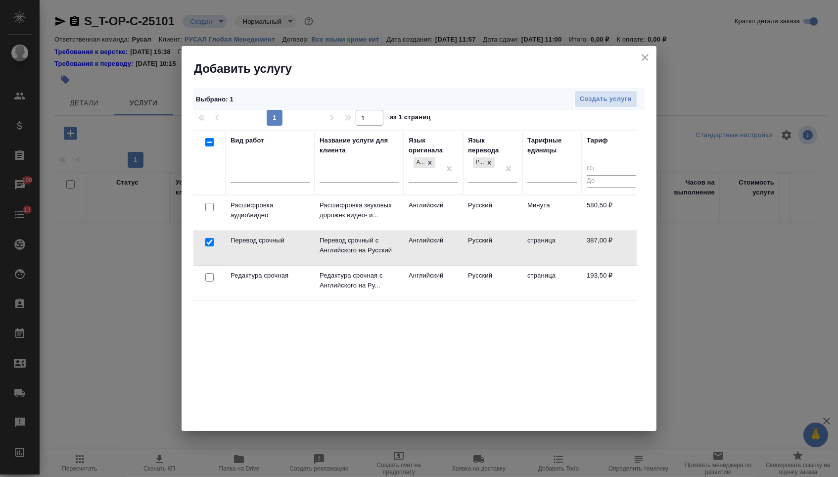
click at [207, 278] on input "checkbox" at bounding box center [209, 277] width 8 height 8
checkbox input "true"
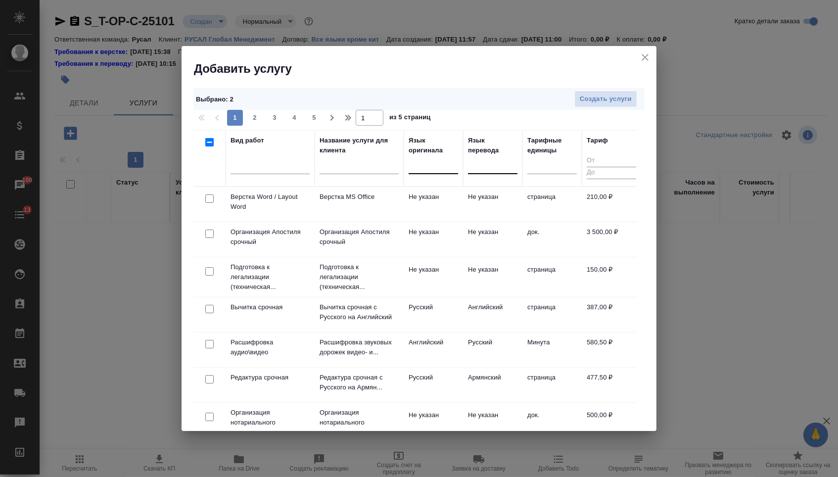
click at [208, 200] on input "checkbox" at bounding box center [209, 198] width 8 height 8
checkbox input "true"
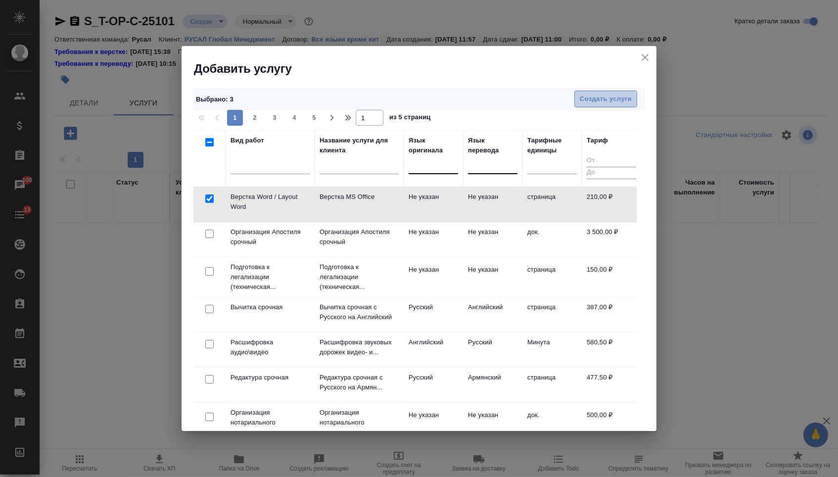
click at [614, 98] on span "Создать услуги" at bounding box center [606, 98] width 52 height 11
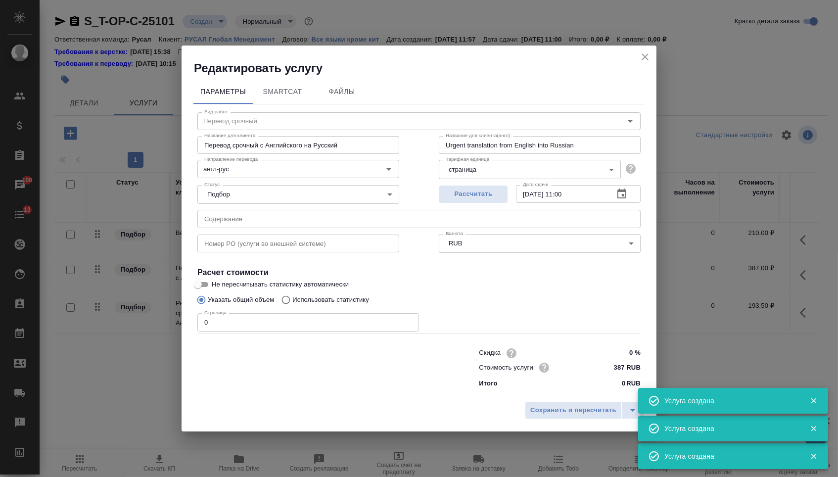
type input "Перевод срочный"
type input "Перевод срочный с Английского на Русский"
type input "Urgent translation from English into Russian"
type input "англ-рус"
type input "387 RUB"
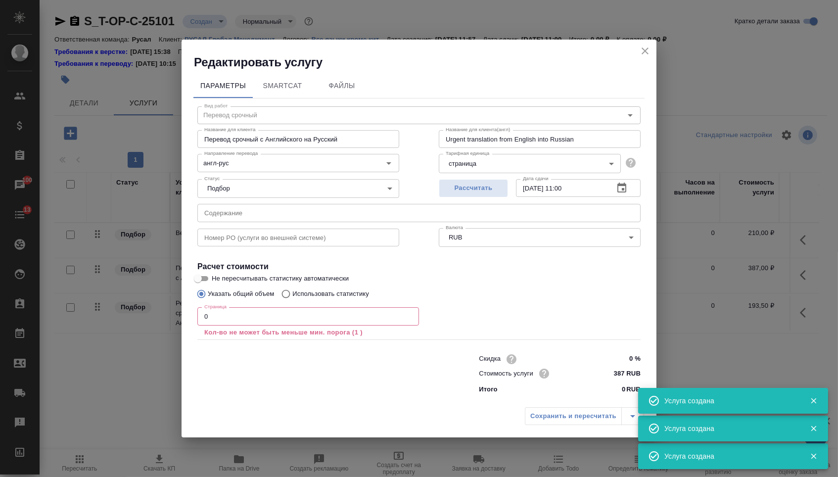
click at [230, 216] on input "text" at bounding box center [418, 213] width 443 height 18
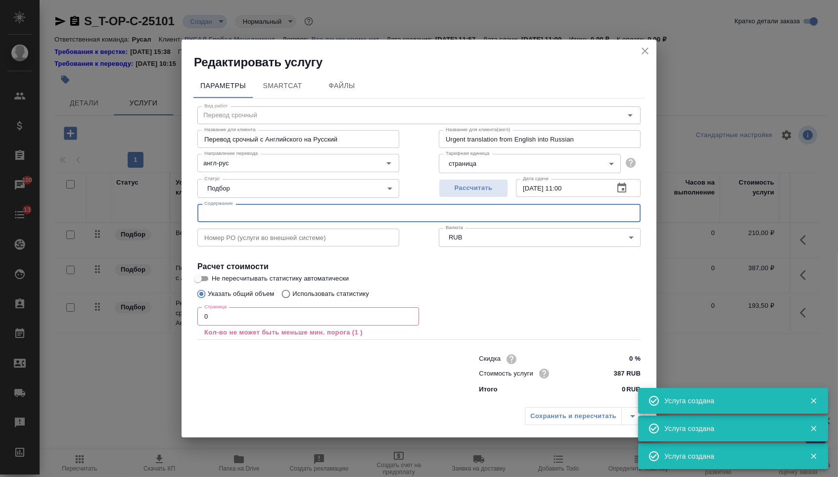
paste input "Quotation of manufacture and supply of the anode buttanode removal press for RU…"
type input "Quotation of manufacture and supply of the anode buttanode removal press for RU…"
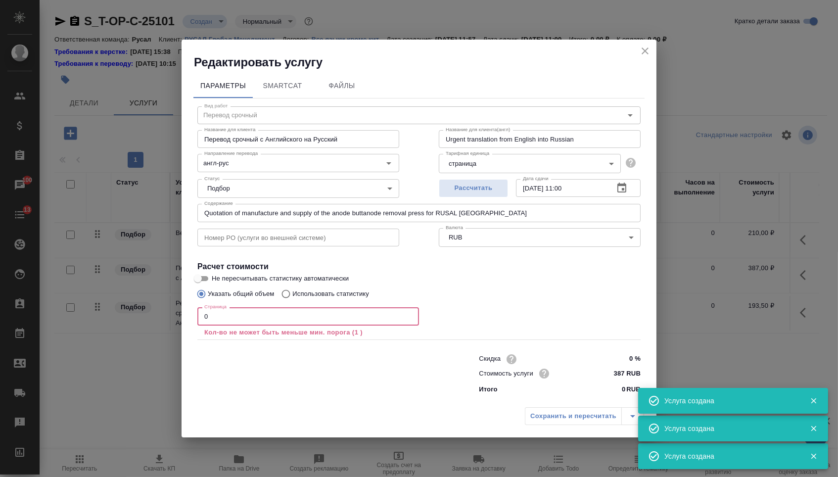
click at [217, 318] on input "0" at bounding box center [308, 316] width 222 height 18
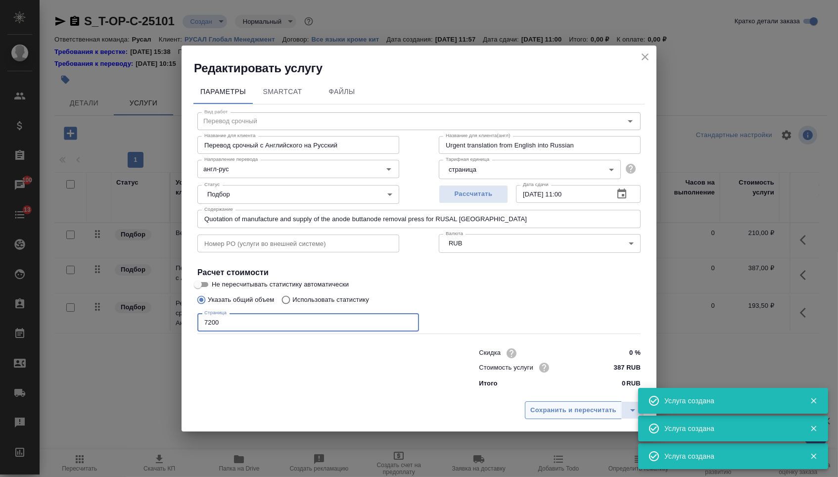
type input "7200"
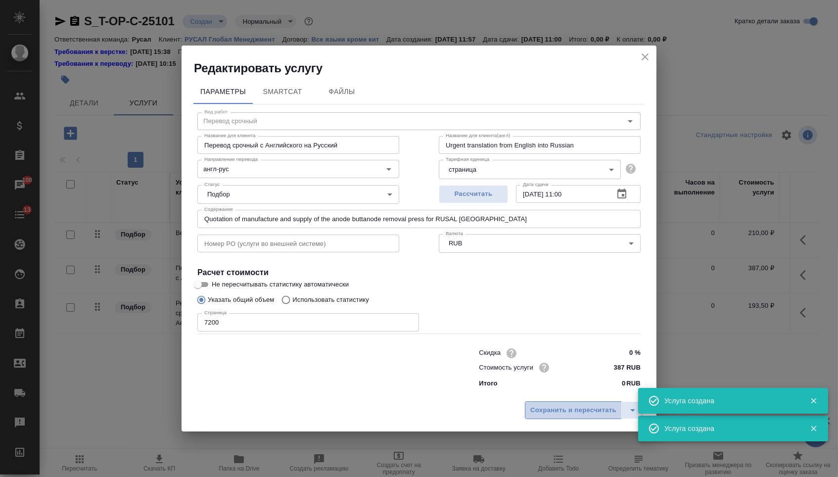
click at [570, 408] on span "Сохранить и пересчитать" at bounding box center [573, 410] width 86 height 11
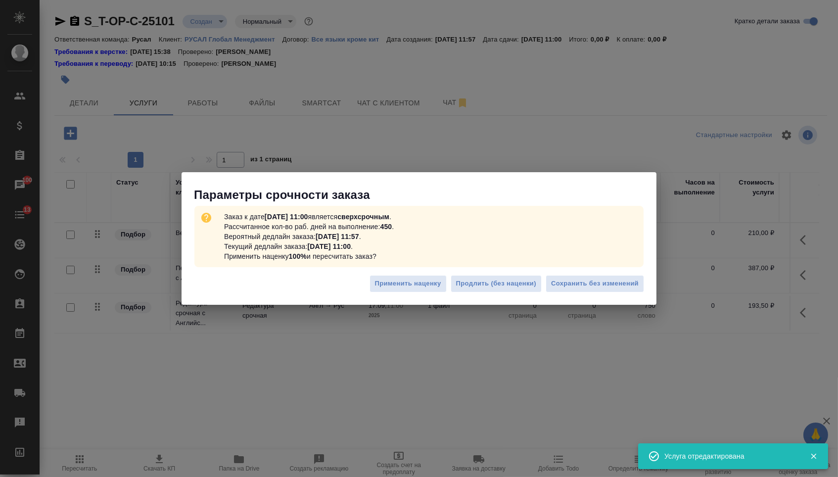
click at [576, 273] on div "Применить наценку Продлить (без наценки) Сохранить без изменений" at bounding box center [419, 287] width 475 height 35
click at [577, 282] on span "Сохранить без изменений" at bounding box center [595, 283] width 88 height 11
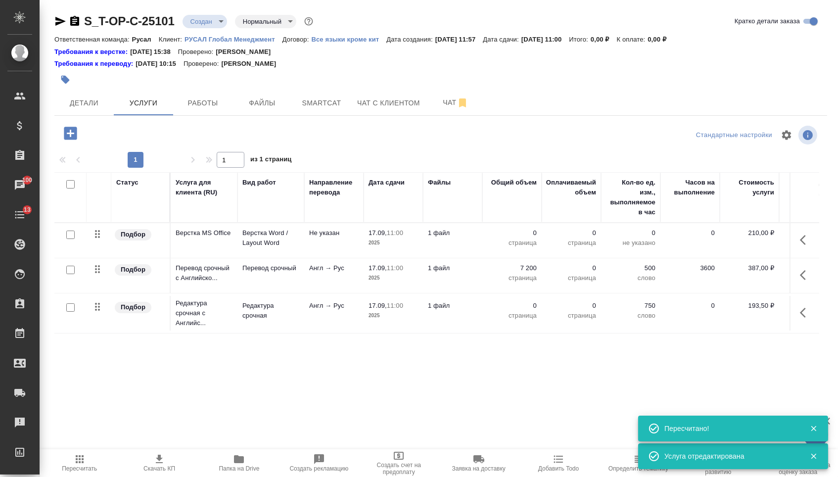
type input "urgent"
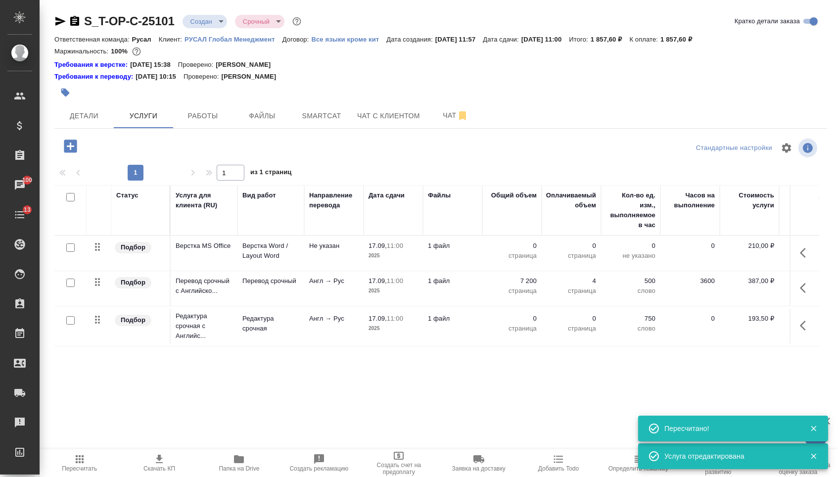
click at [518, 321] on td "0 страница" at bounding box center [511, 326] width 59 height 35
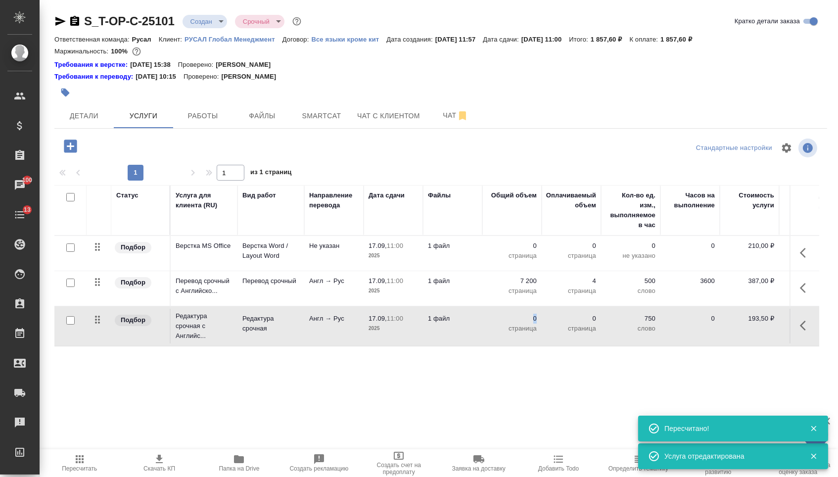
click at [518, 321] on td "0 страница" at bounding box center [511, 326] width 59 height 35
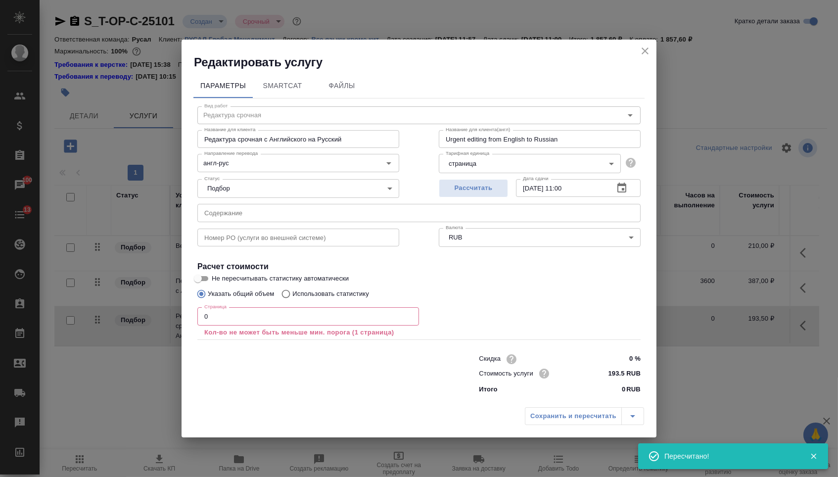
click at [392, 314] on input "0" at bounding box center [308, 316] width 222 height 18
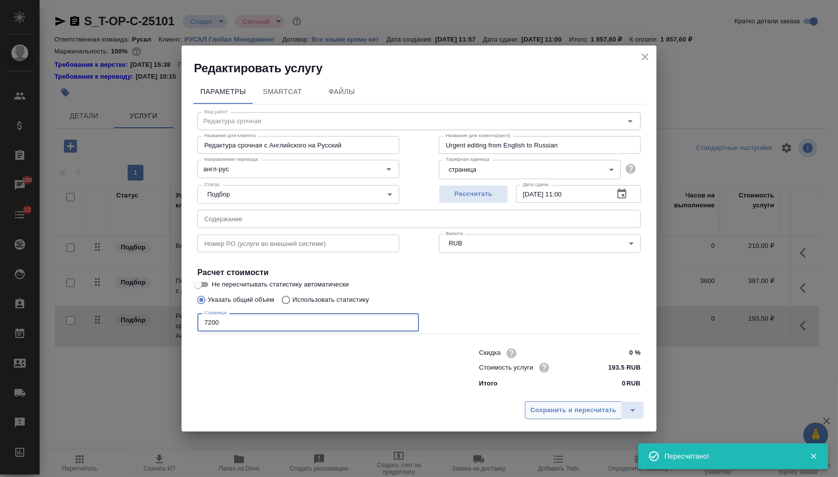
type input "7200"
click at [569, 416] on span "Сохранить и пересчитать" at bounding box center [573, 410] width 86 height 11
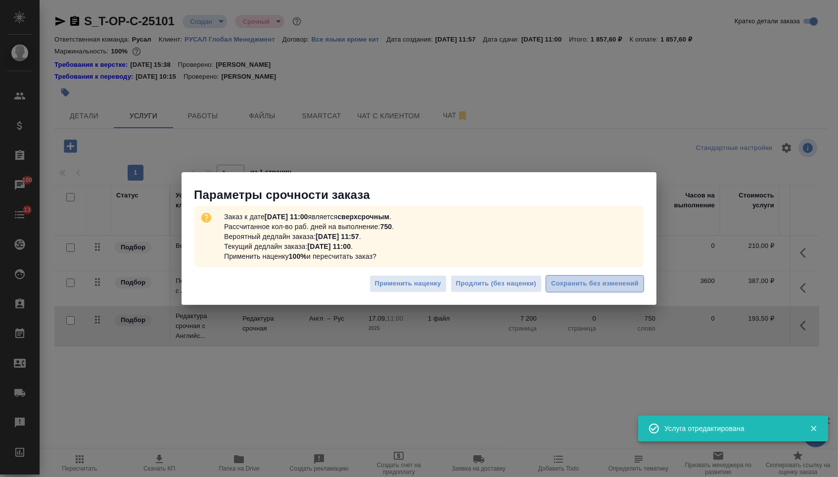
click at [574, 281] on span "Сохранить без изменений" at bounding box center [595, 283] width 88 height 11
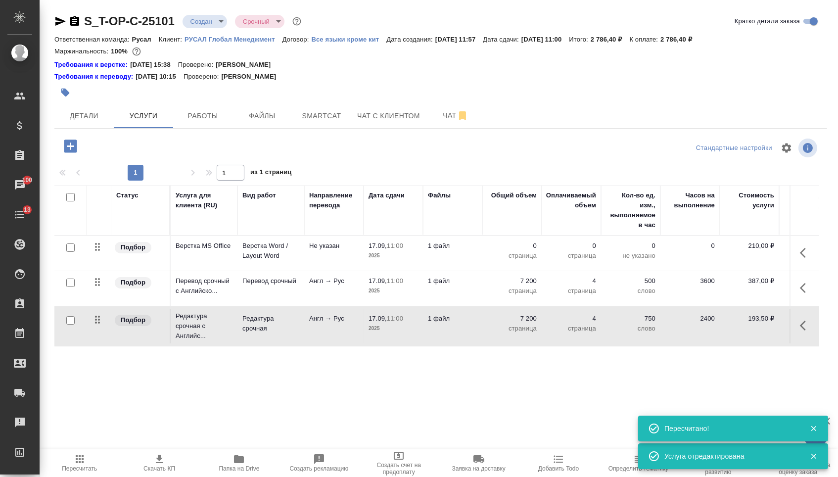
click at [525, 261] on p "страница" at bounding box center [511, 256] width 49 height 10
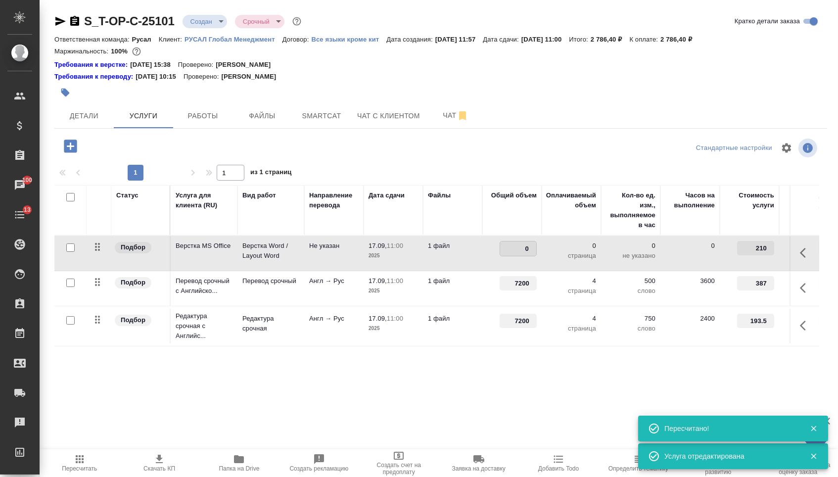
click at [522, 256] on input "0" at bounding box center [518, 248] width 36 height 14
drag, startPoint x: 523, startPoint y: 253, endPoint x: 535, endPoint y: 253, distance: 12.4
click at [535, 253] on input "0" at bounding box center [518, 248] width 36 height 14
type input "4"
click at [492, 414] on div "S_T-OP-C-25101 Создан new Срочный urgent Кратко детали заказа Ответственная ком…" at bounding box center [441, 211] width 784 height 423
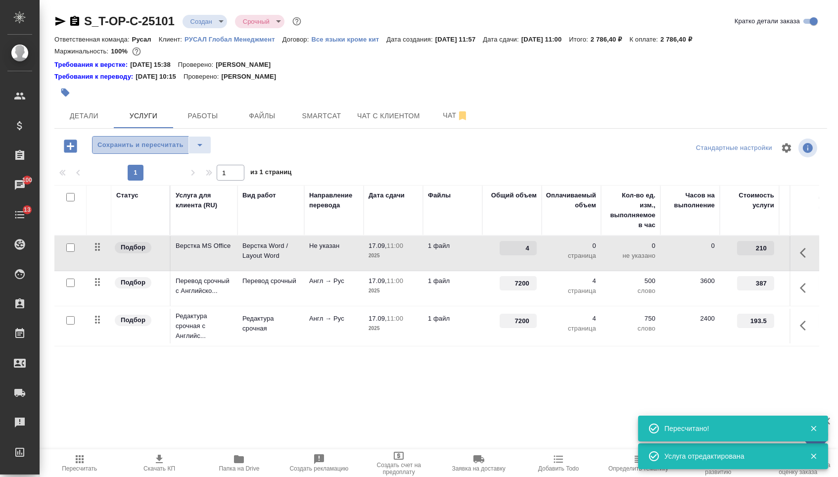
click at [154, 147] on span "Сохранить и пересчитать" at bounding box center [140, 145] width 86 height 11
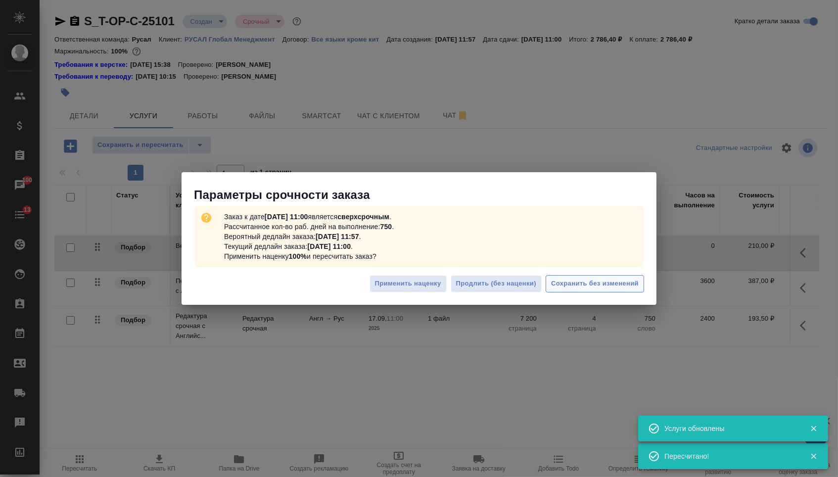
click at [569, 282] on span "Сохранить без изменений" at bounding box center [595, 283] width 88 height 11
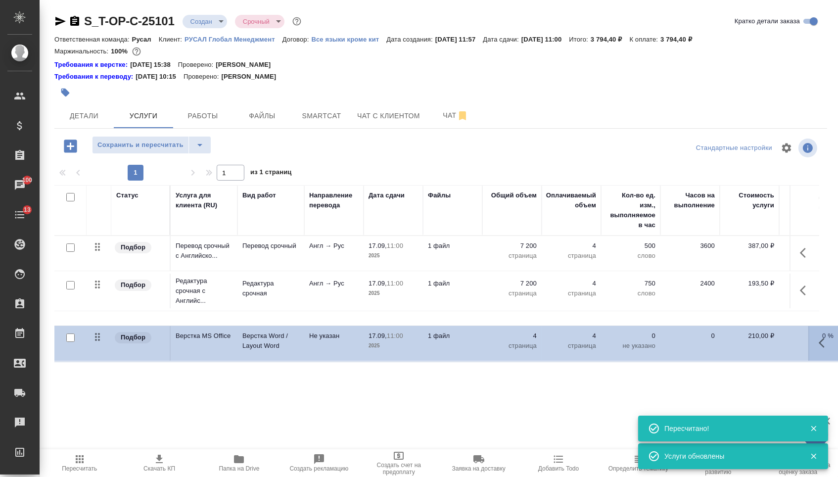
drag, startPoint x: 102, startPoint y: 259, endPoint x: 101, endPoint y: 360, distance: 100.4
click at [101, 358] on div "Статус Услуга для клиента (RU) Вид работ Направление перевода Дата сдачи Файлы …" at bounding box center [436, 291] width 765 height 213
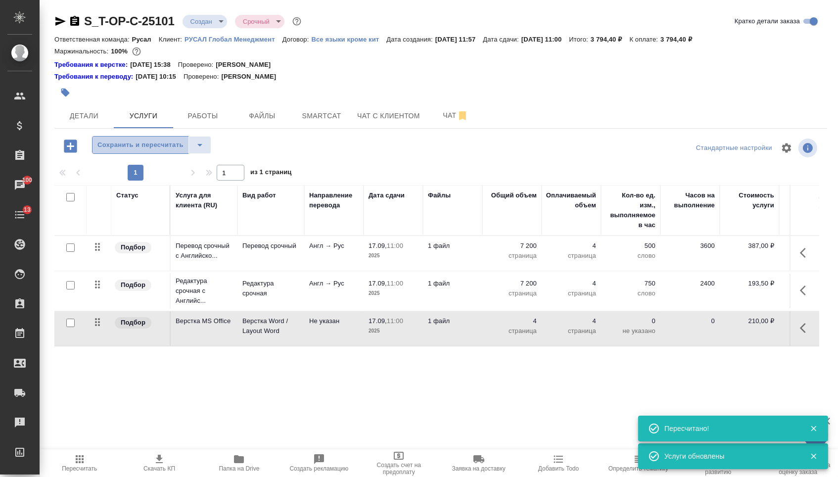
click at [134, 151] on span "Сохранить и пересчитать" at bounding box center [140, 145] width 86 height 11
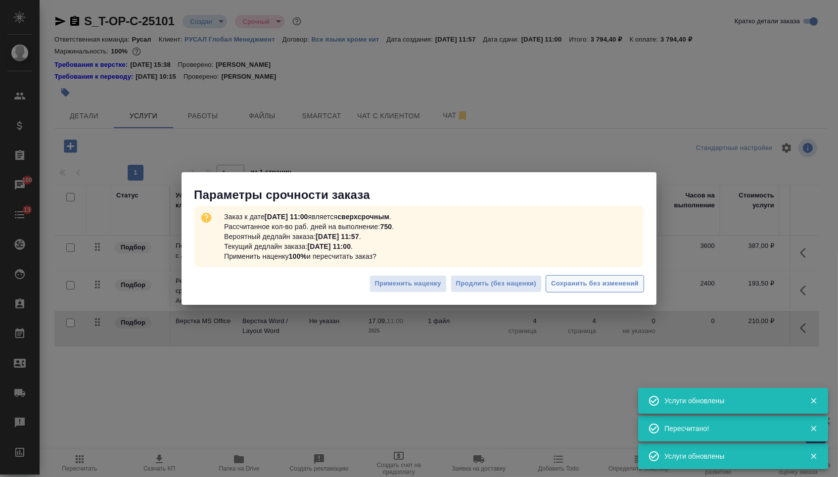
click at [573, 277] on button "Сохранить без изменений" at bounding box center [595, 283] width 98 height 17
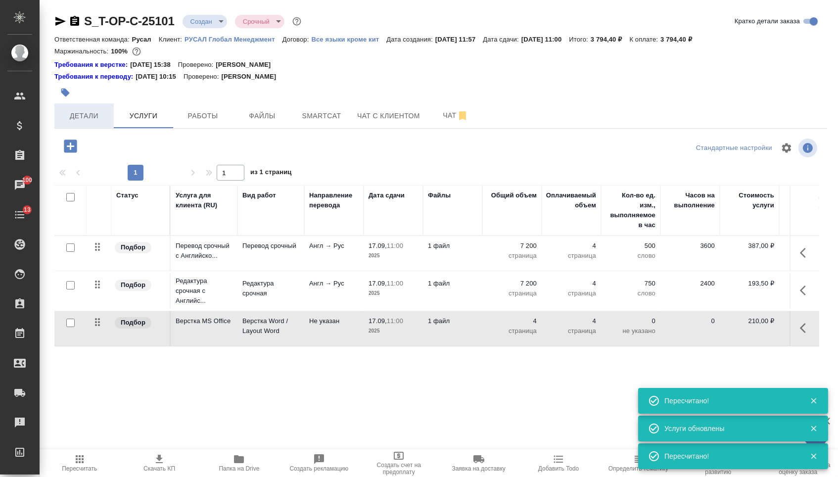
click at [92, 122] on span "Детали" at bounding box center [83, 116] width 47 height 12
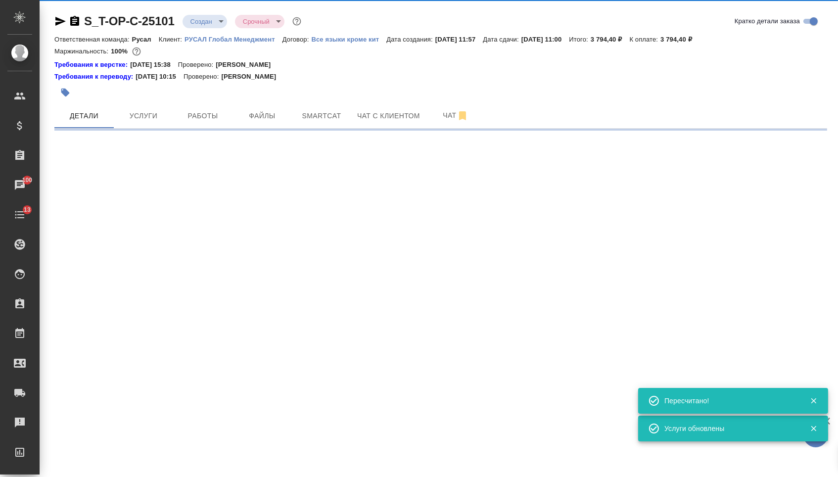
select select "RU"
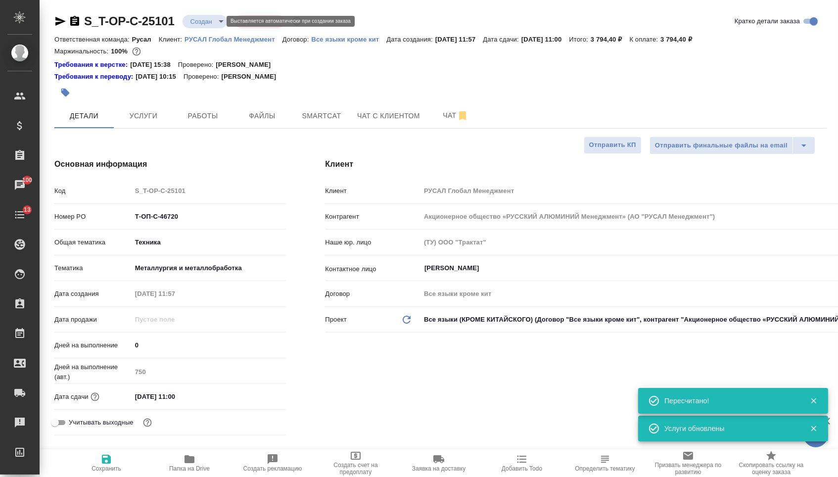
type textarea "x"
click at [209, 17] on body "🙏 .cls-1 fill:#fff; AWATERA Menshikova Aleksandra Клиенты Спецификации Заказы 1…" at bounding box center [419, 238] width 838 height 477
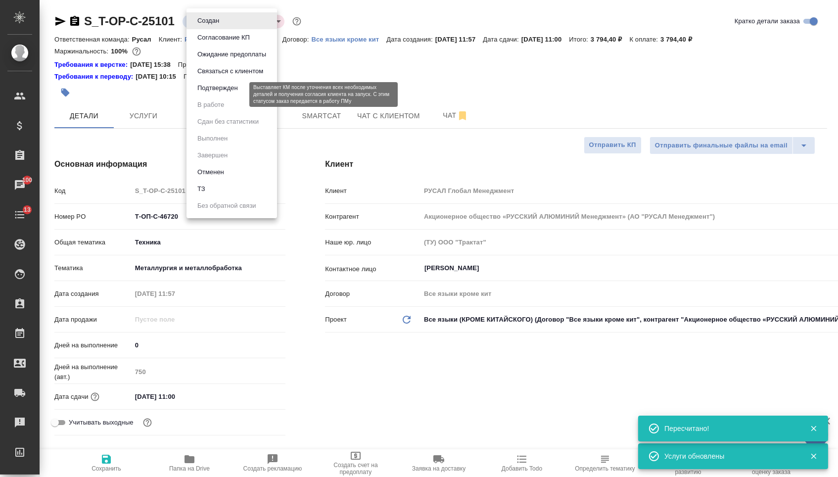
click at [208, 93] on button "Подтвержден" at bounding box center [217, 88] width 47 height 11
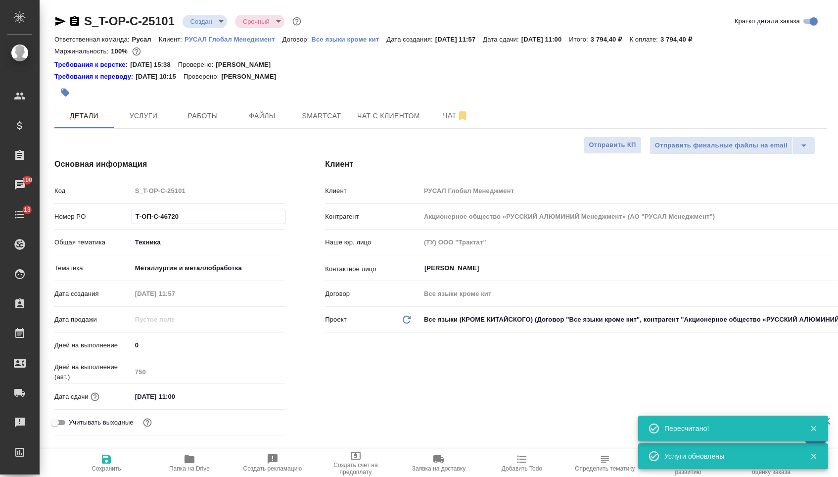
drag, startPoint x: 186, startPoint y: 219, endPoint x: 75, endPoint y: 219, distance: 111.3
click at [75, 219] on div "Номер PO Т-ОП-С-46720" at bounding box center [169, 216] width 231 height 17
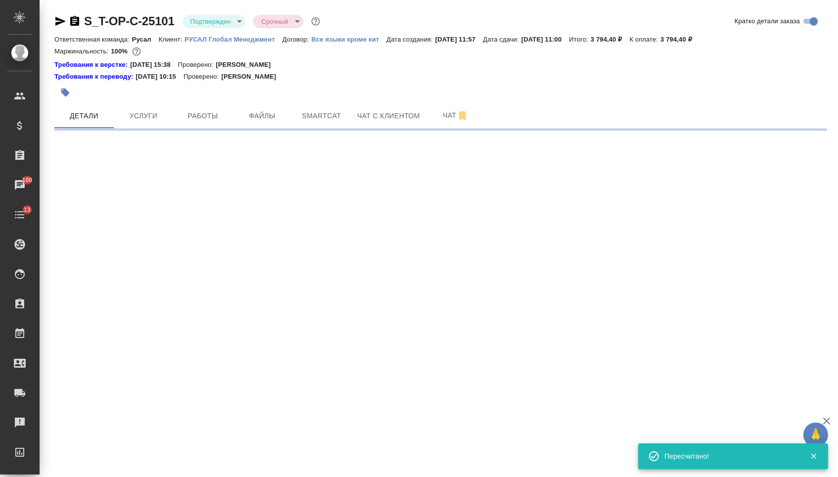
select select "RU"
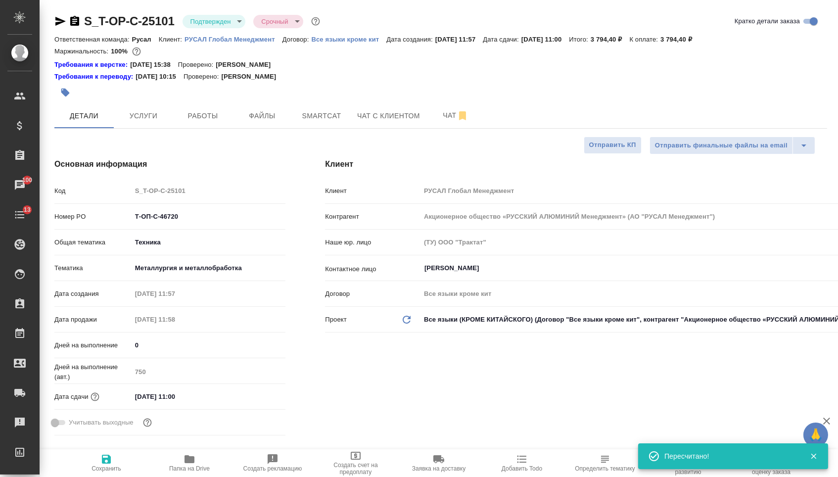
type textarea "x"
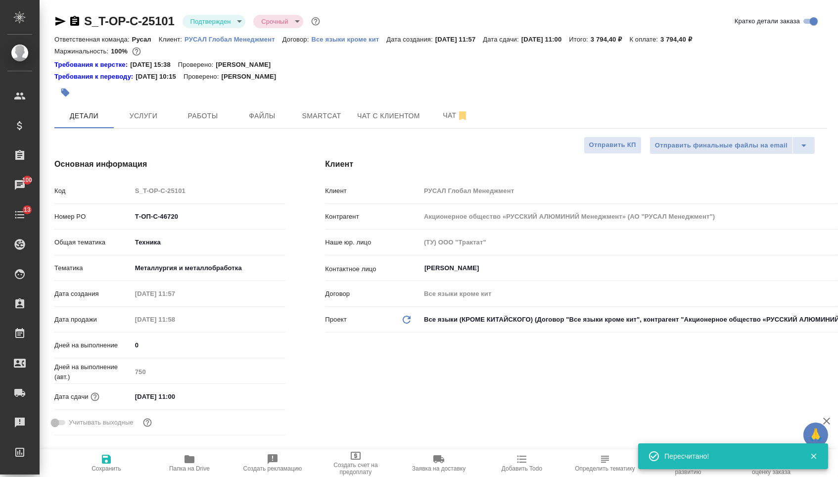
type textarea "x"
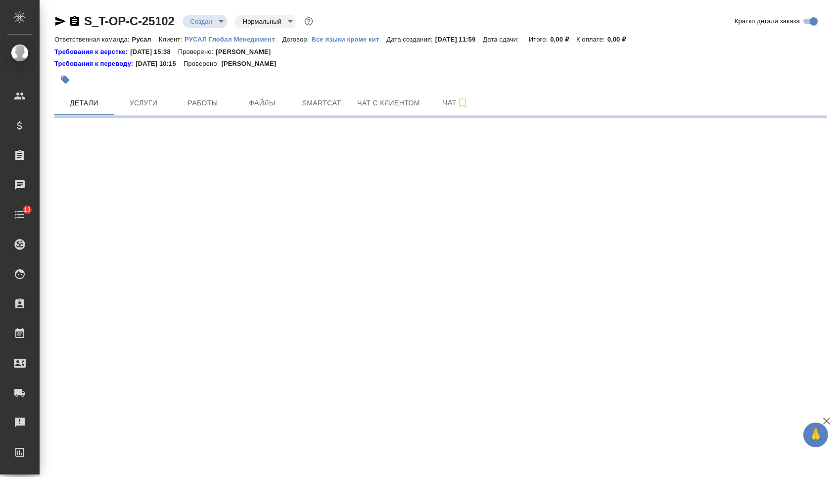
select select "RU"
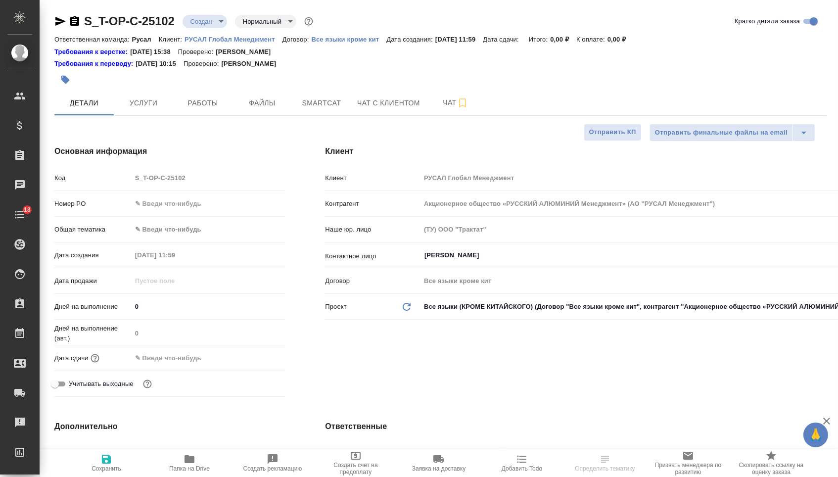
type textarea "x"
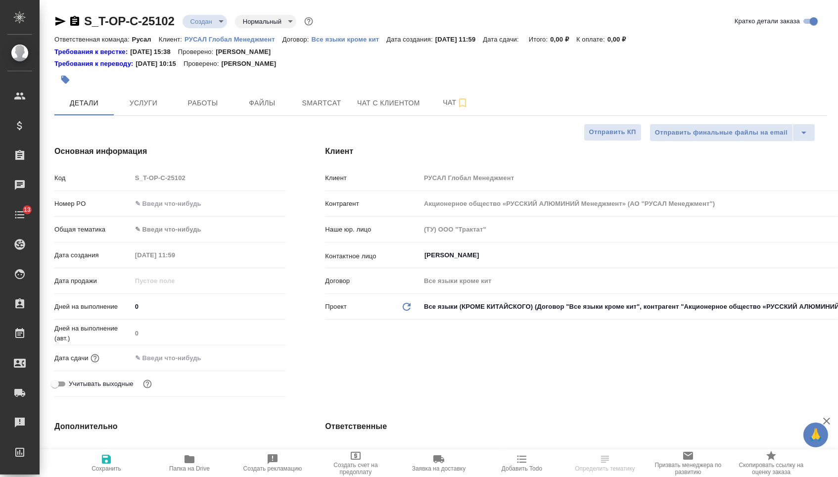
type textarea "x"
click at [164, 207] on input "text" at bounding box center [209, 203] width 154 height 14
paste input "Т-ОП-С-46721"
type input "Т-ОП-С-46721"
type textarea "x"
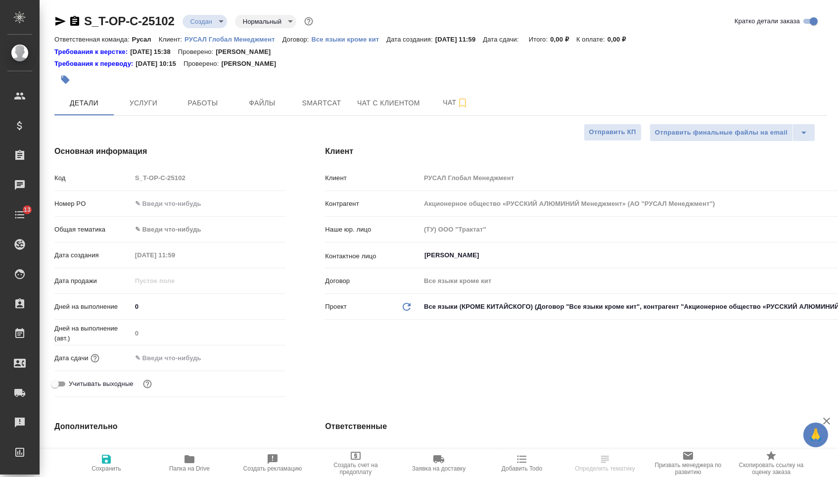
type textarea "x"
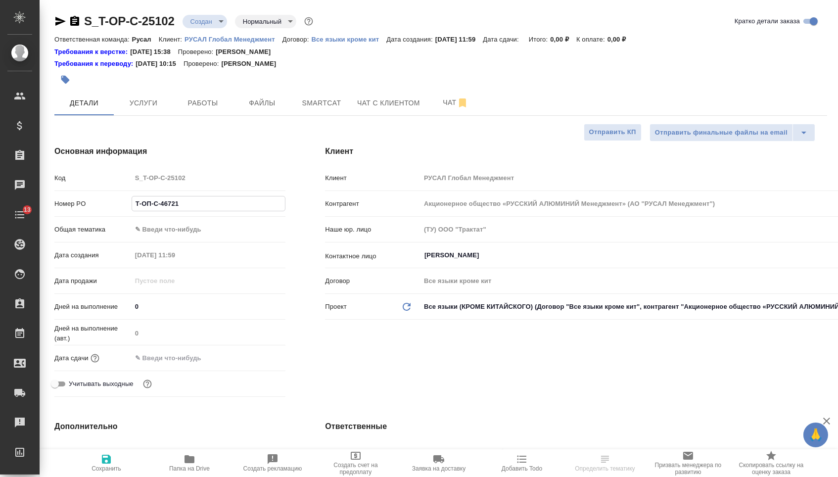
type input "Т-ОП-С-46721"
click at [189, 358] on input "text" at bounding box center [175, 358] width 87 height 14
click at [253, 358] on icon "button" at bounding box center [256, 357] width 9 height 10
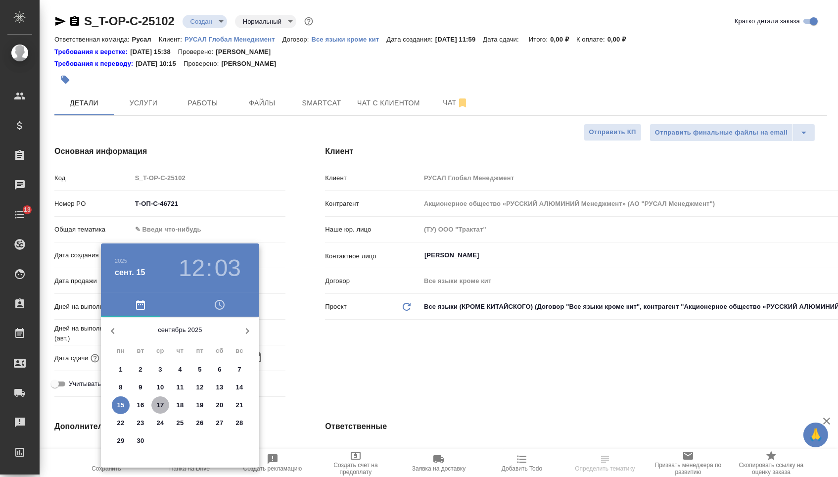
click at [165, 407] on span "17" at bounding box center [160, 405] width 18 height 10
type input "17.09.2025 12:03"
type textarea "x"
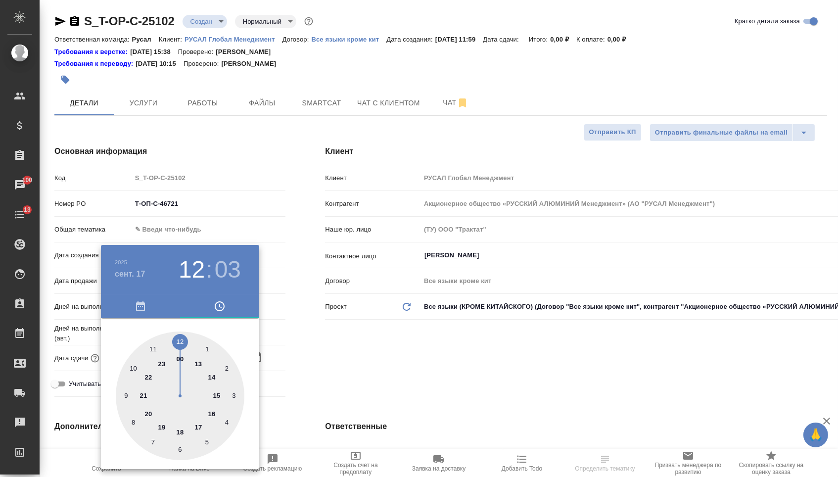
type textarea "x"
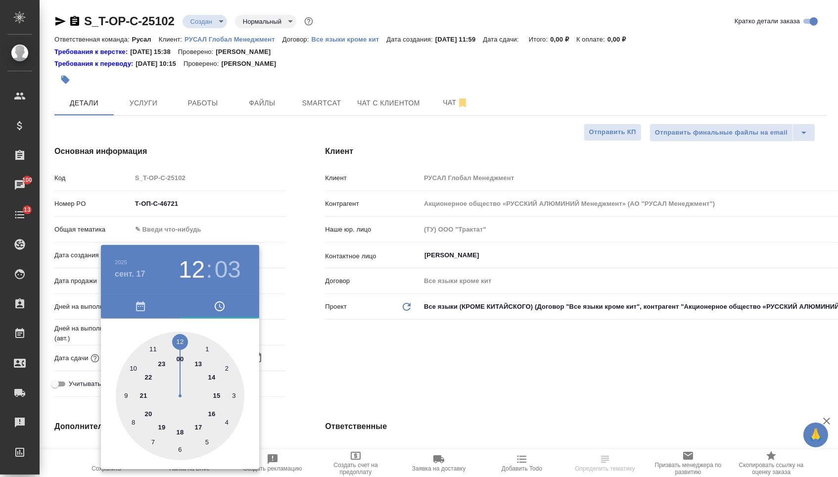
type textarea "x"
click at [152, 345] on div at bounding box center [180, 395] width 129 height 129
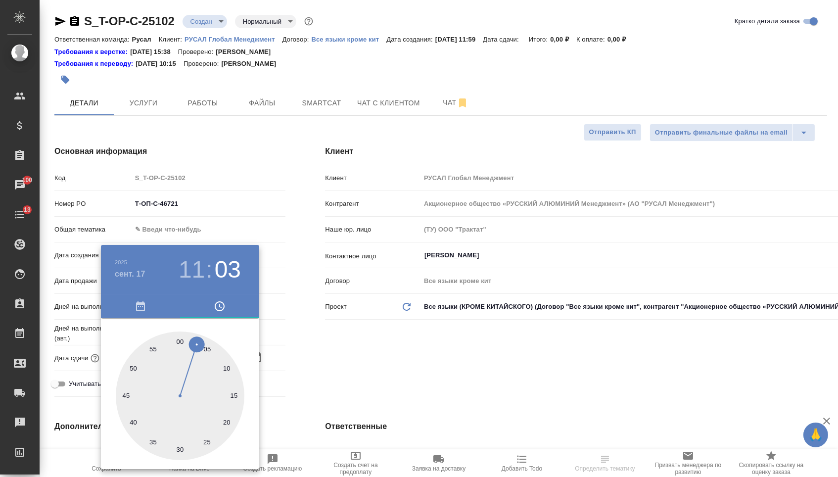
type input "17.09.2025 11:03"
type textarea "x"
click at [179, 338] on div at bounding box center [180, 395] width 129 height 129
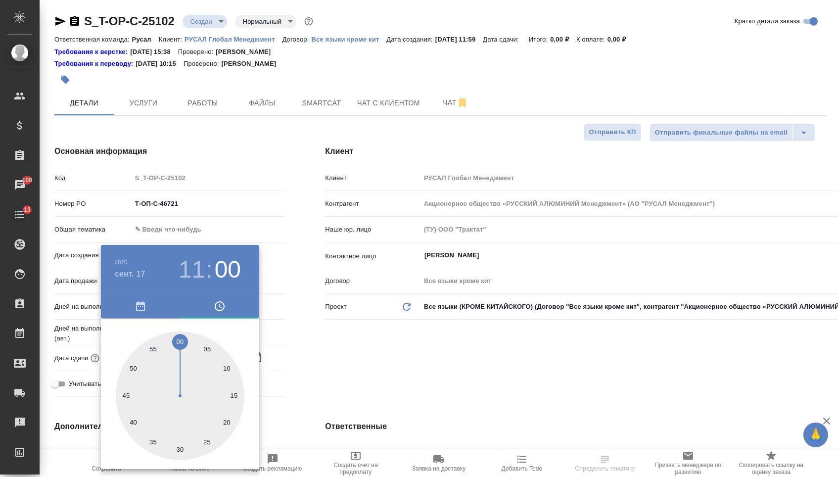
type input "17.09.2025 11:00"
type textarea "x"
click at [341, 350] on div at bounding box center [419, 238] width 838 height 477
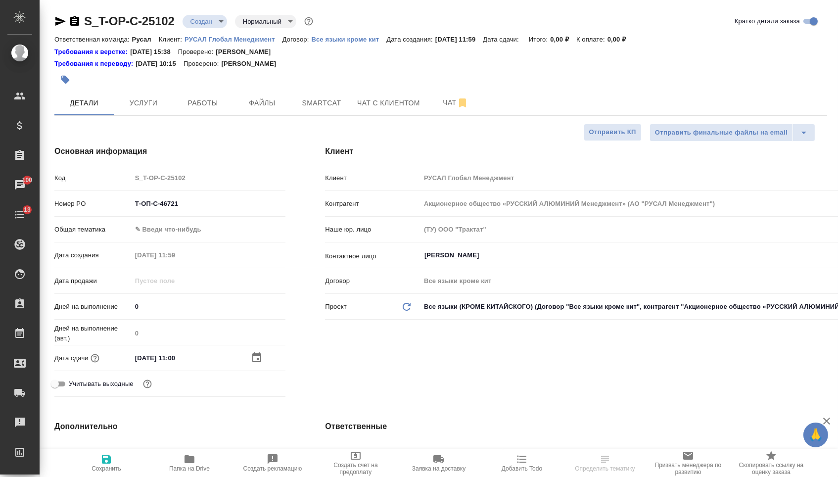
select select "RU"
type textarea "x"
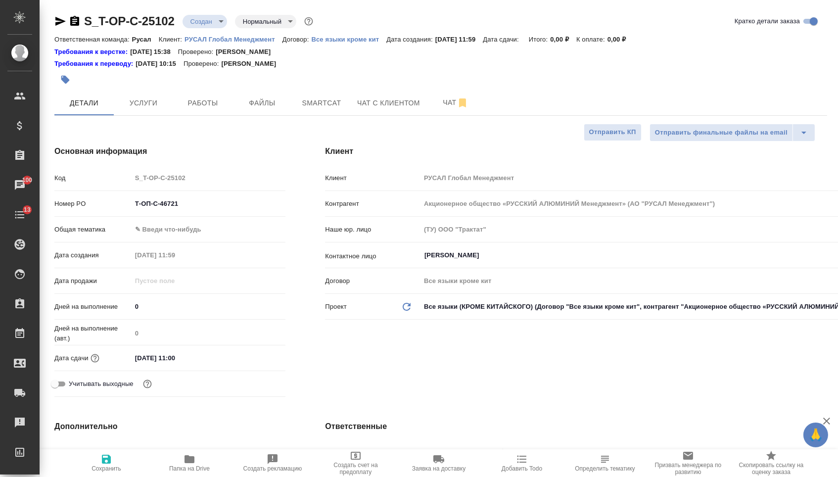
type textarea "x"
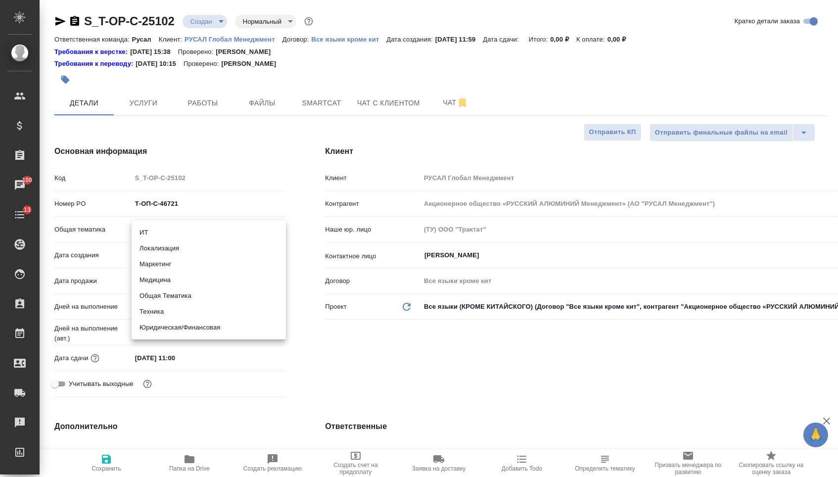
click at [177, 232] on body "🙏 .cls-1 fill:#fff; AWATERA Menshikova Aleksandra Клиенты Спецификации Заказы 1…" at bounding box center [419, 238] width 838 height 477
click at [176, 314] on li "Техника" at bounding box center [209, 312] width 154 height 16
type input "tech"
type textarea "x"
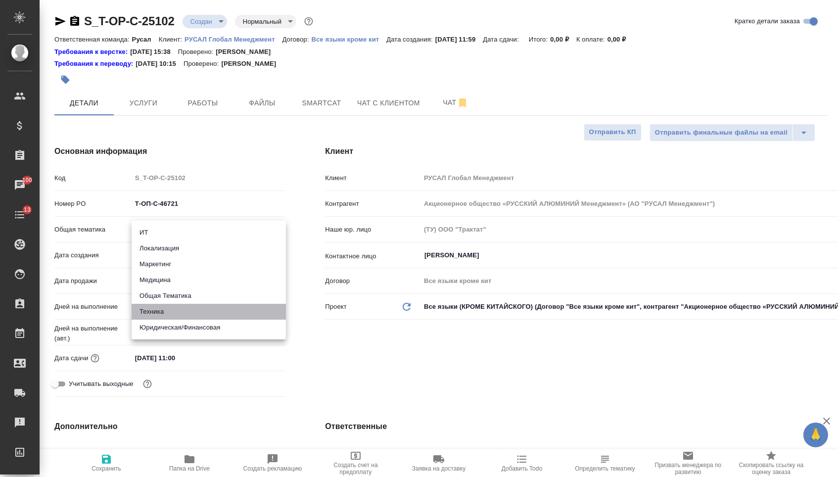
type textarea "x"
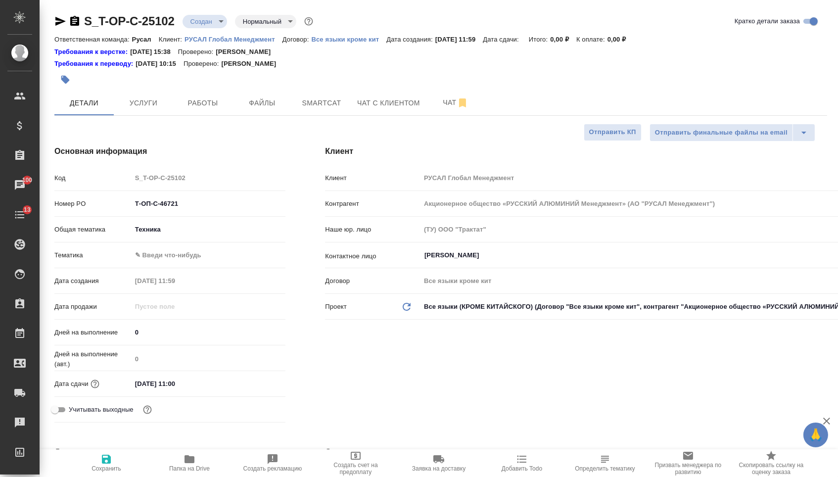
click at [175, 262] on body "🙏 .cls-1 fill:#fff; AWATERA Menshikova Aleksandra Клиенты Спецификации Заказы 1…" at bounding box center [419, 238] width 838 height 477
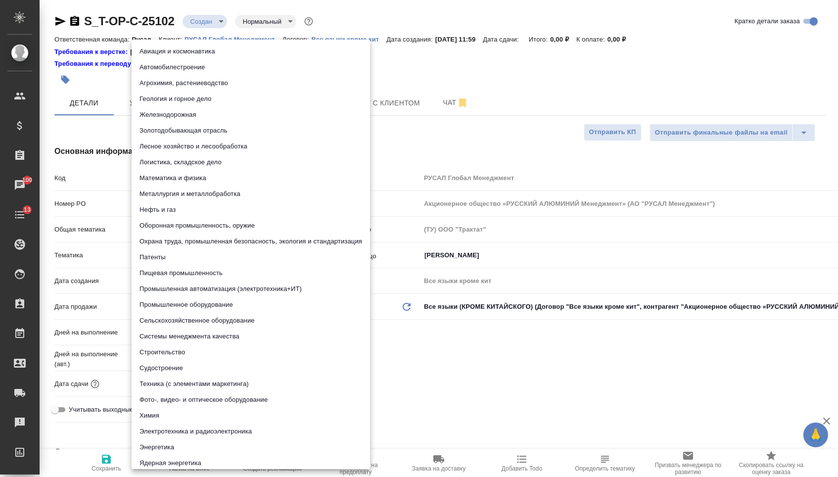
click at [184, 193] on li "Металлургия и металлобработка" at bounding box center [251, 194] width 238 height 16
type textarea "x"
type input "60014e23f7d9dc5f480a3cf8"
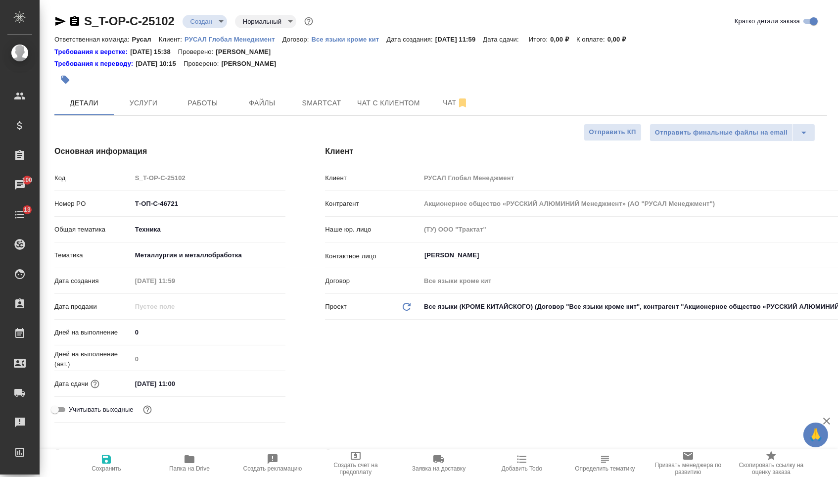
click at [109, 476] on button "Сохранить" at bounding box center [106, 463] width 83 height 28
type textarea "x"
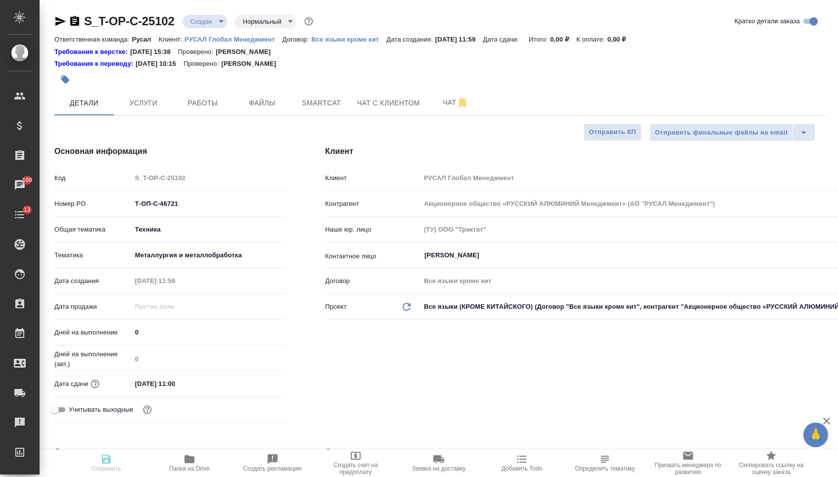
type textarea "x"
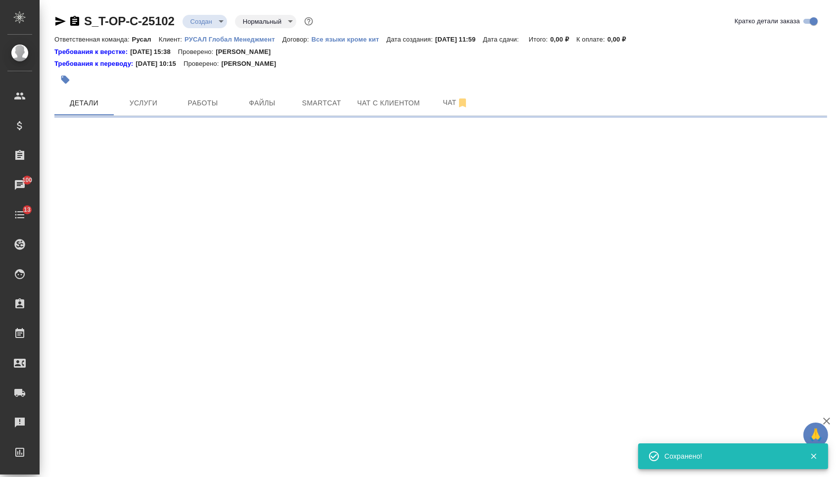
select select "RU"
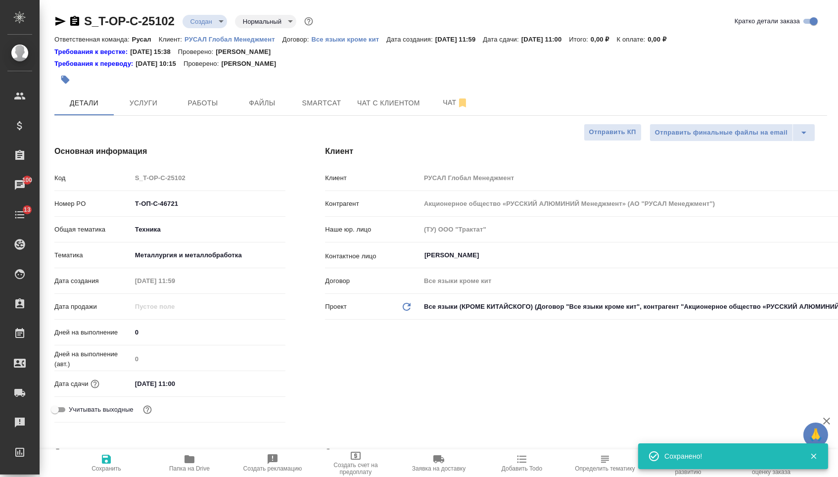
type textarea "x"
click at [262, 104] on span "Файлы" at bounding box center [261, 103] width 47 height 12
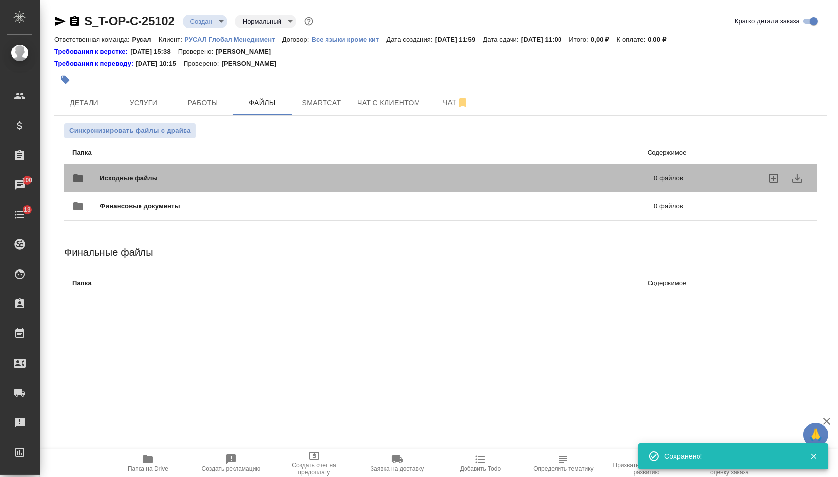
click at [168, 158] on div "Исходные файлы 0 файлов" at bounding box center [377, 178] width 631 height 44
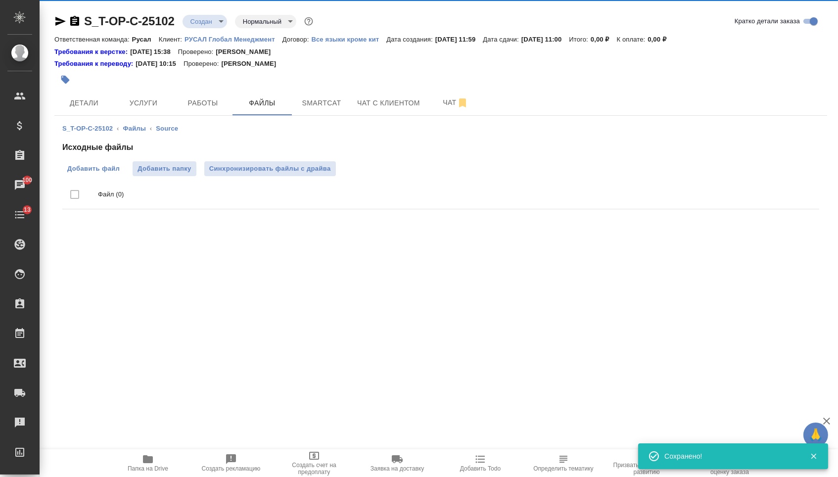
click at [101, 171] on span "Добавить файл" at bounding box center [93, 169] width 52 height 10
click at [0, 0] on input "Добавить файл" at bounding box center [0, 0] width 0 height 0
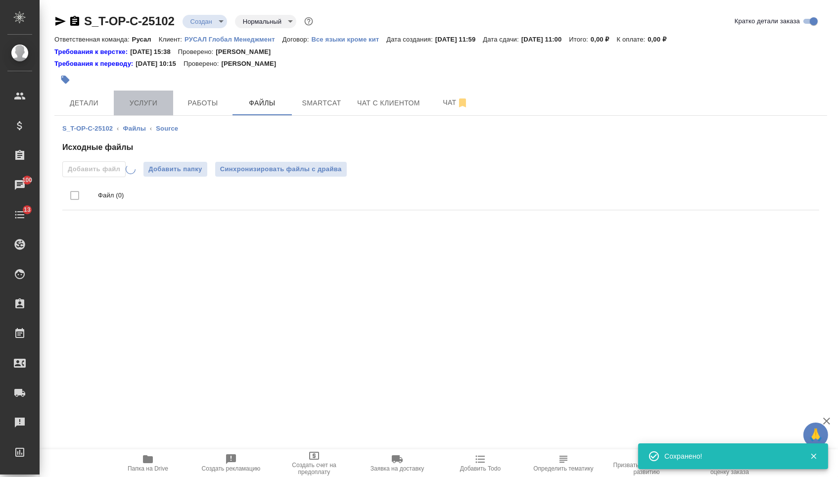
click at [146, 92] on button "Услуги" at bounding box center [143, 103] width 59 height 25
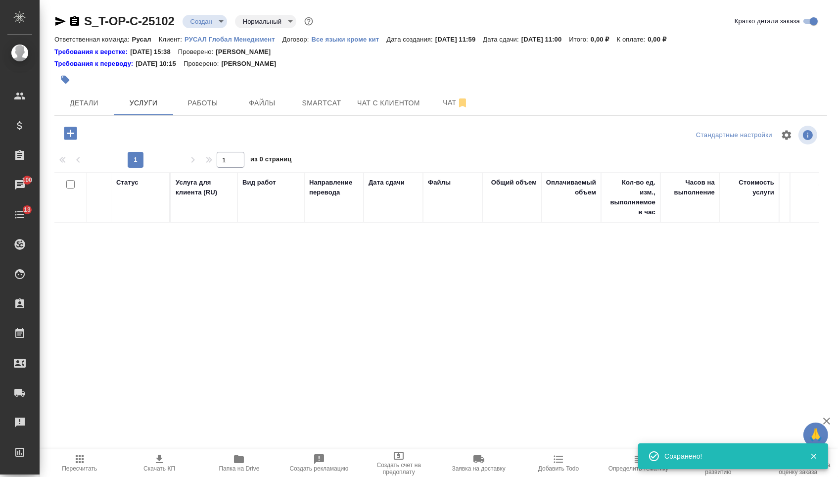
click at [76, 126] on icon "button" at bounding box center [70, 133] width 17 height 17
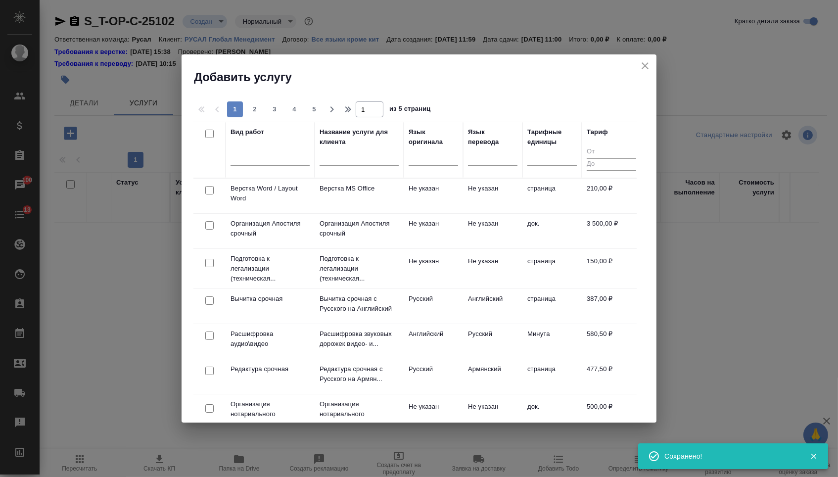
click at [410, 172] on div at bounding box center [433, 160] width 49 height 26
click at [420, 169] on div at bounding box center [433, 160] width 49 height 26
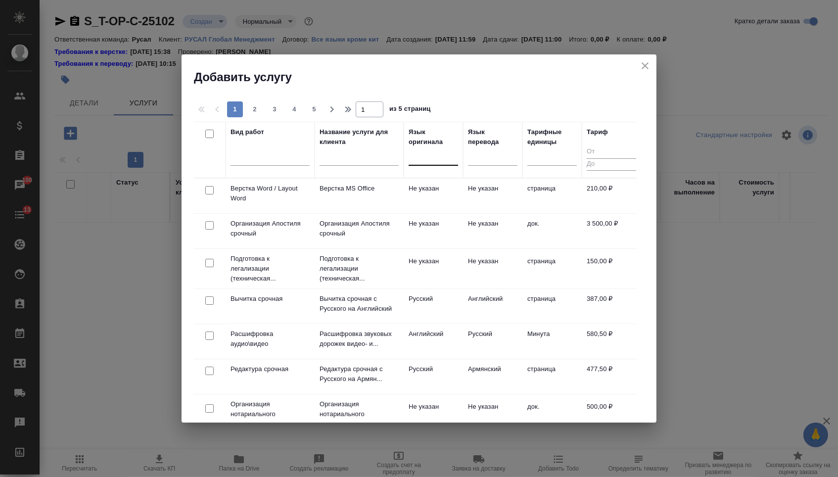
click at [420, 157] on div at bounding box center [433, 155] width 49 height 14
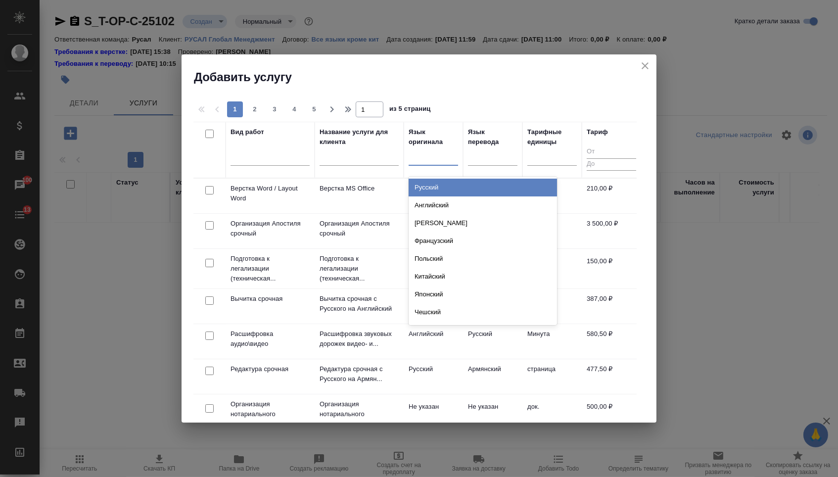
click at [420, 187] on div "Русский" at bounding box center [483, 188] width 148 height 18
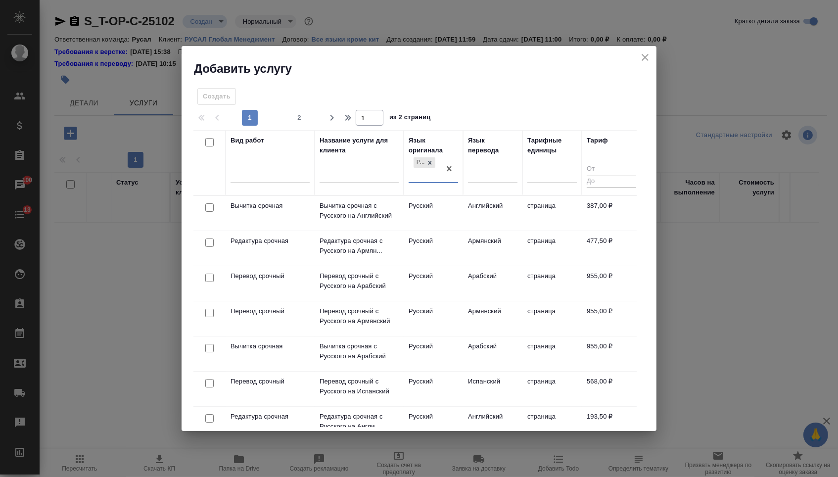
drag, startPoint x: 497, startPoint y: 162, endPoint x: 497, endPoint y: 203, distance: 40.6
click at [497, 162] on div "Язык перевода" at bounding box center [492, 163] width 49 height 54
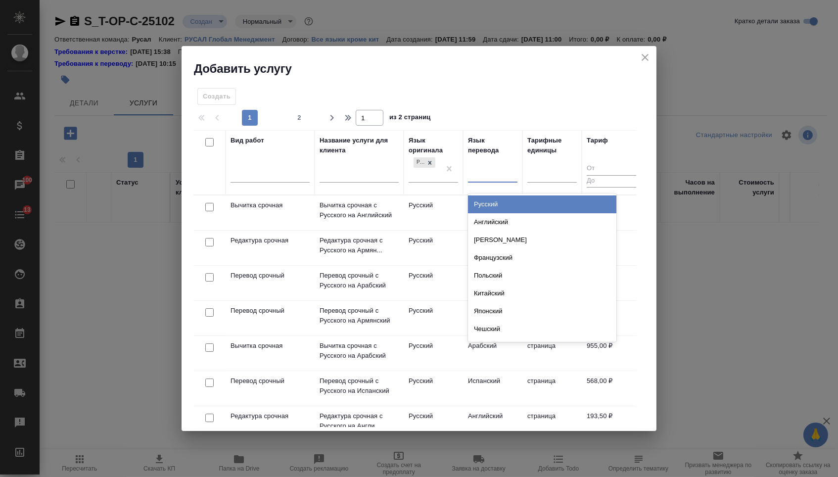
click at [496, 175] on div at bounding box center [492, 173] width 49 height 14
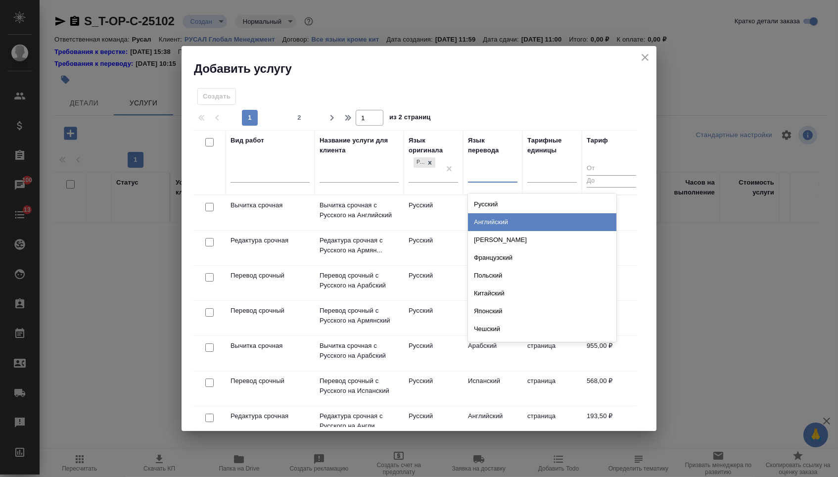
click at [494, 223] on div "Английский" at bounding box center [542, 222] width 148 height 18
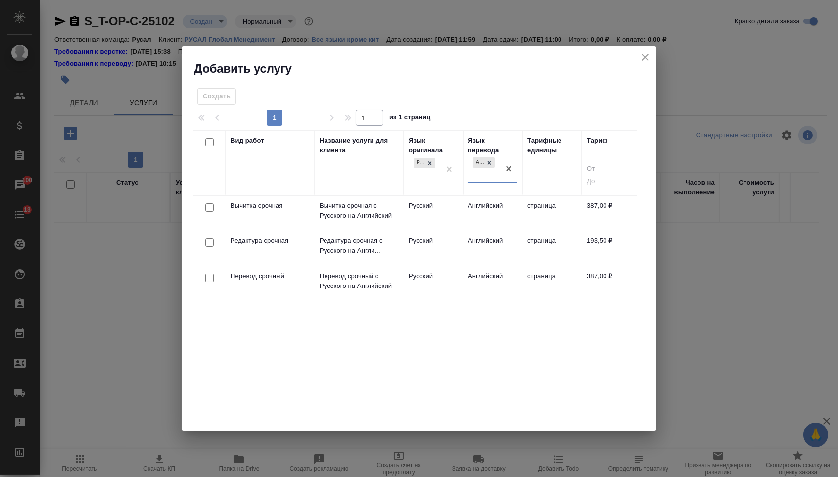
click at [206, 281] on input "checkbox" at bounding box center [209, 278] width 8 height 8
checkbox input "true"
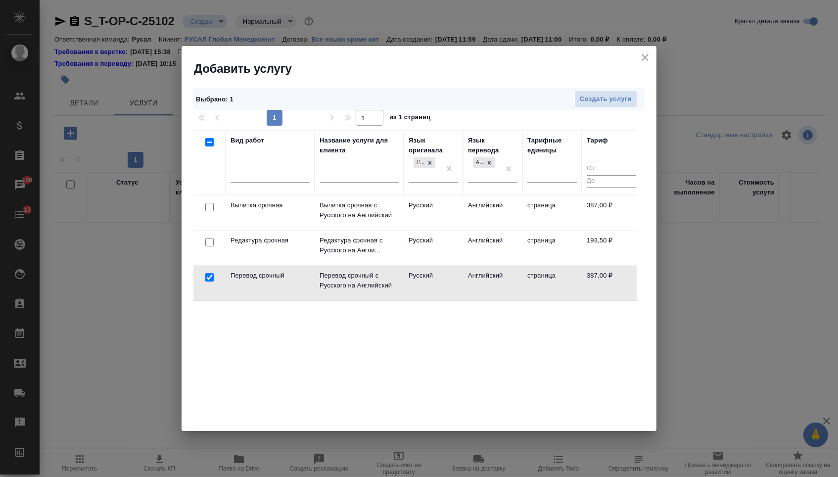
click at [209, 242] on input "checkbox" at bounding box center [209, 242] width 8 height 8
checkbox input "true"
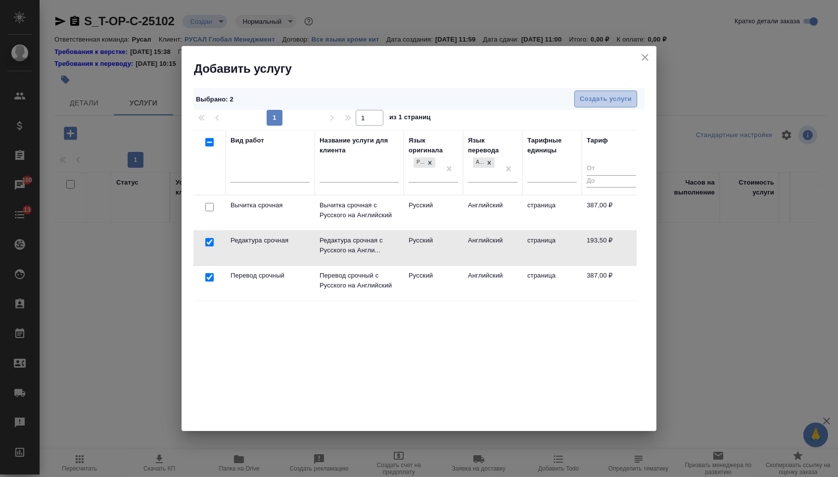
click at [599, 97] on span "Создать услуги" at bounding box center [606, 98] width 52 height 11
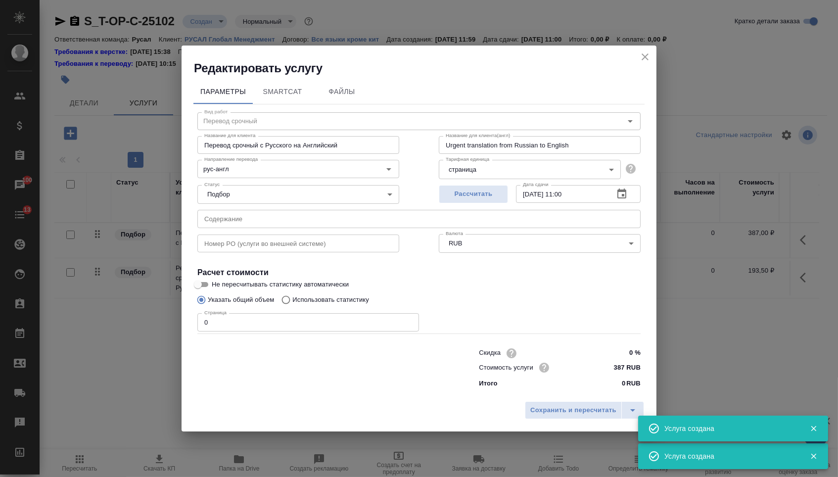
type input "Перевод срочный"
type input "Перевод срочный с Русского на Английский"
type input "Urgent translation from Russian to English"
type input "387 RUB"
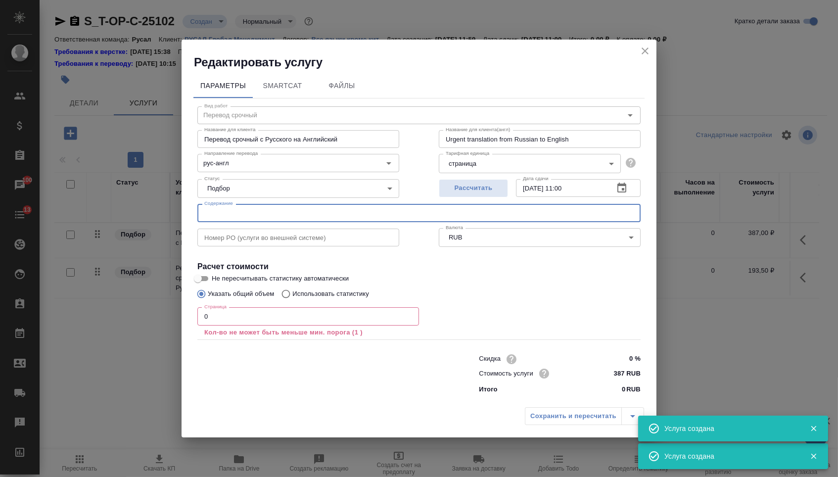
click at [255, 220] on input "text" at bounding box center [418, 213] width 443 height 18
paste input "ТУ 20.13.21-004-49421724-2025 Кремний технический рафинированный иав"
type input "ТУ 20.13.21-004-49421724-2025 Кремний технический рафинированный иав"
click at [229, 315] on input "0" at bounding box center [308, 316] width 222 height 18
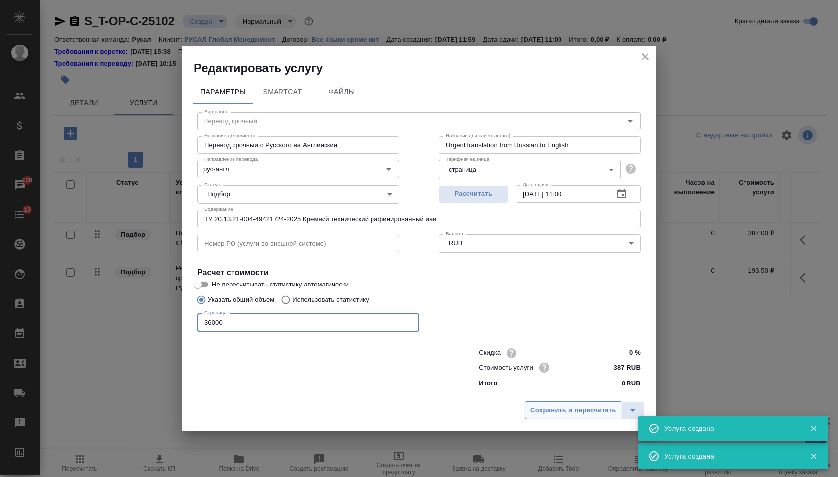
type input "36000"
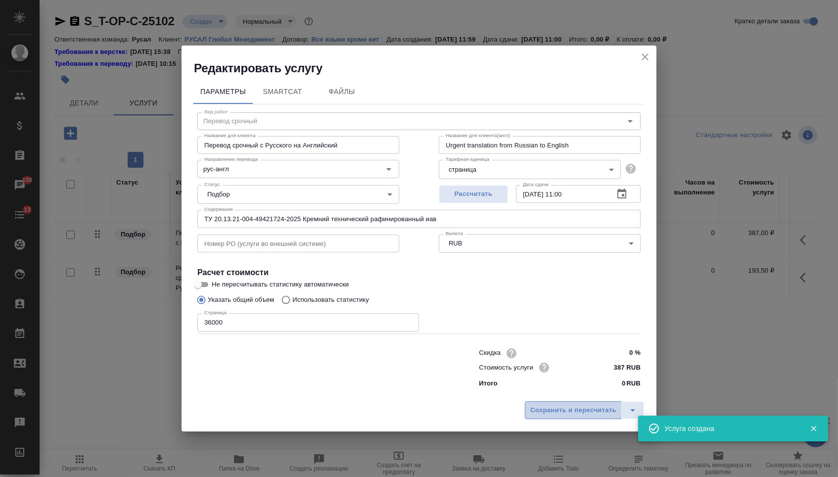
click at [561, 416] on span "Сохранить и пересчитать" at bounding box center [573, 410] width 86 height 11
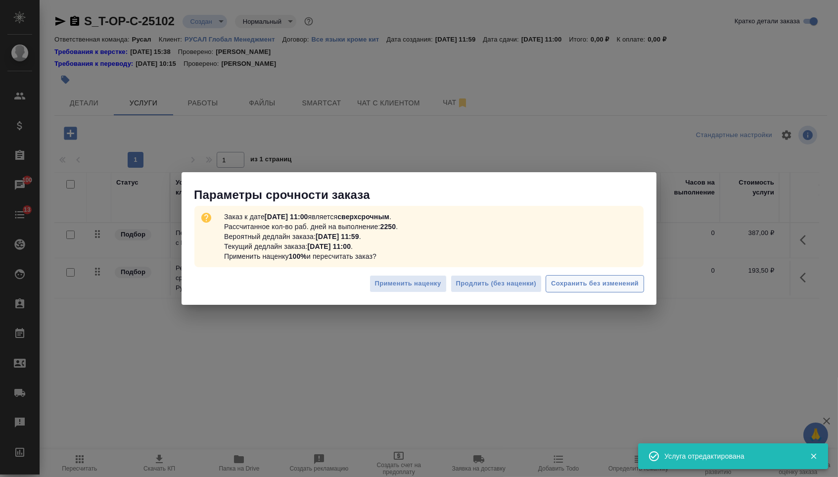
click at [607, 284] on span "Сохранить без изменений" at bounding box center [595, 283] width 88 height 11
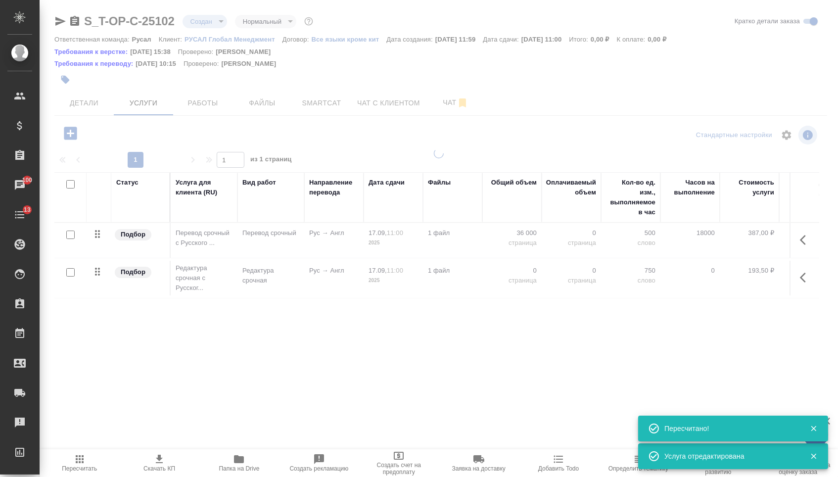
type input "urgent"
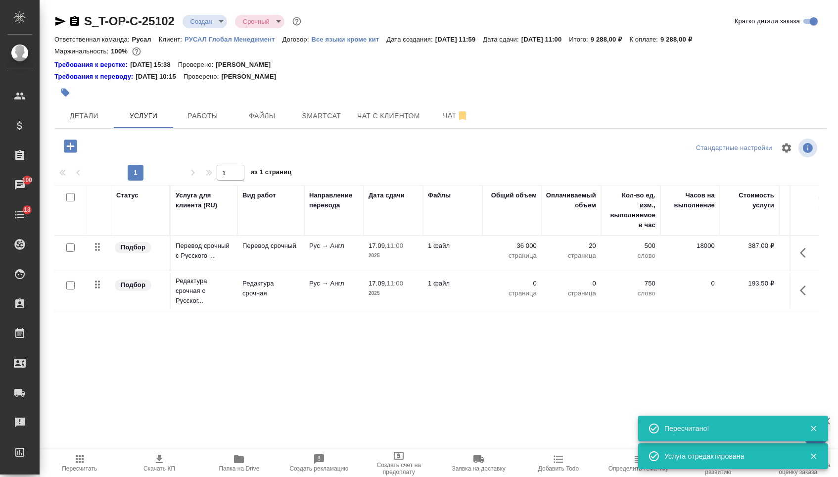
click at [512, 295] on p "страница" at bounding box center [511, 293] width 49 height 10
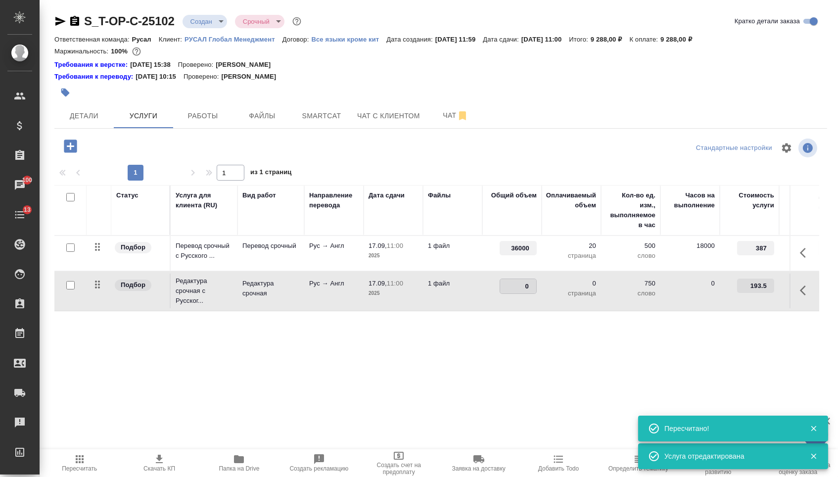
click at [512, 293] on input "0" at bounding box center [518, 286] width 36 height 14
type input "36000"
click at [453, 383] on div "Статус Услуга для клиента (RU) Вид работ Направление перевода Дата сдачи Файлы …" at bounding box center [436, 291] width 765 height 213
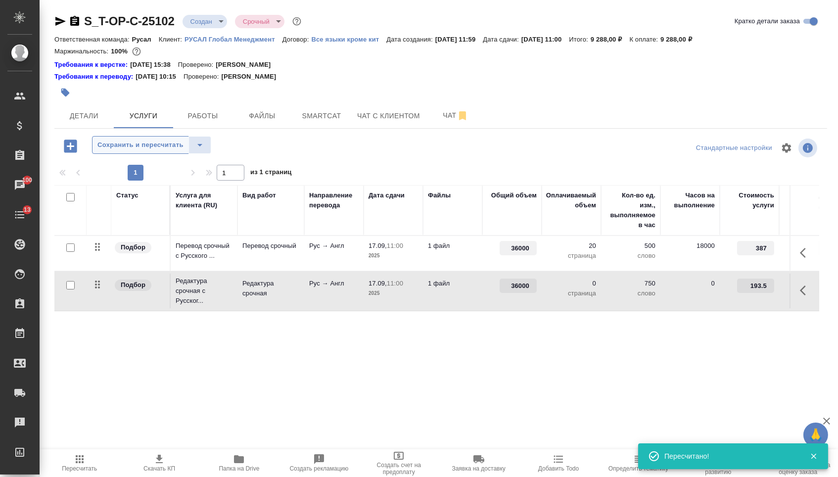
click at [169, 149] on span "Сохранить и пересчитать" at bounding box center [140, 145] width 86 height 11
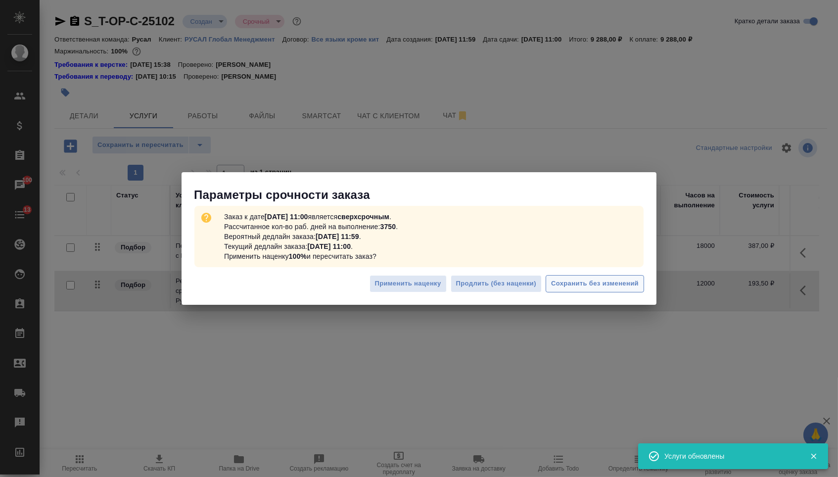
click at [572, 290] on button "Сохранить без изменений" at bounding box center [595, 283] width 98 height 17
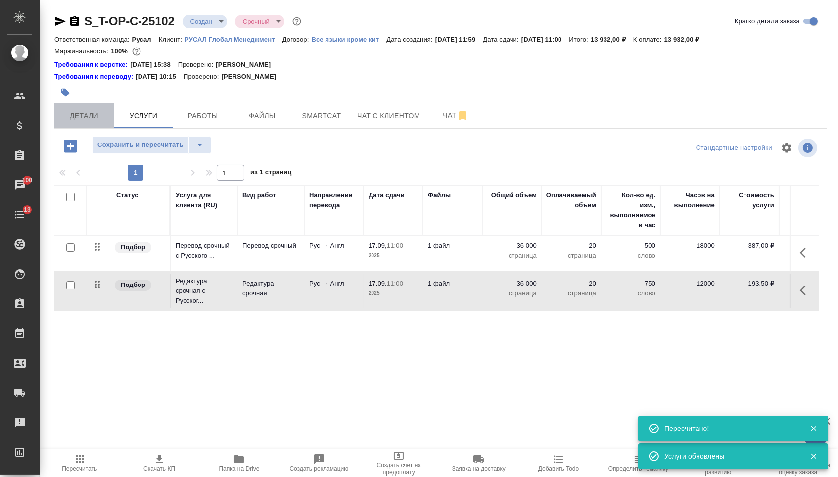
click at [89, 126] on button "Детали" at bounding box center [83, 115] width 59 height 25
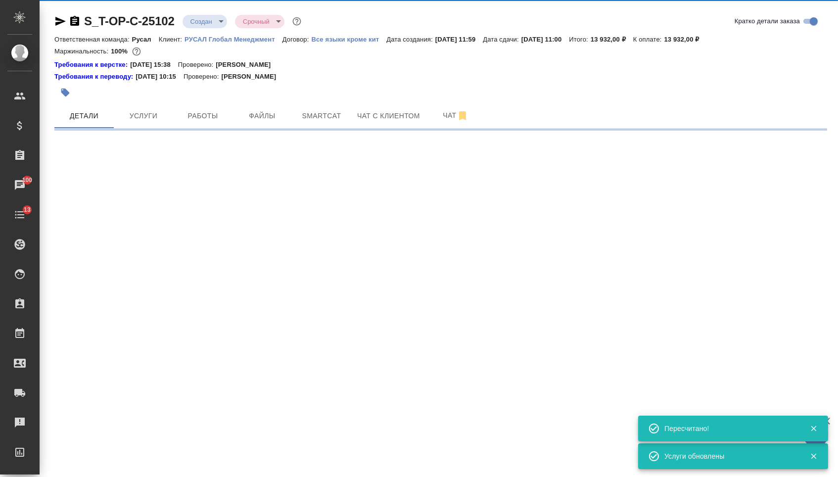
select select "RU"
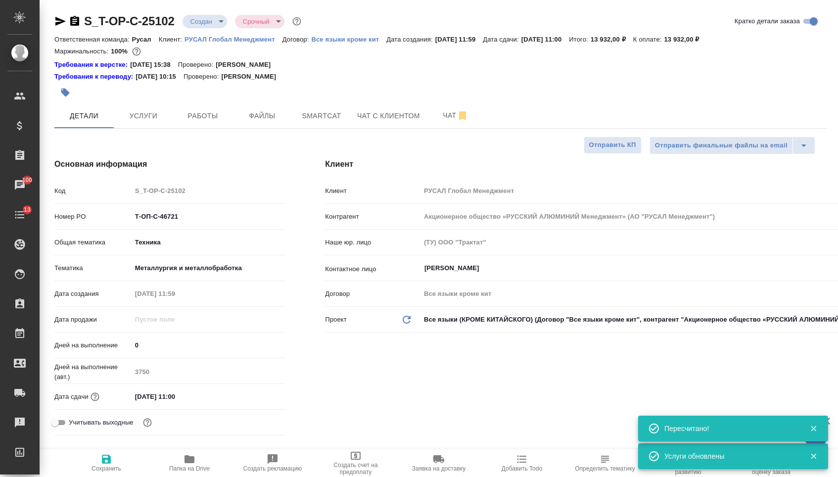
click at [213, 18] on body "🙏 .cls-1 fill:#fff; AWATERA Menshikova Aleksandra Клиенты Спецификации Заказы 1…" at bounding box center [419, 238] width 838 height 477
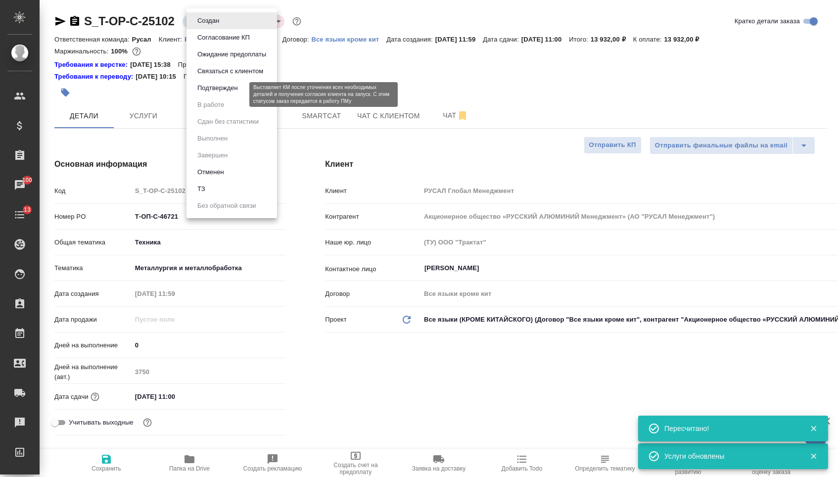
click at [212, 93] on button "Подтвержден" at bounding box center [217, 88] width 47 height 11
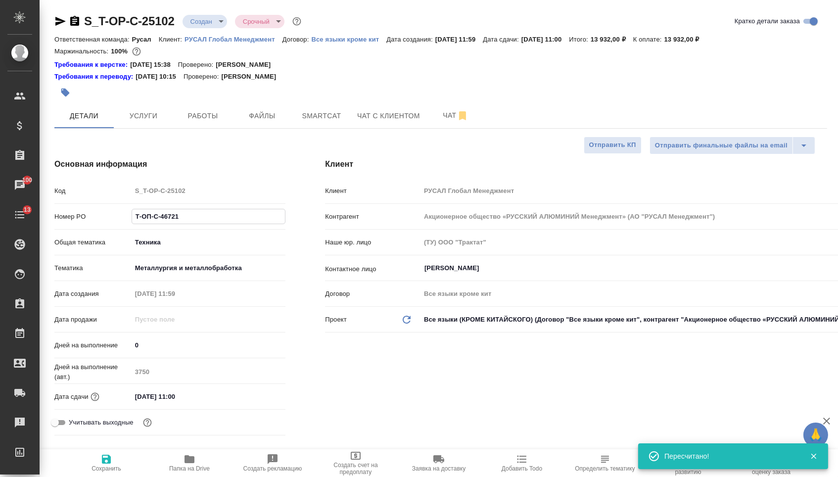
drag, startPoint x: 183, startPoint y: 223, endPoint x: 73, endPoint y: 218, distance: 109.9
click at [73, 218] on div "Номер PO Т-ОП-С-46721" at bounding box center [169, 216] width 231 height 17
select select "RU"
type textarea "x"
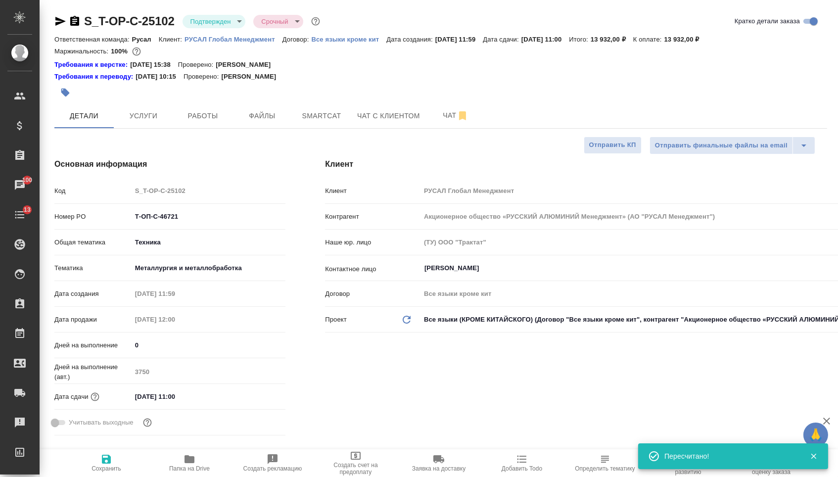
type textarea "x"
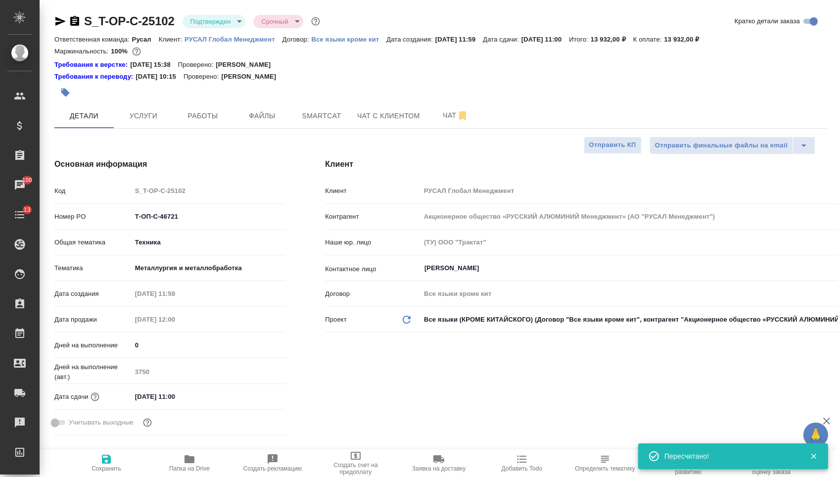
type textarea "x"
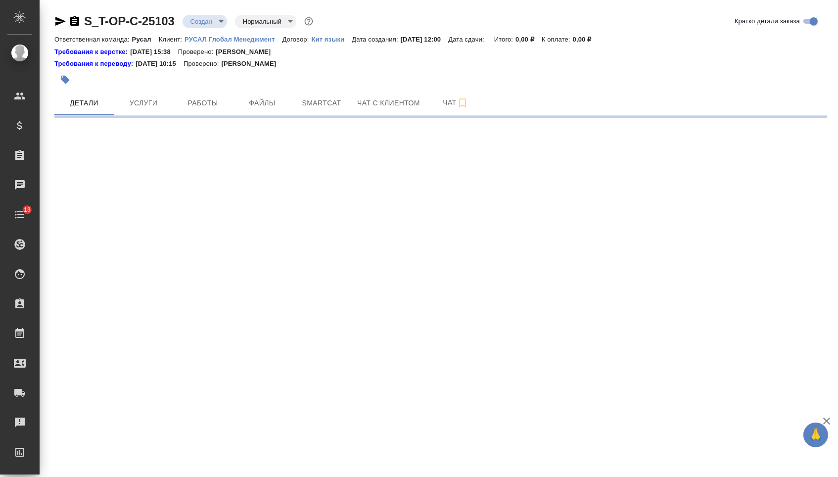
select select "RU"
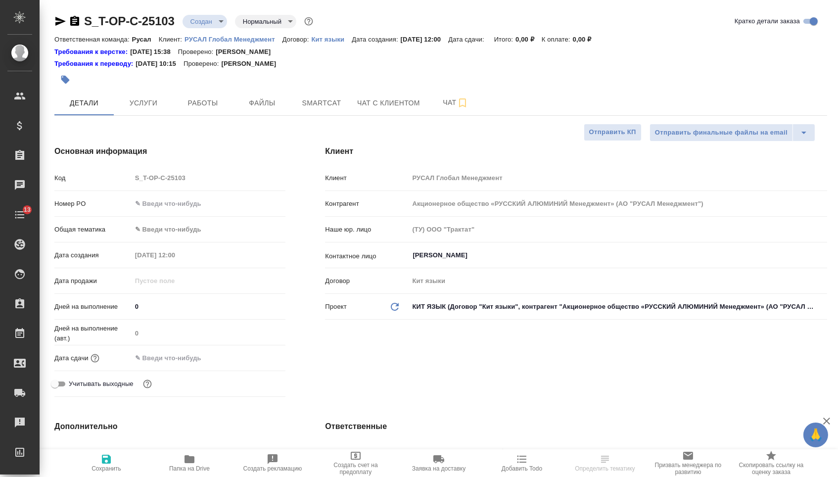
type textarea "x"
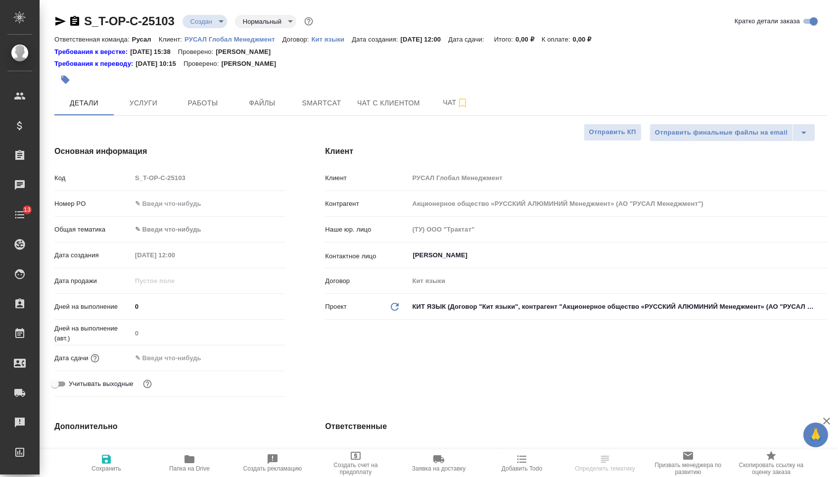
type textarea "x"
click at [216, 207] on input "text" at bounding box center [208, 203] width 153 height 14
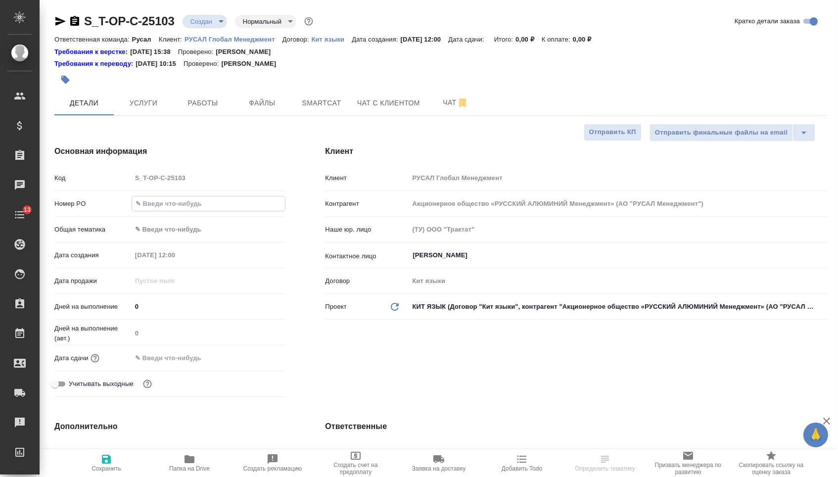
paste input "Т-ОП-С-46719"
type input "Т-ОП-С-46719"
type textarea "x"
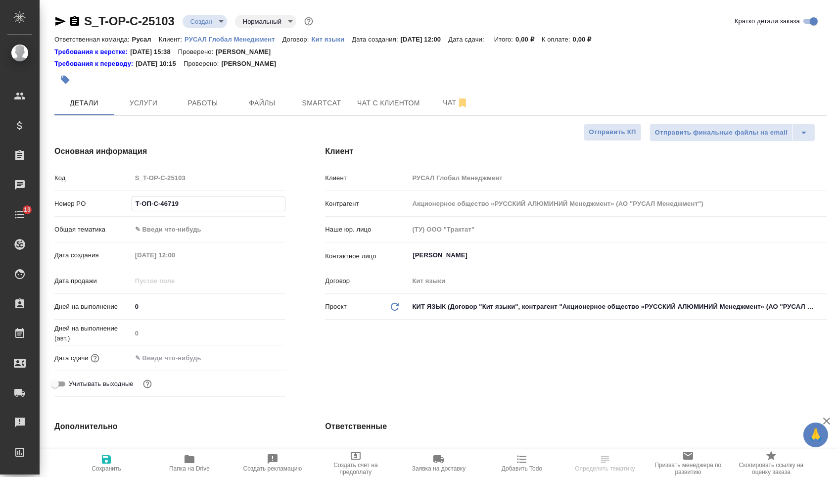
type input "Т-ОП-С-46719"
click at [185, 365] on input "text" at bounding box center [175, 358] width 87 height 14
click at [252, 364] on icon "button" at bounding box center [257, 358] width 12 height 12
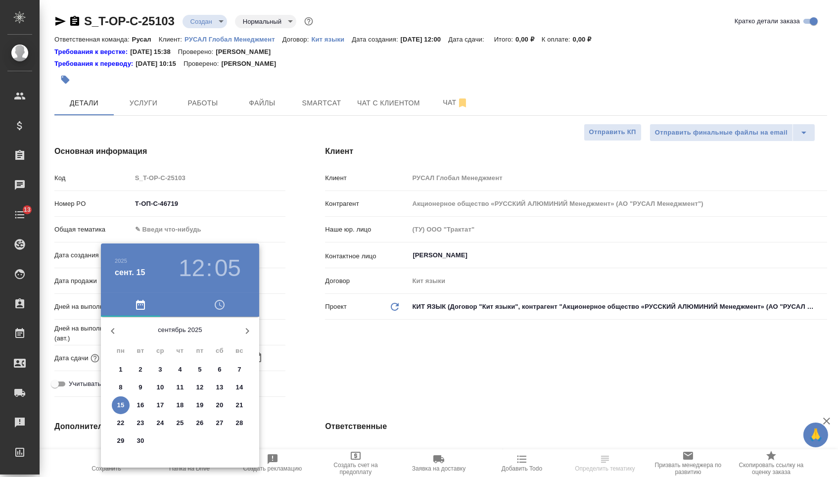
click at [199, 405] on p "19" at bounding box center [199, 405] width 7 height 10
type input "[DATE] 12:05"
type textarea "x"
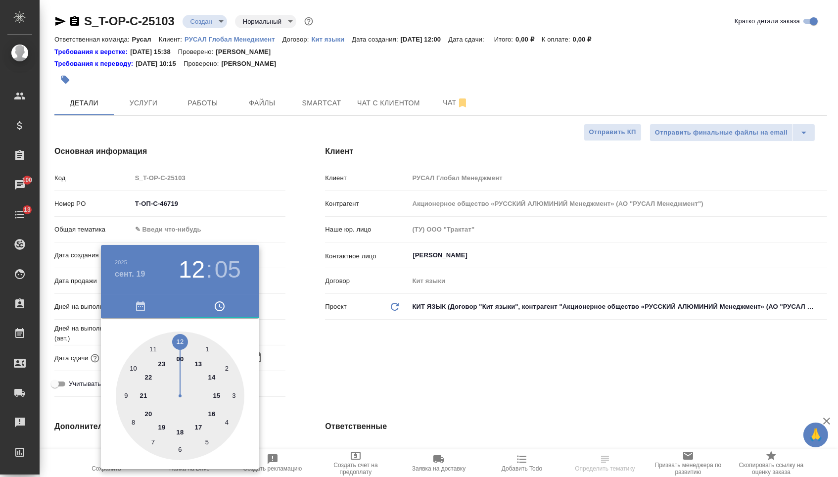
type textarea "x"
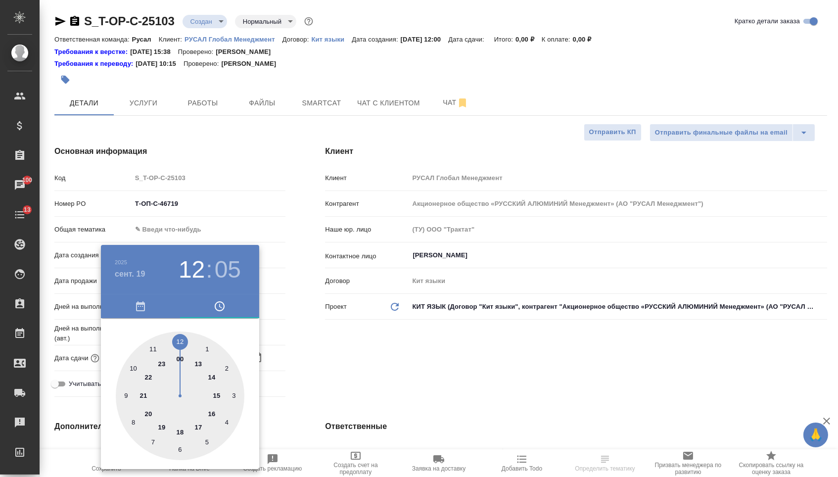
type textarea "x"
click at [207, 375] on div at bounding box center [180, 395] width 129 height 129
type input "[DATE] 14:05"
type textarea "x"
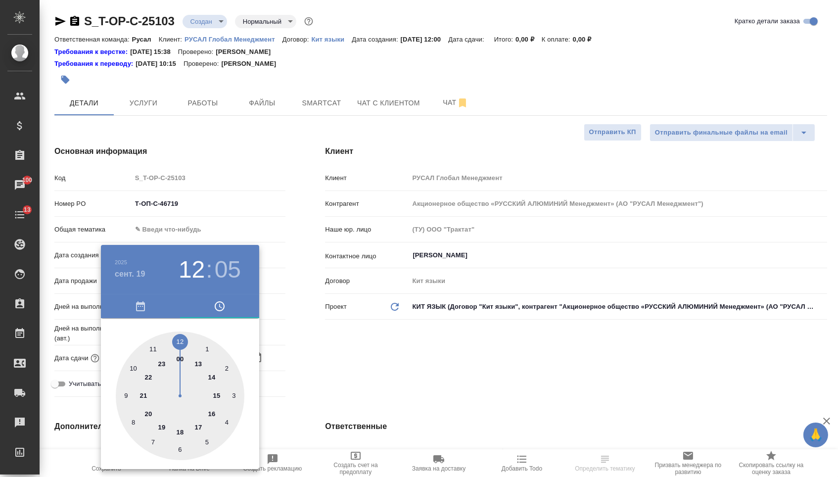
type textarea "x"
click at [177, 332] on div at bounding box center [180, 395] width 129 height 129
type input "[DATE] 14:00"
type textarea "x"
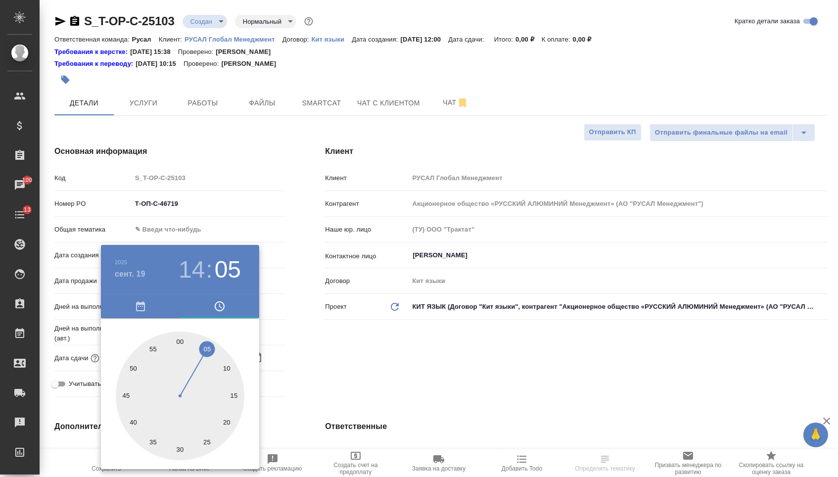
type textarea "x"
click at [389, 331] on div at bounding box center [419, 238] width 838 height 477
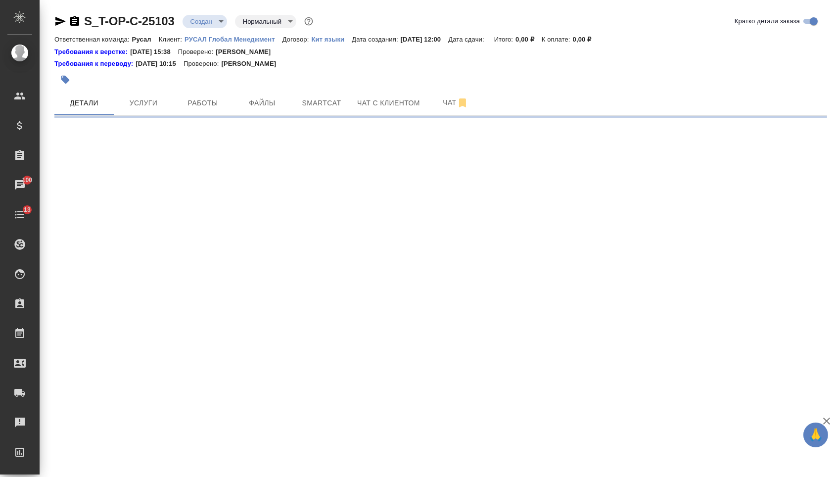
select select "RU"
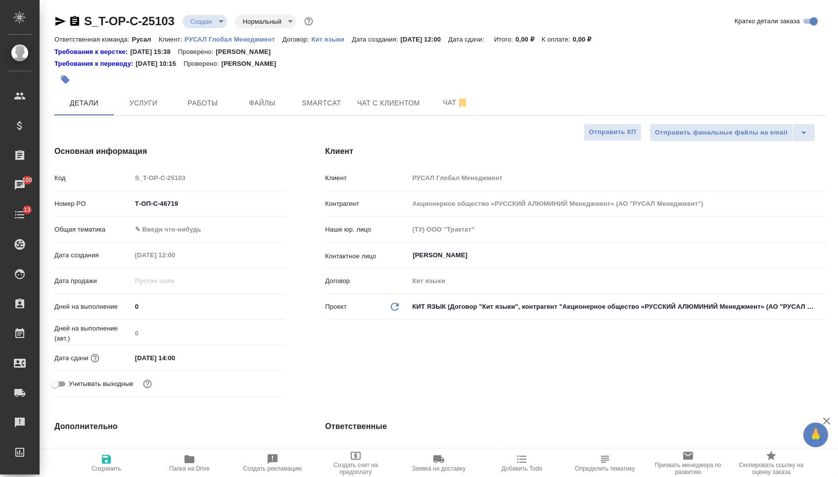
type textarea "x"
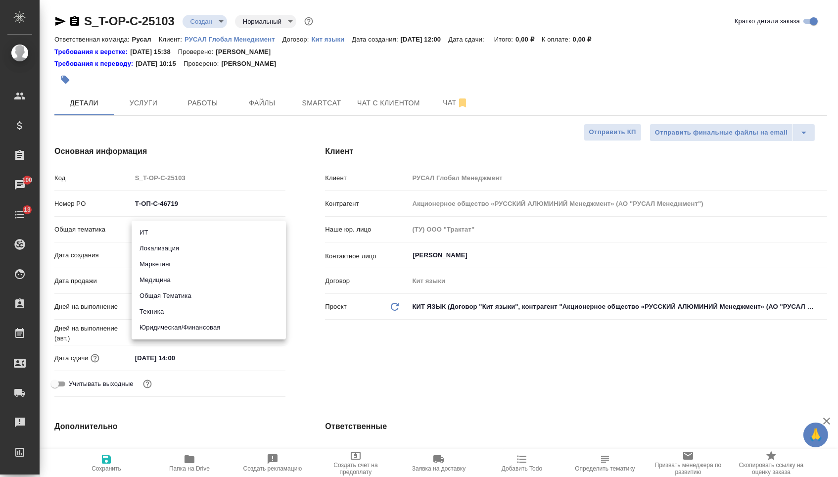
click at [166, 236] on body "🙏 .cls-1 fill:#fff; AWATERA [PERSON_NAME] Спецификации Заказы 100 Чаты 13 Todo …" at bounding box center [419, 238] width 838 height 477
click at [157, 314] on li "Техника" at bounding box center [209, 312] width 154 height 16
type input "tech"
type textarea "x"
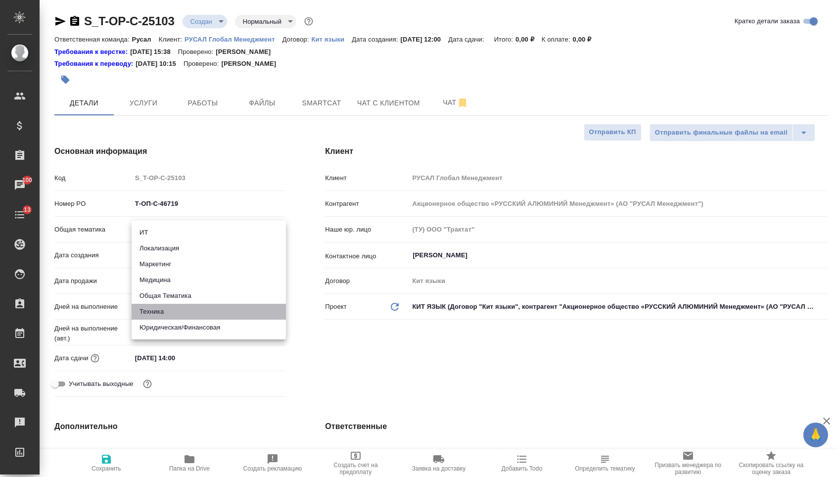
type textarea "x"
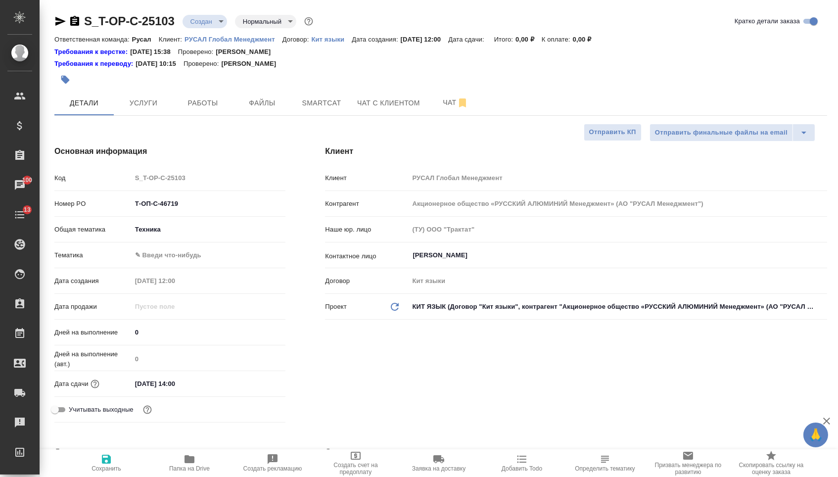
click at [184, 246] on div "Общая тематика Техника tech" at bounding box center [169, 234] width 231 height 26
click at [185, 255] on body "🙏 .cls-1 fill:#fff; AWATERA [PERSON_NAME] Спецификации Заказы 100 Чаты 13 Todo …" at bounding box center [419, 238] width 838 height 477
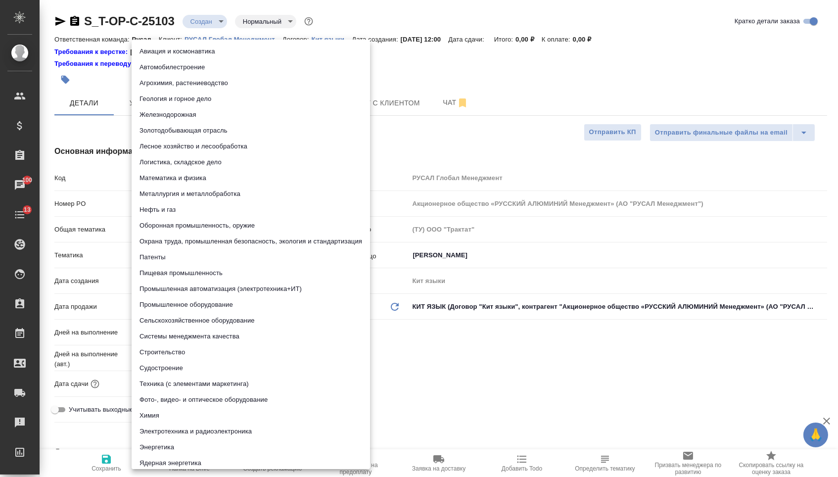
click at [180, 304] on li "Промышленное оборудование" at bounding box center [251, 305] width 238 height 16
type textarea "x"
type input "5f647205b73bc97568ca66bc"
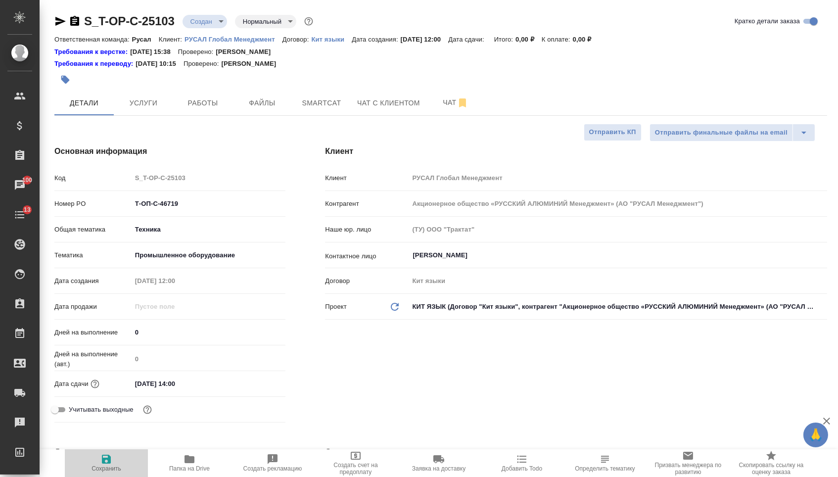
click at [100, 469] on span "Сохранить" at bounding box center [107, 468] width 30 height 7
type textarea "x"
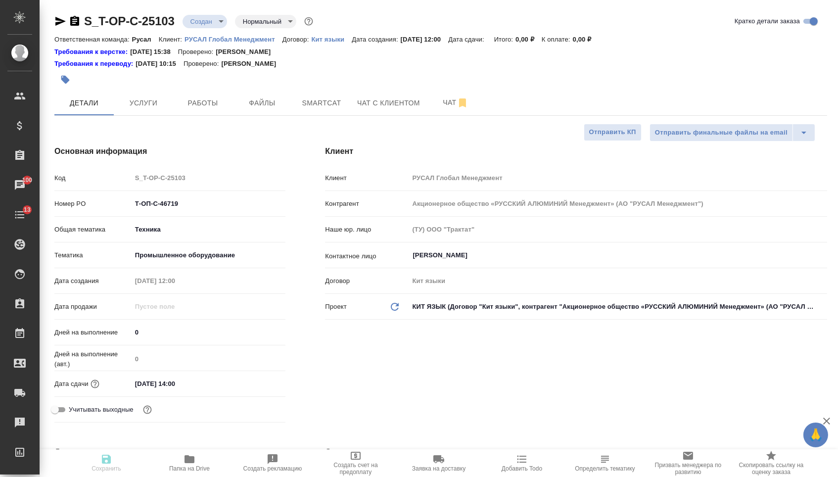
type textarea "x"
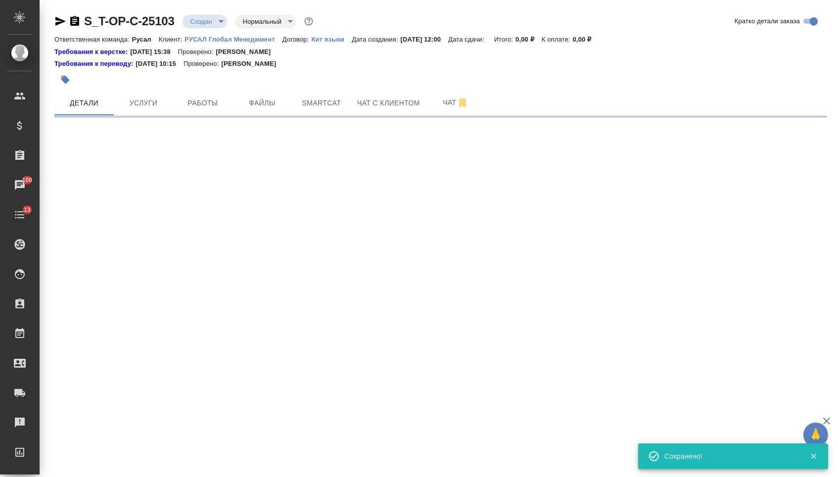
select select "RU"
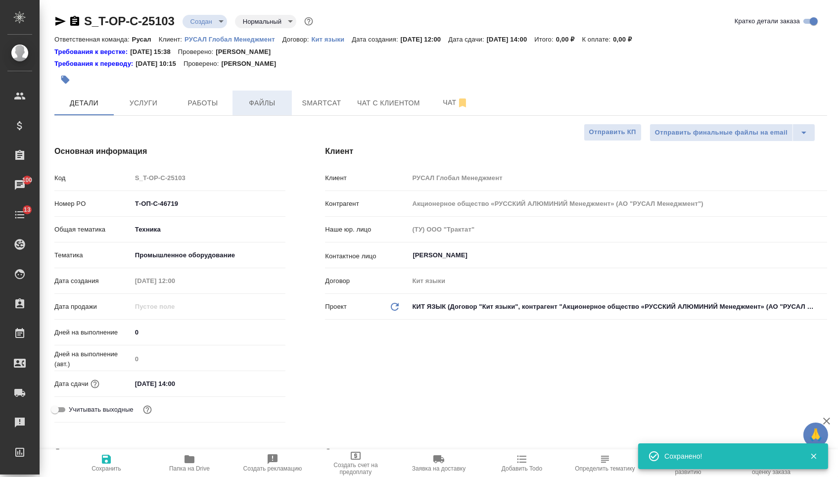
type textarea "x"
click at [268, 101] on span "Файлы" at bounding box center [261, 103] width 47 height 12
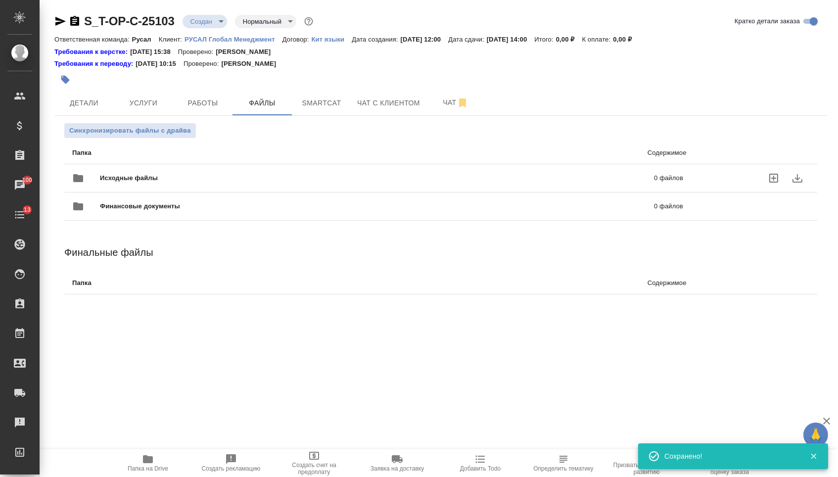
click at [188, 170] on div "Исходные файлы 0 файлов" at bounding box center [377, 178] width 611 height 24
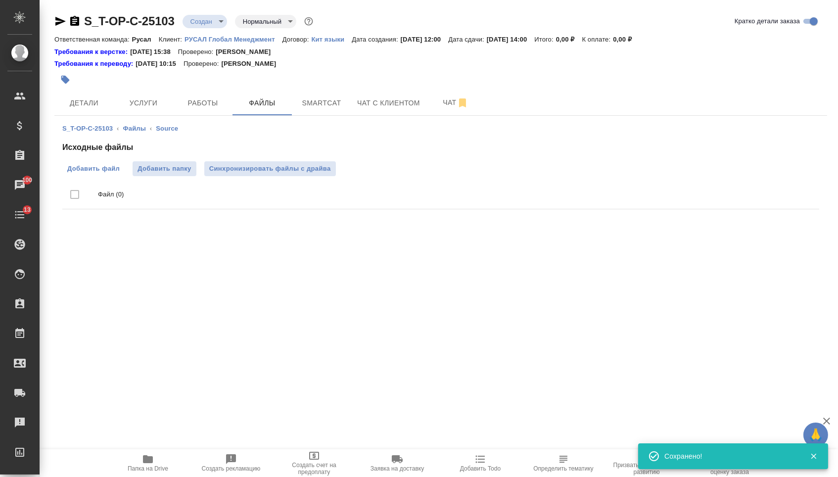
click at [103, 169] on span "Добавить файл" at bounding box center [93, 169] width 52 height 10
click at [0, 0] on input "Добавить файл" at bounding box center [0, 0] width 0 height 0
click at [142, 98] on span "Услуги" at bounding box center [143, 103] width 47 height 12
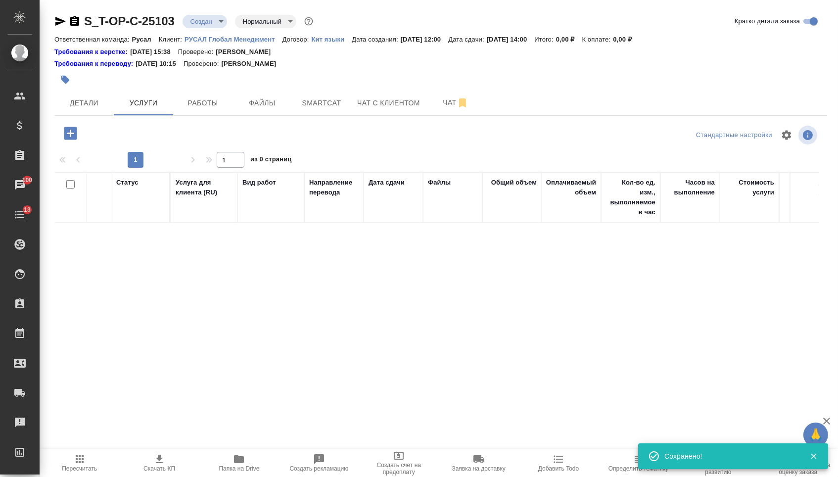
click at [87, 131] on div at bounding box center [183, 133] width 258 height 20
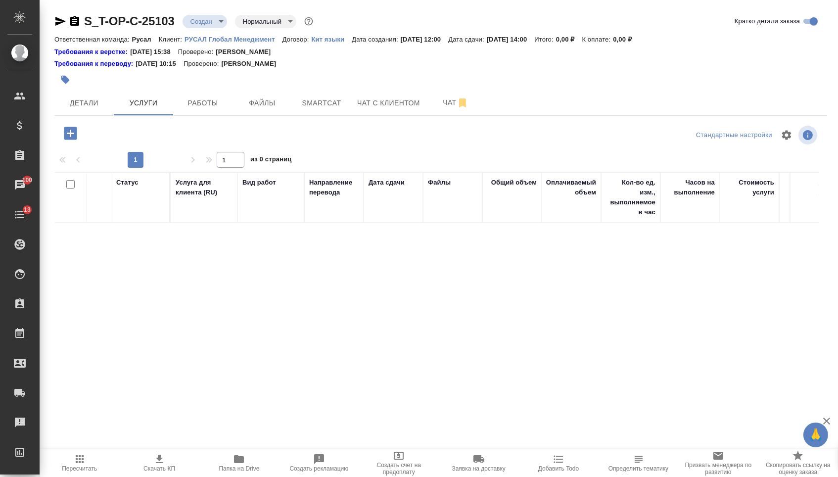
click at [71, 126] on icon "button" at bounding box center [70, 133] width 17 height 17
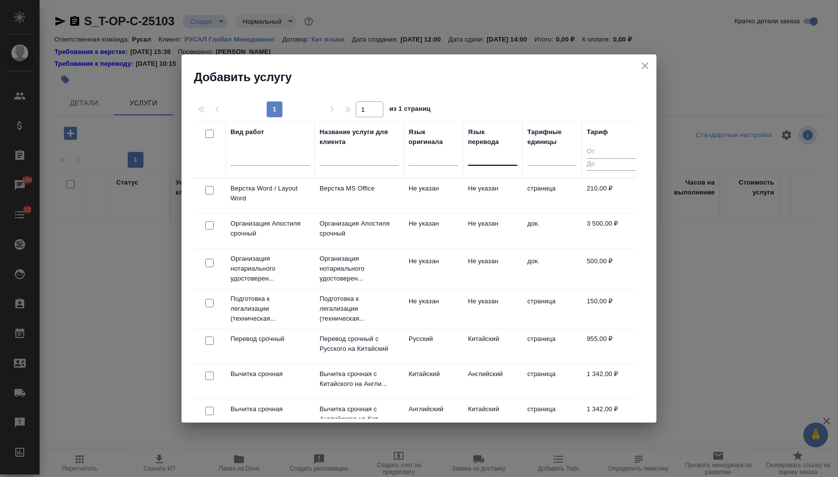
click at [491, 161] on div at bounding box center [492, 155] width 49 height 14
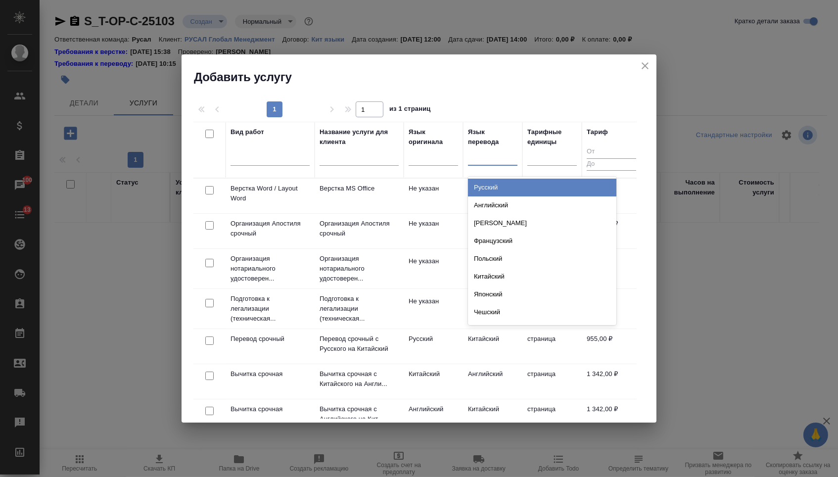
click at [491, 183] on div "Русский" at bounding box center [542, 188] width 148 height 18
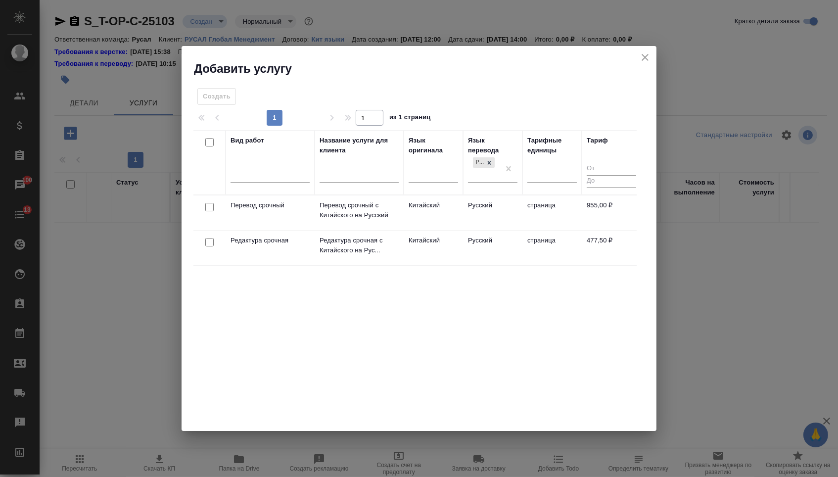
click at [211, 208] on input "checkbox" at bounding box center [209, 207] width 8 height 8
checkbox input "true"
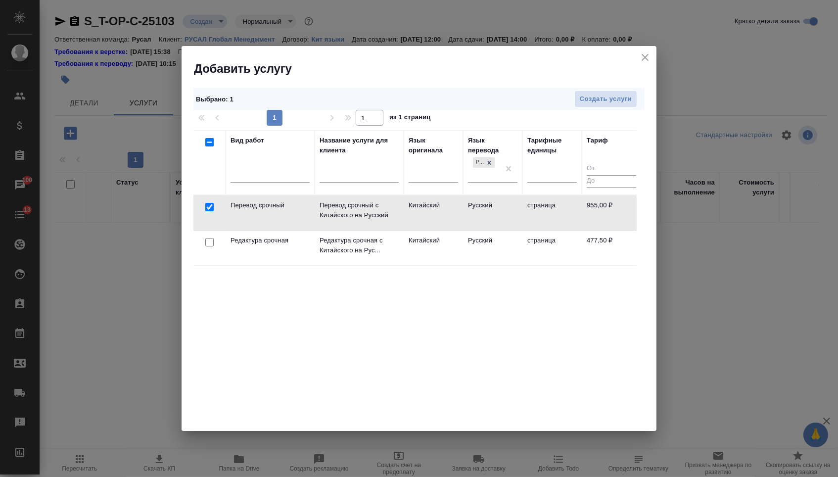
click at [210, 245] on input "checkbox" at bounding box center [209, 242] width 8 height 8
checkbox input "true"
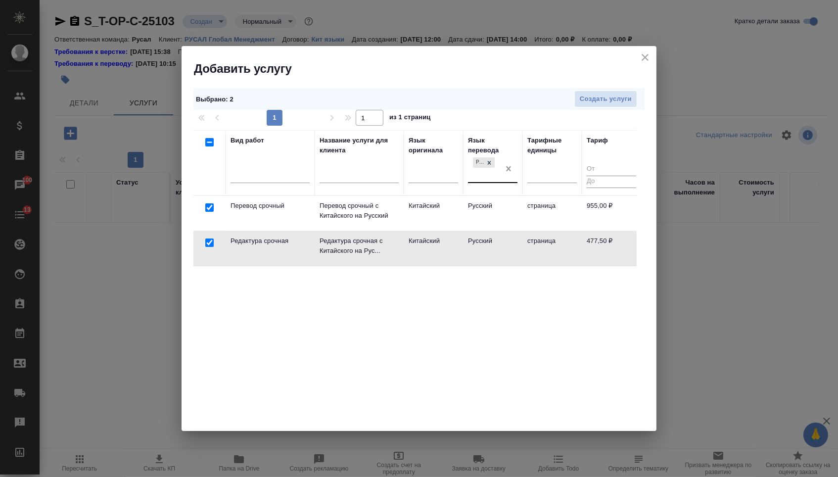
checkbox input "false"
drag, startPoint x: 512, startPoint y: 166, endPoint x: 359, endPoint y: 184, distance: 153.9
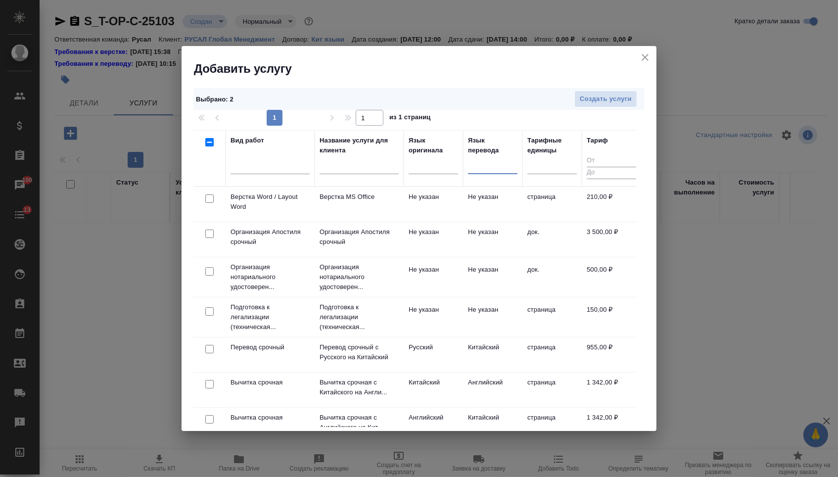
click at [212, 199] on input "checkbox" at bounding box center [209, 198] width 8 height 8
checkbox input "true"
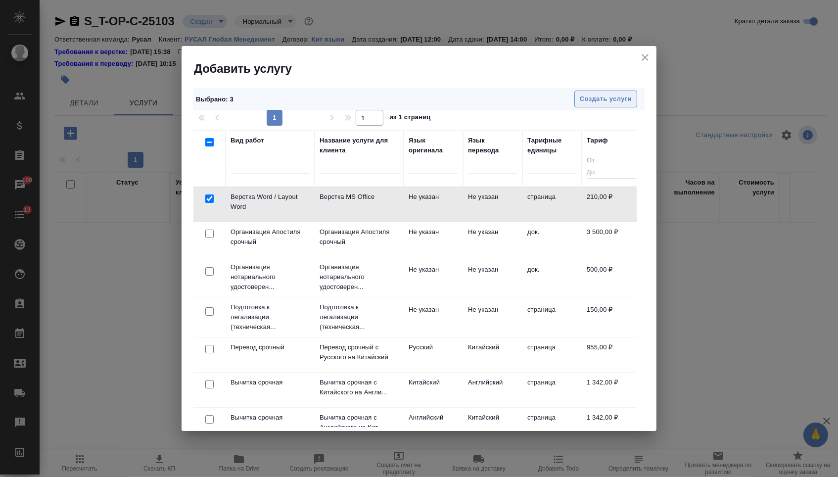
click at [624, 97] on span "Создать услуги" at bounding box center [606, 98] width 52 height 11
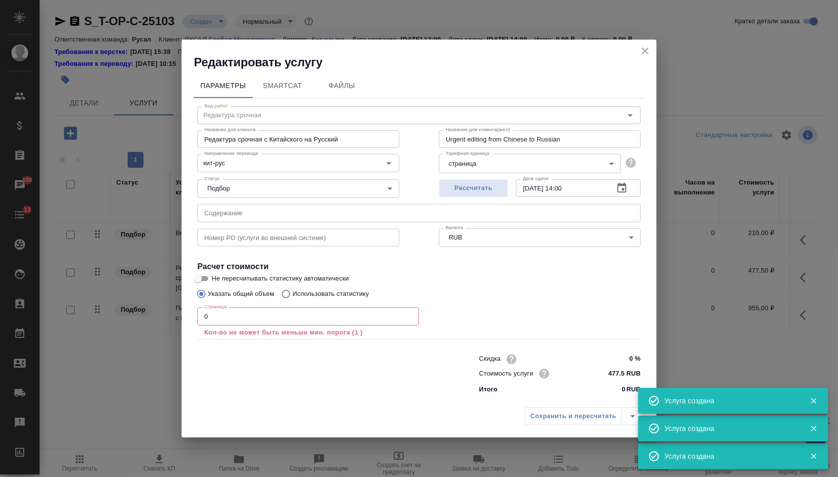
type input "Перевод срочный"
type input "Перевод срочный с Китайского на Русский"
type input "Urgent translation from Chinese into Russian"
type input "кит-рус"
type input "955 RUB"
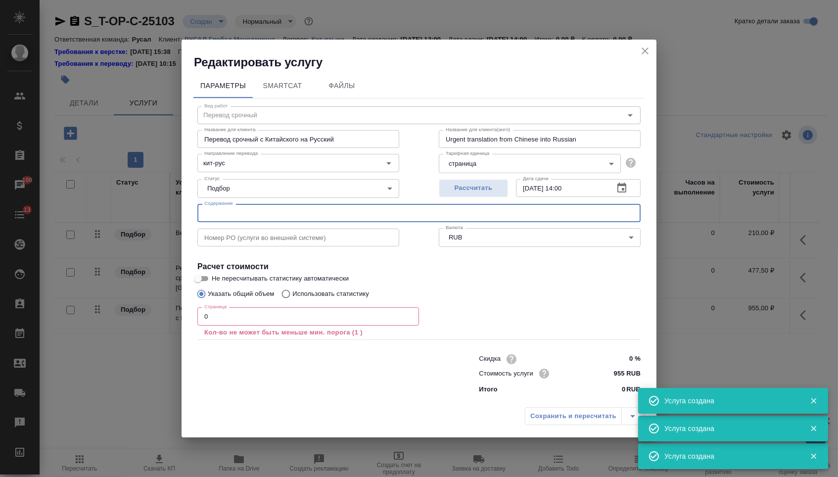
click at [233, 213] on input "text" at bounding box center [418, 213] width 443 height 18
paste input "Сжатый"
type input "Сжатый"
click at [230, 315] on input "0" at bounding box center [308, 316] width 222 height 18
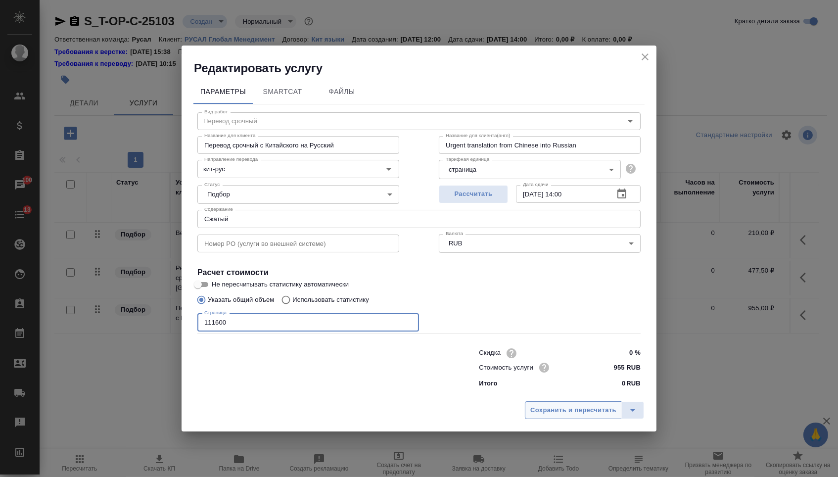
type input "111600"
click at [543, 414] on span "Сохранить и пересчитать" at bounding box center [573, 410] width 86 height 11
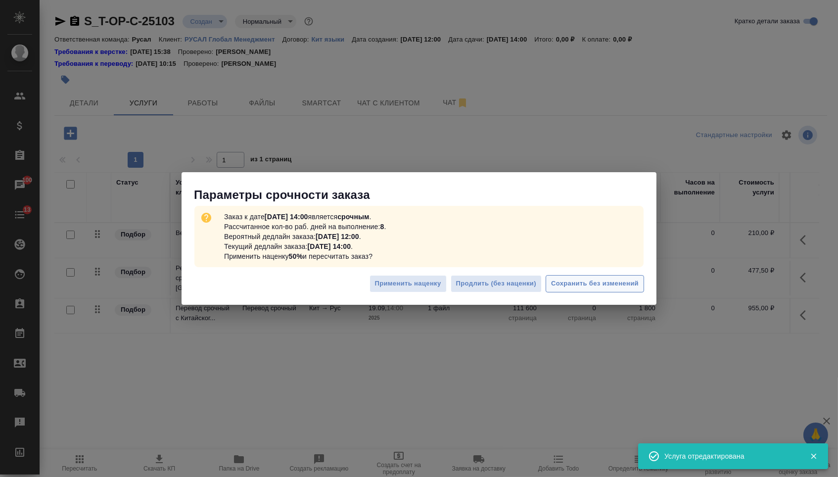
click at [593, 281] on span "Сохранить без изменений" at bounding box center [595, 283] width 88 height 11
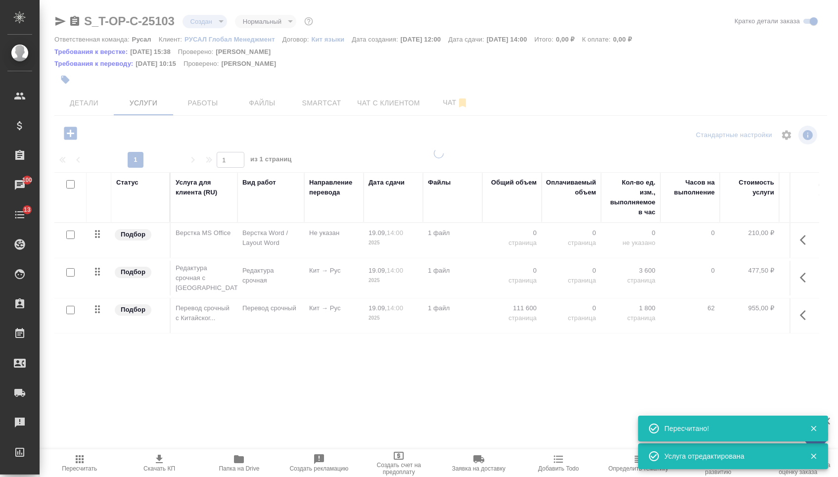
type input "urgent"
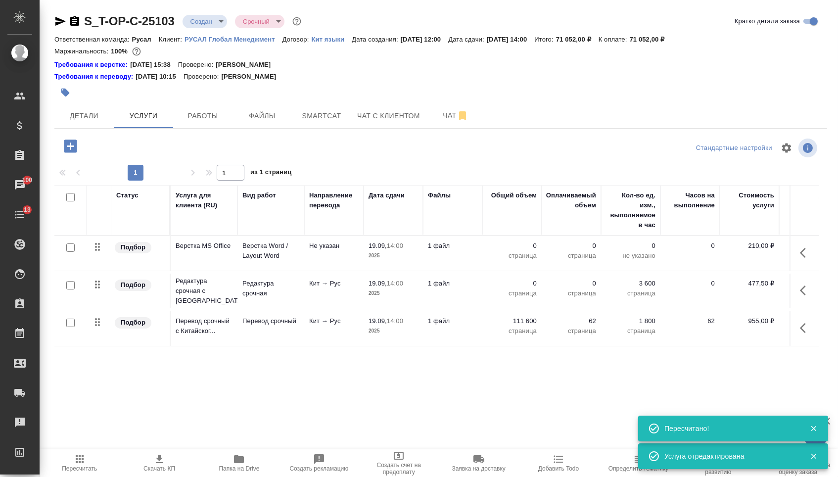
click at [521, 294] on p "страница" at bounding box center [511, 293] width 49 height 10
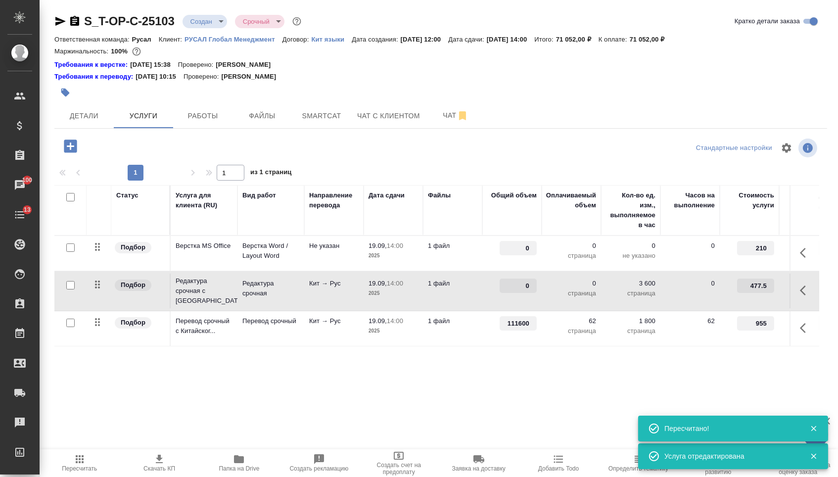
click at [521, 293] on input "0" at bounding box center [518, 286] width 37 height 14
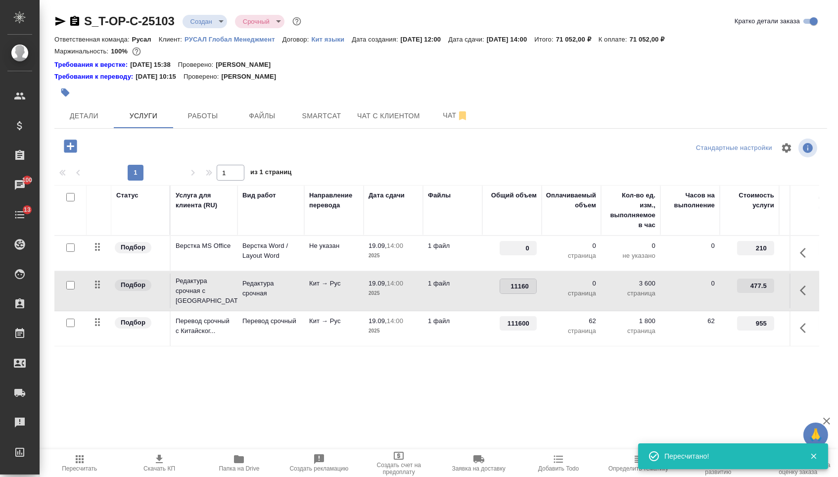
type input "111600"
drag, startPoint x: 512, startPoint y: 251, endPoint x: 551, endPoint y: 251, distance: 39.6
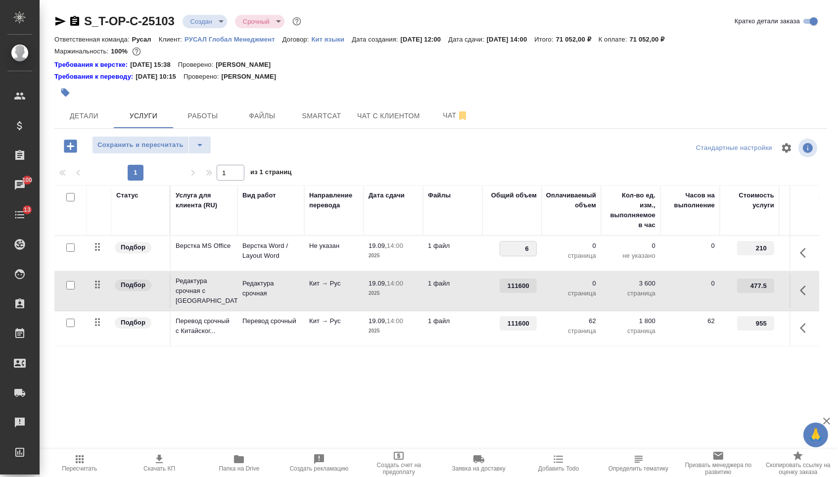
type input "62"
click at [415, 397] on div "Статус Услуга для клиента (RU) Вид работ Направление перевода Дата сдачи Файлы …" at bounding box center [436, 291] width 765 height 213
click at [162, 141] on button "Сохранить и пересчитать" at bounding box center [140, 145] width 97 height 18
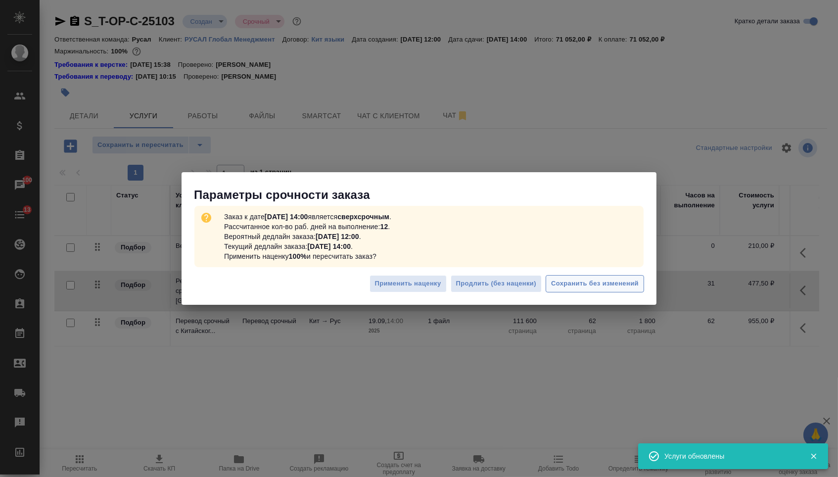
click at [592, 289] on span "Сохранить без изменений" at bounding box center [595, 283] width 88 height 11
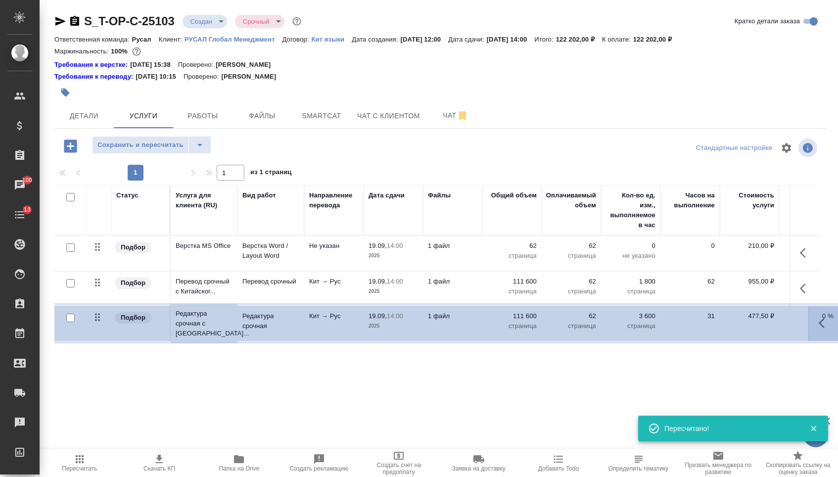
drag, startPoint x: 99, startPoint y: 291, endPoint x: 97, endPoint y: 337, distance: 46.6
click at [98, 334] on table "Статус Услуга для клиента (RU) Вид работ Направление перевода Дата сдачи Файлы …" at bounding box center [520, 266] width 933 height 162
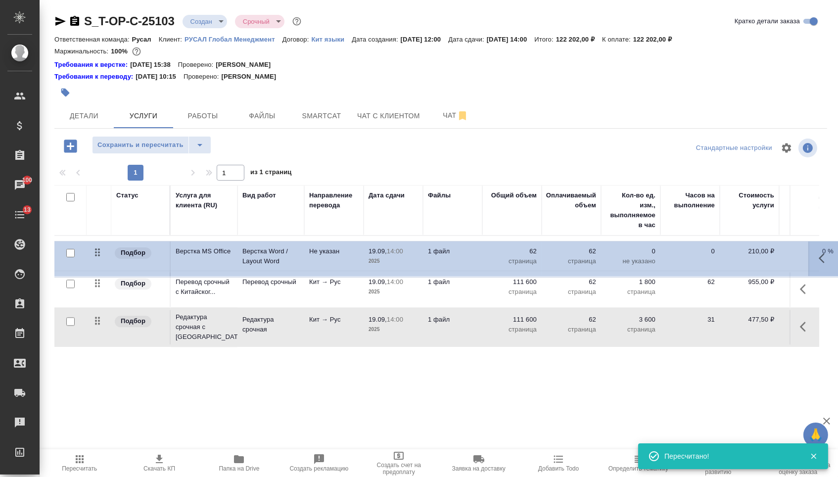
drag, startPoint x: 99, startPoint y: 252, endPoint x: 98, endPoint y: 354, distance: 101.9
click at [98, 347] on table "Статус Услуга для клиента (RU) Вид работ Направление перевода Дата сдачи Файлы …" at bounding box center [520, 266] width 933 height 162
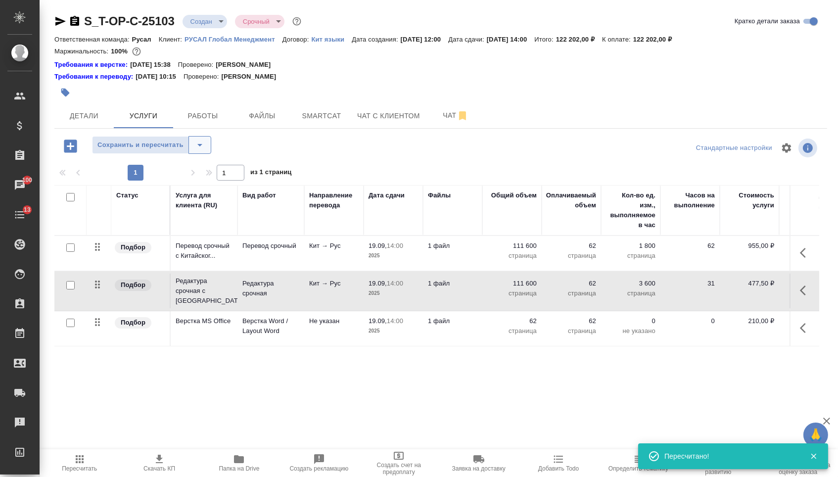
click at [203, 151] on icon "split button" at bounding box center [200, 145] width 12 height 12
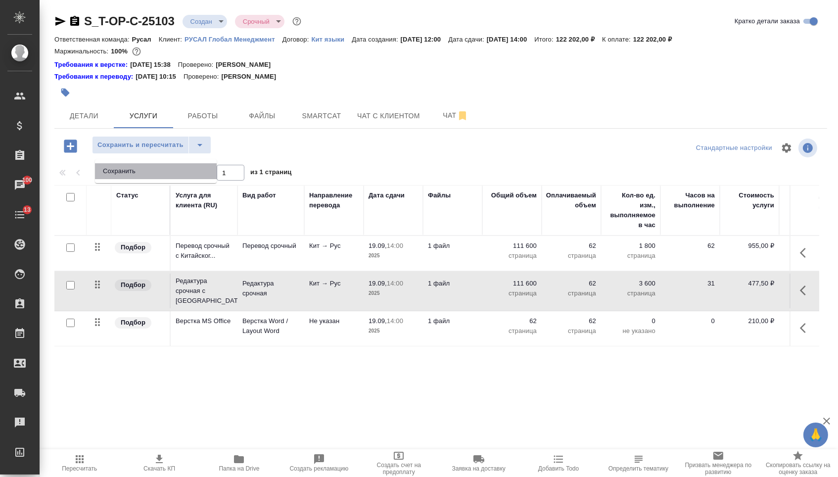
click at [195, 174] on li "Сохранить" at bounding box center [156, 171] width 122 height 16
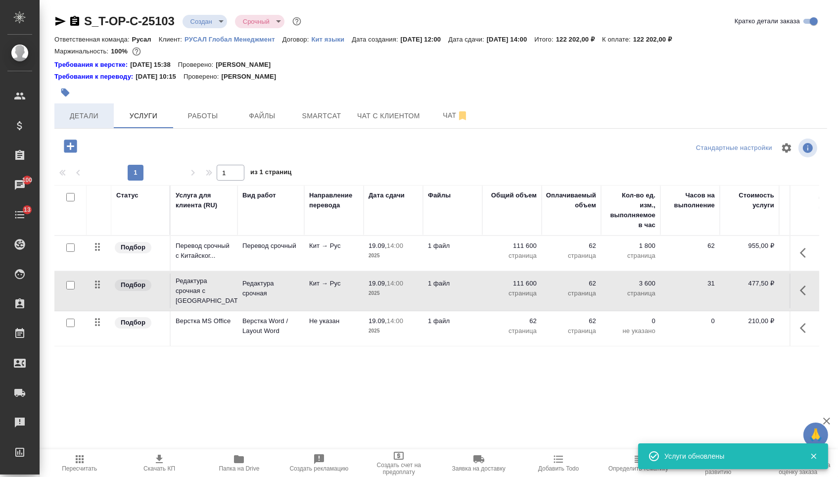
click at [94, 122] on span "Детали" at bounding box center [83, 116] width 47 height 12
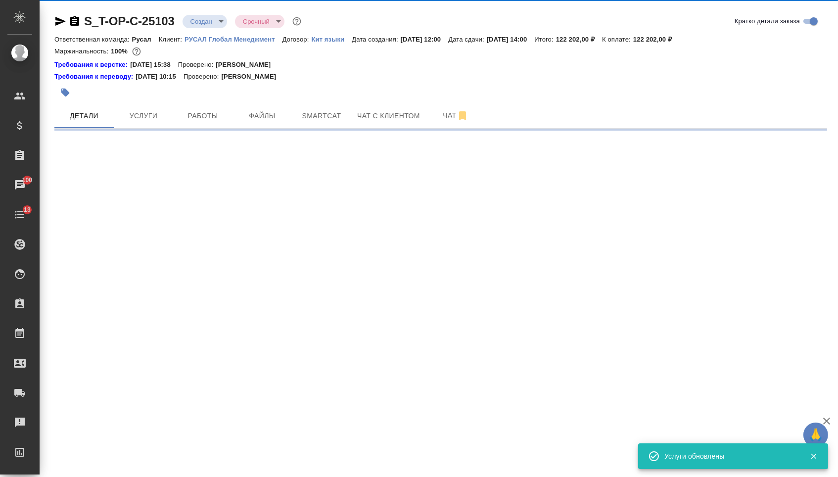
select select "RU"
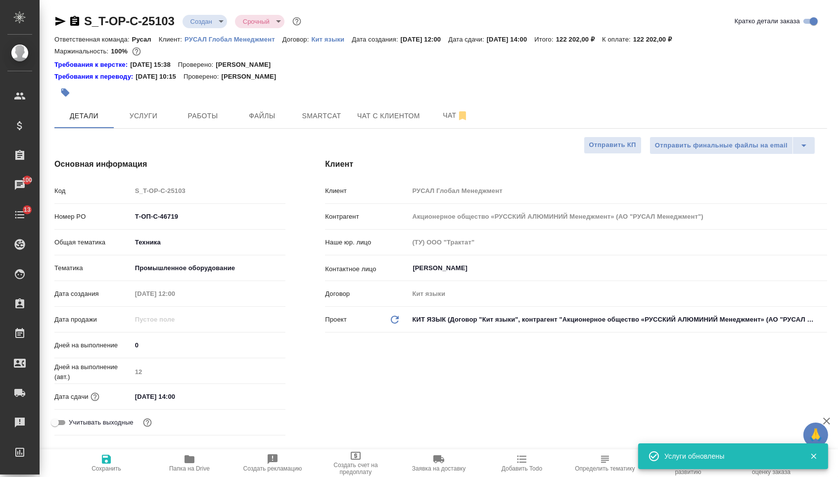
click at [225, 13] on div "S_T-OP-C-25103 Создан new Срочный urgent" at bounding box center [178, 21] width 249 height 16
click at [225, 14] on body "🙏 .cls-1 fill:#fff; AWATERA [PERSON_NAME] Спецификации Заказы 100 Чаты 13 Todo …" at bounding box center [419, 238] width 838 height 477
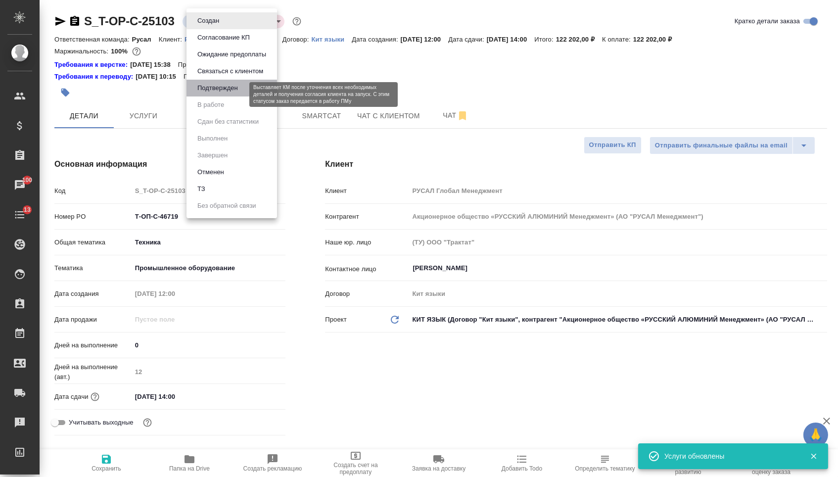
click at [213, 90] on button "Подтвержден" at bounding box center [217, 88] width 47 height 11
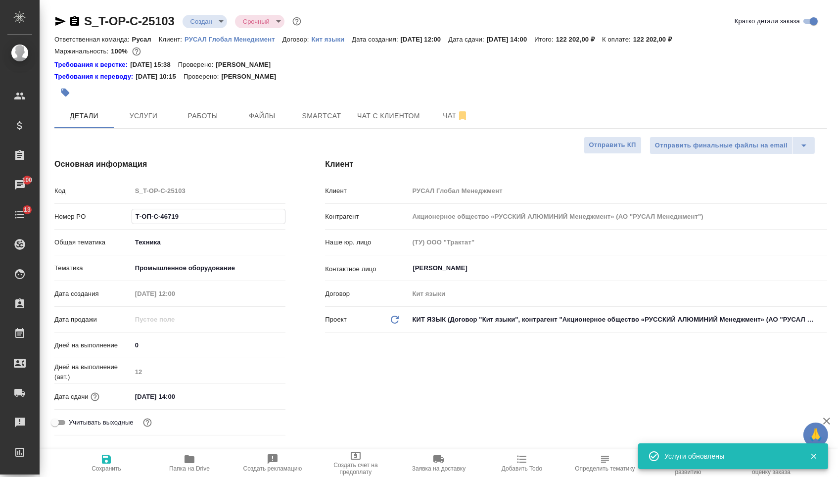
drag, startPoint x: 180, startPoint y: 222, endPoint x: 68, endPoint y: 220, distance: 112.3
click at [68, 220] on div "Номер PO Т-ОП-С-46719" at bounding box center [169, 216] width 231 height 17
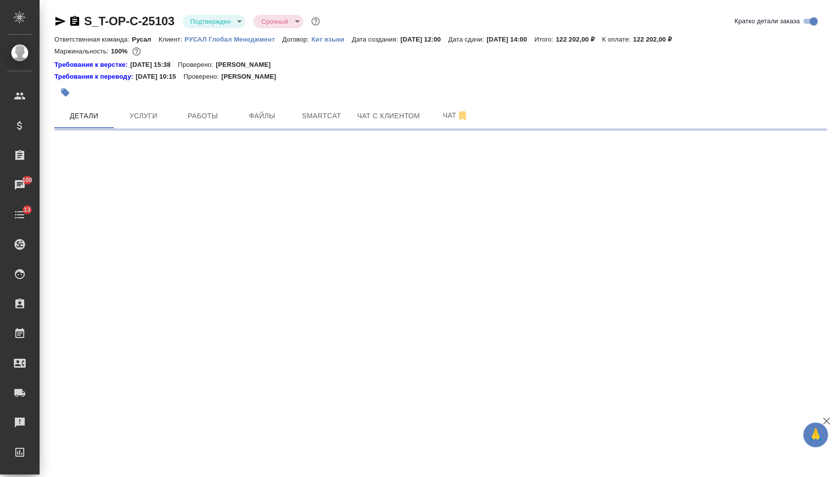
select select "RU"
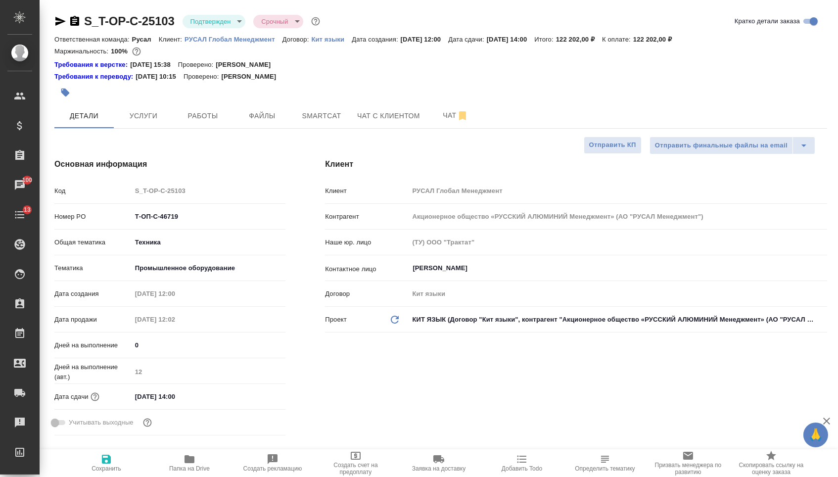
type textarea "x"
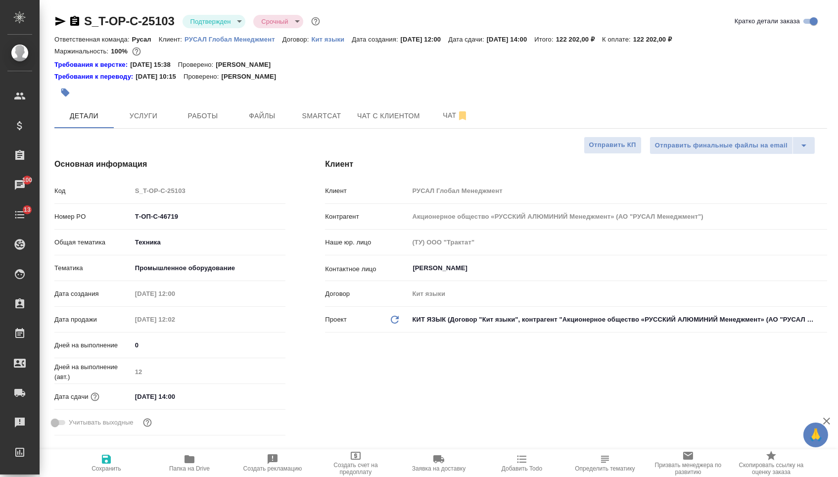
type textarea "x"
